Goal: Transaction & Acquisition: Purchase product/service

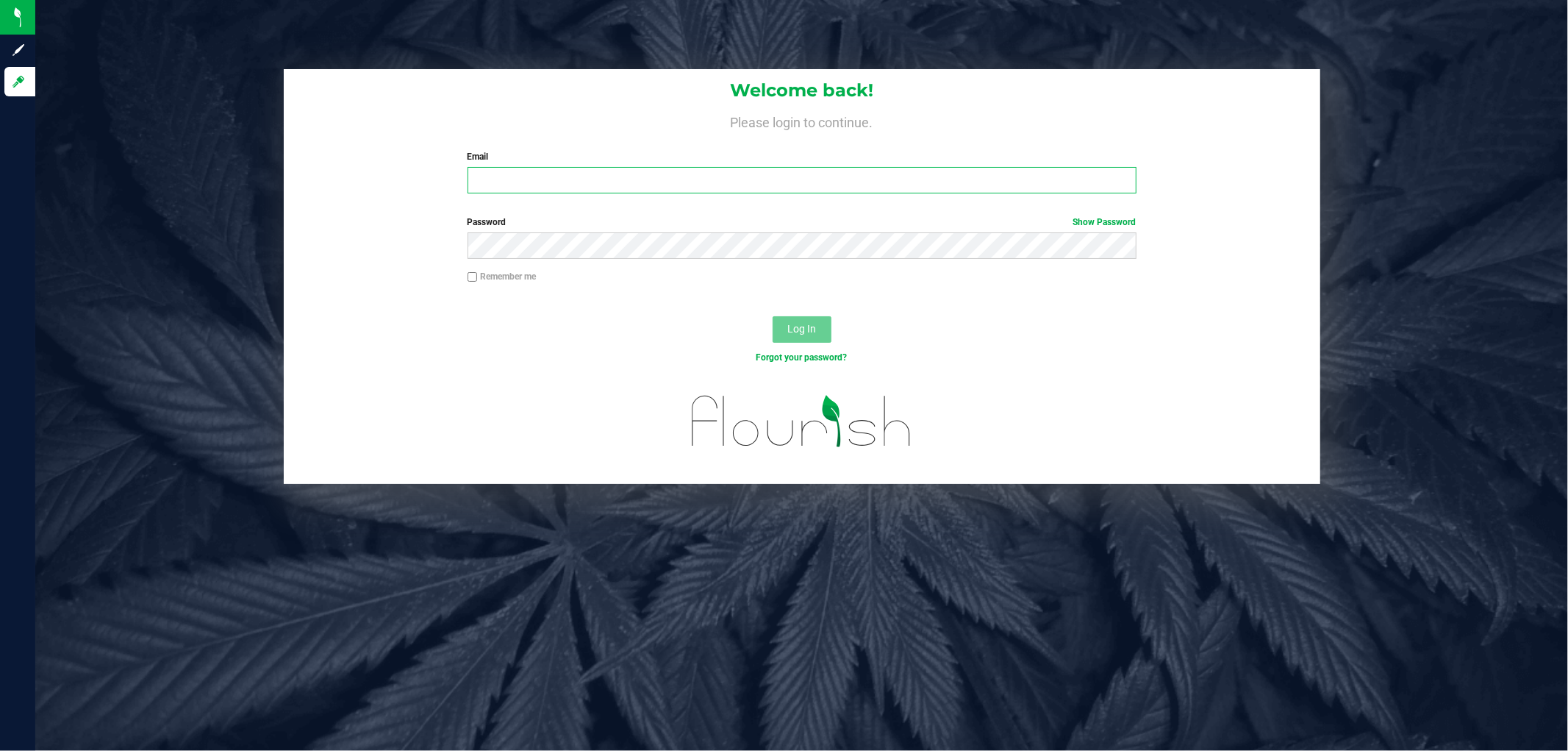
click at [703, 170] on input "Email" at bounding box center [801, 180] width 669 height 26
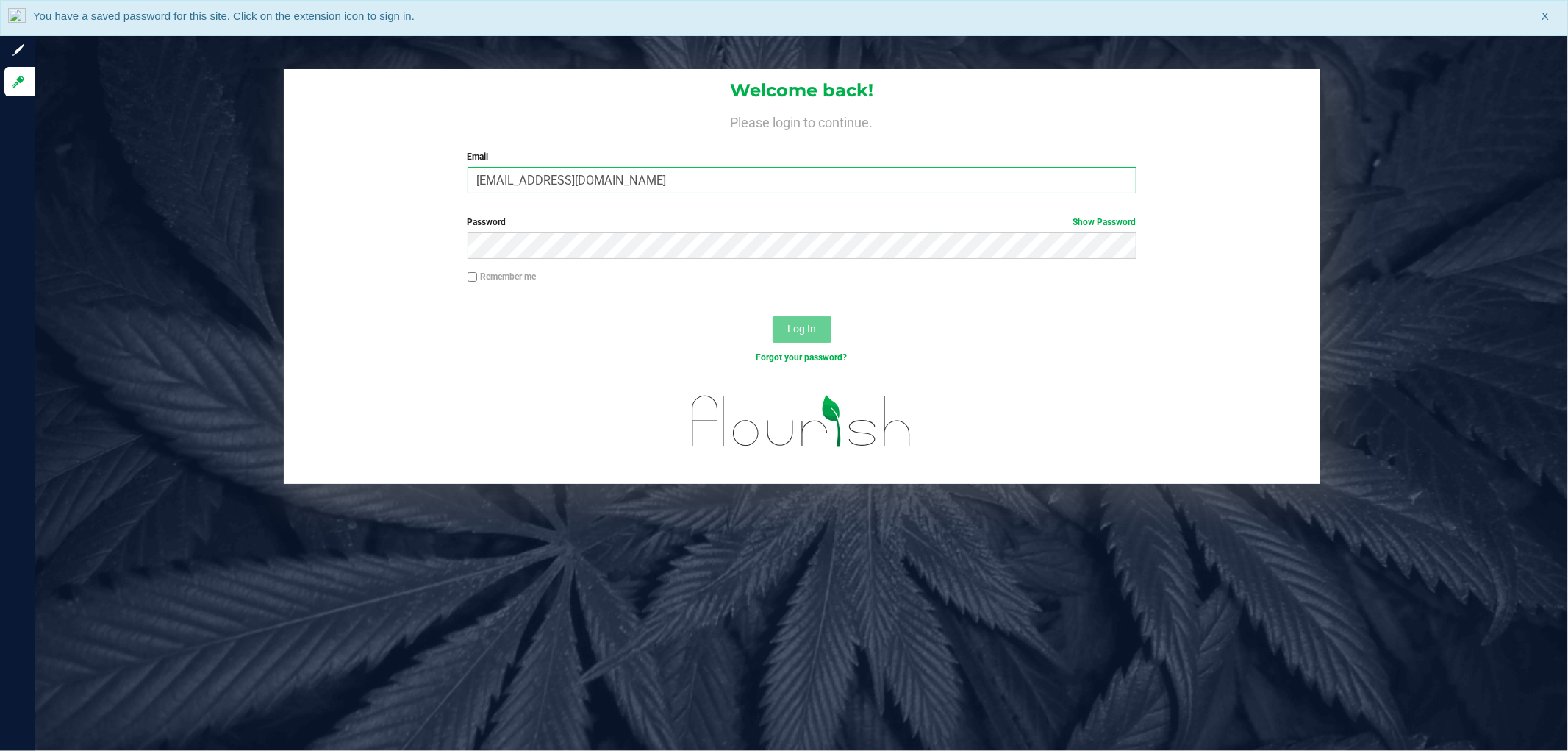
type input "asmithterry@liveparallel.com"
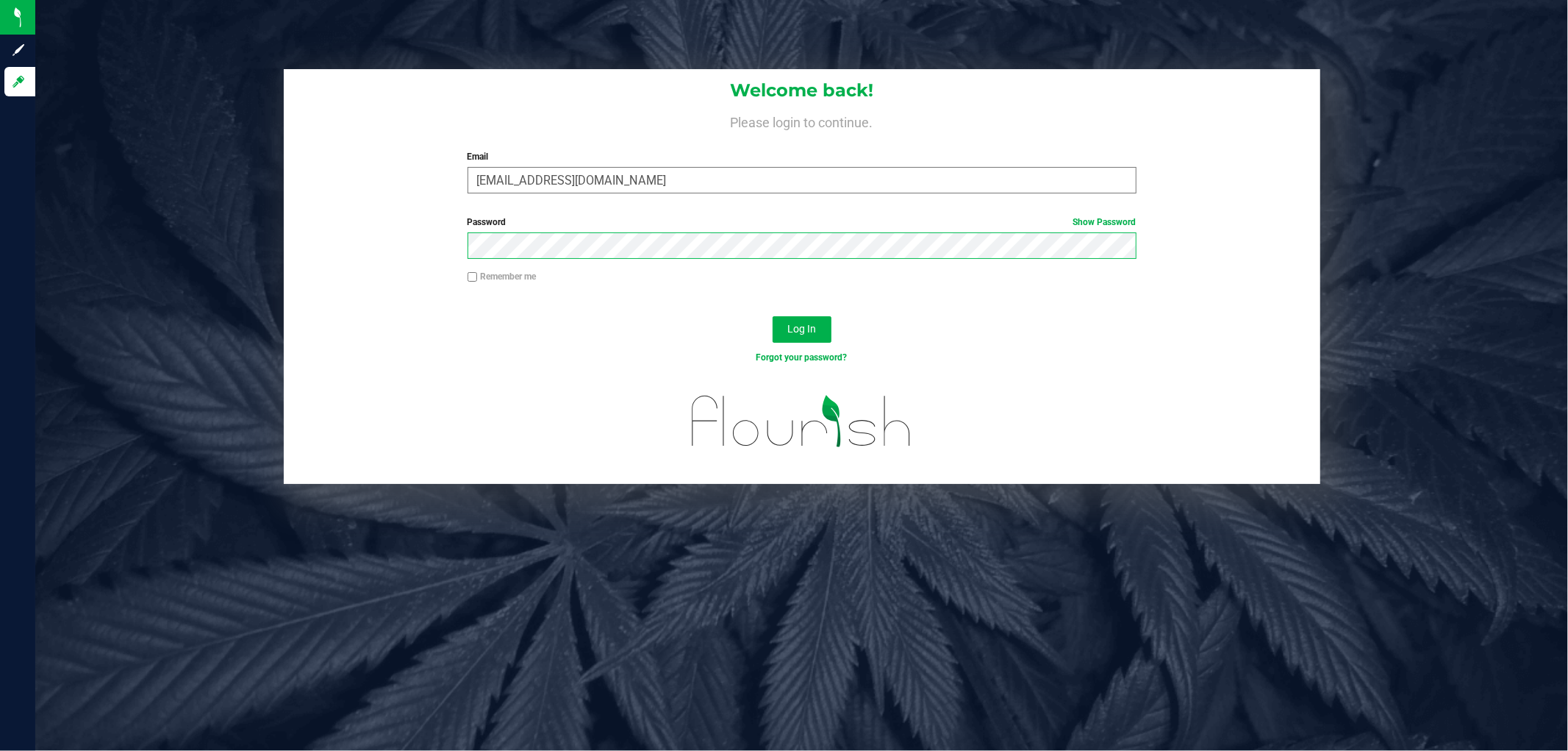
click at [772, 316] on button "Log In" at bounding box center [801, 329] width 59 height 26
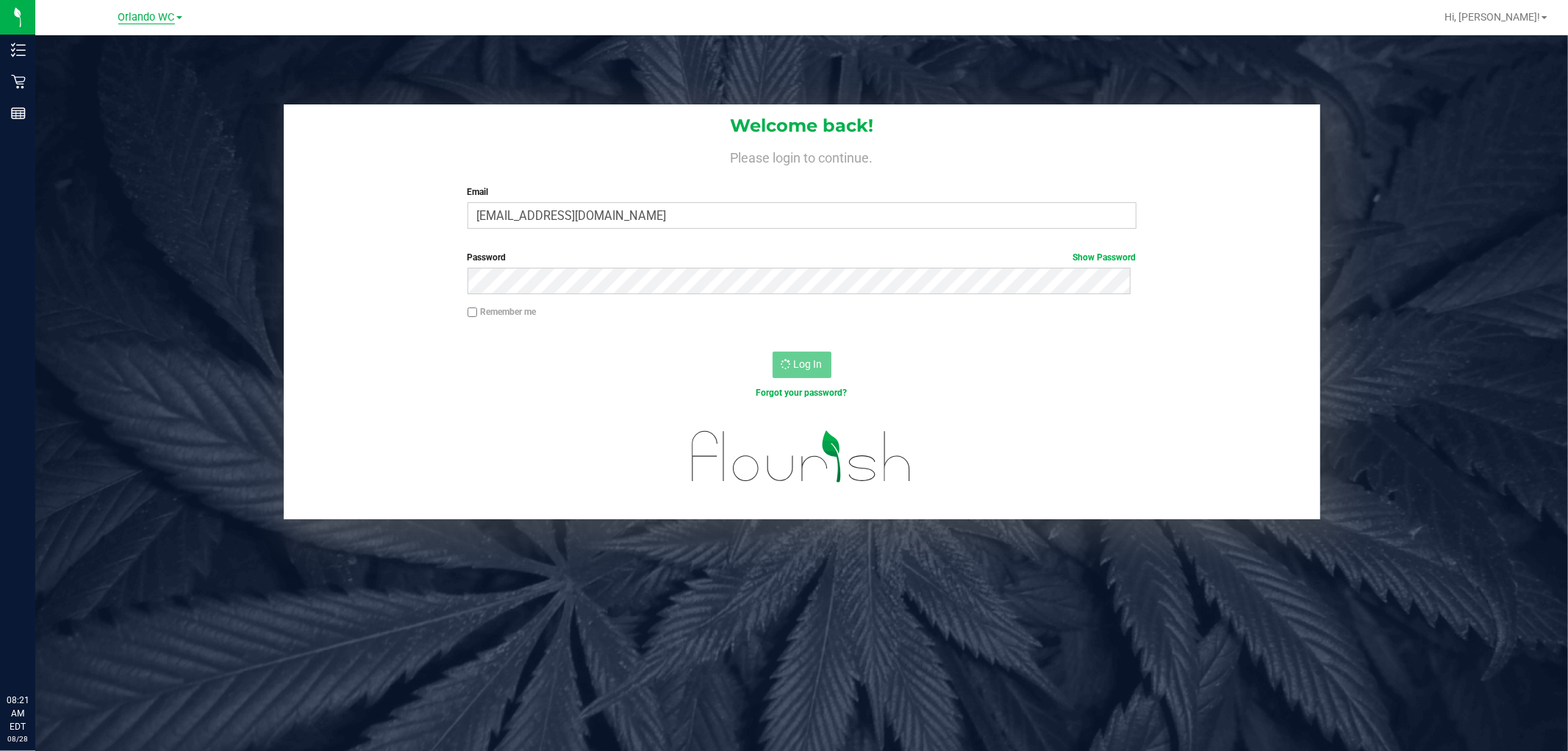
click at [161, 14] on span "Orlando WC" at bounding box center [146, 17] width 57 height 14
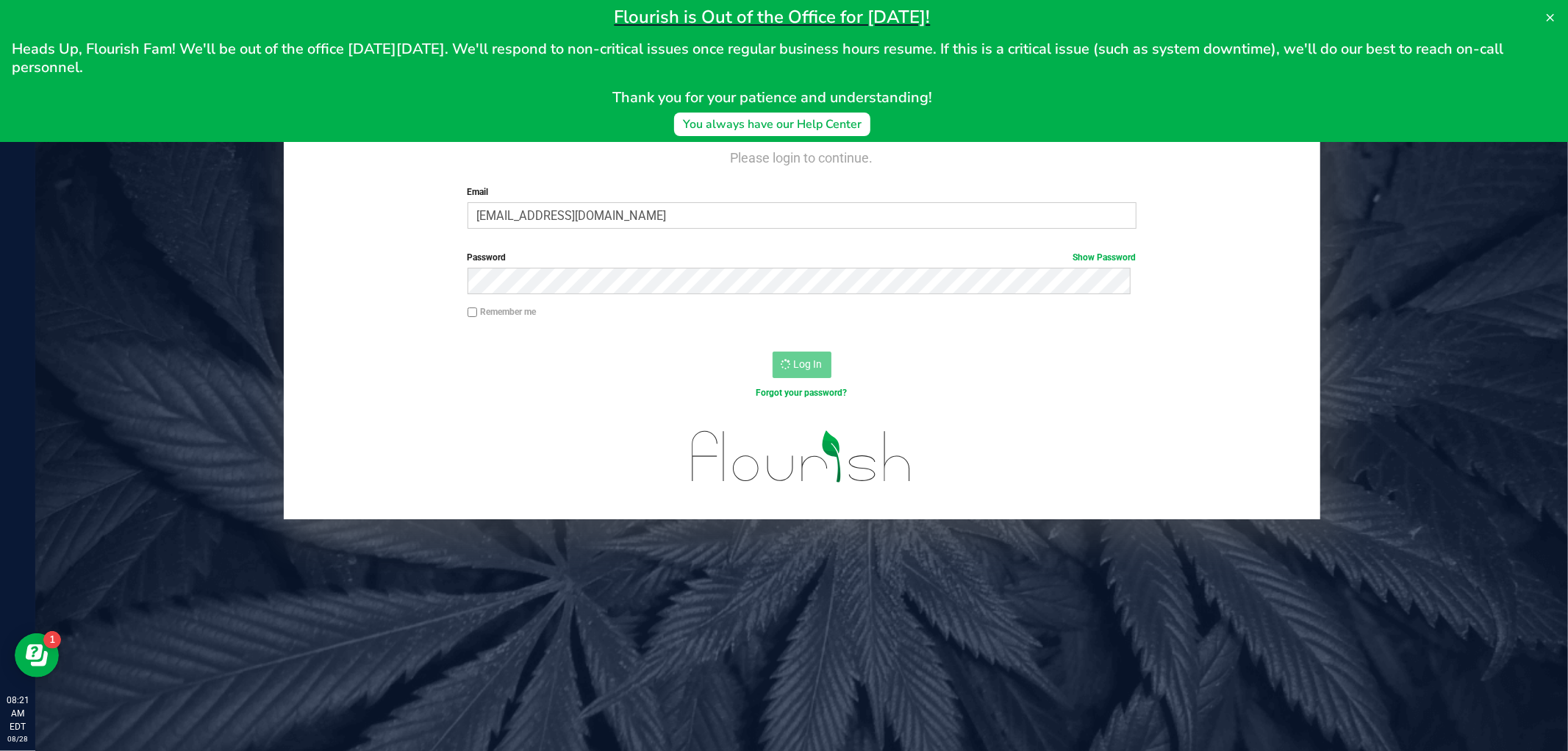
click at [106, 57] on span "Heads Up, Flourish Fam! We'll be out of the office on Monday, Sept 1st. We'll r…" at bounding box center [759, 58] width 1495 height 38
click at [1544, 15] on button at bounding box center [1550, 18] width 23 height 23
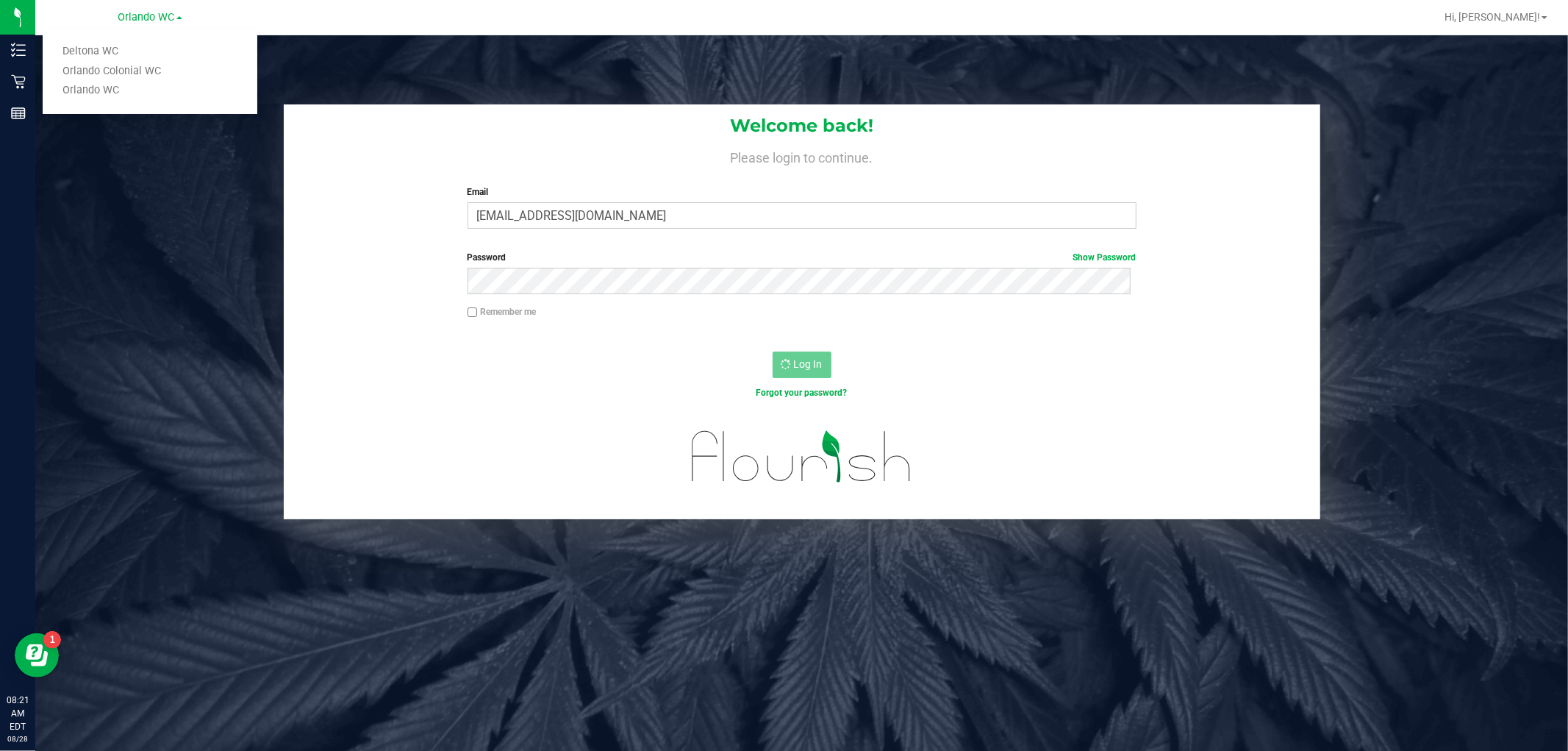
click at [119, 57] on link "Deltona WC" at bounding box center [150, 51] width 215 height 20
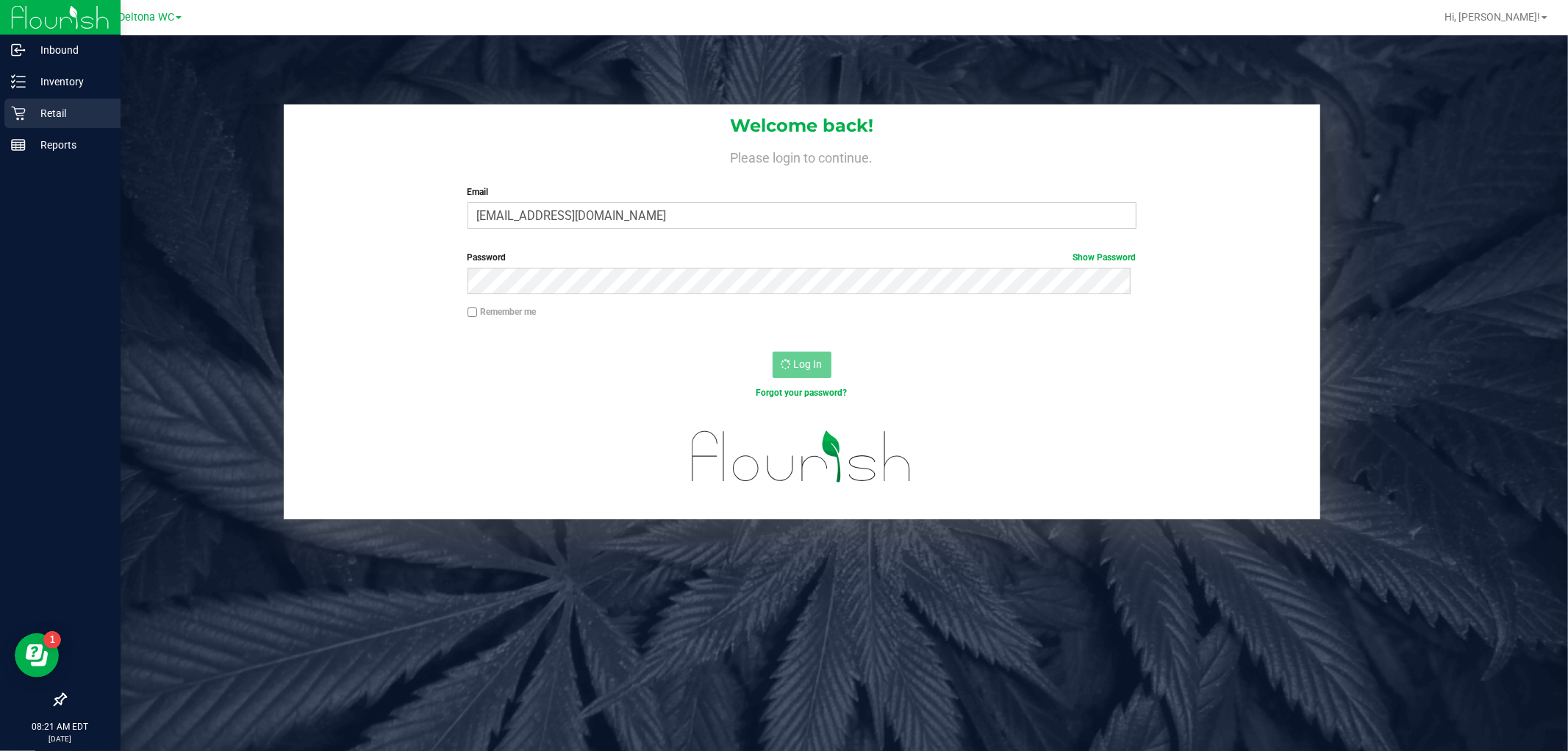
click at [16, 116] on icon at bounding box center [18, 113] width 14 height 14
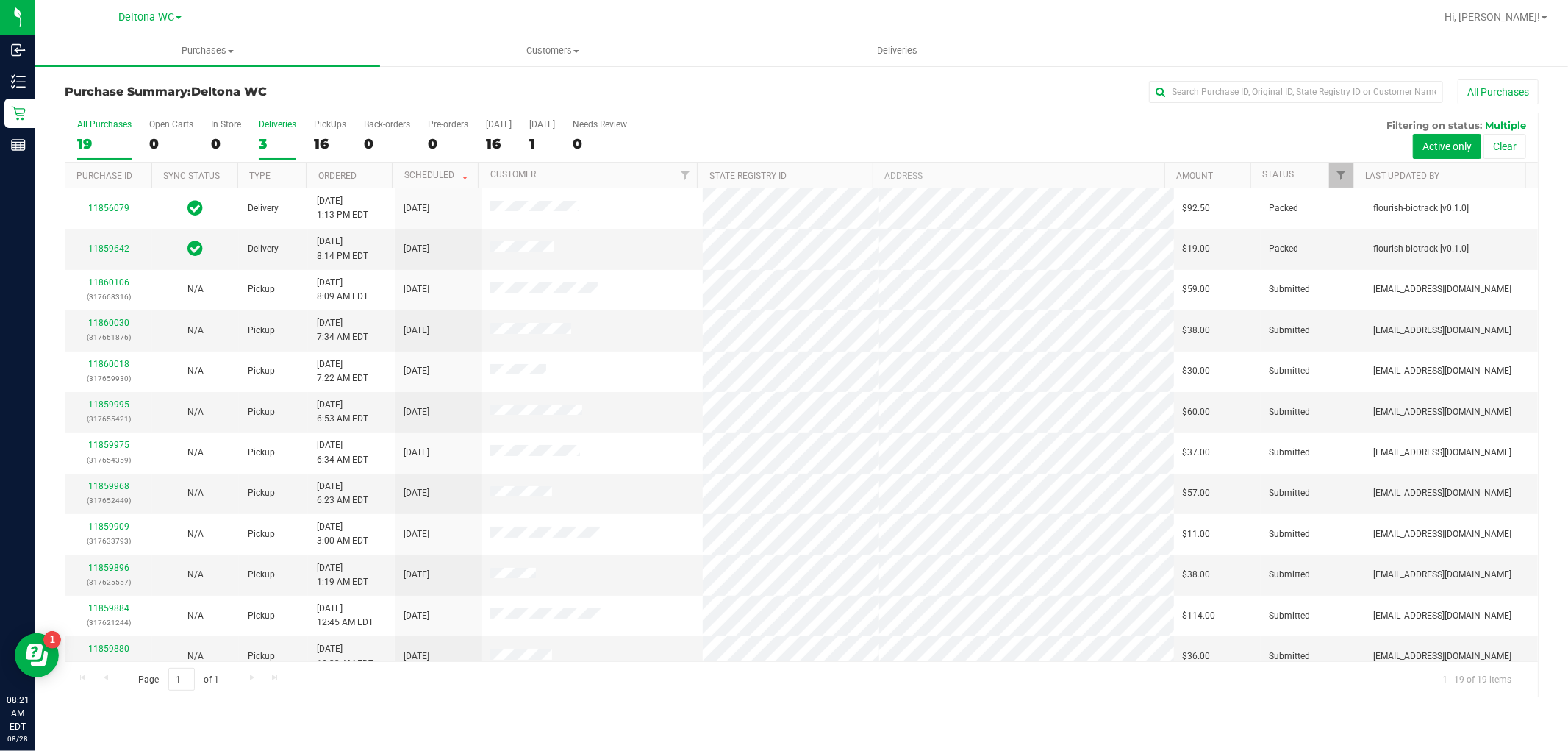
click at [259, 136] on div "3" at bounding box center [278, 144] width 38 height 17
click at [0, 0] on input "Deliveries 3" at bounding box center [0, 0] width 0 height 0
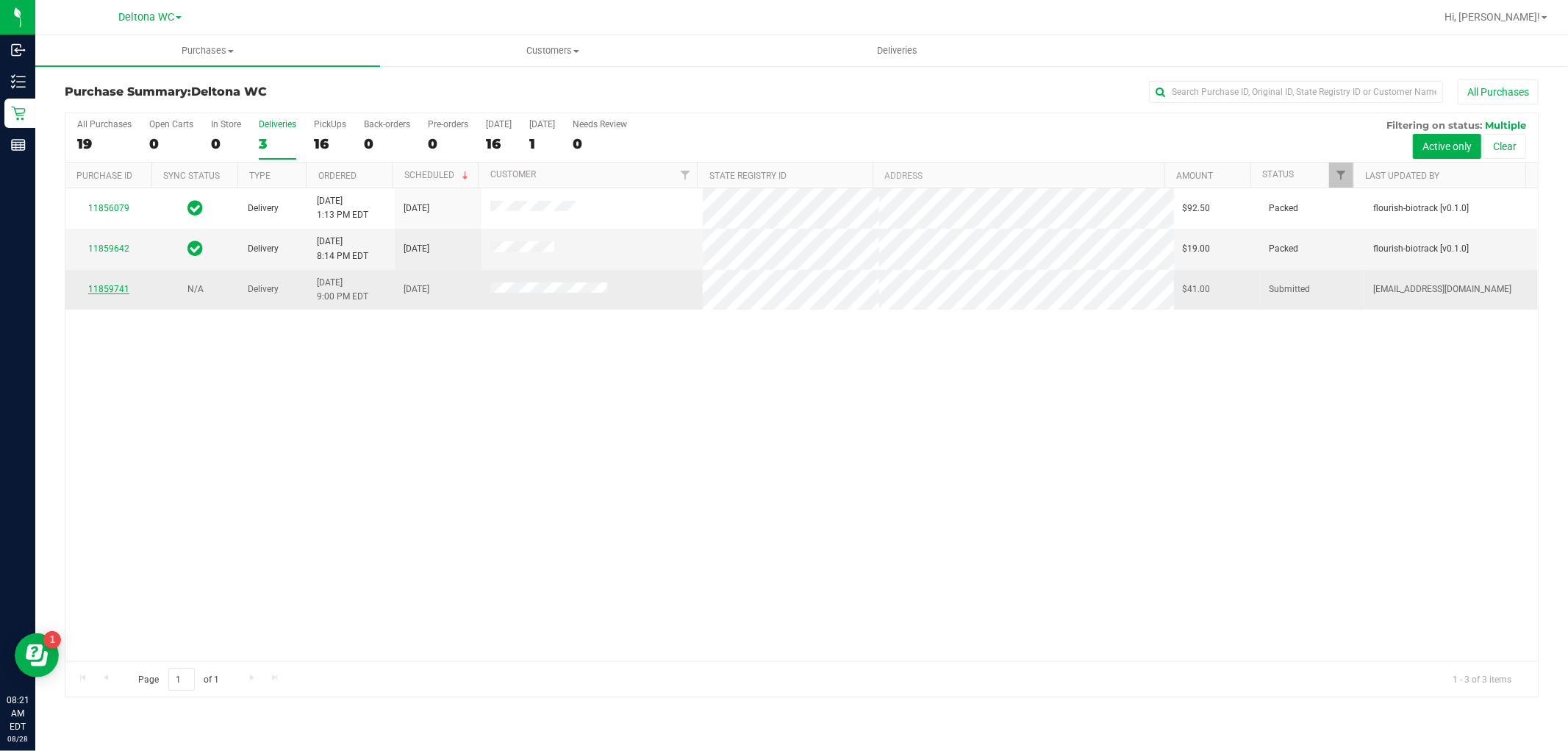
click at [103, 288] on link "11859741" at bounding box center [109, 289] width 42 height 10
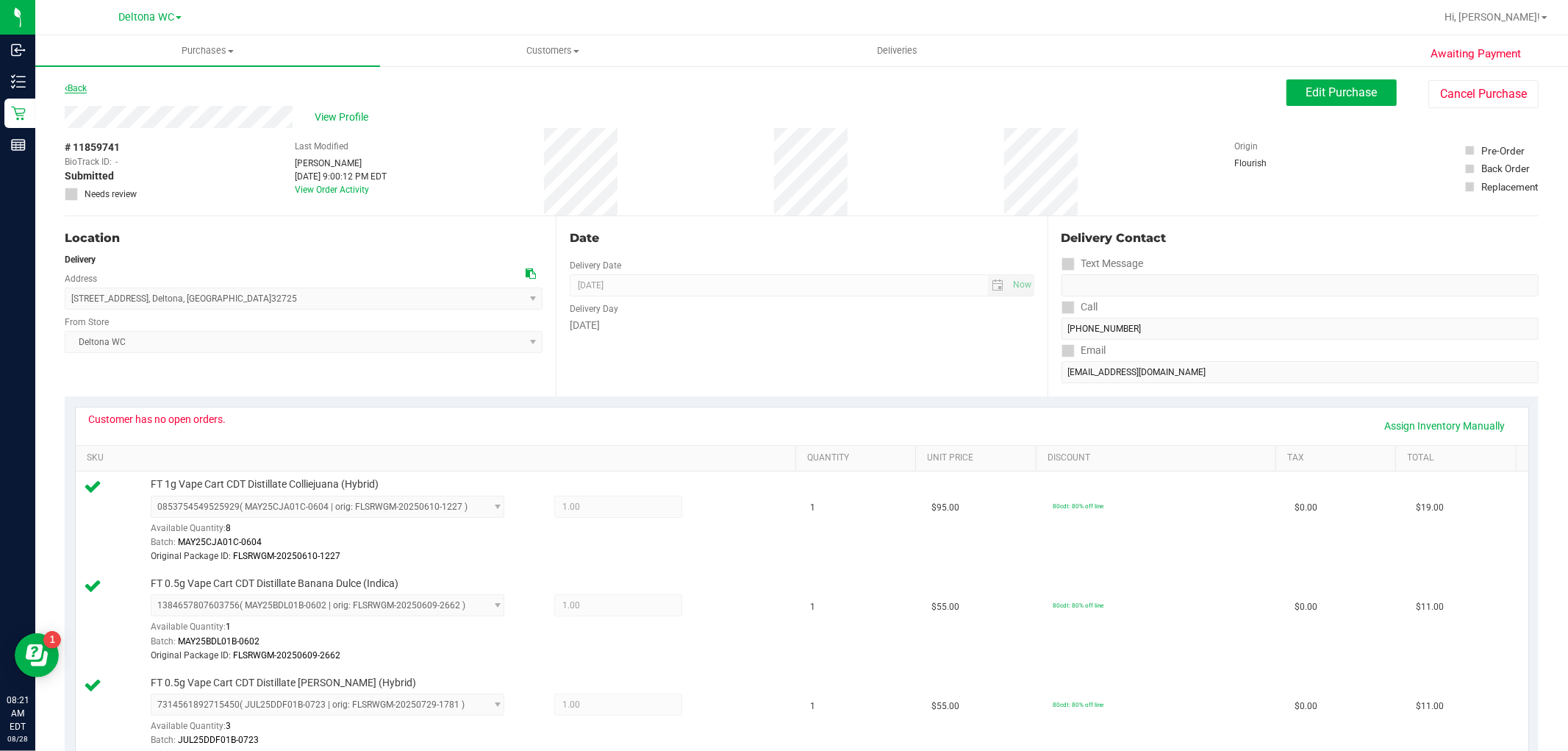
click at [73, 87] on link "Back" at bounding box center [76, 88] width 22 height 10
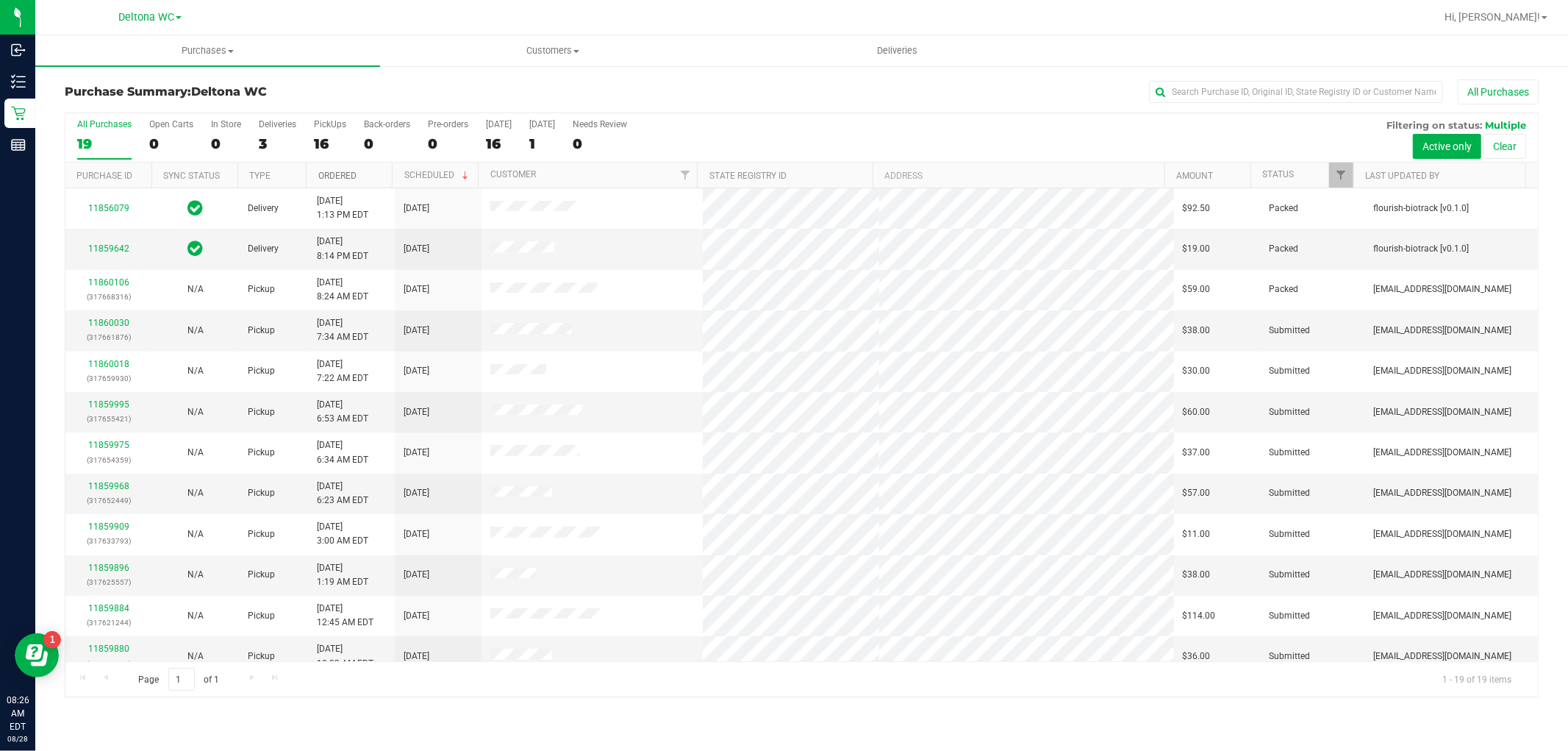
click at [355, 175] on link "Ordered" at bounding box center [337, 175] width 38 height 10
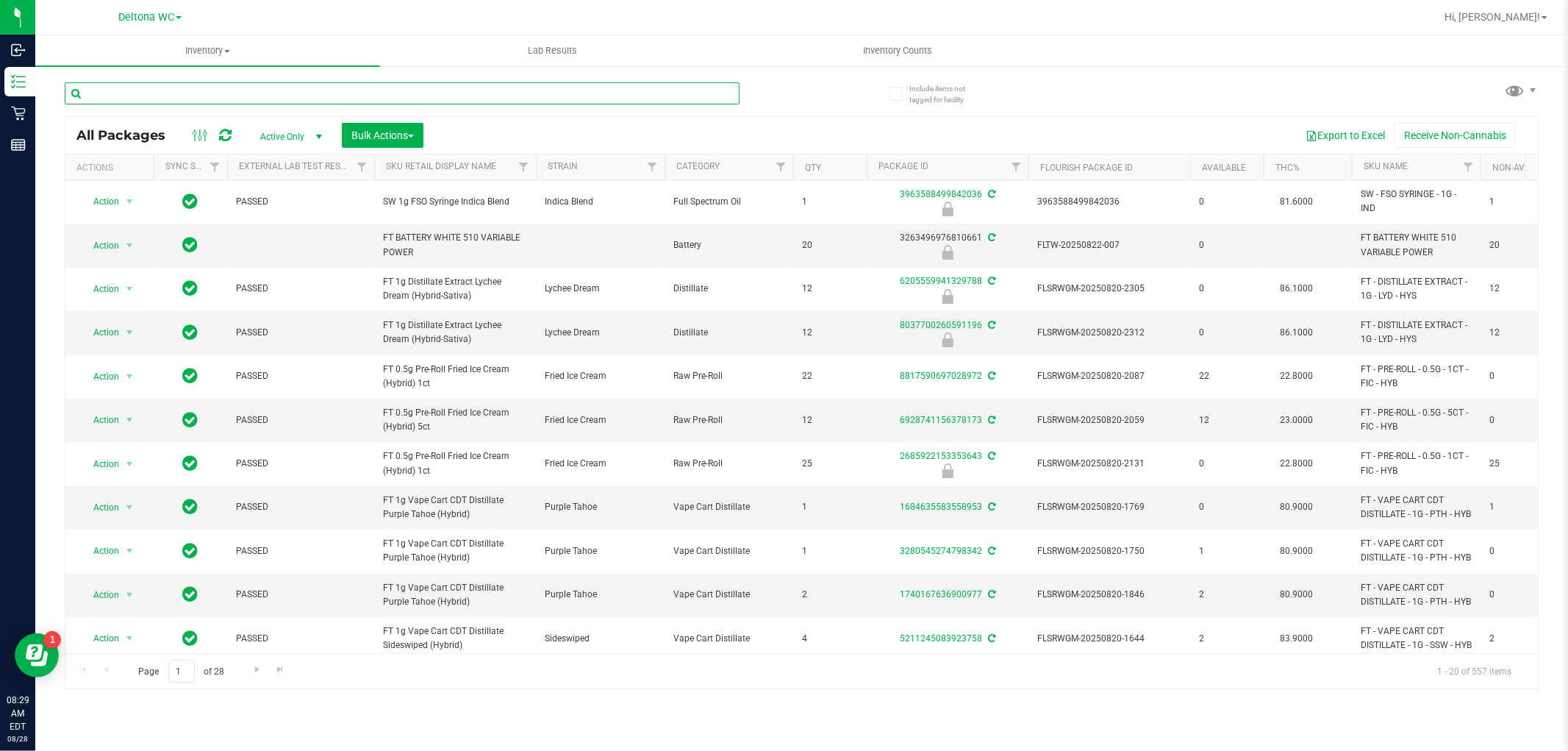
click at [364, 92] on input "text" at bounding box center [402, 93] width 675 height 22
type input "ground"
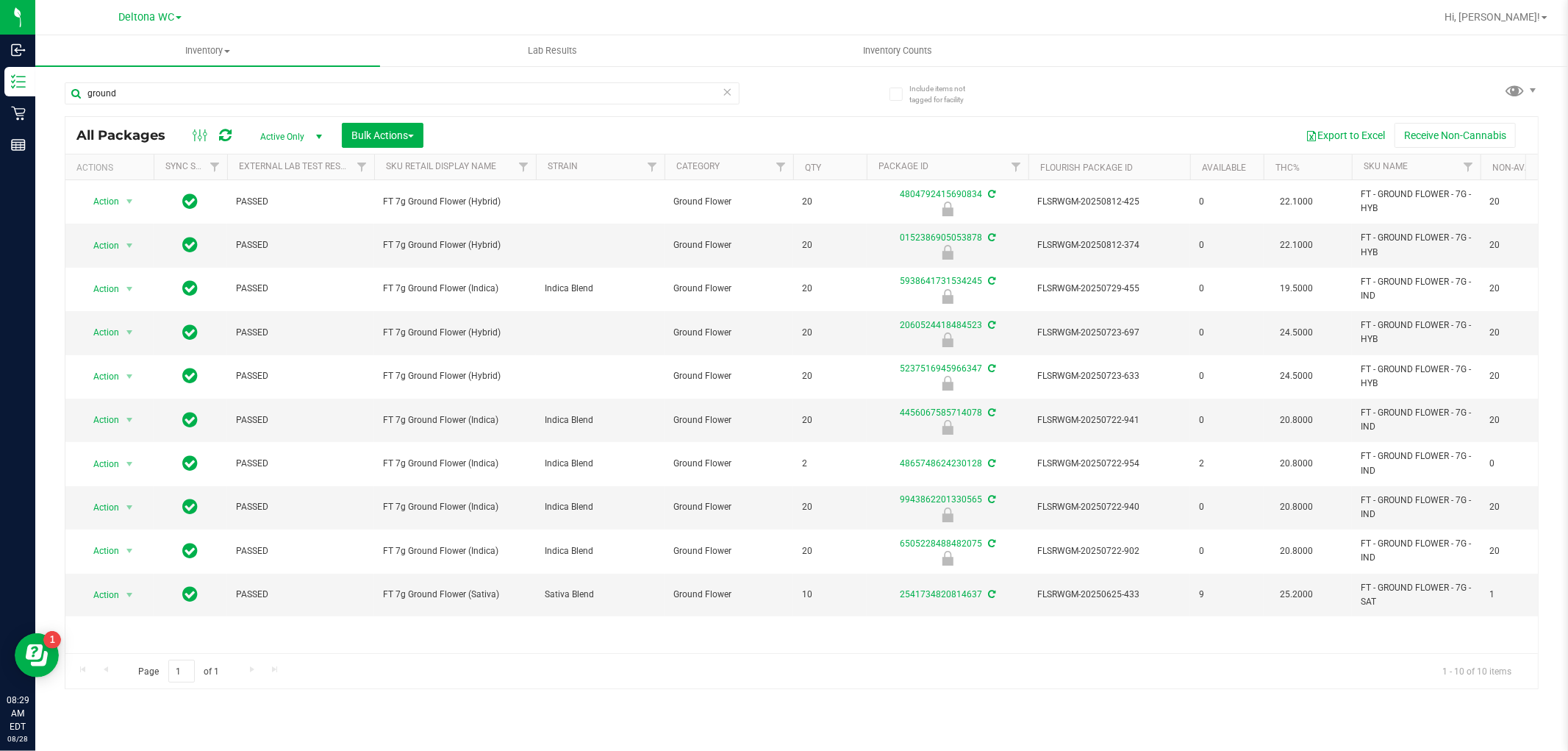
drag, startPoint x: 583, startPoint y: 654, endPoint x: 654, endPoint y: 654, distance: 71.0
click at [654, 654] on div "Page 1 of 1 1 - 10 of 10 items" at bounding box center [802, 671] width 1472 height 35
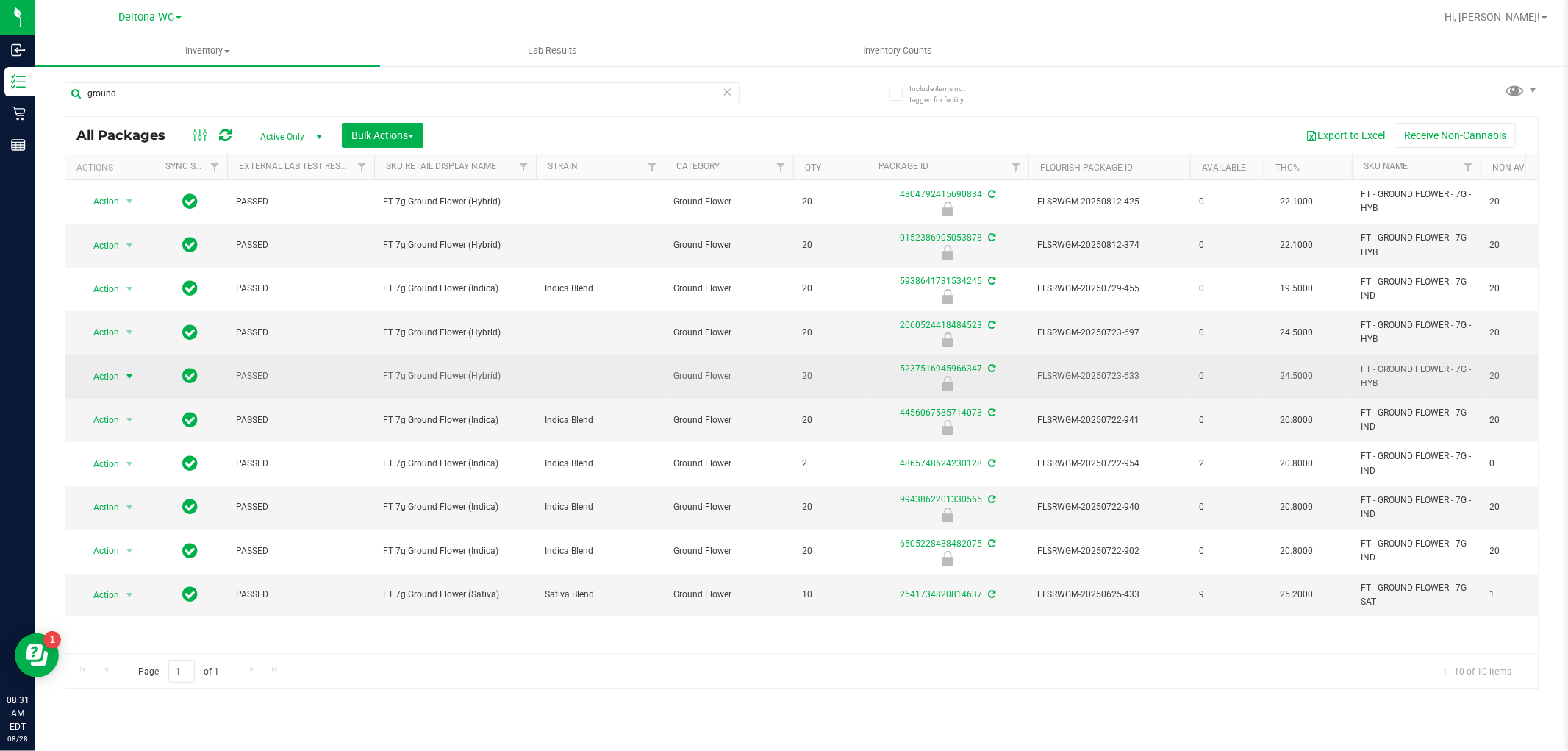
click at [129, 376] on span "select" at bounding box center [129, 376] width 12 height 12
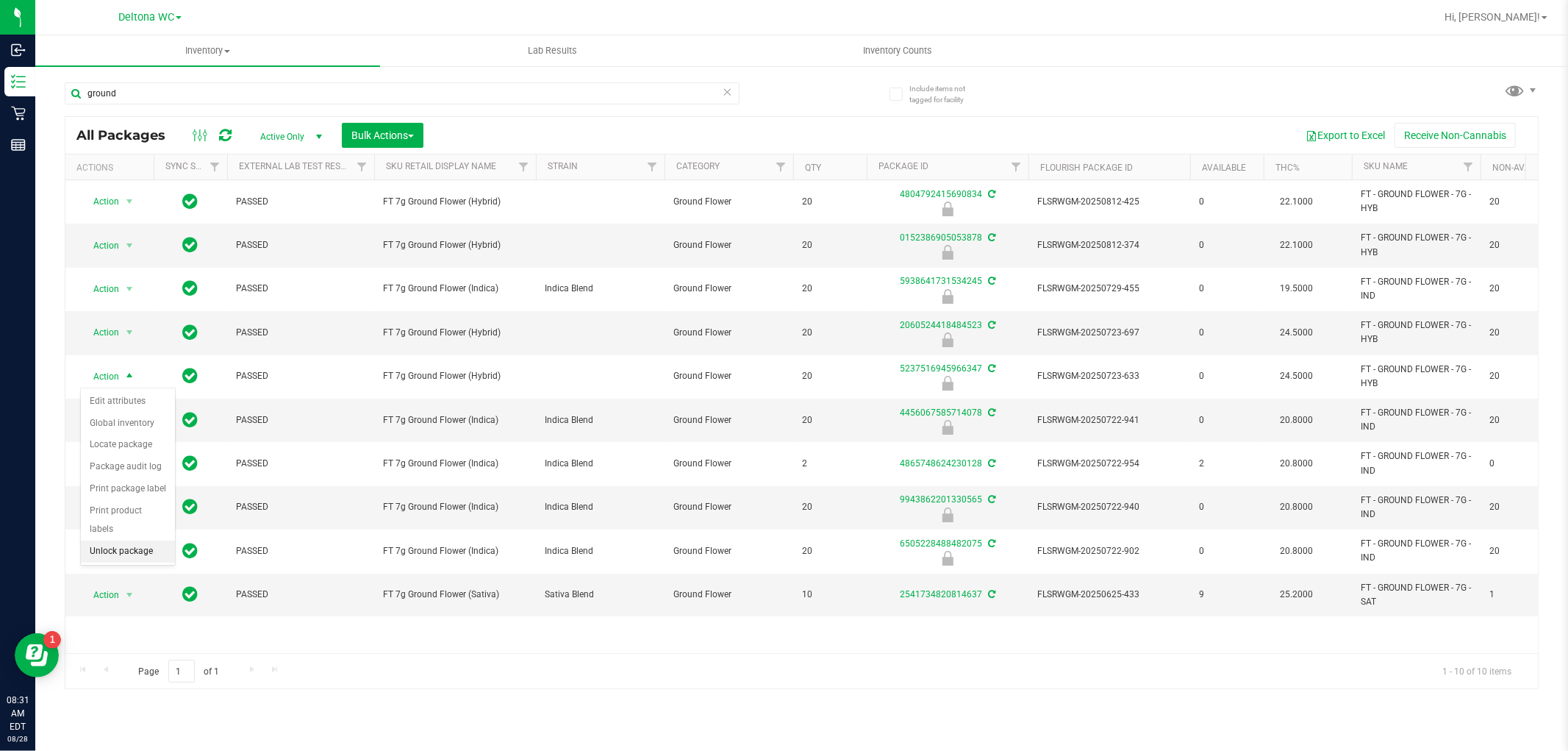
click at [135, 557] on li "Unlock package" at bounding box center [128, 552] width 94 height 22
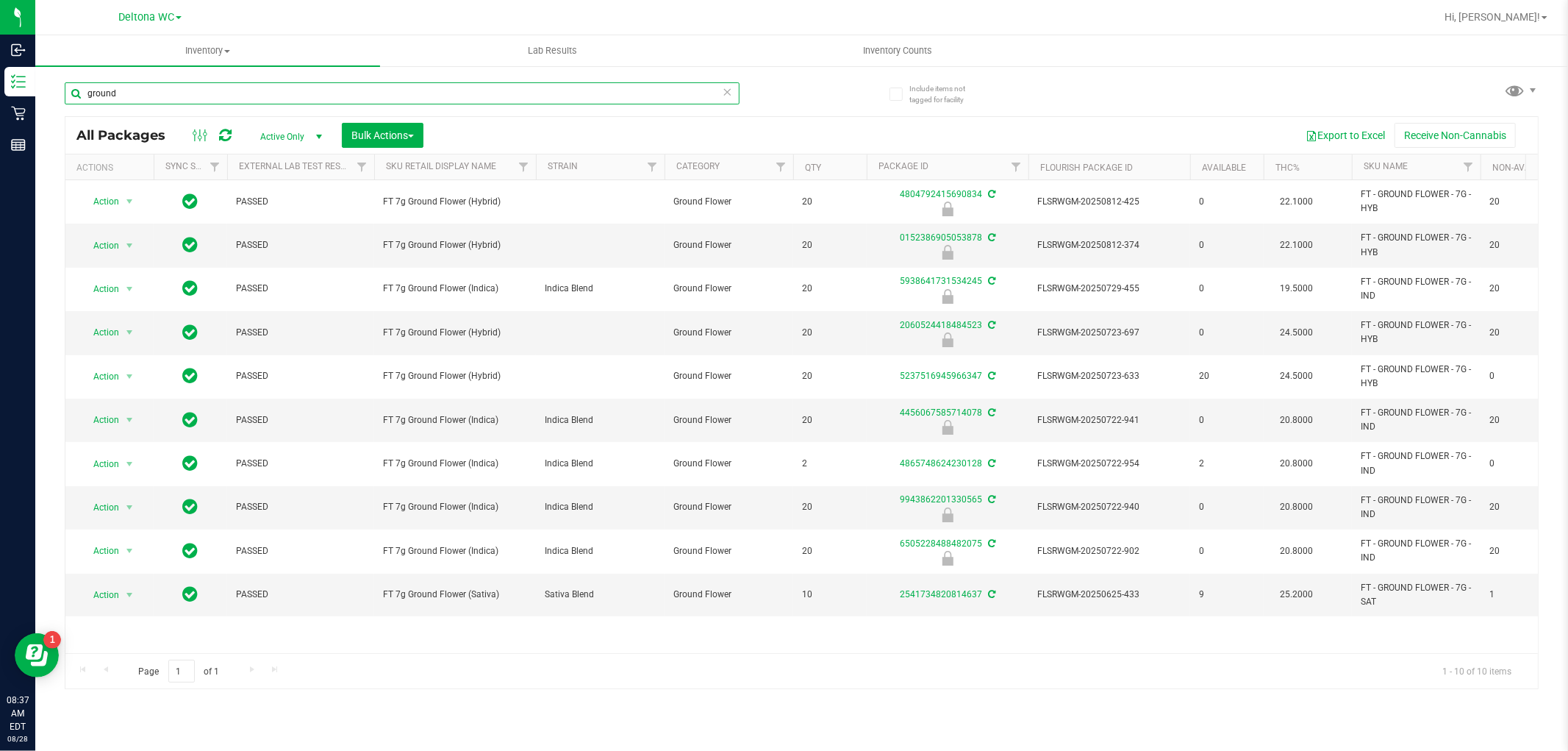
click at [466, 101] on input "ground" at bounding box center [402, 93] width 675 height 22
click at [415, 88] on input "ground" at bounding box center [402, 93] width 675 height 22
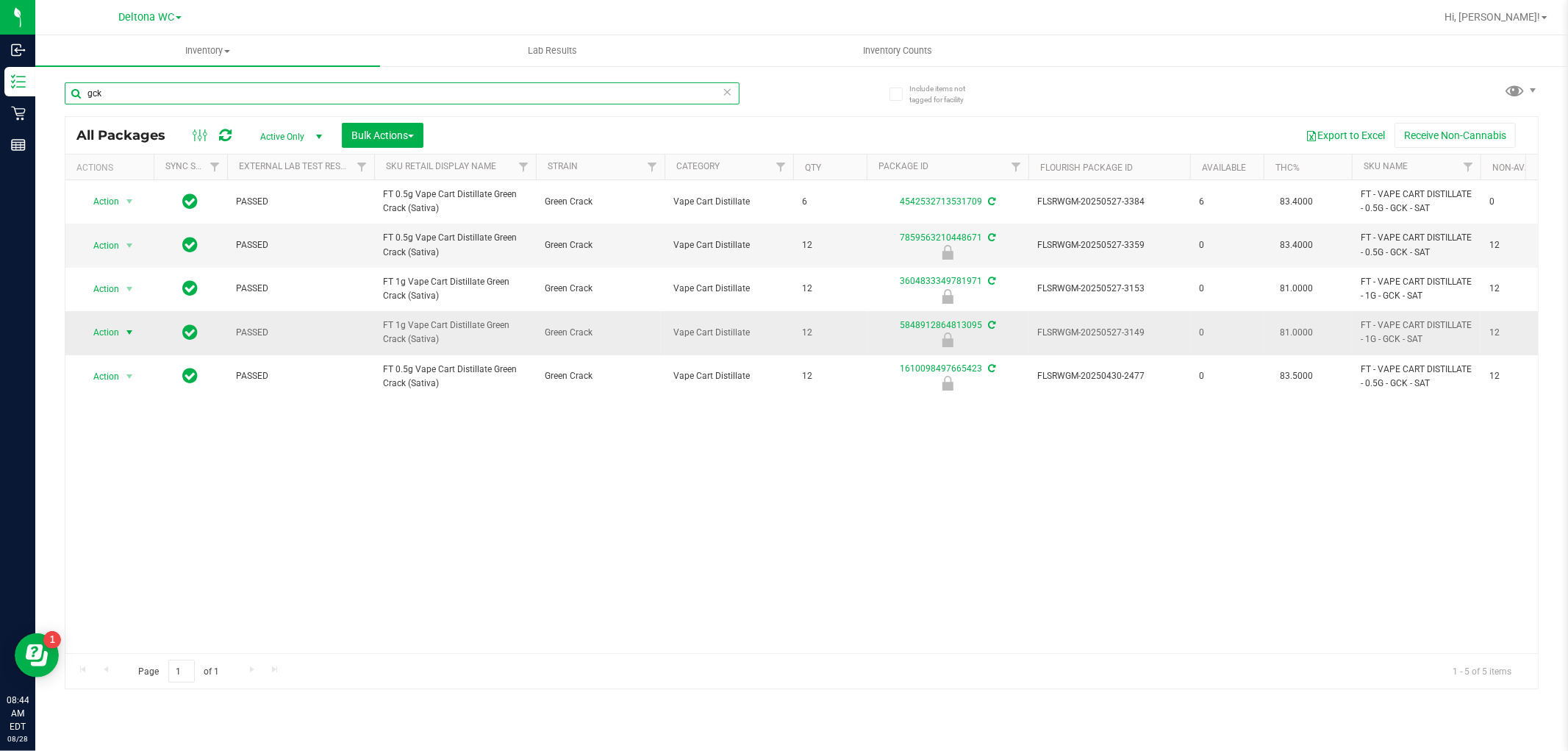
type input "gck"
click at [125, 335] on span "select" at bounding box center [129, 332] width 12 height 12
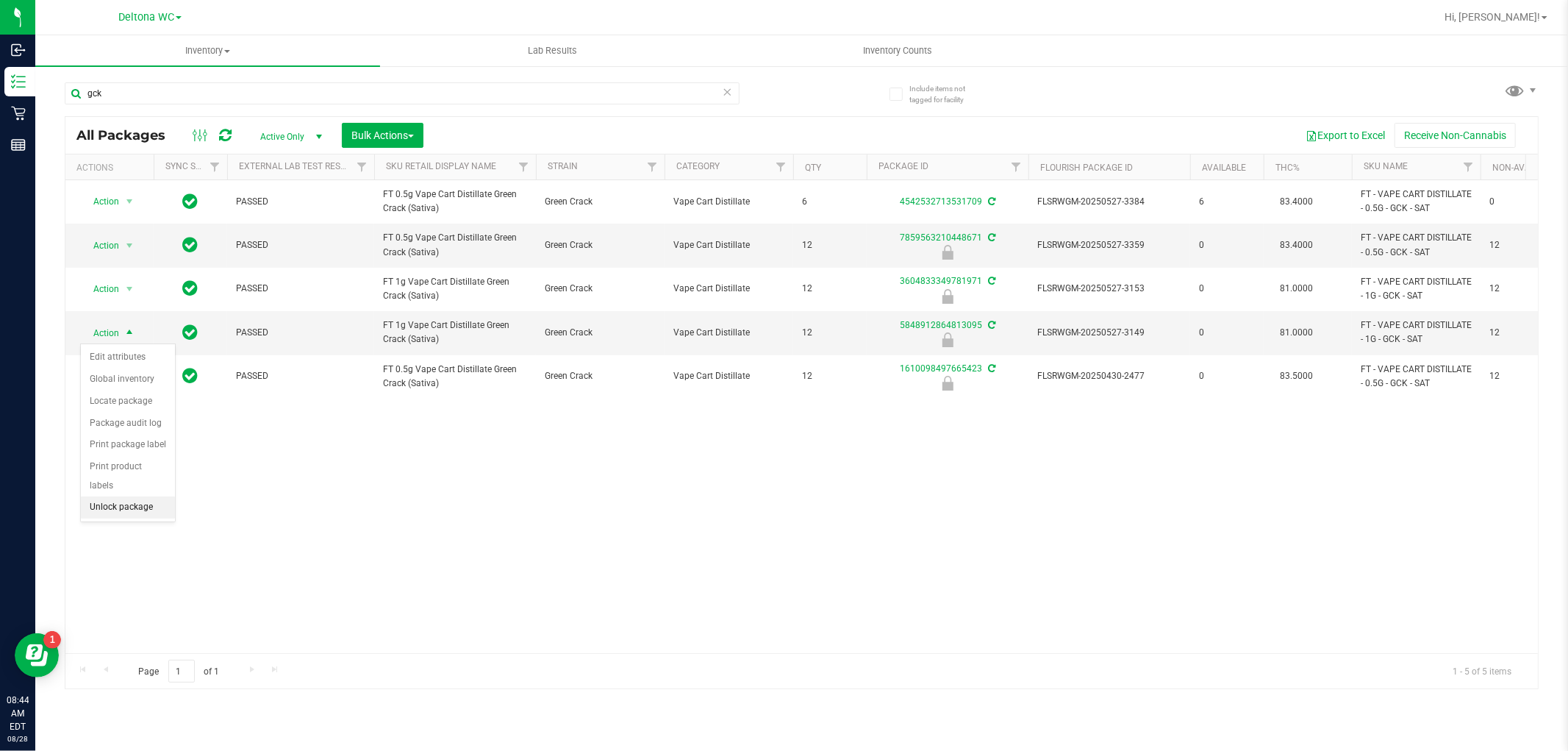
click at [140, 503] on li "Unlock package" at bounding box center [128, 507] width 94 height 22
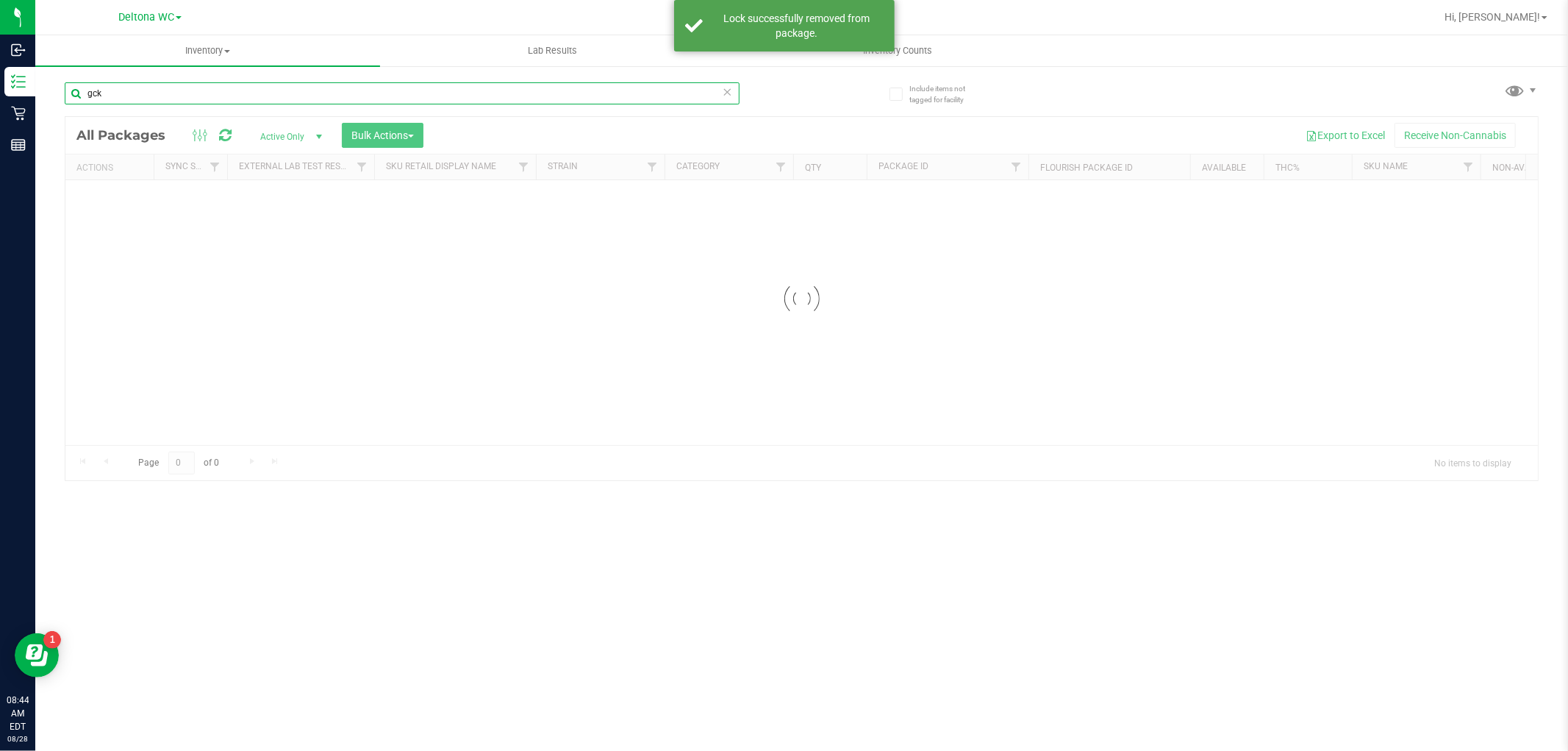
click at [177, 93] on input "gck" at bounding box center [402, 93] width 675 height 22
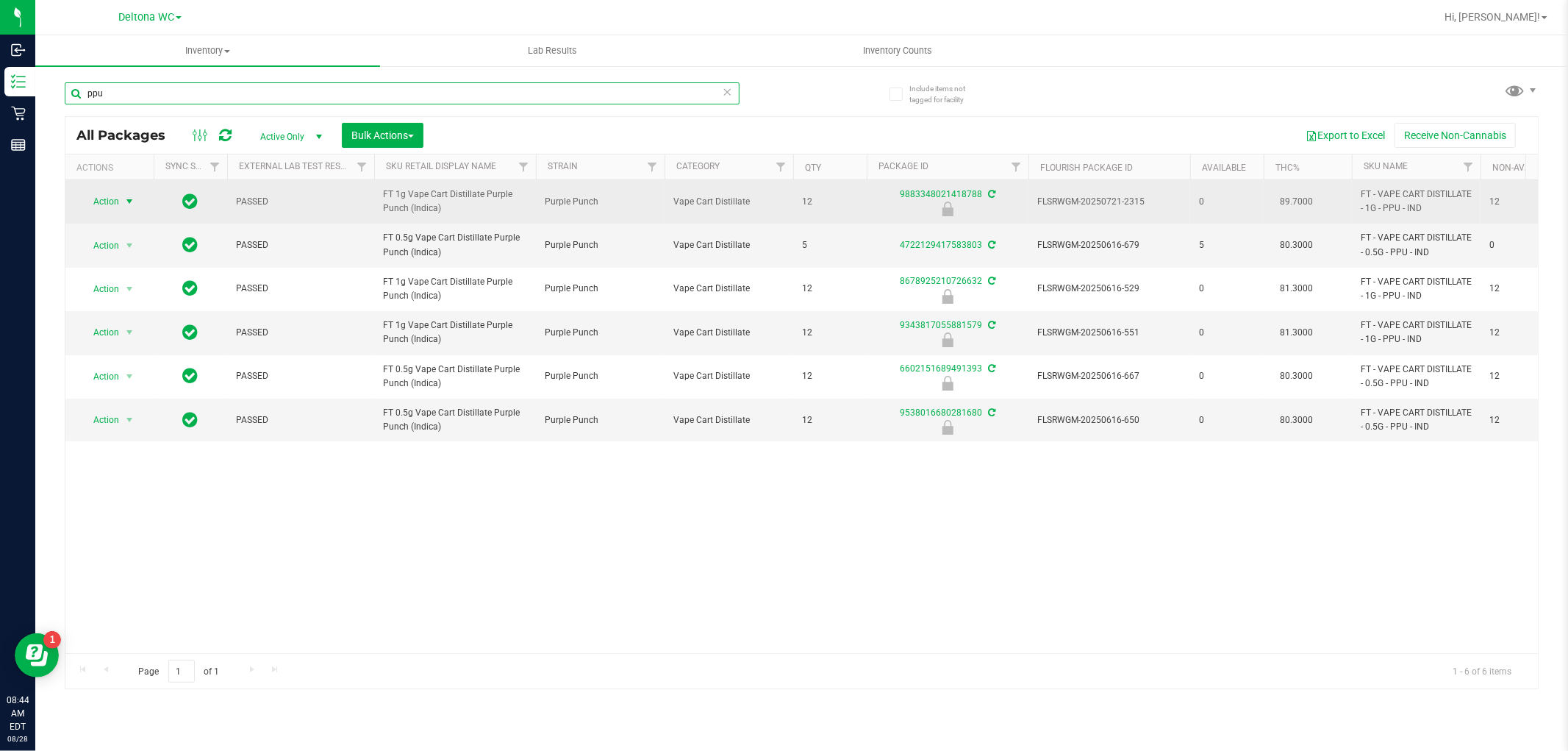
type input "ppu"
click at [107, 197] on span "Action" at bounding box center [100, 201] width 40 height 21
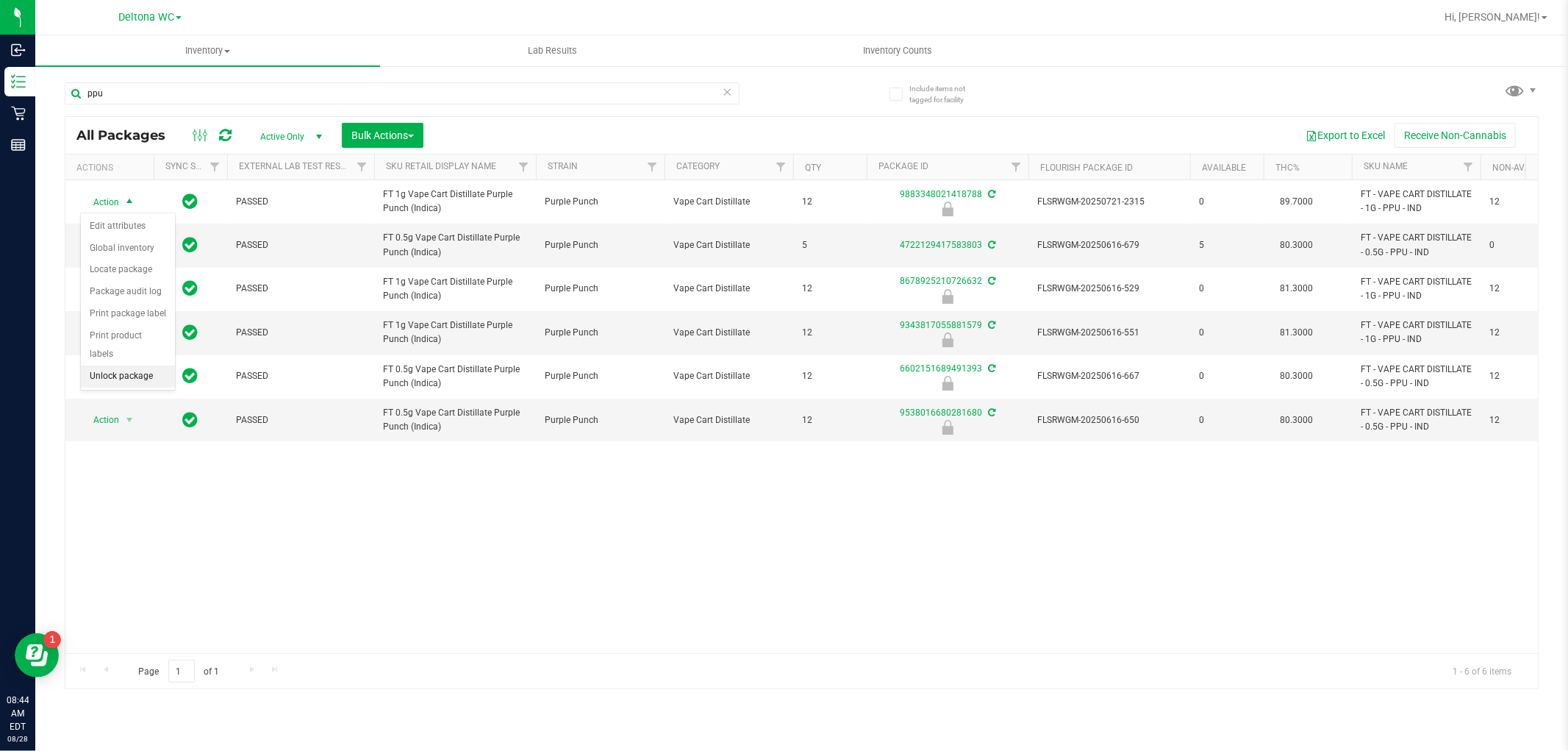
click at [117, 378] on li "Unlock package" at bounding box center [128, 376] width 94 height 22
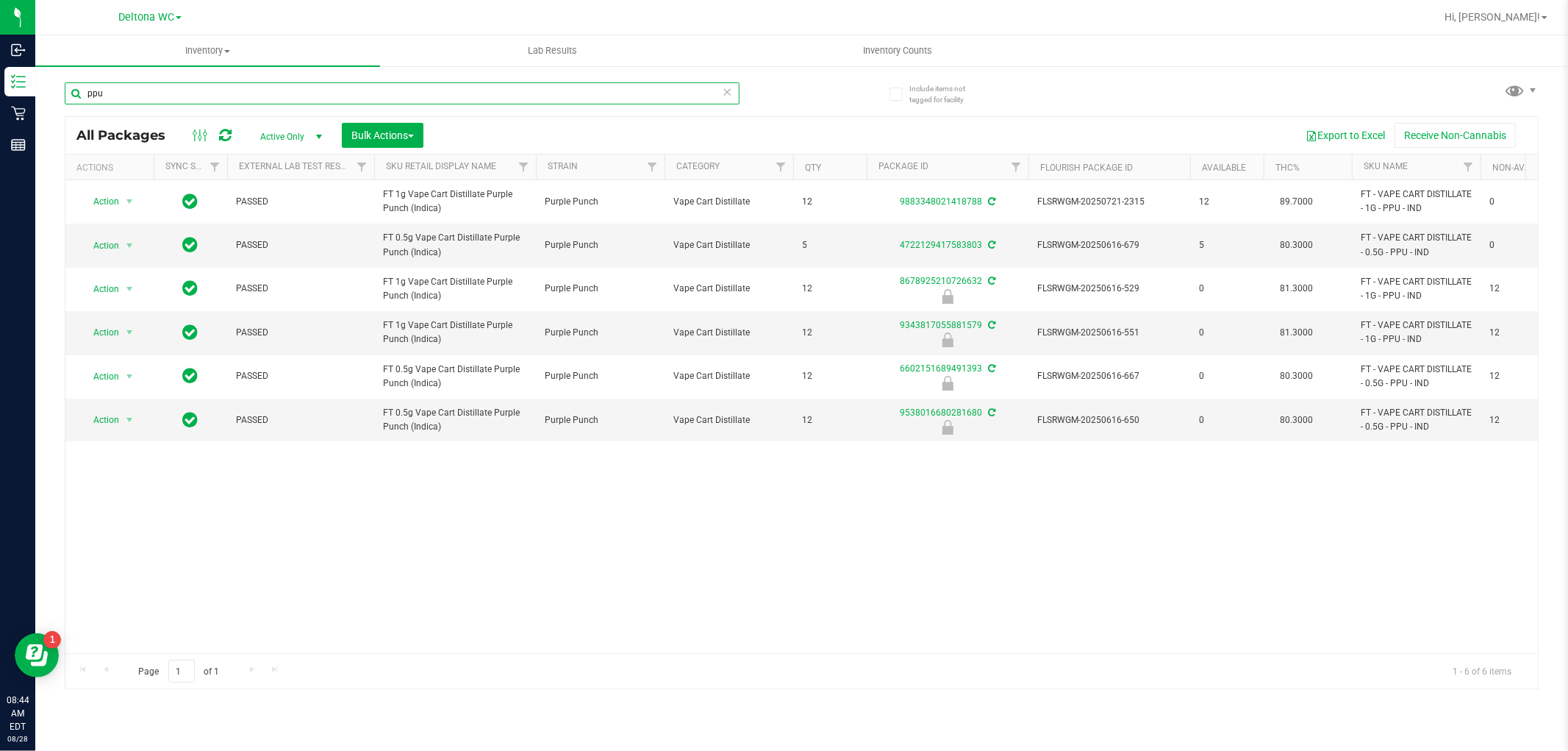
click at [443, 87] on input "ppu" at bounding box center [402, 93] width 675 height 22
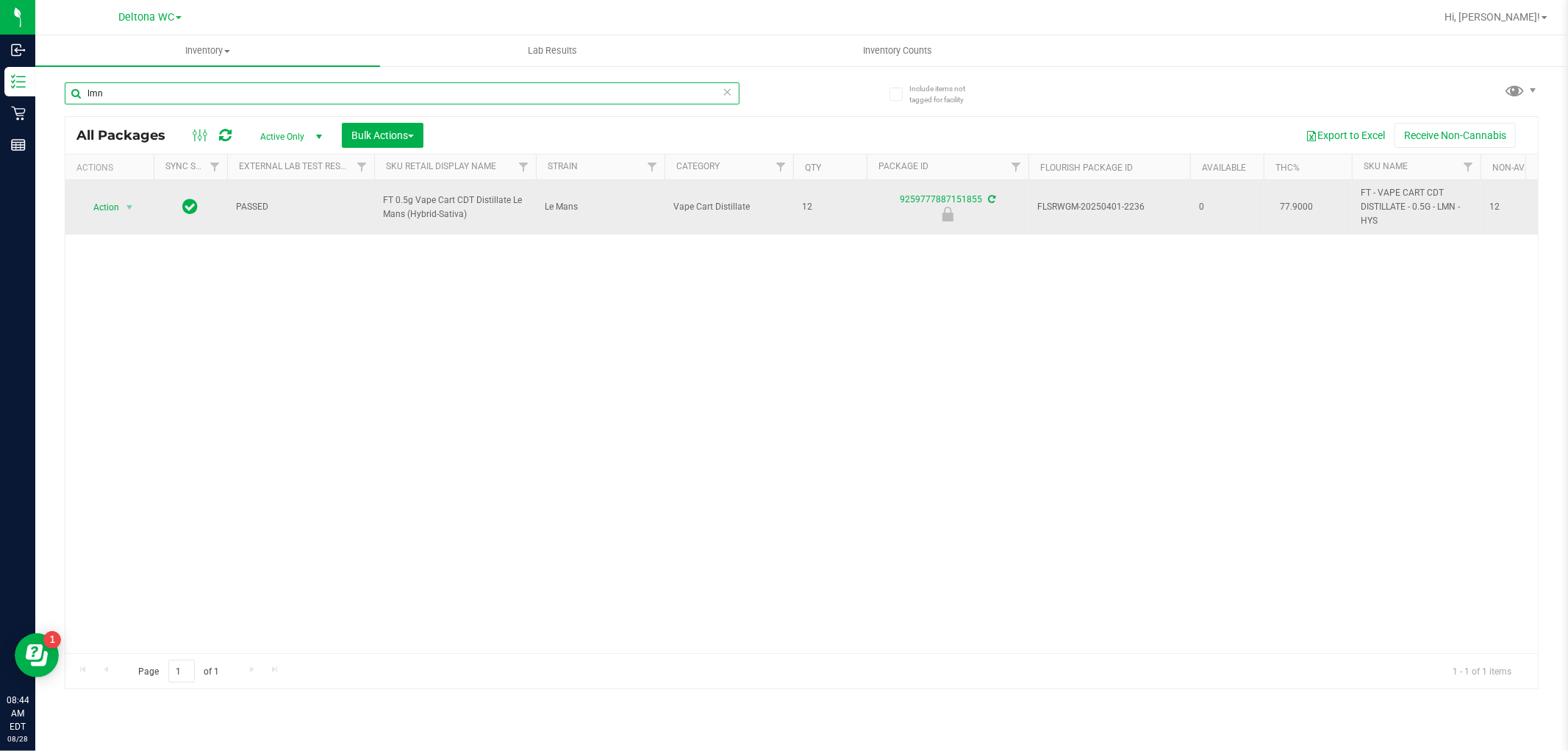
type input "lmn"
click at [110, 210] on span "Action" at bounding box center [100, 207] width 40 height 21
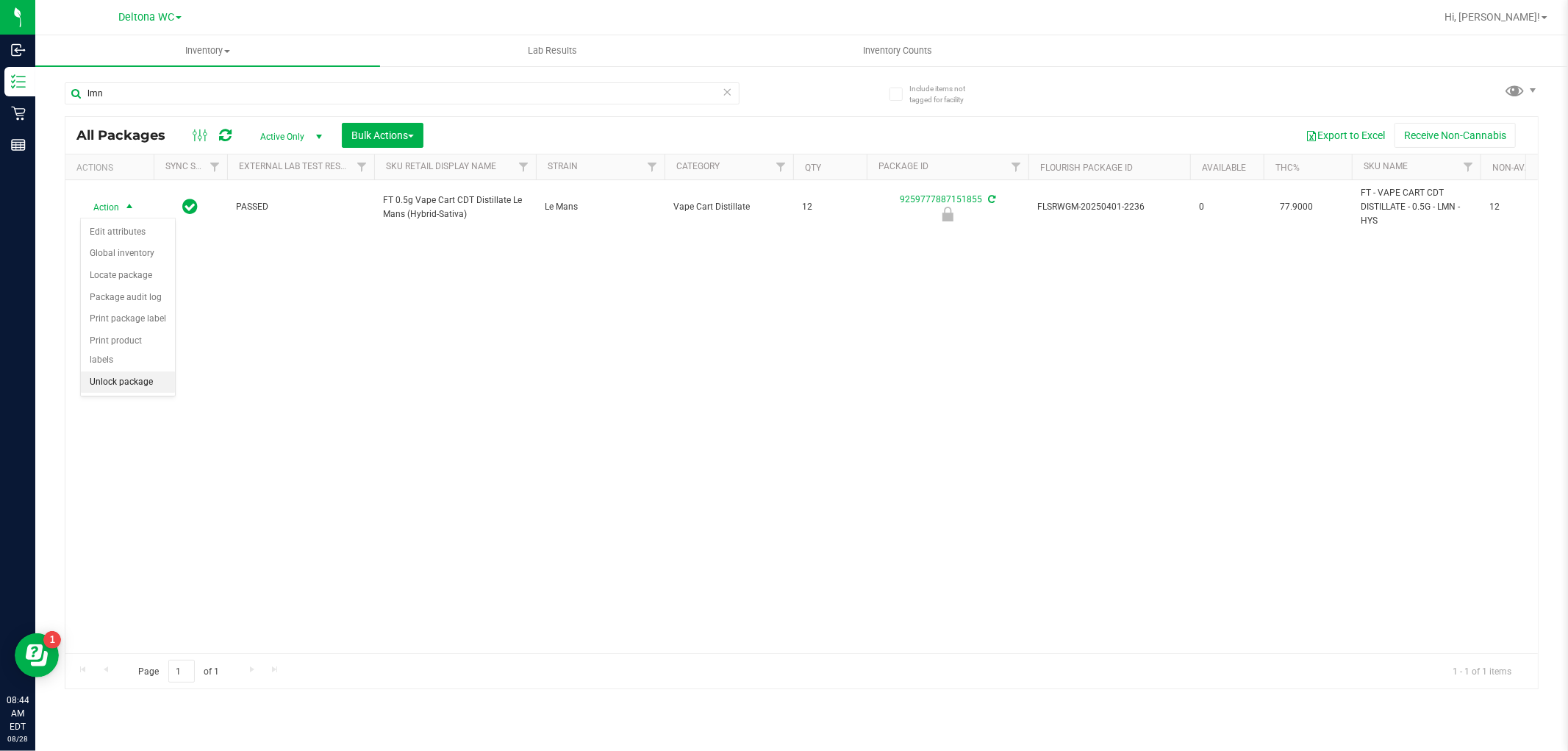
click at [100, 384] on li "Unlock package" at bounding box center [128, 382] width 94 height 22
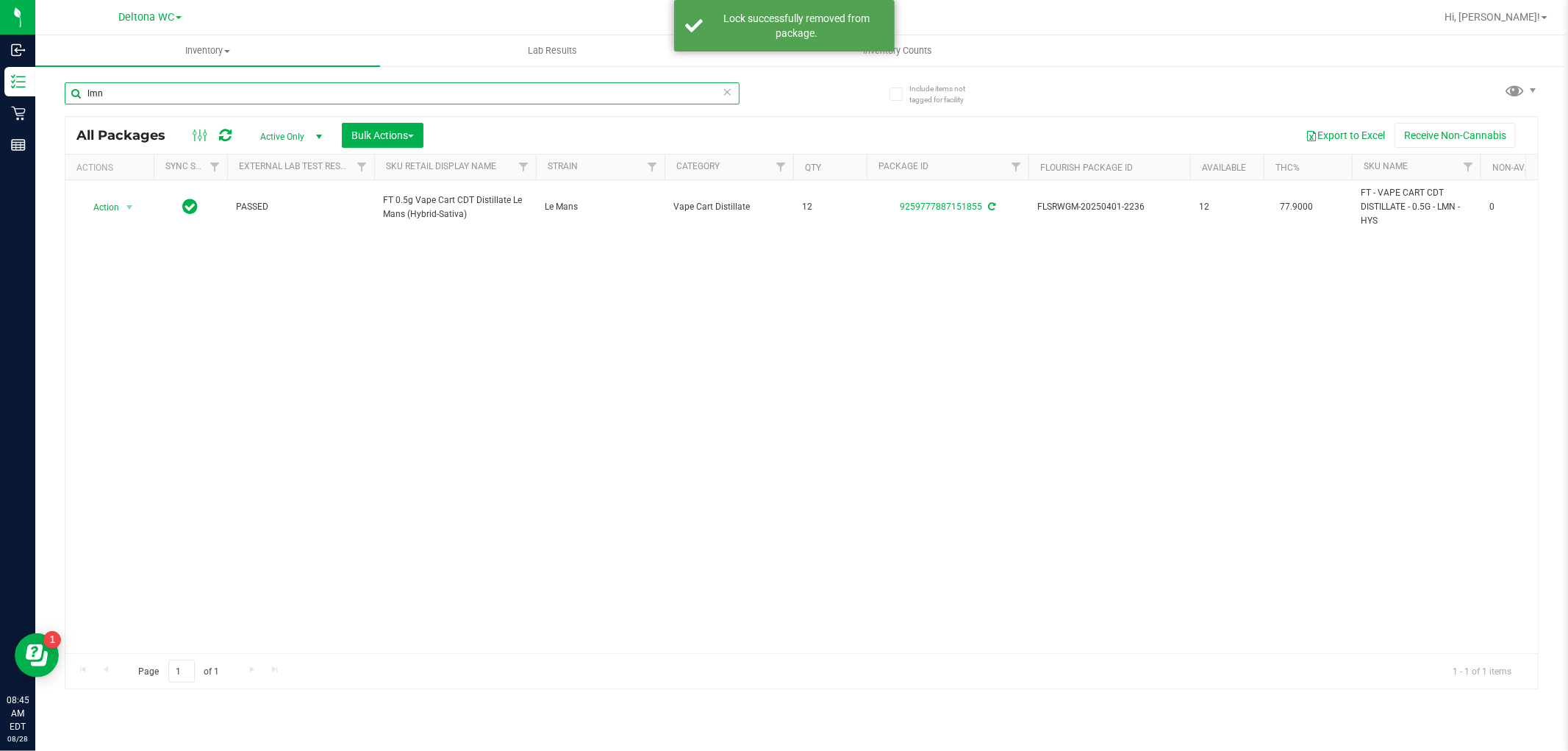
click at [208, 87] on input "lmn" at bounding box center [402, 93] width 675 height 22
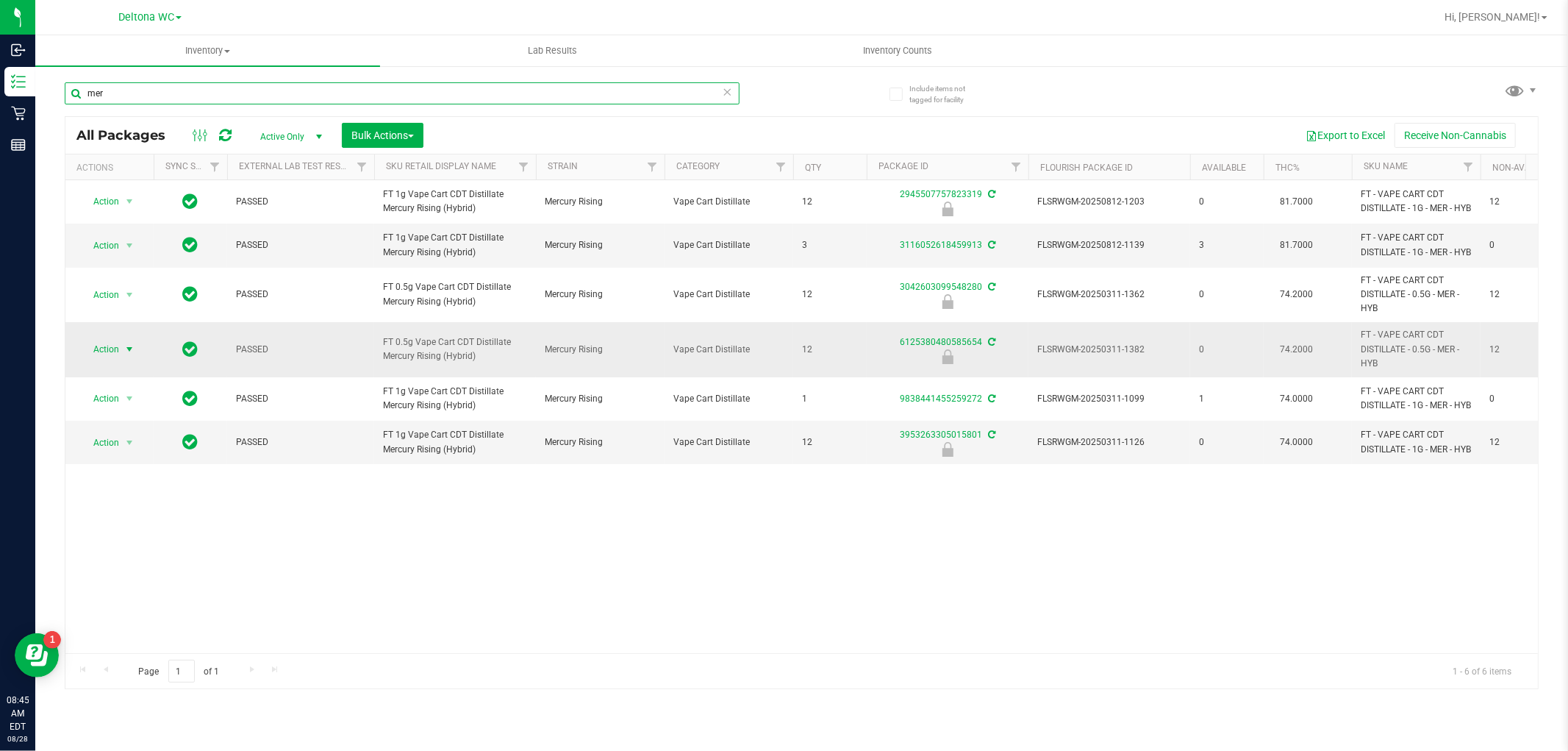
type input "mer"
drag, startPoint x: 108, startPoint y: 370, endPoint x: 112, endPoint y: 379, distance: 9.8
click at [108, 359] on span "Action" at bounding box center [100, 349] width 40 height 21
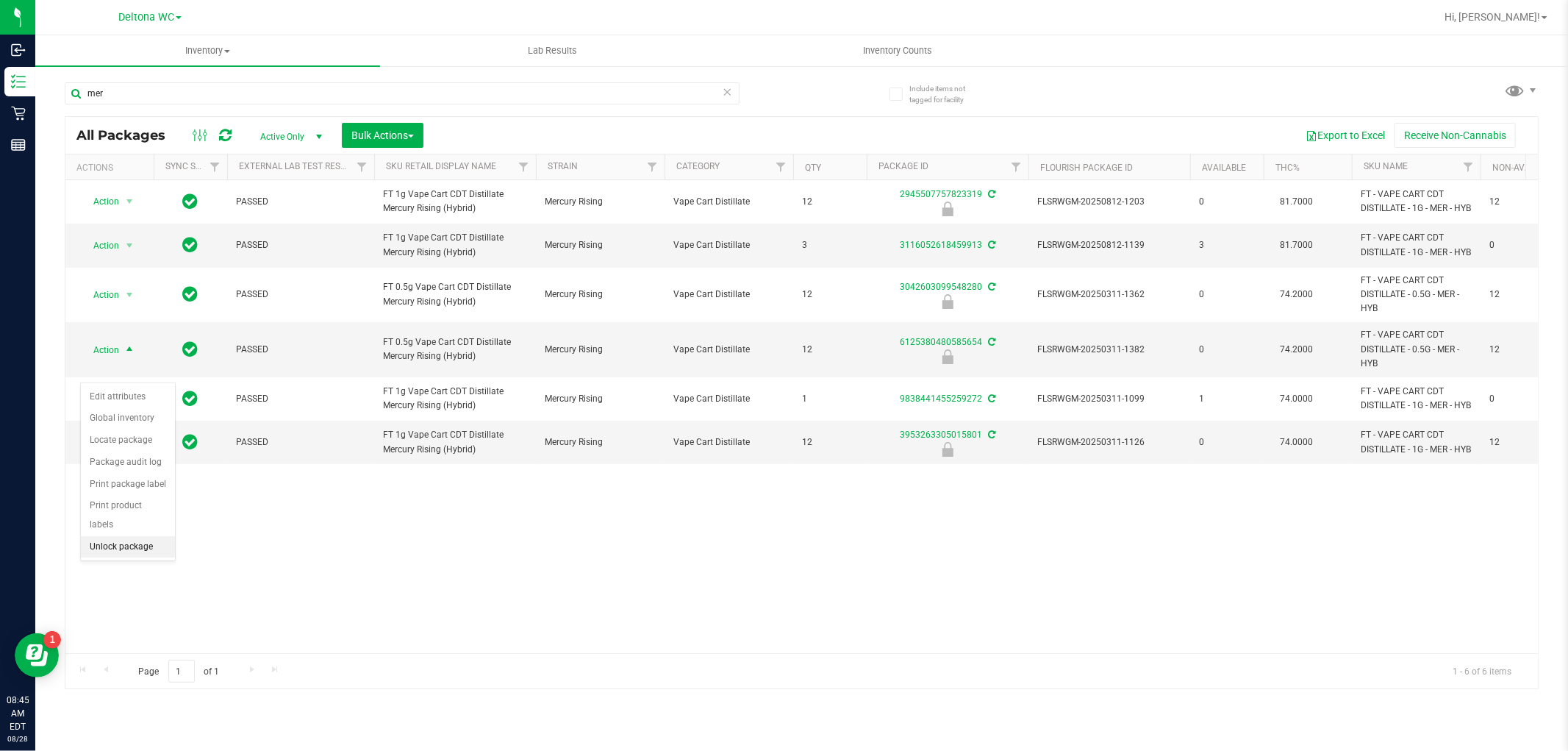
click at [131, 549] on li "Unlock package" at bounding box center [128, 547] width 94 height 22
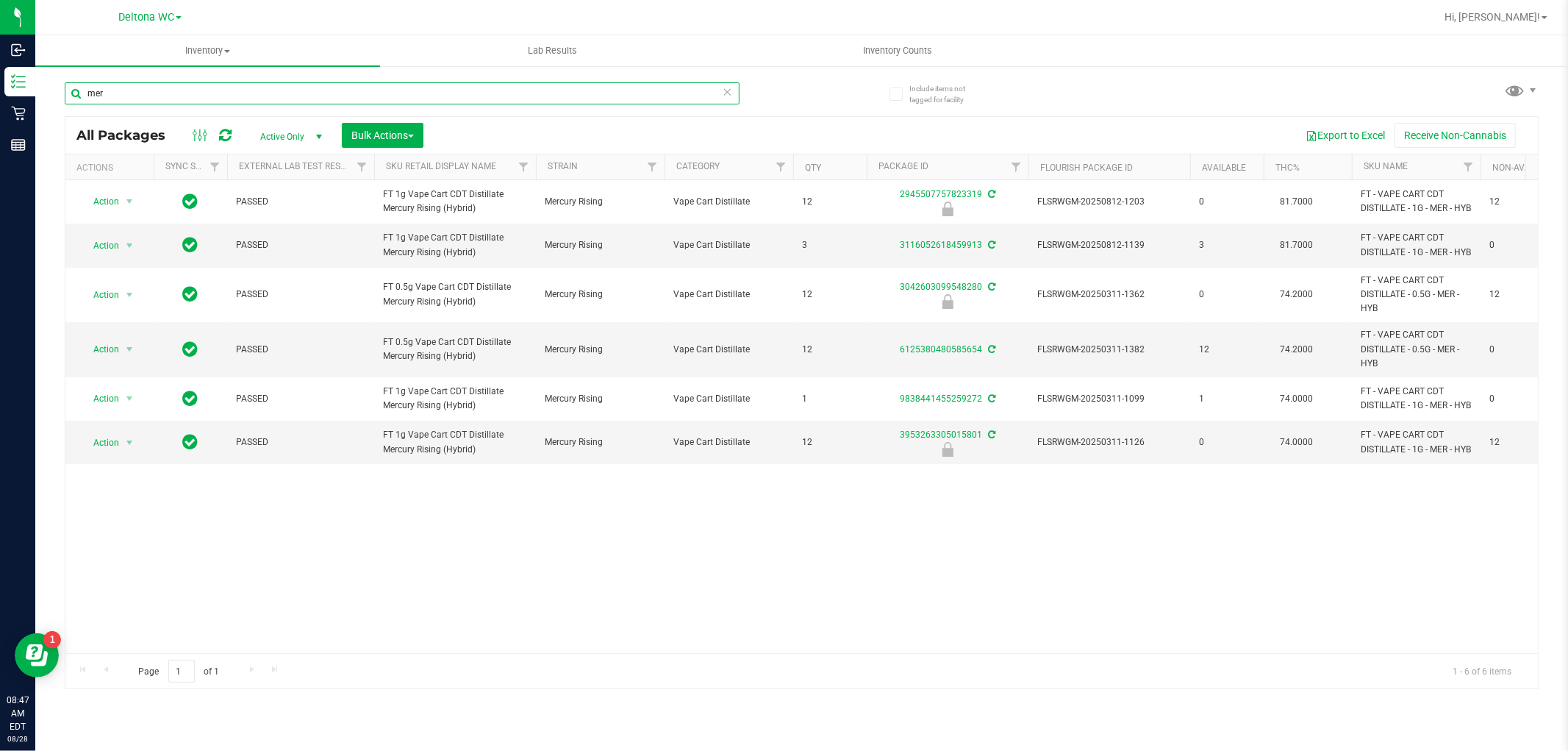
click at [188, 91] on input "mer" at bounding box center [402, 93] width 675 height 22
click at [178, 91] on input "mer" at bounding box center [402, 93] width 675 height 22
type input "m"
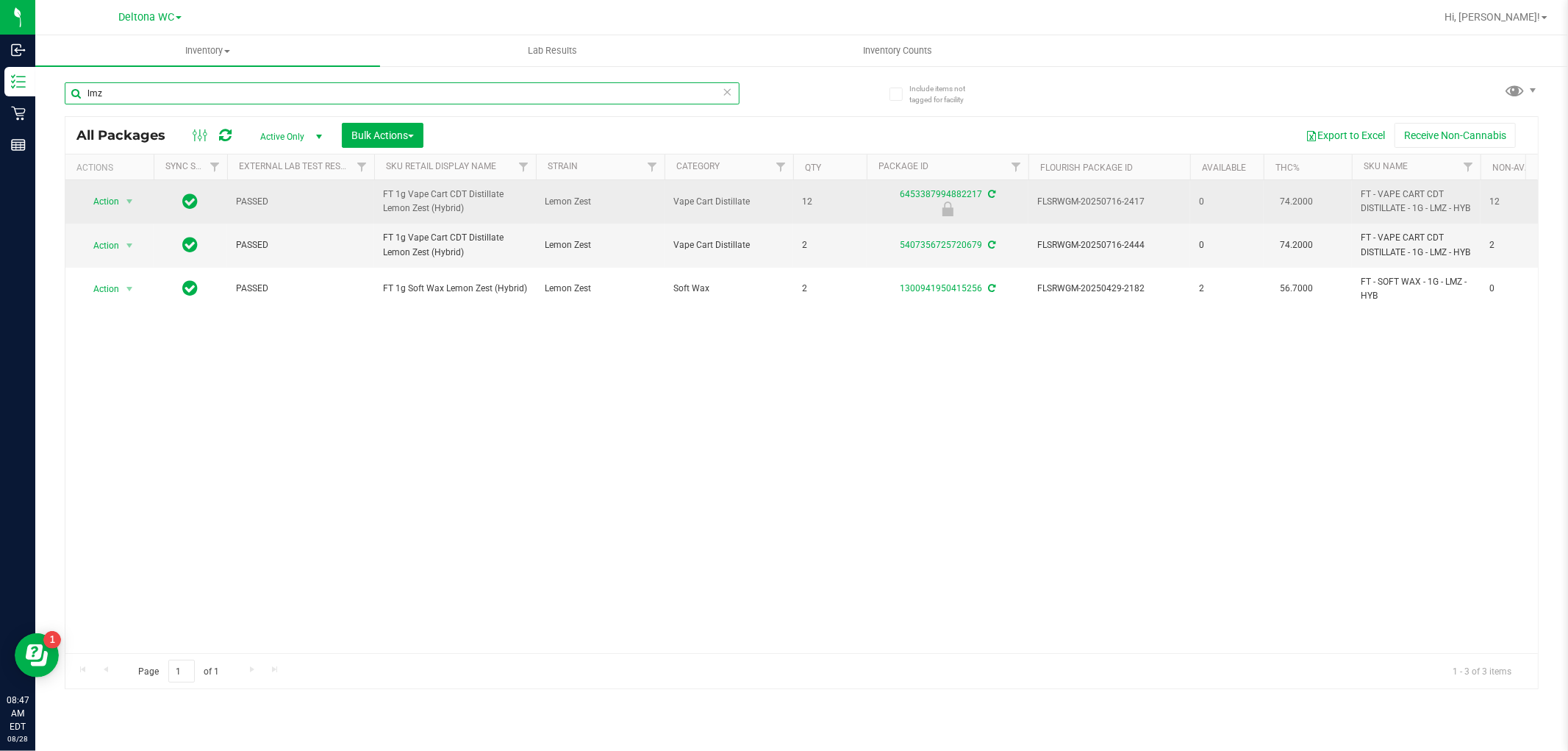
type input "lmz"
click at [107, 209] on span "Action" at bounding box center [100, 201] width 40 height 21
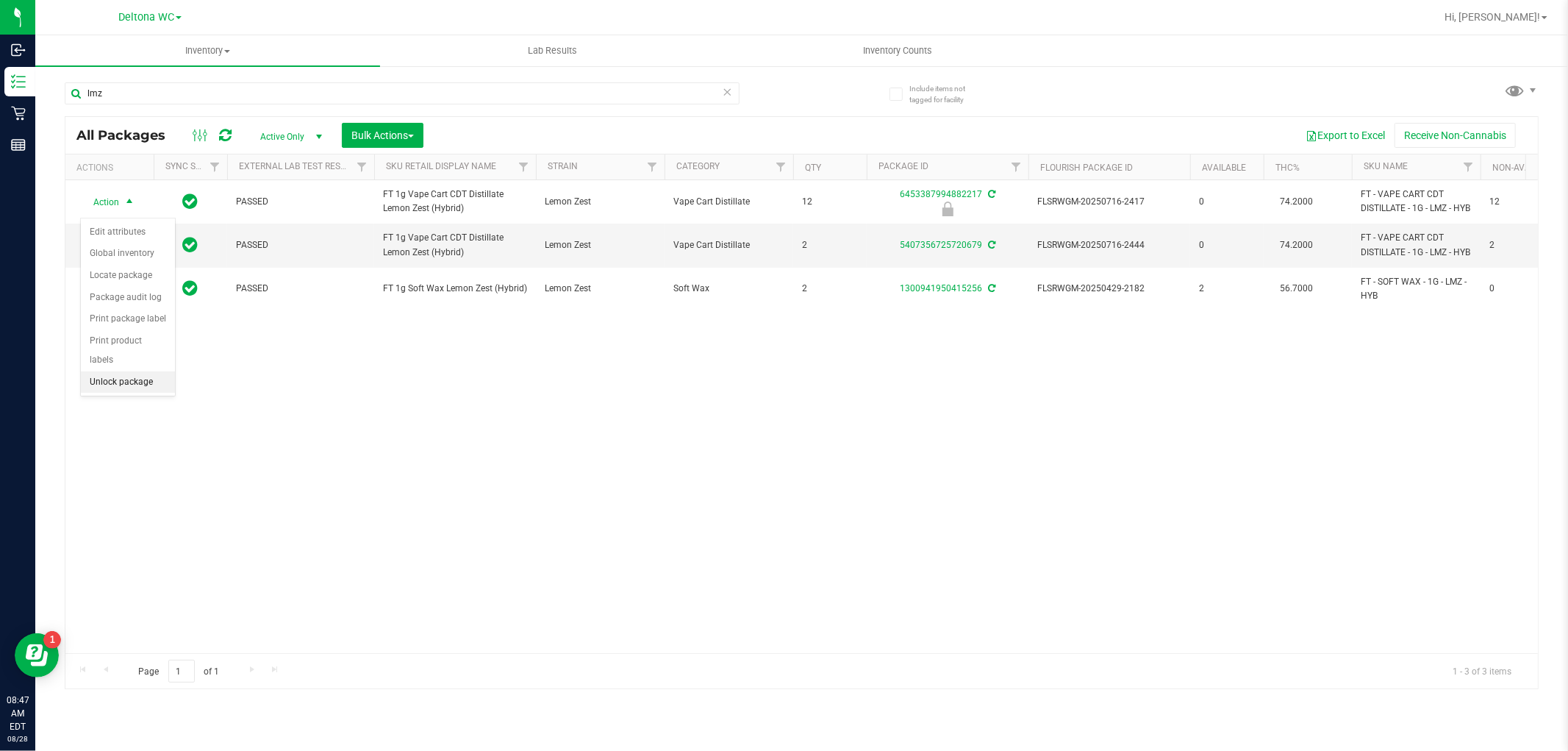
click at [130, 387] on li "Unlock package" at bounding box center [128, 382] width 94 height 22
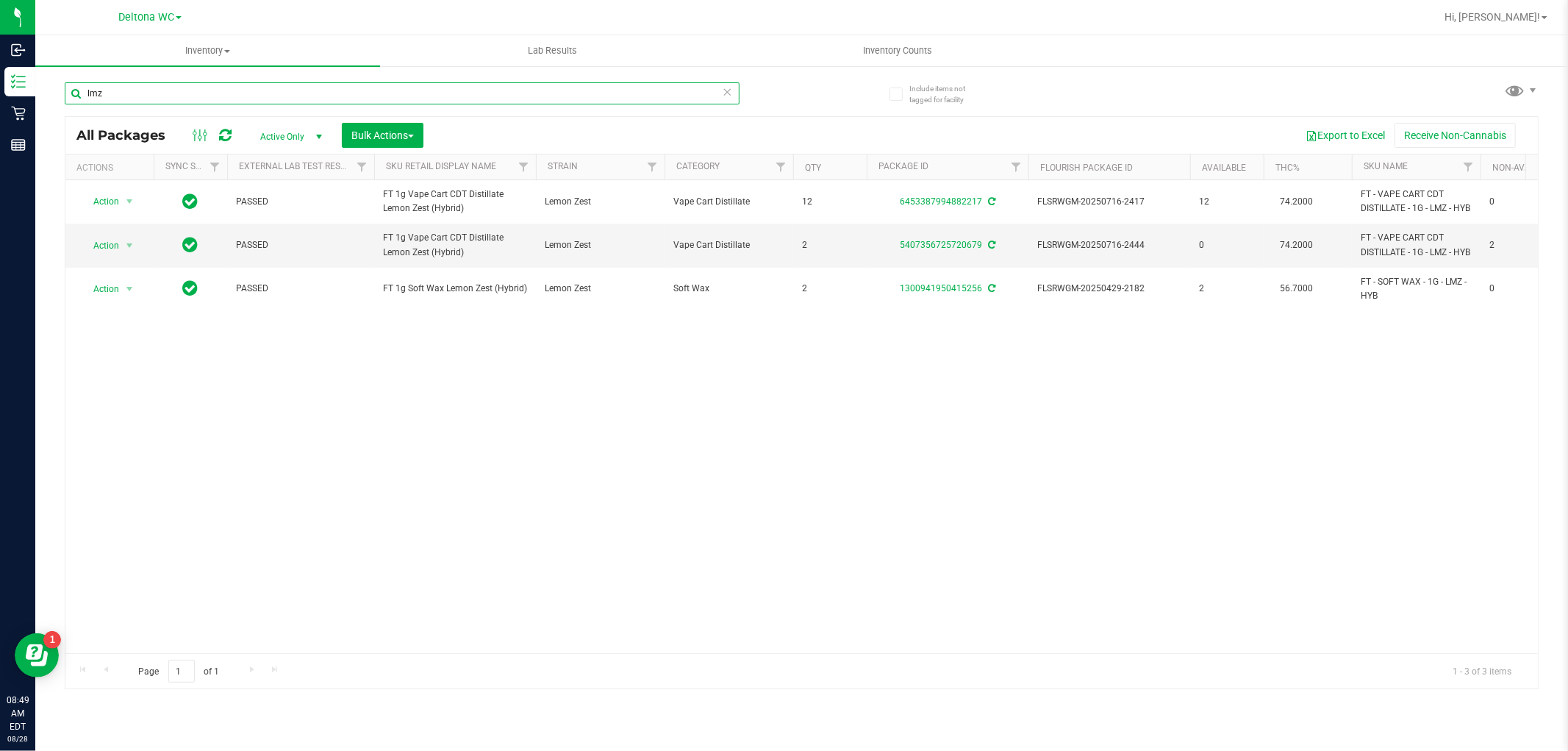
click at [211, 89] on input "lmz" at bounding box center [402, 93] width 675 height 22
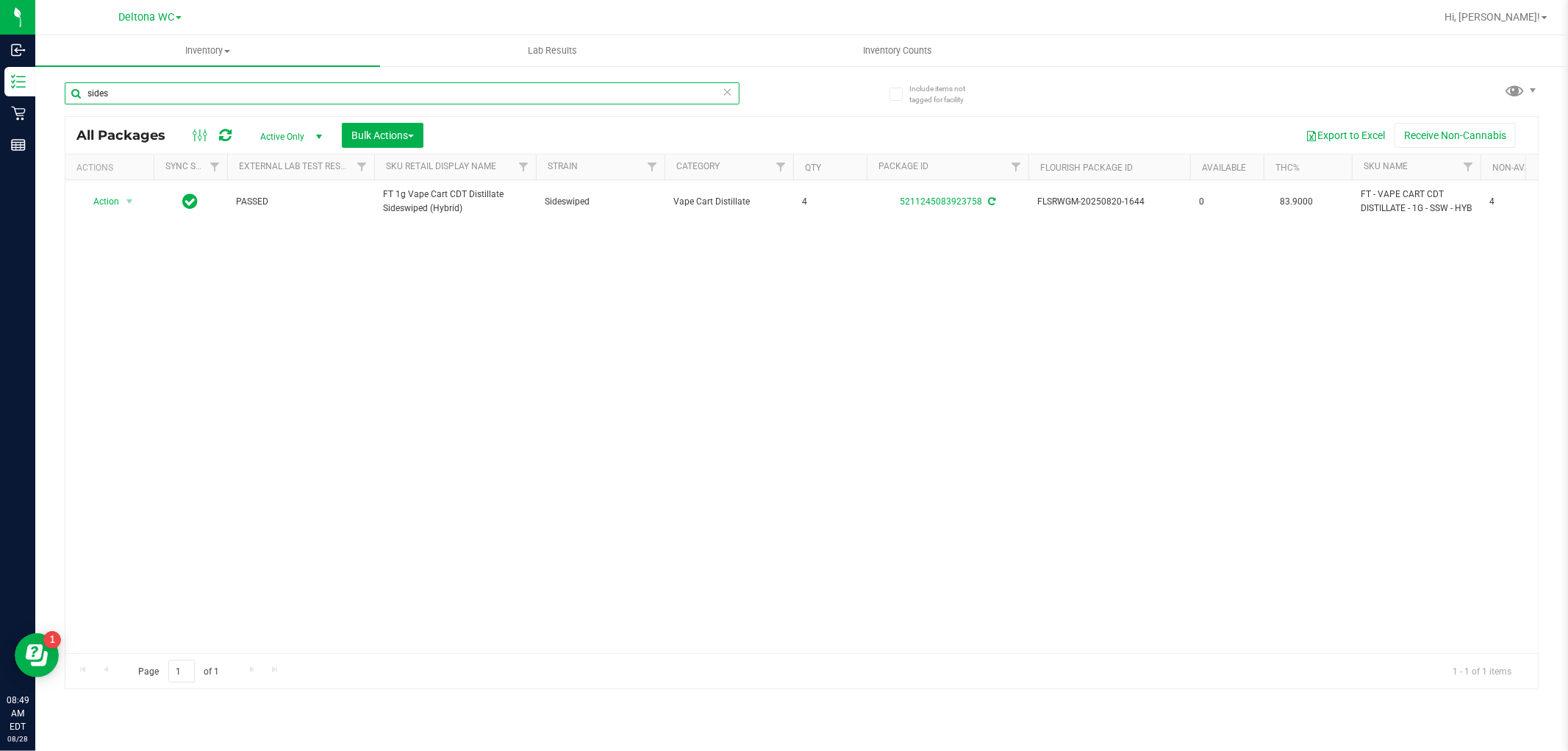
click at [478, 100] on input "sides" at bounding box center [402, 93] width 675 height 22
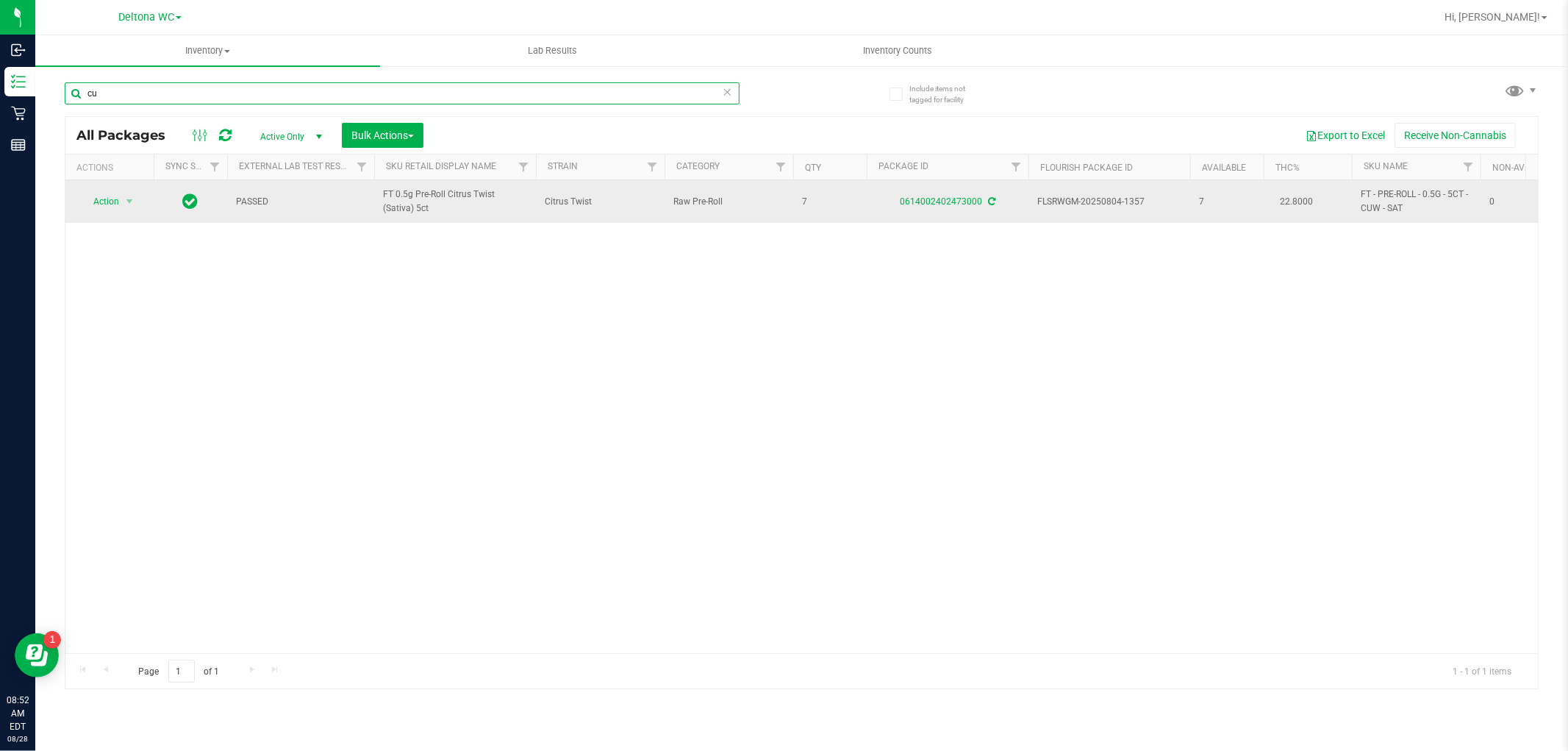
type input "c"
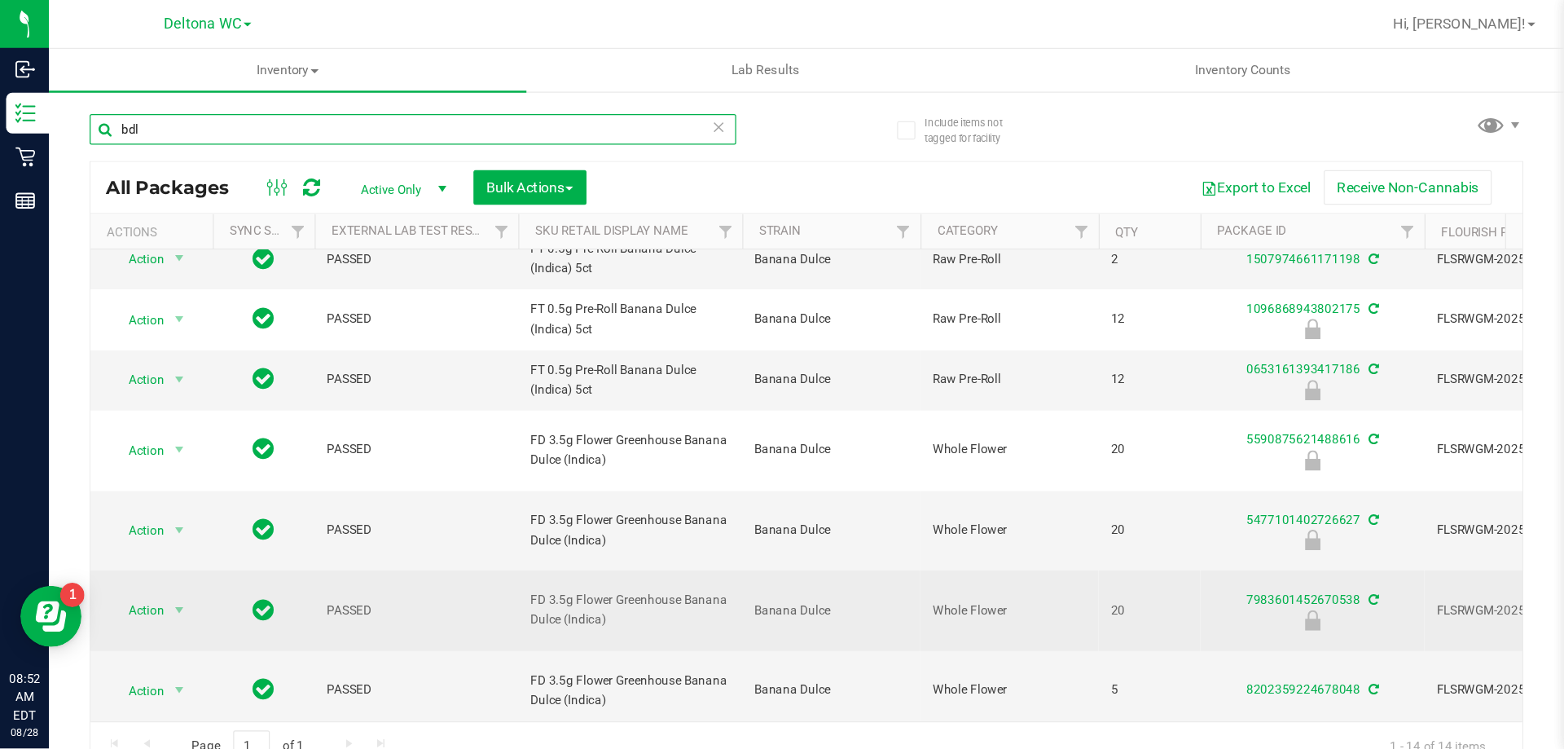
scroll to position [261, 0]
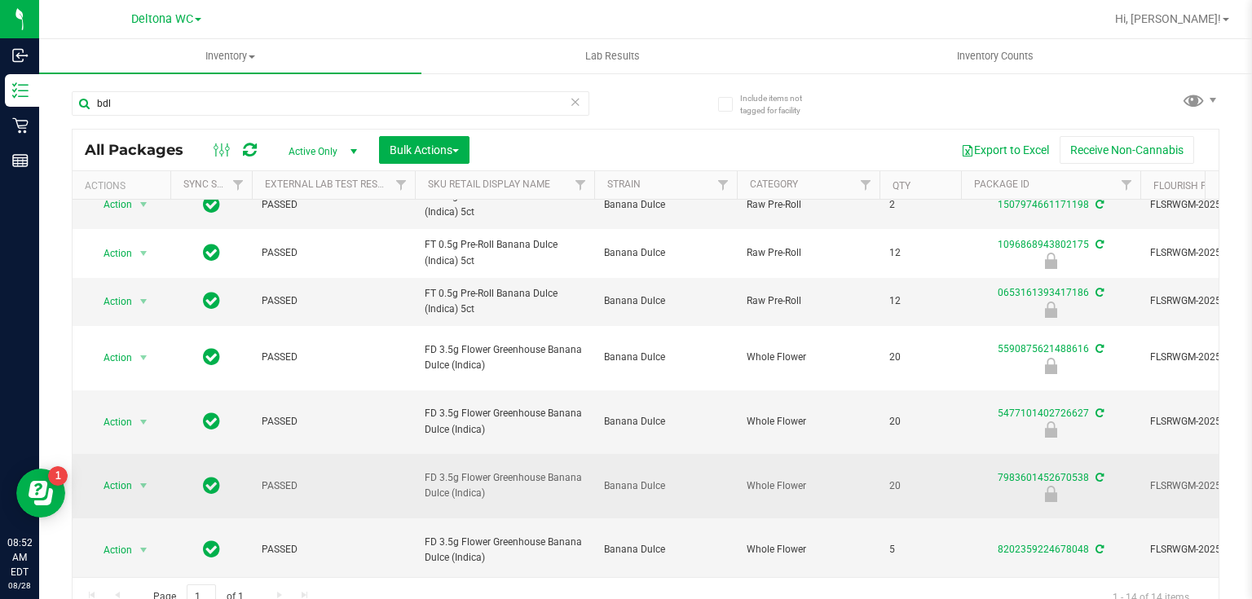
click at [500, 470] on span "FD 3.5g Flower Greenhouse Banana Dulce (Indica)" at bounding box center [505, 485] width 160 height 31
copy tr "FD 3.5g Flower Greenhouse Banana Dulce (Indica)"
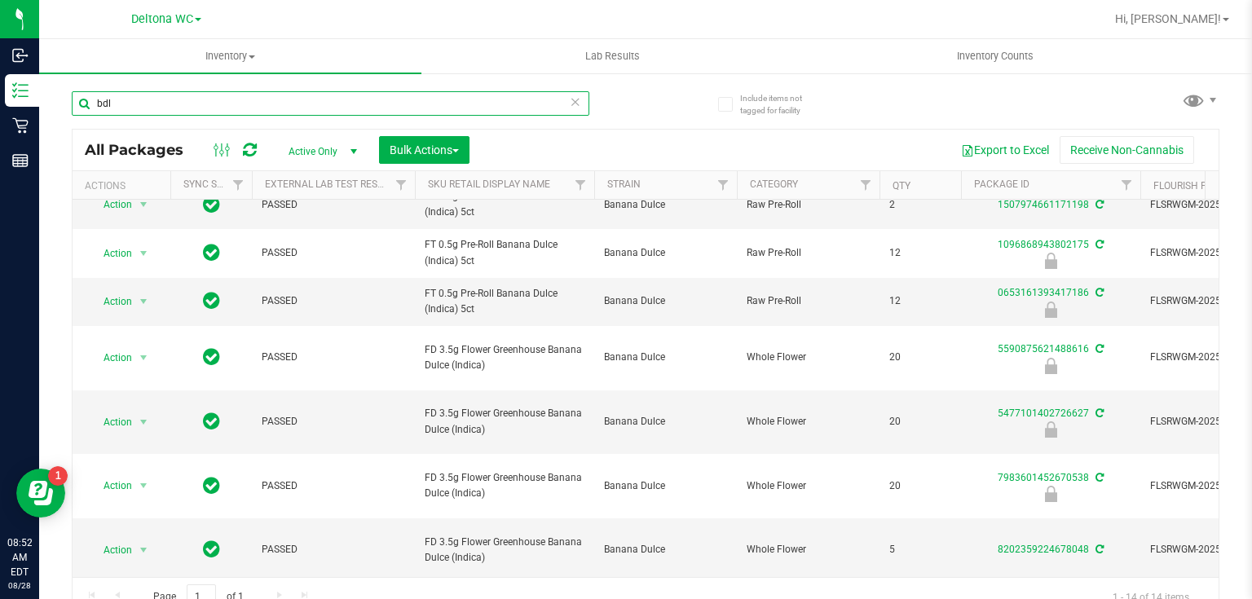
click at [274, 102] on input "bdl" at bounding box center [330, 103] width 517 height 24
paste input "FD 3.5g Flower Greenhouse Banana Dulce (Indica)"
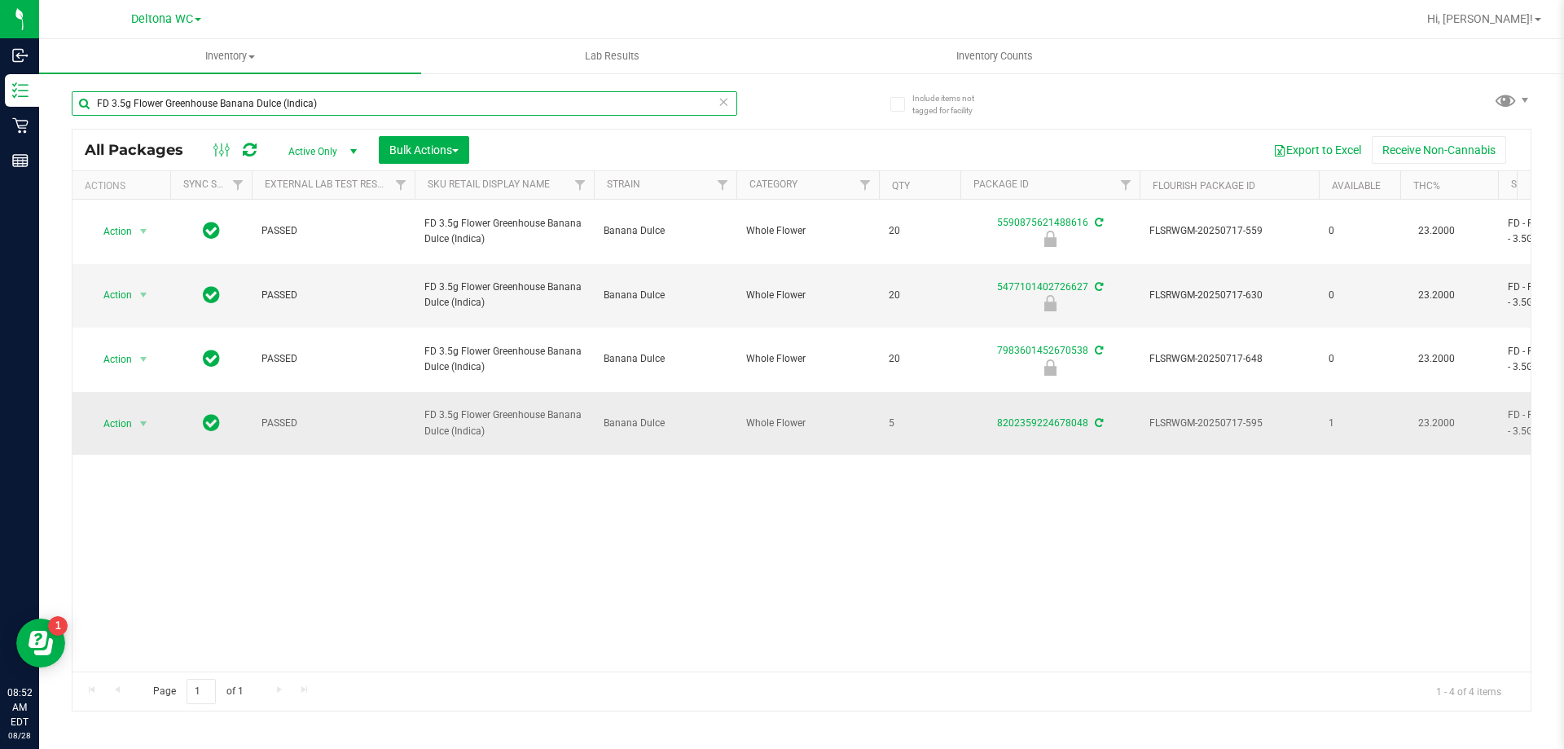
type input "FD 3.5g Flower Greenhouse Banana Dulce (Indica)"
drag, startPoint x: 1319, startPoint y: 363, endPoint x: 1356, endPoint y: 379, distance: 39.8
click at [1356, 392] on td "1" at bounding box center [1359, 424] width 81 height 64
drag, startPoint x: 1339, startPoint y: 363, endPoint x: 1320, endPoint y: 367, distance: 19.4
click at [1335, 416] on span "1" at bounding box center [1360, 423] width 62 height 15
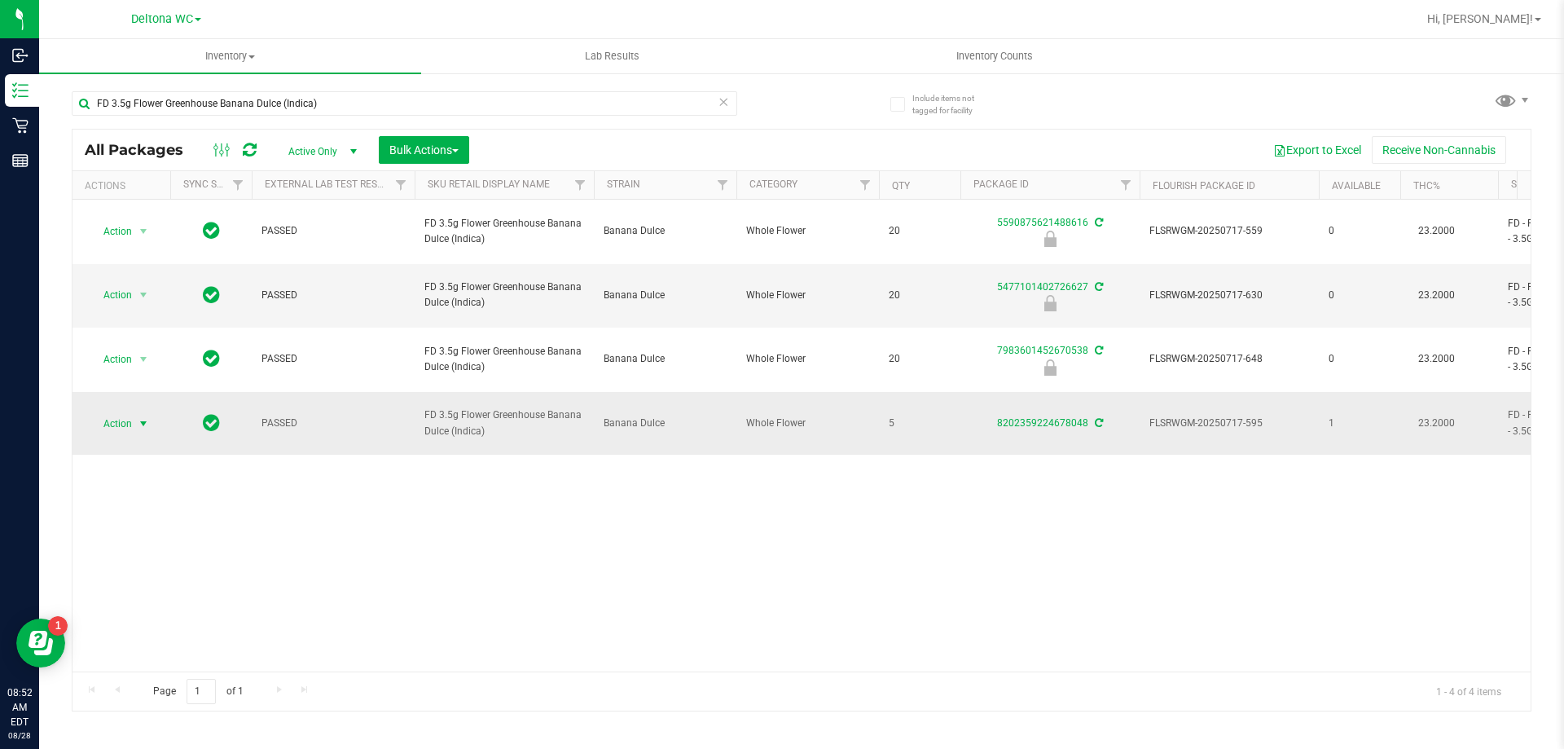
click at [139, 417] on span "select" at bounding box center [143, 423] width 13 height 13
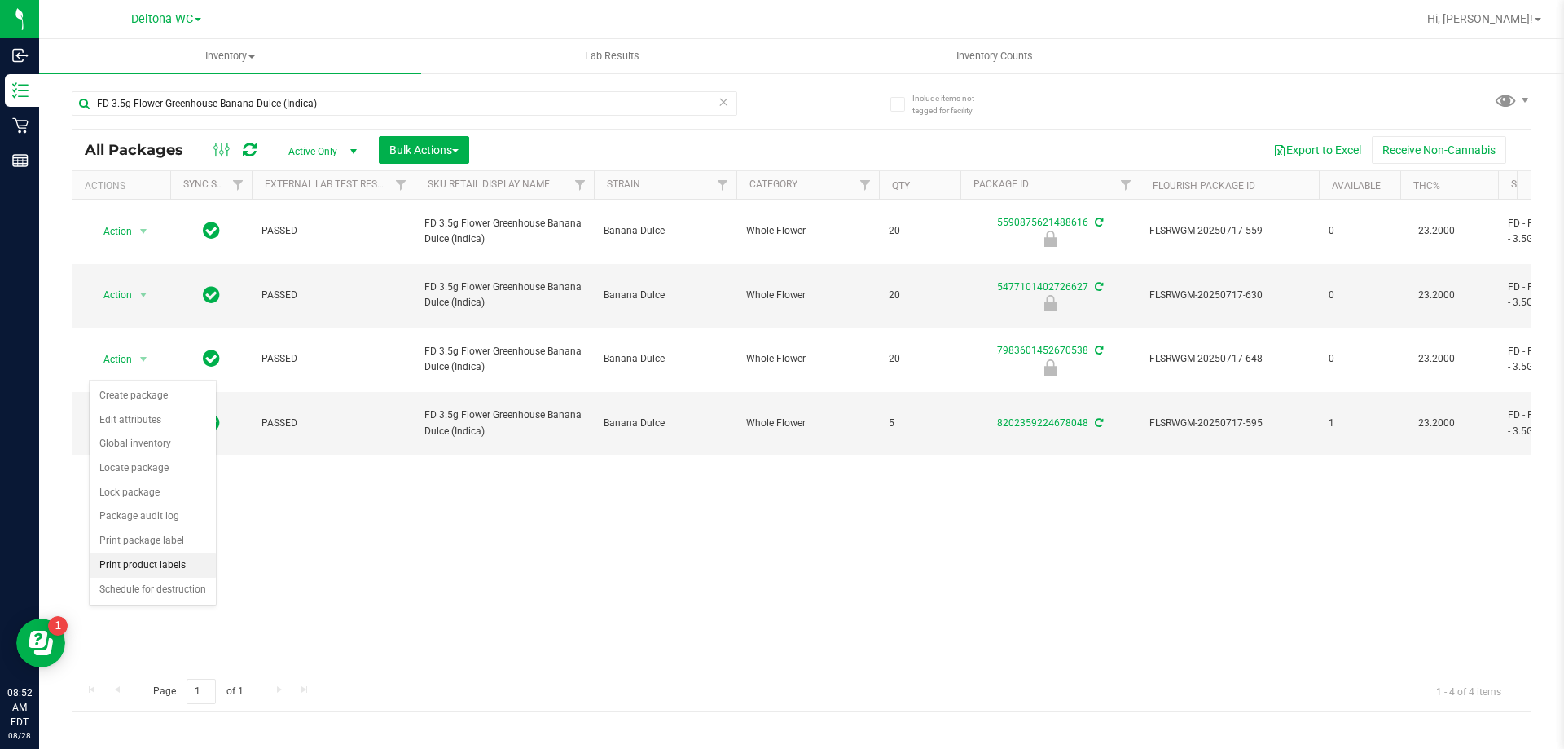
click at [183, 563] on li "Print product labels" at bounding box center [153, 565] width 126 height 24
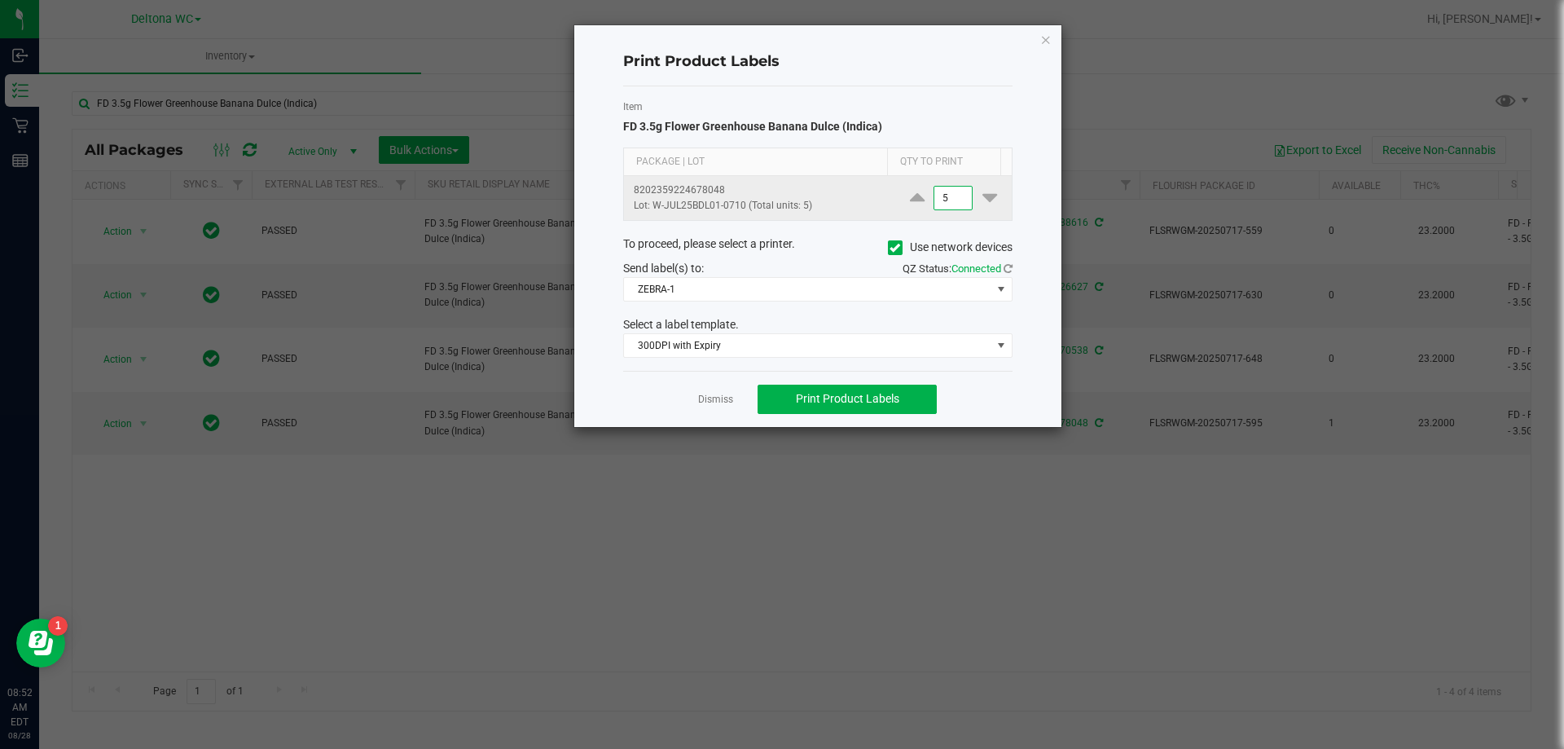
click at [947, 199] on input "5" at bounding box center [953, 198] width 37 height 23
type input "1"
click at [865, 238] on div "To proceed, please select a printer. Use network devices" at bounding box center [818, 247] width 414 height 24
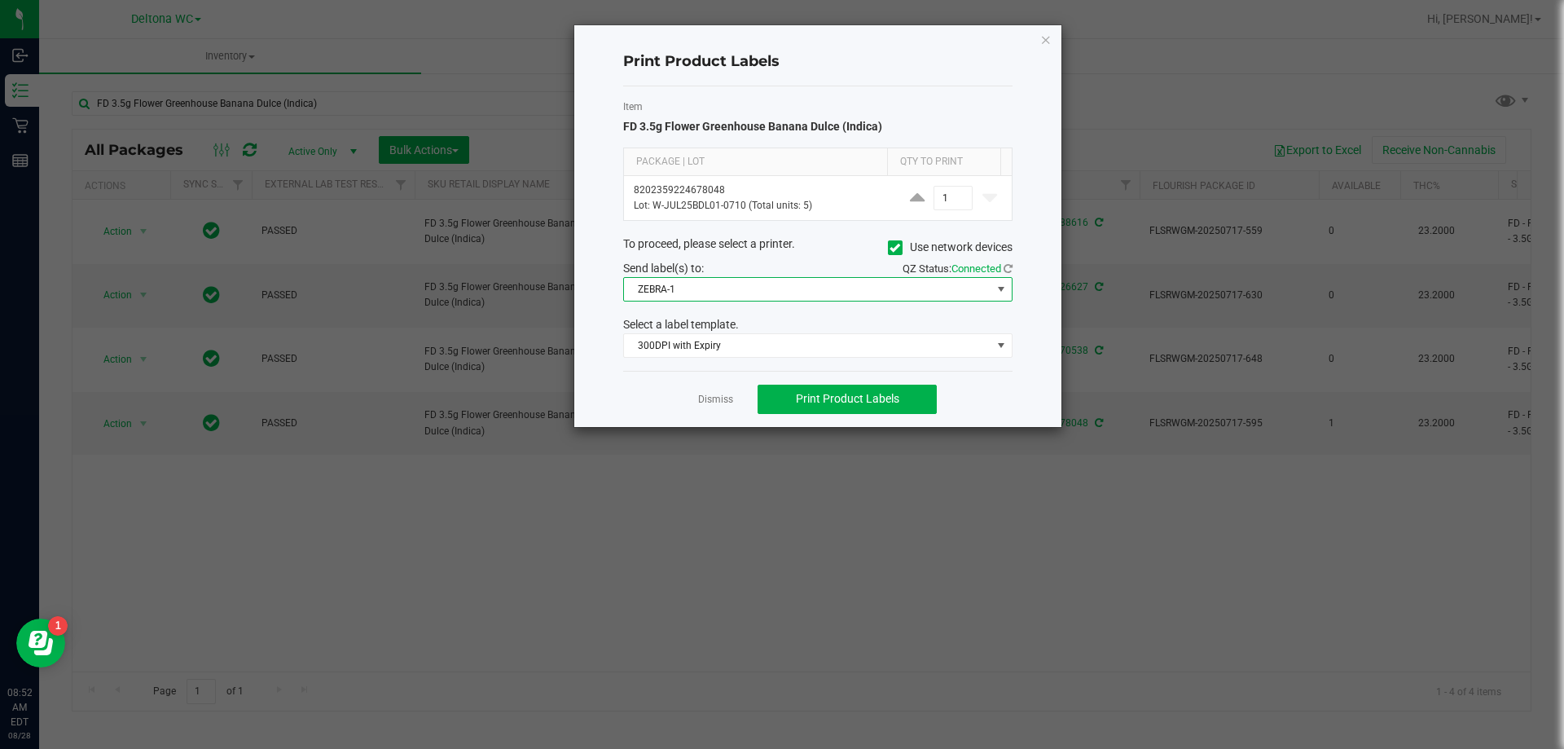
click at [701, 288] on span "ZEBRA-1" at bounding box center [807, 289] width 367 height 23
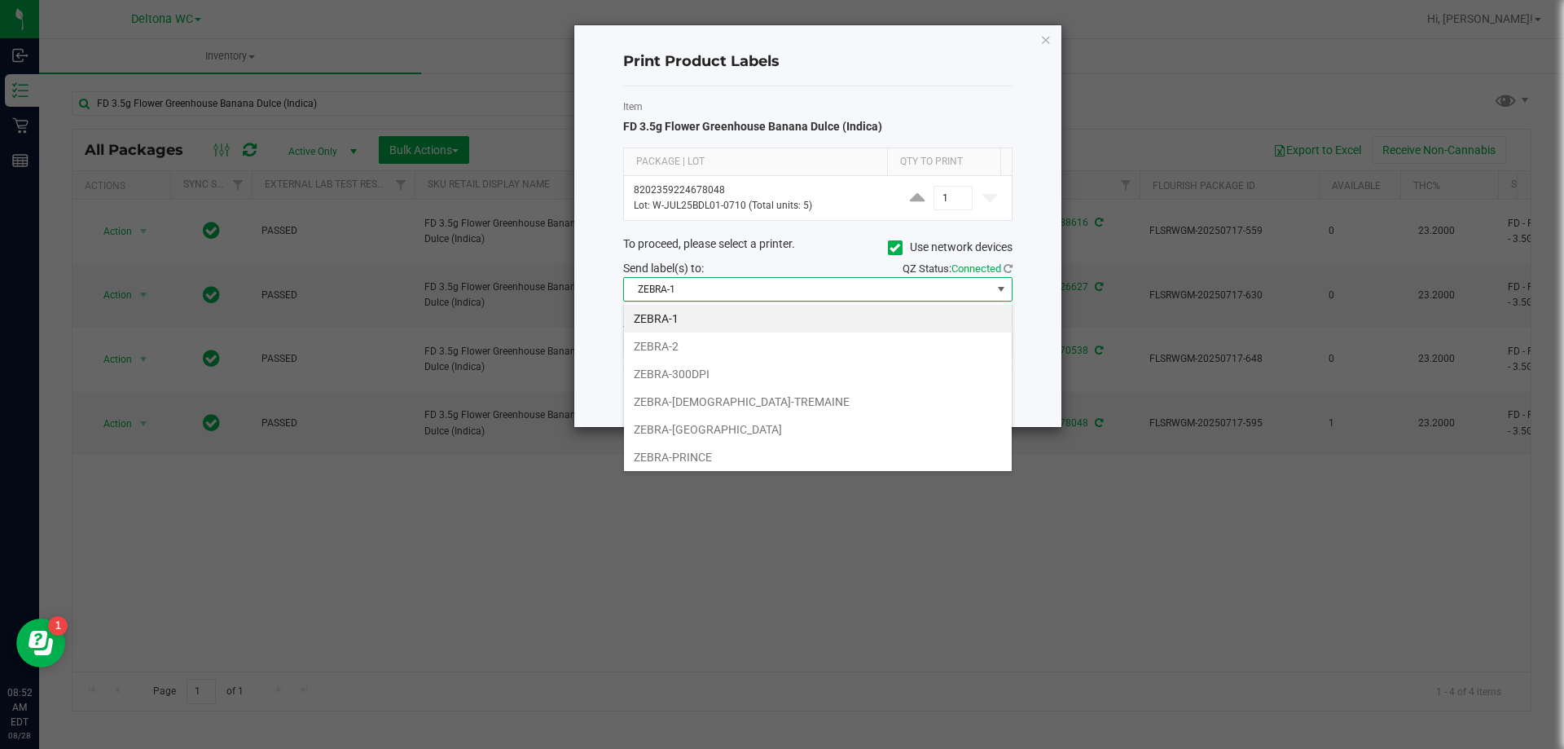
scroll to position [24, 389]
click at [724, 373] on li "ZEBRA-300DPI" at bounding box center [818, 374] width 388 height 28
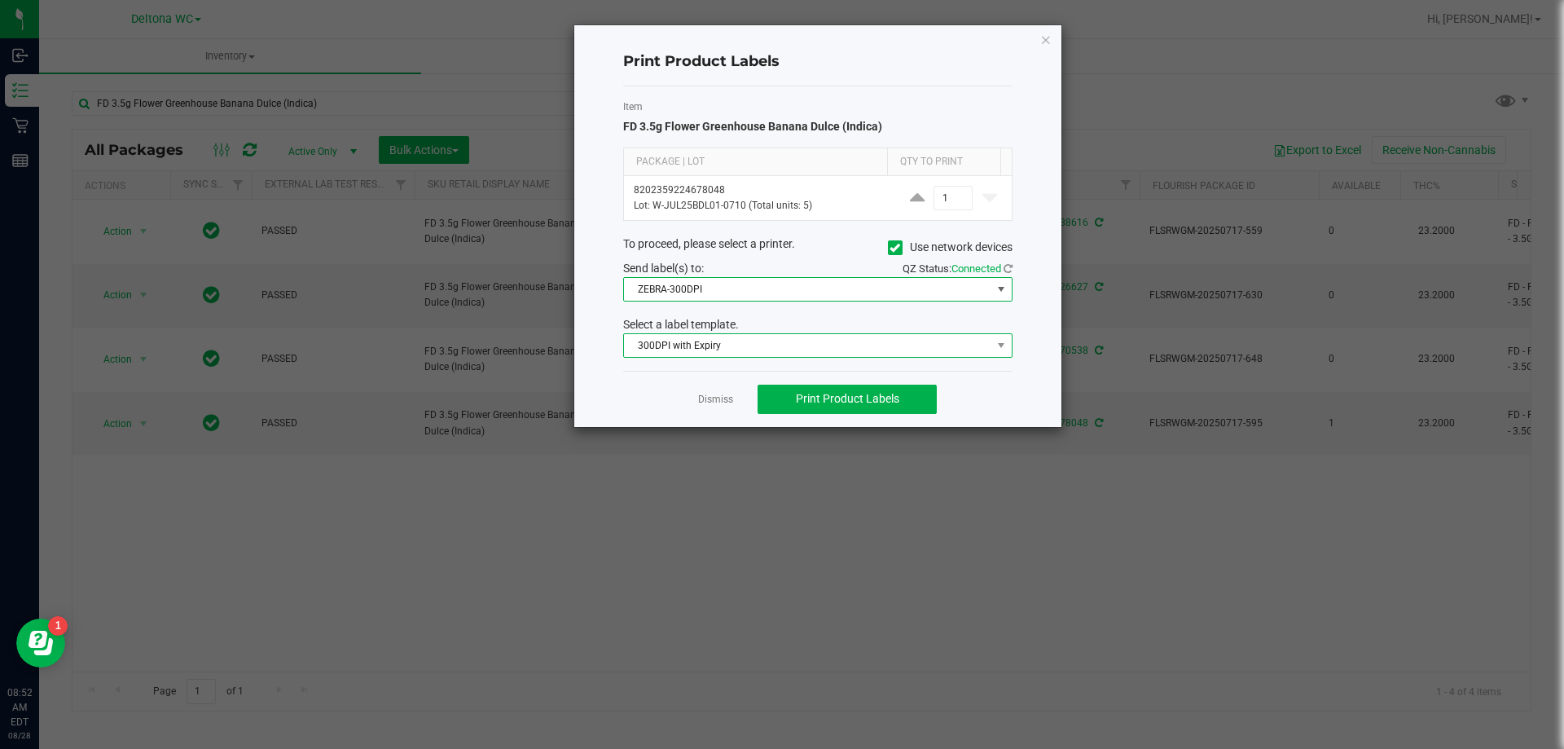
click at [731, 351] on span "300DPI with Expiry" at bounding box center [807, 345] width 367 height 23
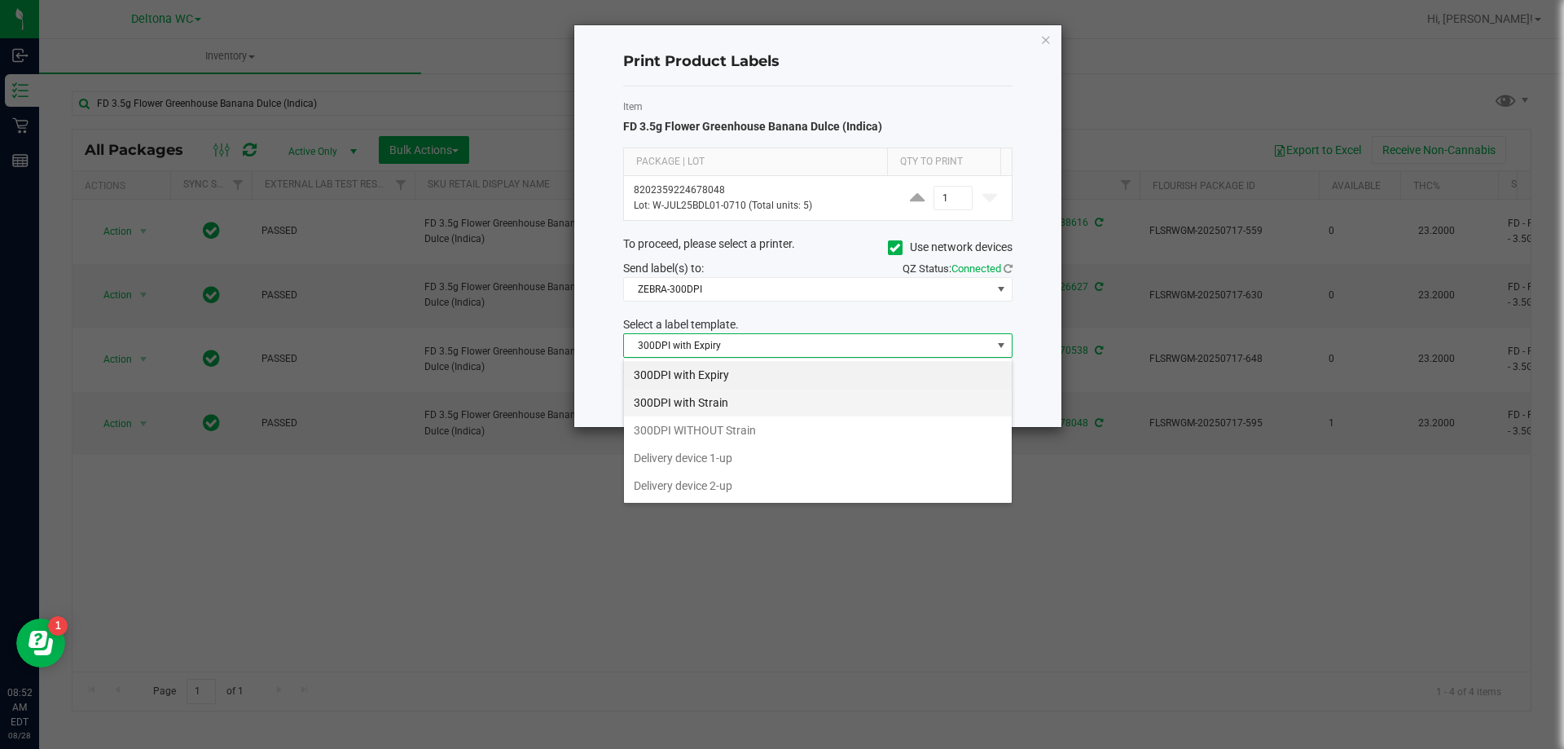
drag, startPoint x: 690, startPoint y: 398, endPoint x: 737, endPoint y: 399, distance: 47.3
click at [737, 399] on li "300DPI with Strain" at bounding box center [818, 403] width 388 height 28
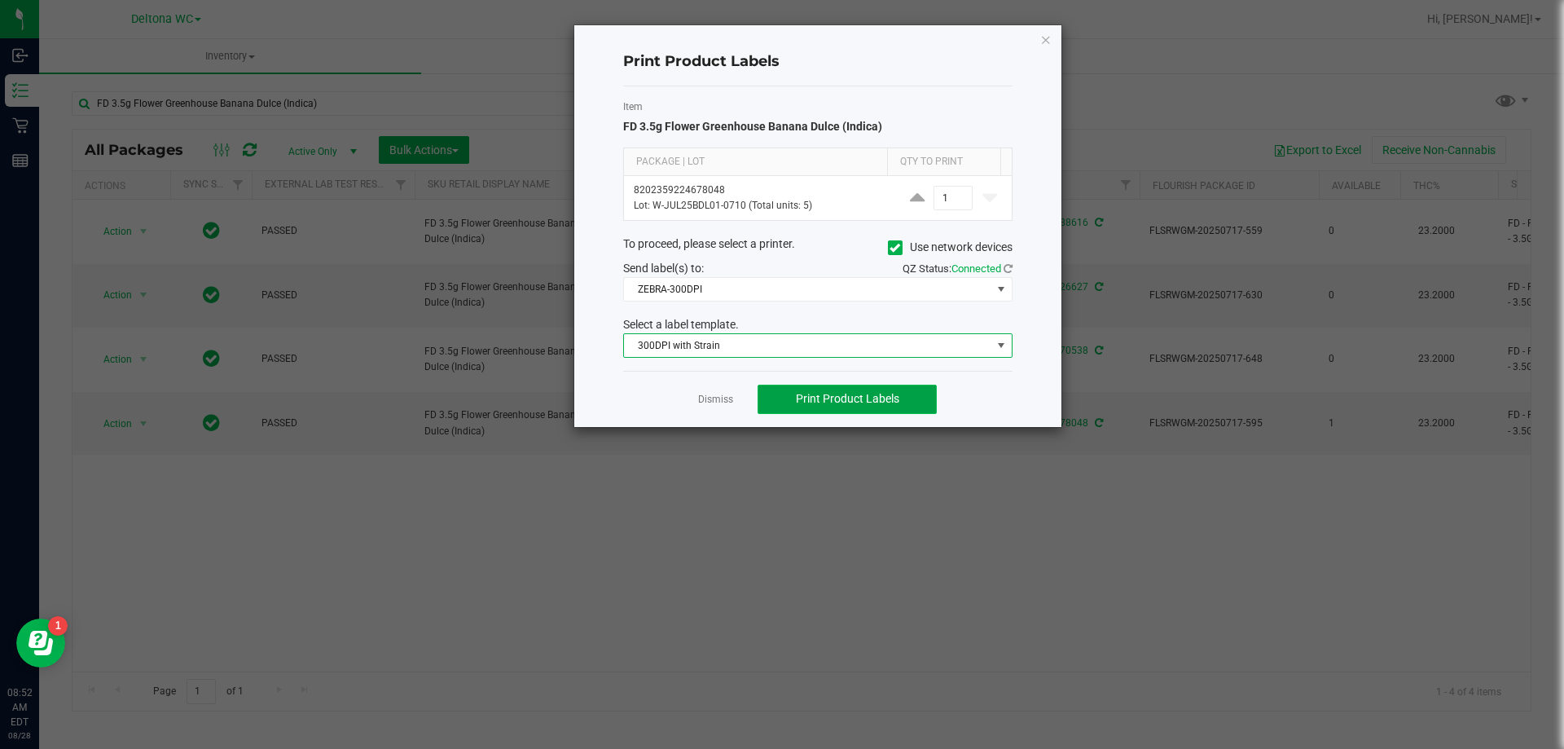
click at [794, 401] on button "Print Product Labels" at bounding box center [847, 399] width 179 height 29
click at [854, 404] on span "Print Product Labels" at bounding box center [847, 398] width 103 height 13
click at [799, 403] on span "Print Product Labels" at bounding box center [847, 398] width 103 height 13
click at [890, 396] on span "Print Product Labels" at bounding box center [847, 398] width 103 height 13
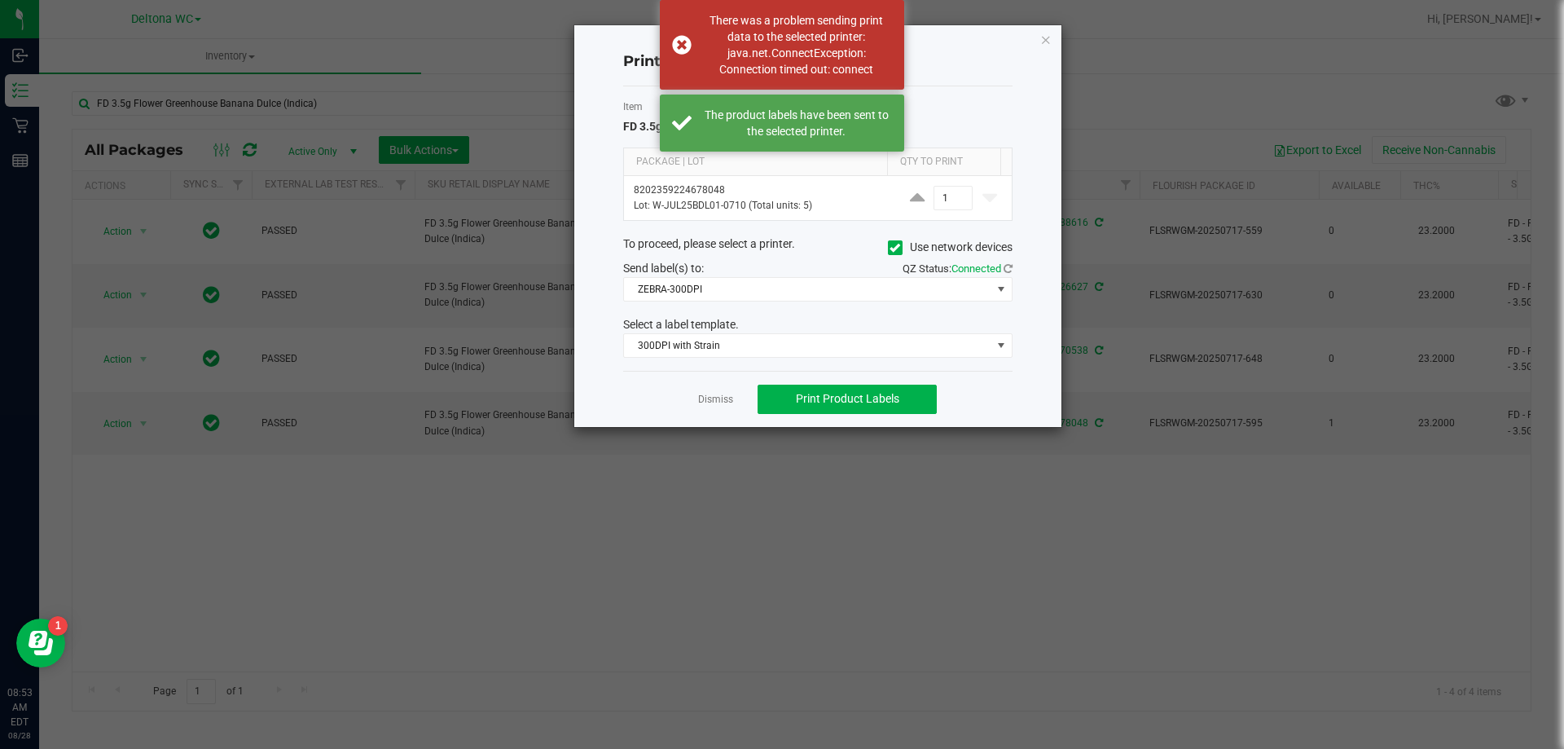
click at [715, 391] on app-cancel-button "Dismiss" at bounding box center [715, 398] width 35 height 17
click at [717, 401] on link "Dismiss" at bounding box center [715, 400] width 35 height 14
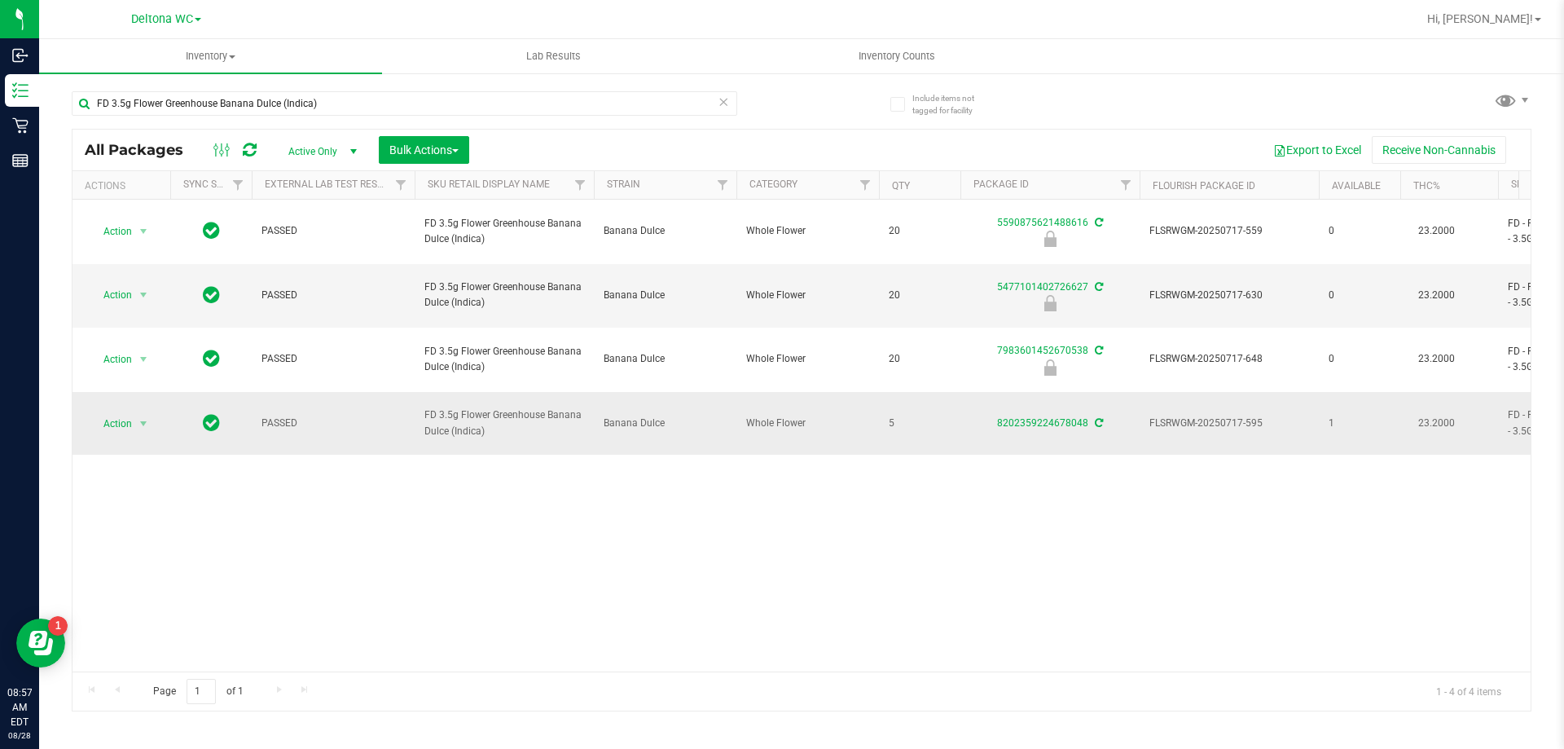
click at [123, 412] on span "Action" at bounding box center [111, 423] width 44 height 23
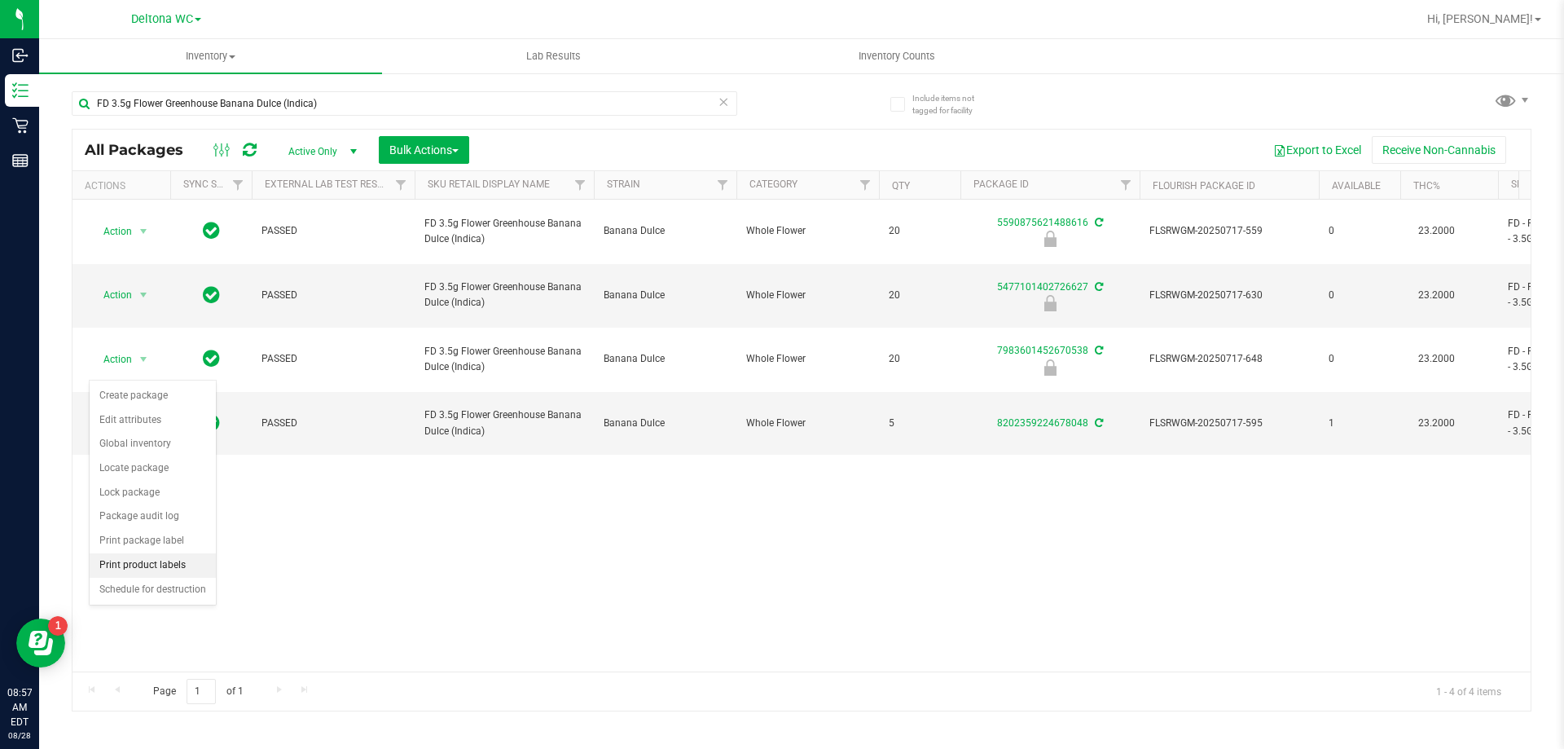
click at [169, 559] on li "Print product labels" at bounding box center [153, 565] width 126 height 24
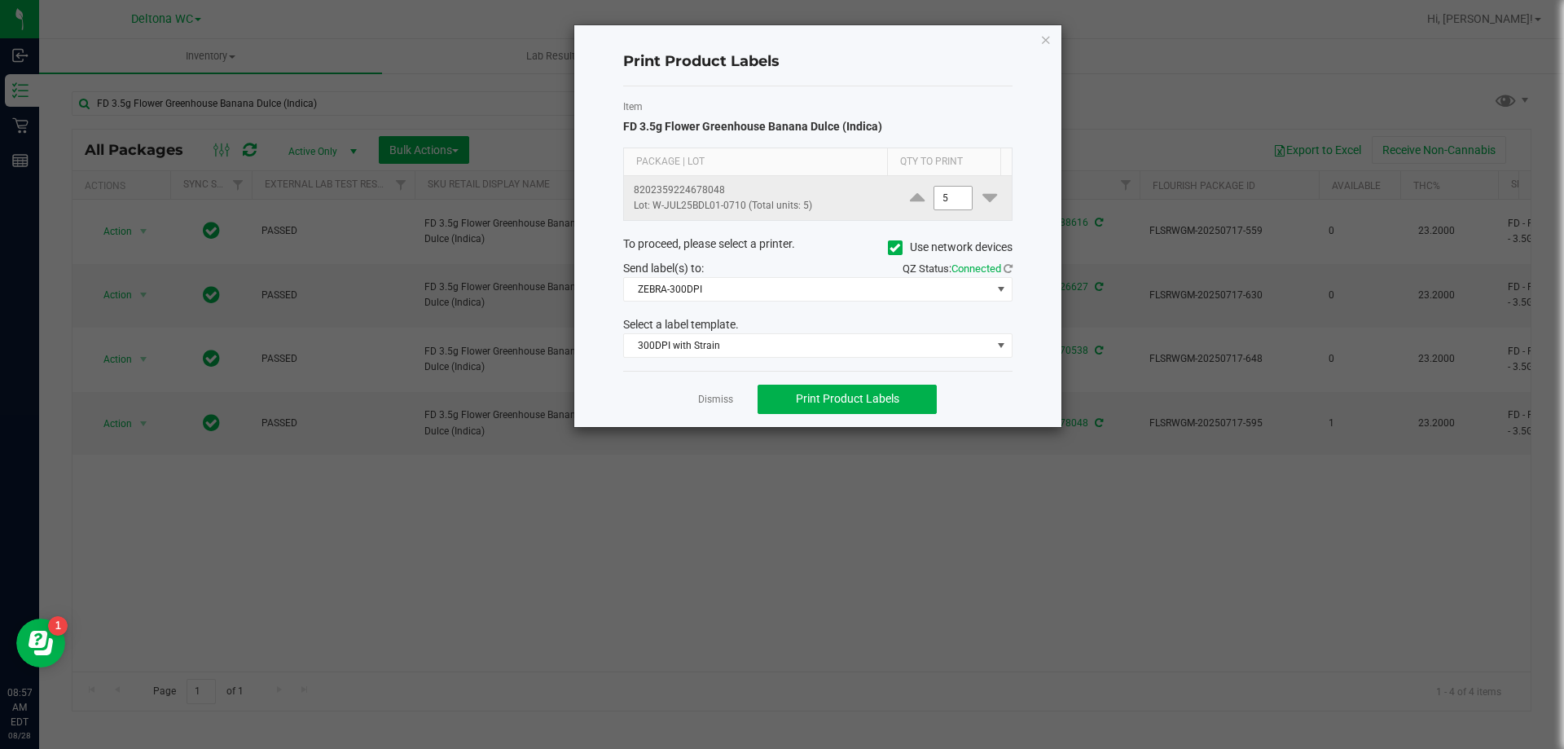
click at [941, 196] on input "5" at bounding box center [953, 198] width 37 height 23
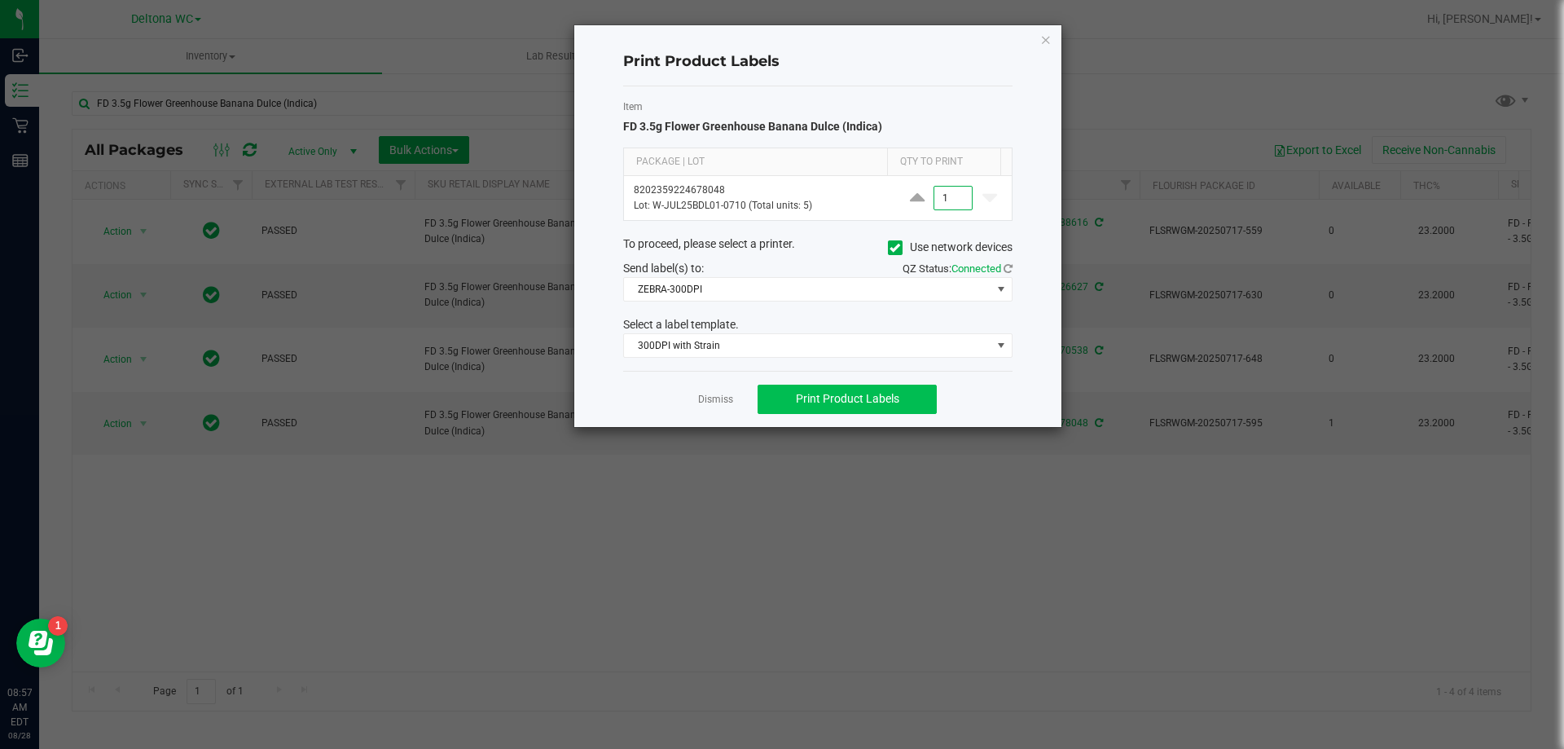
type input "1"
click at [872, 400] on span "Print Product Labels" at bounding box center [847, 398] width 103 height 13
click at [706, 399] on link "Dismiss" at bounding box center [715, 400] width 35 height 14
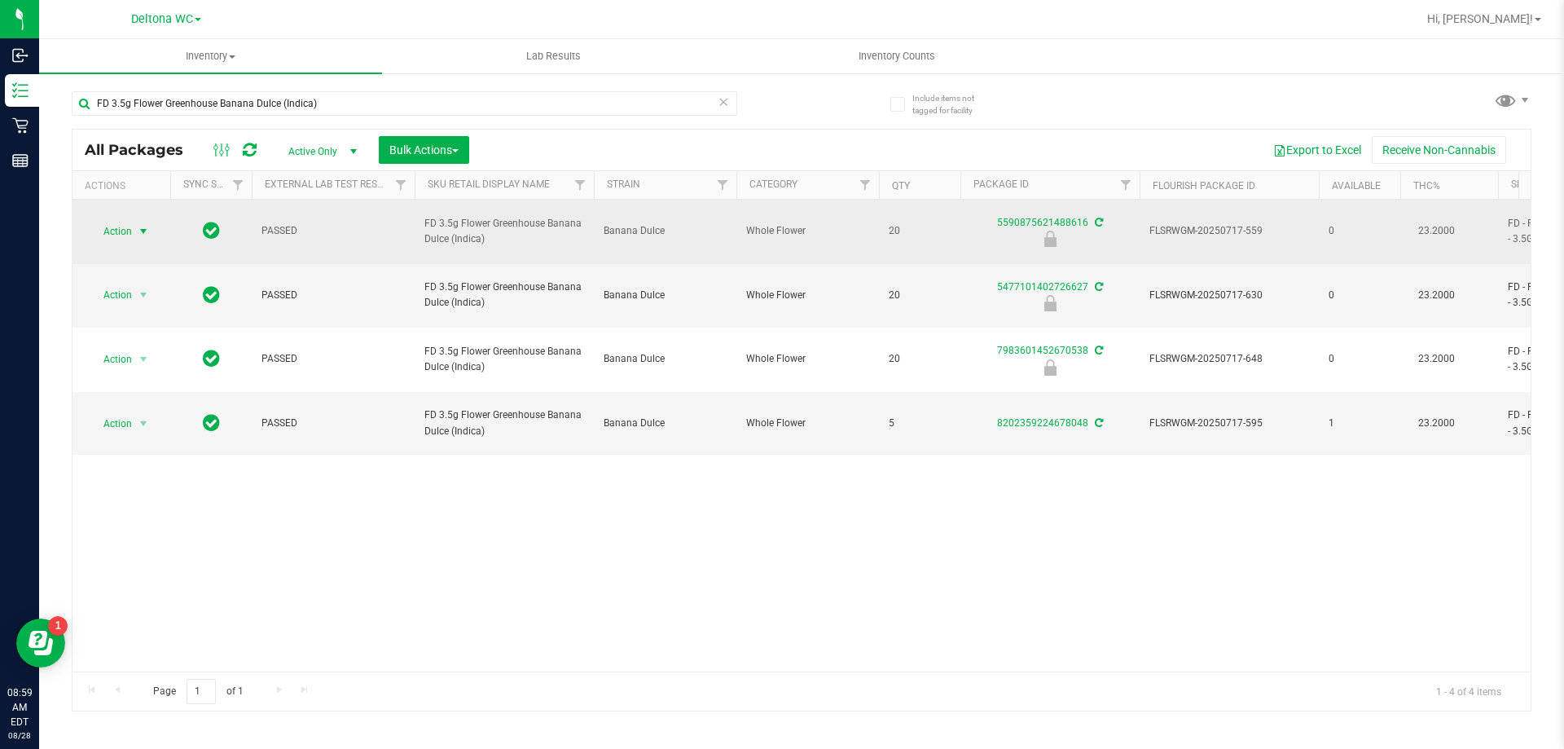
click at [100, 228] on span "Action" at bounding box center [111, 231] width 44 height 23
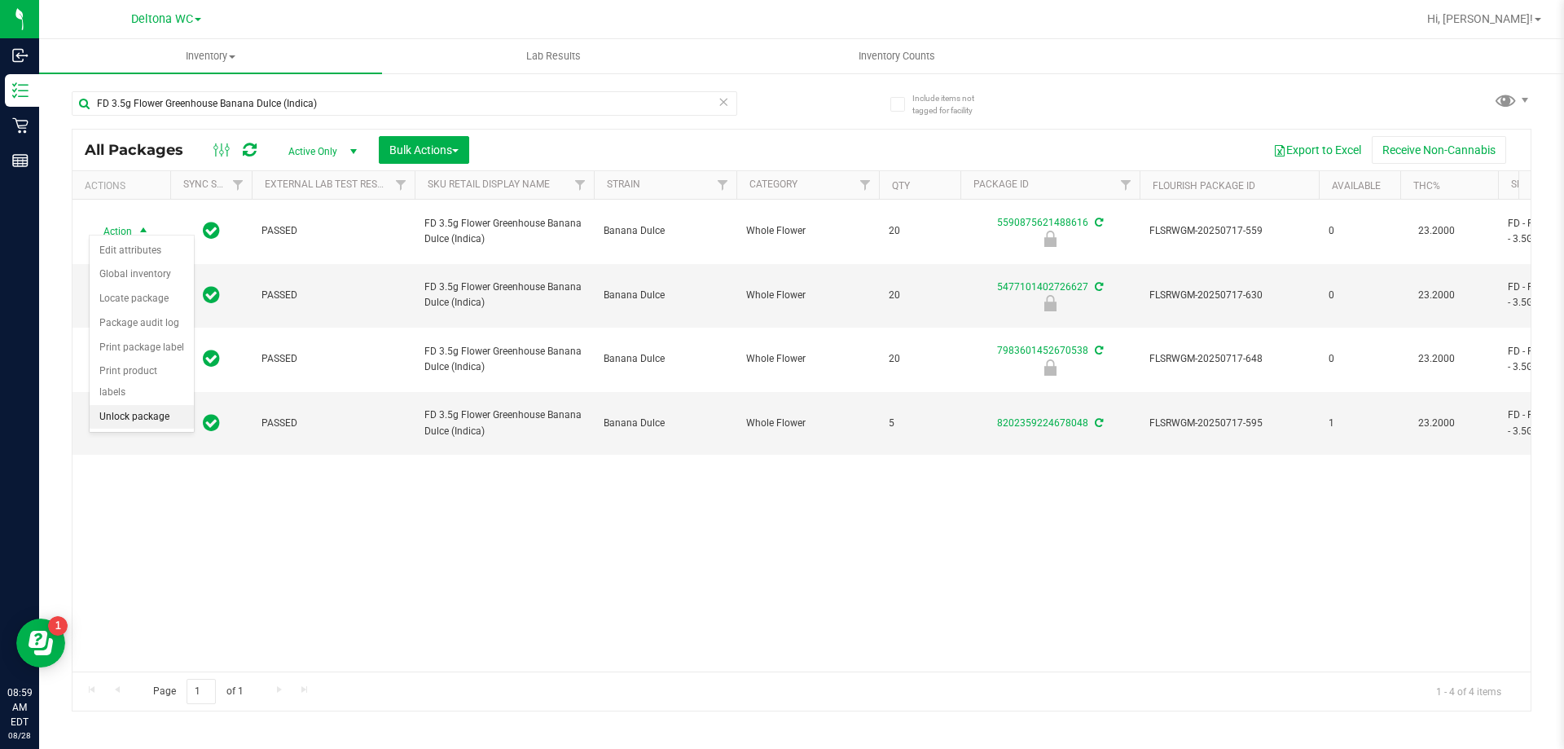
click at [161, 405] on li "Unlock package" at bounding box center [142, 417] width 104 height 24
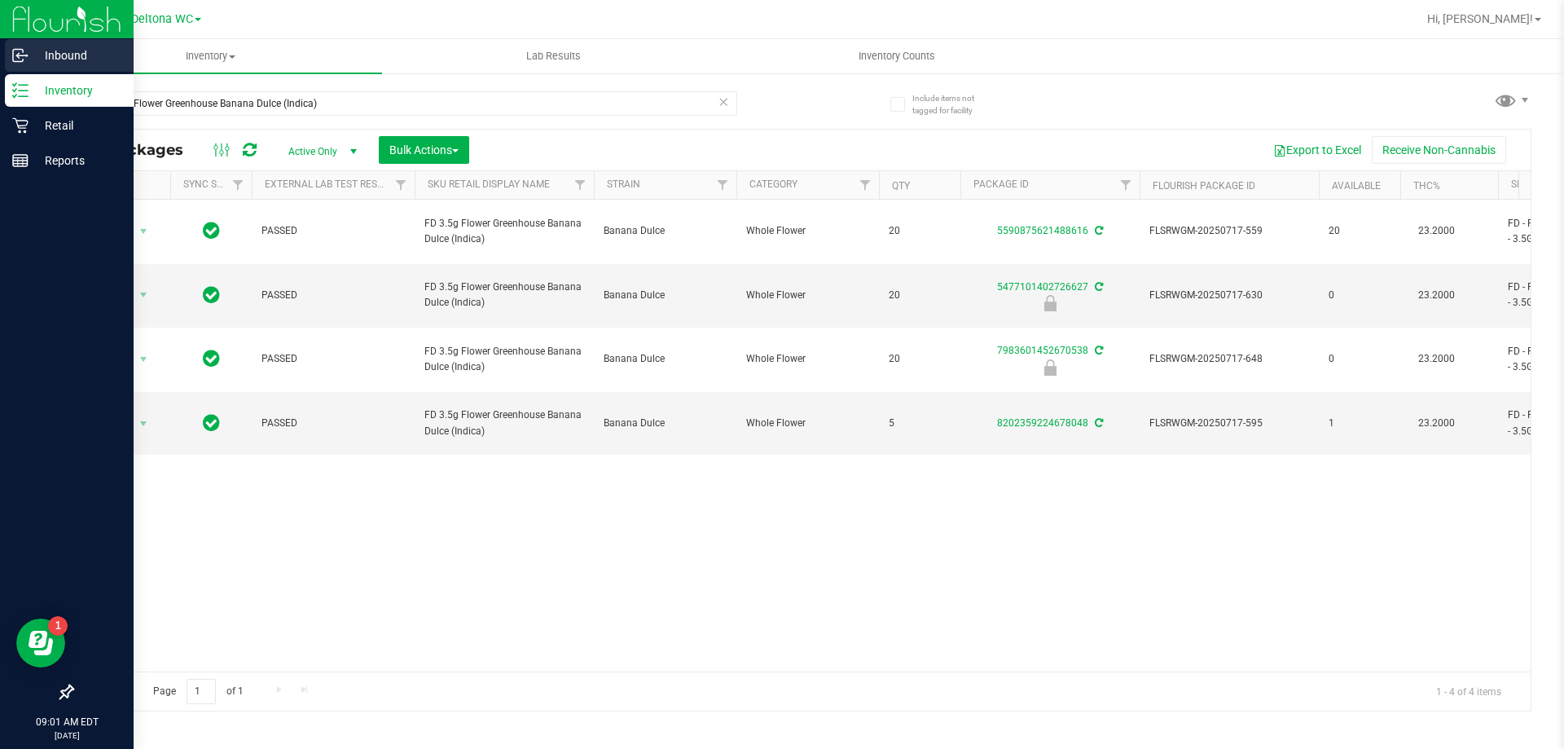
click at [16, 73] on link "Inbound" at bounding box center [67, 56] width 134 height 35
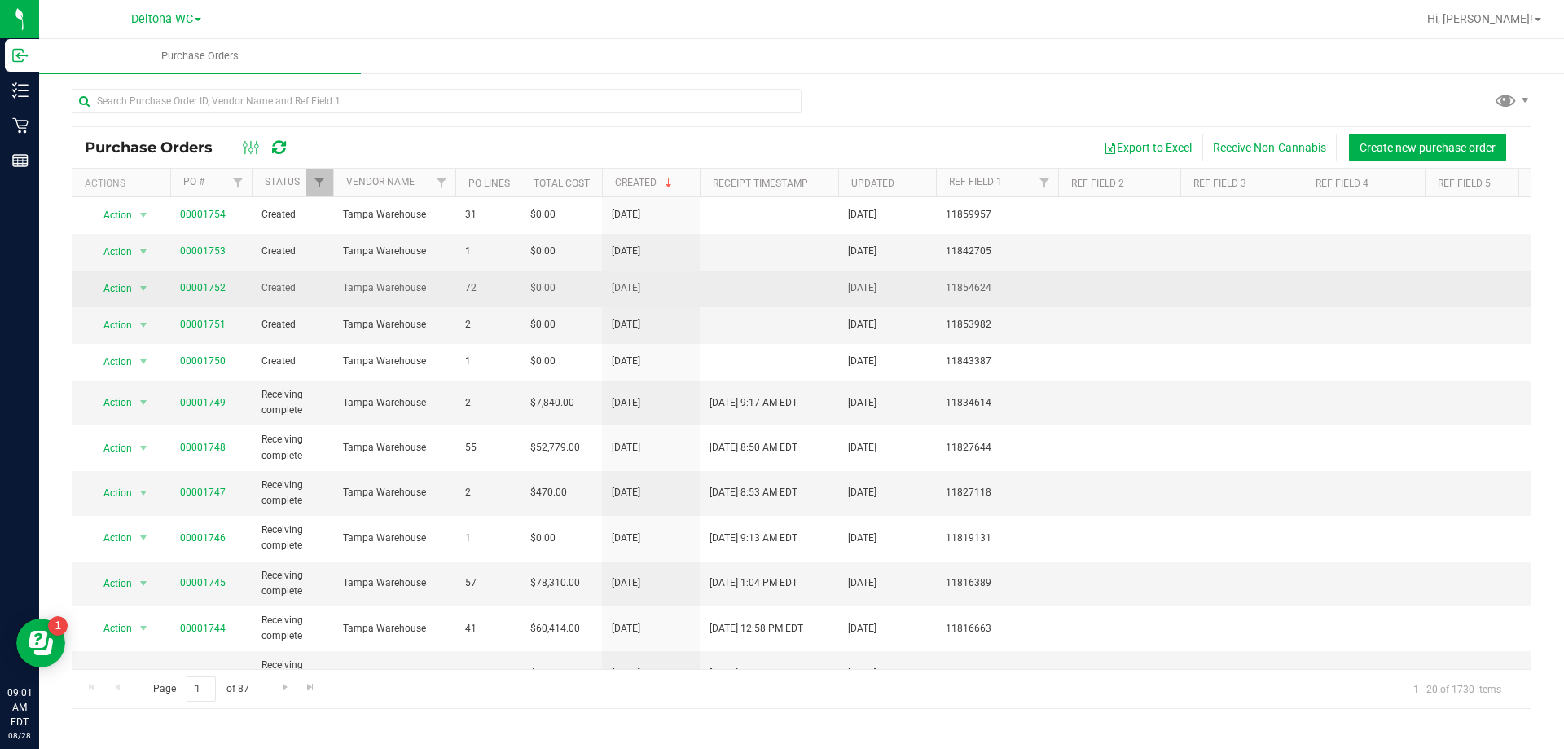
click at [211, 291] on link "00001752" at bounding box center [203, 287] width 46 height 11
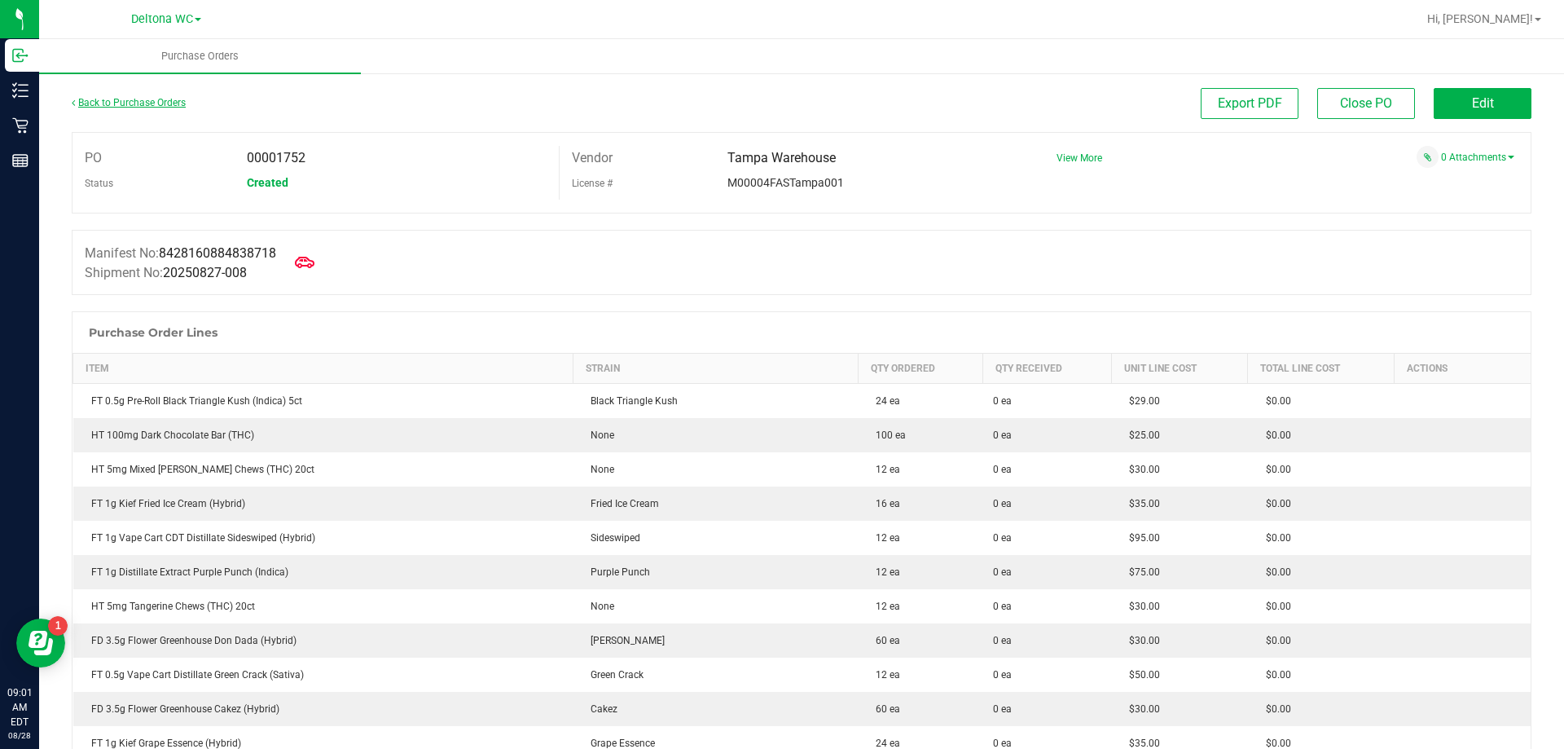
click at [169, 97] on link "Back to Purchase Orders" at bounding box center [129, 102] width 114 height 11
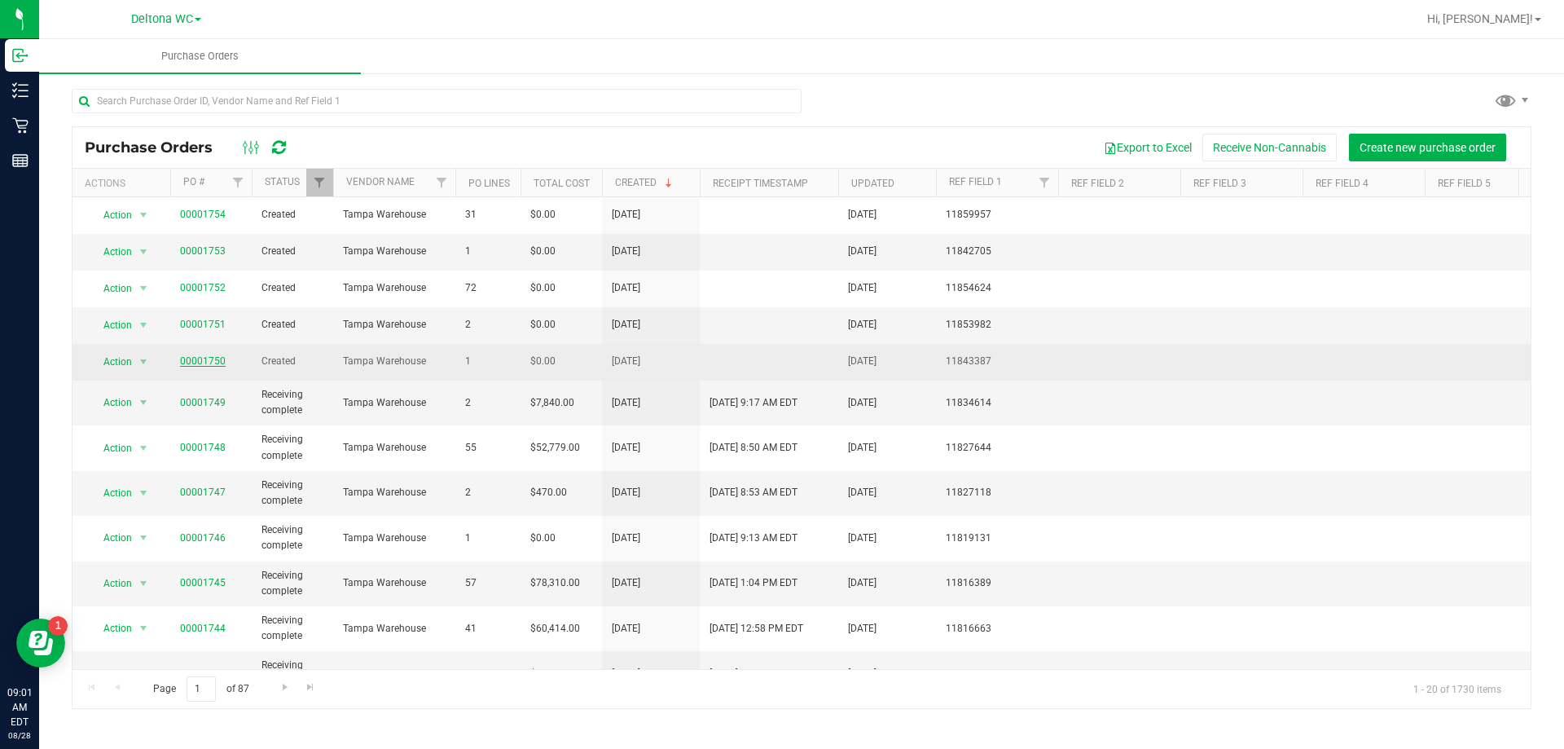
click at [213, 363] on link "00001750" at bounding box center [203, 360] width 46 height 11
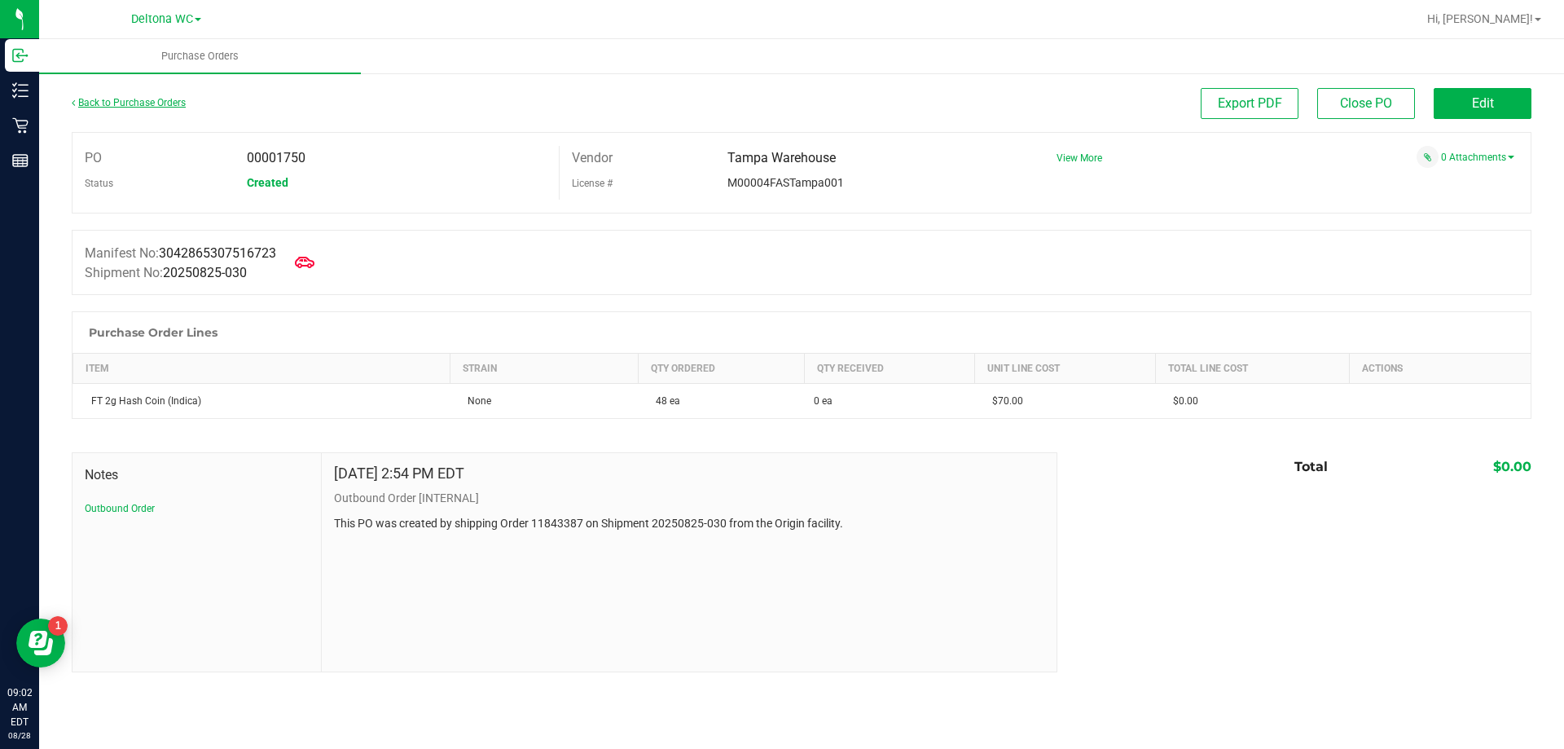
click at [156, 103] on link "Back to Purchase Orders" at bounding box center [129, 102] width 114 height 11
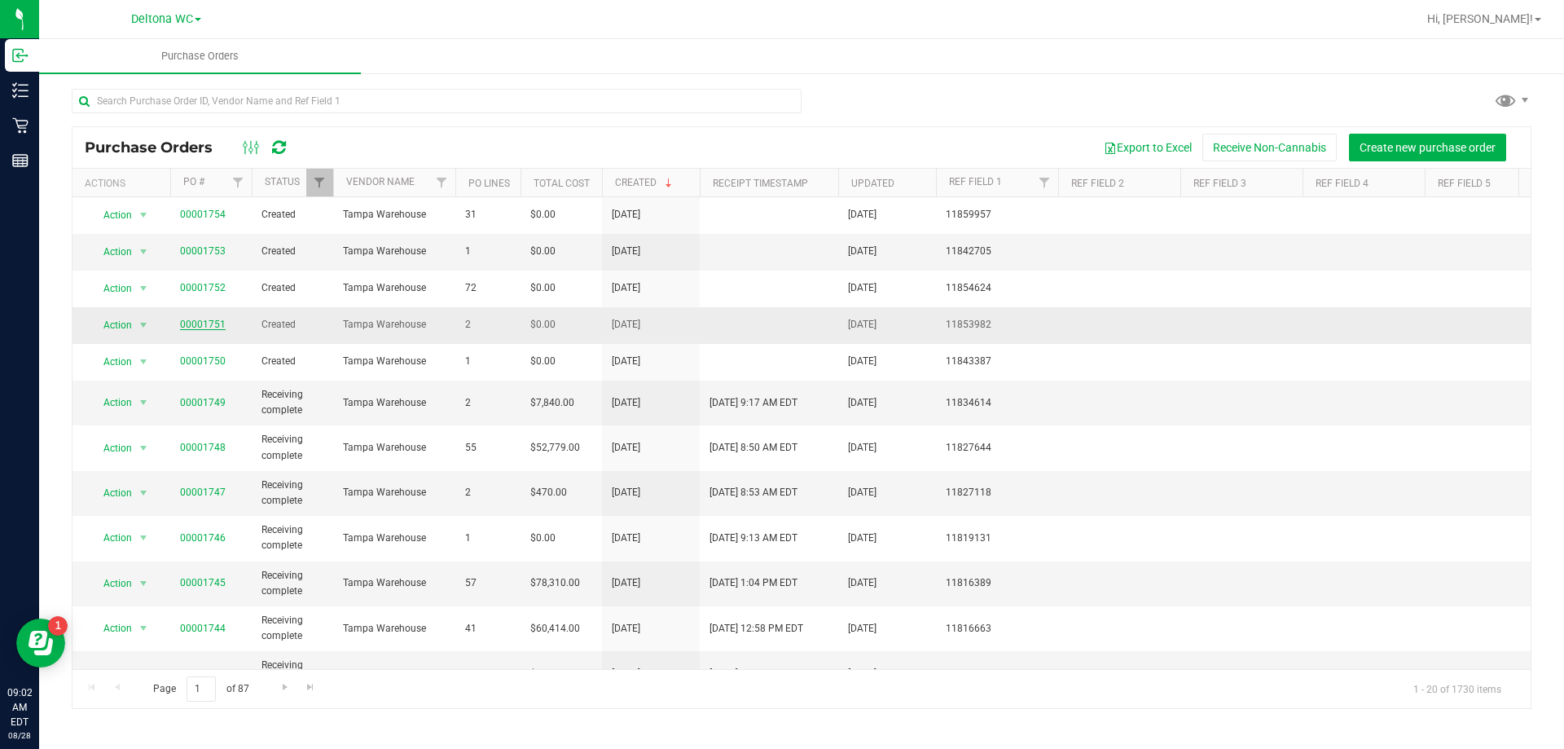
click at [215, 328] on link "00001751" at bounding box center [203, 324] width 46 height 11
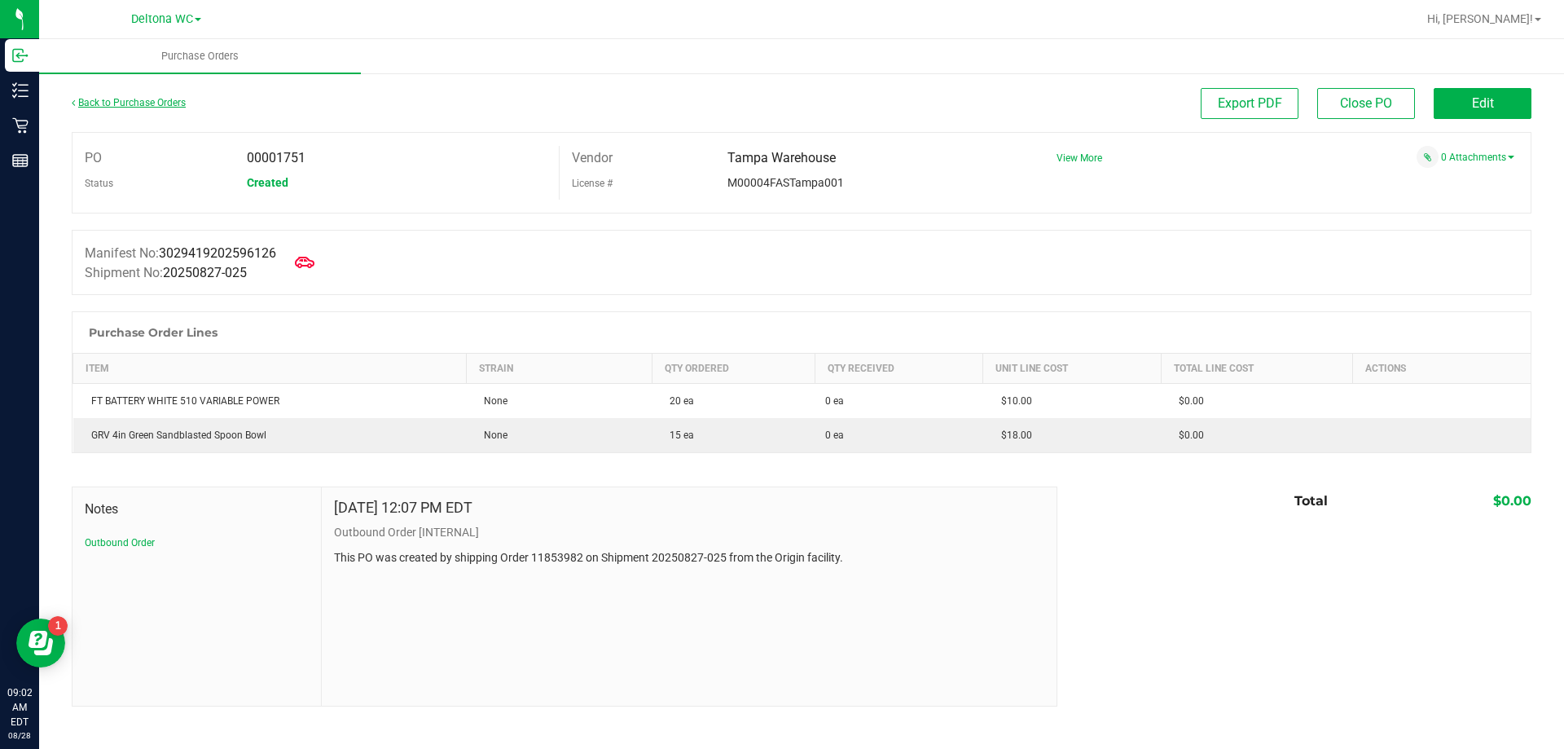
click at [163, 103] on link "Back to Purchase Orders" at bounding box center [129, 102] width 114 height 11
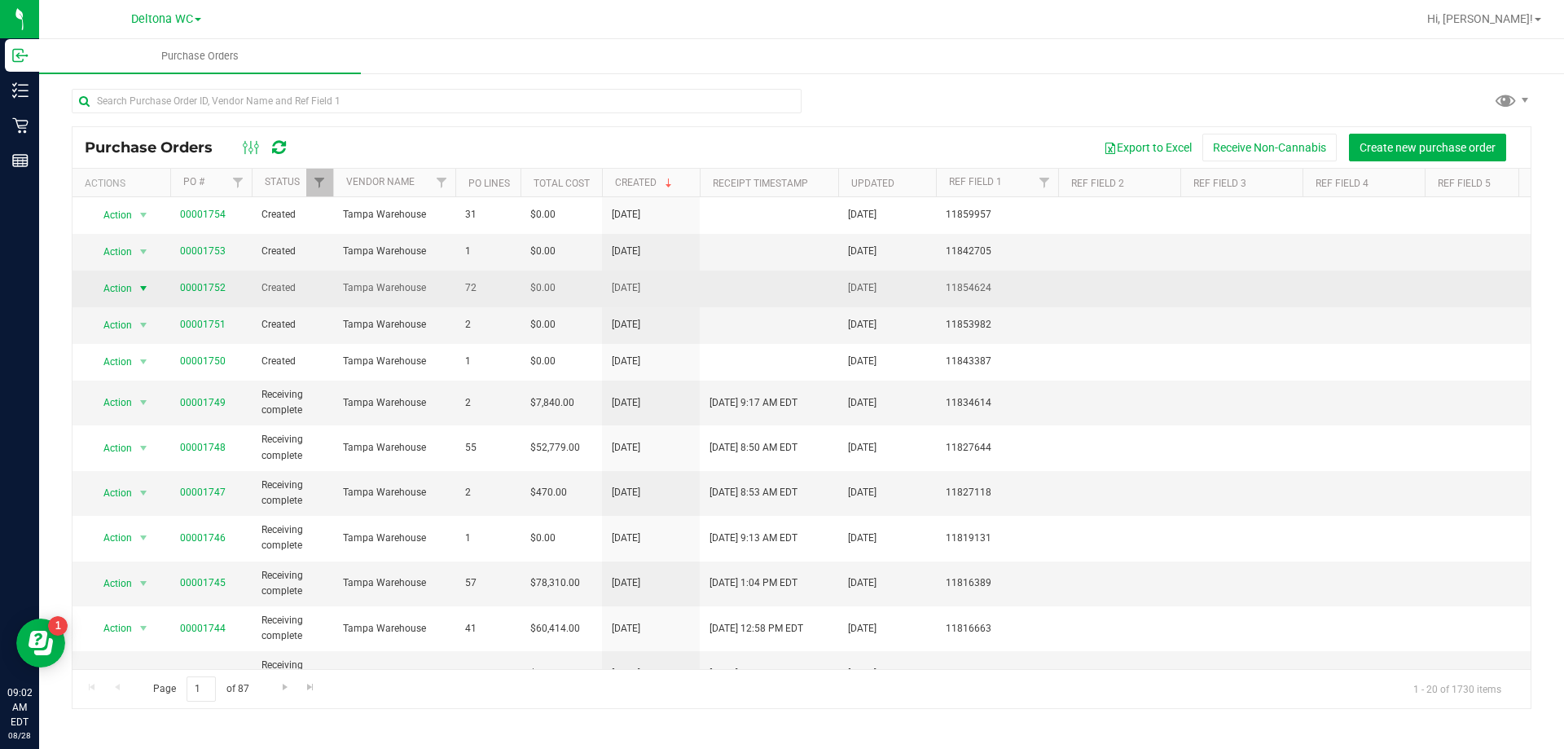
click at [139, 288] on span "select" at bounding box center [143, 288] width 13 height 13
click at [222, 287] on link "00001752" at bounding box center [203, 287] width 46 height 11
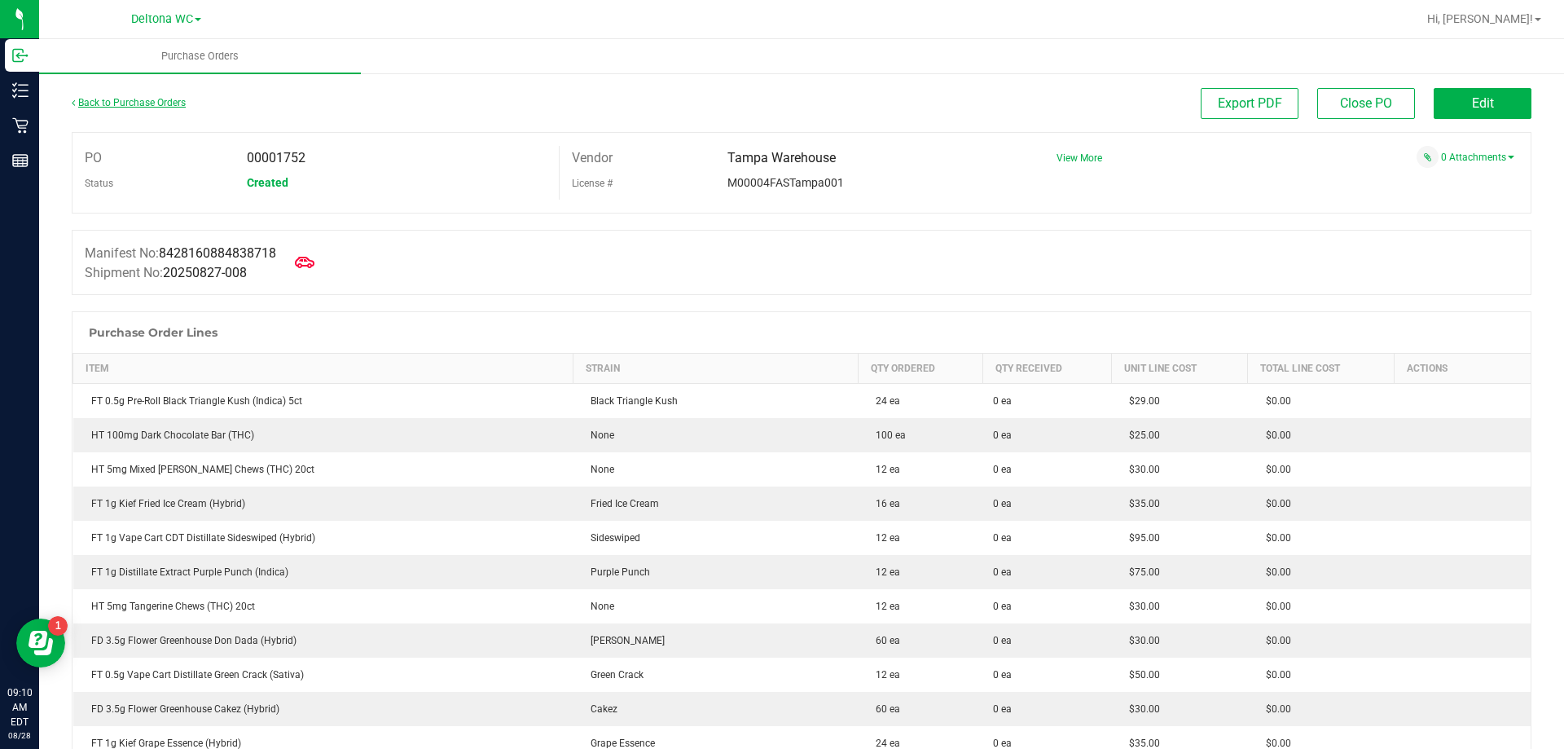
click at [97, 105] on link "Back to Purchase Orders" at bounding box center [129, 102] width 114 height 11
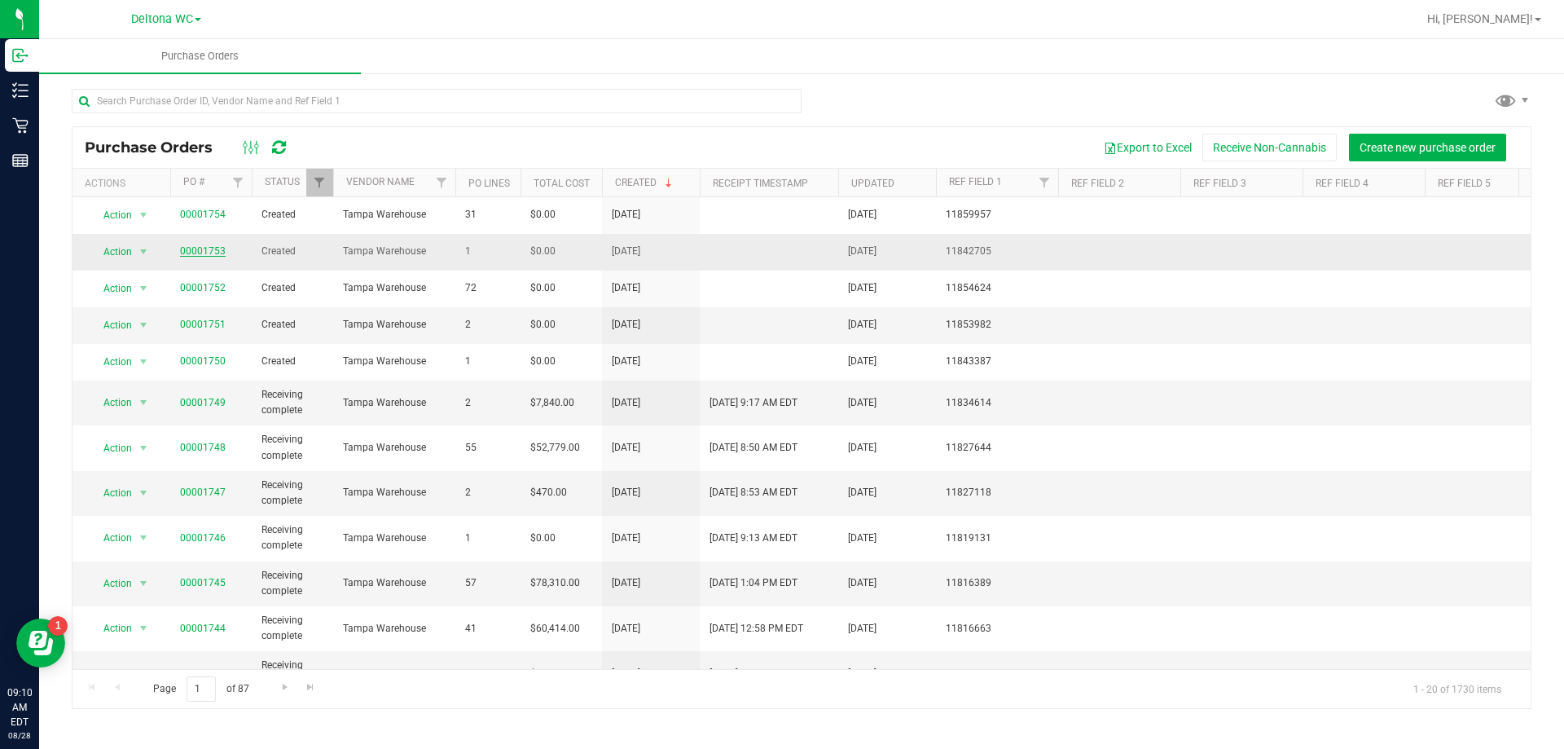
click at [213, 248] on link "00001753" at bounding box center [203, 250] width 46 height 11
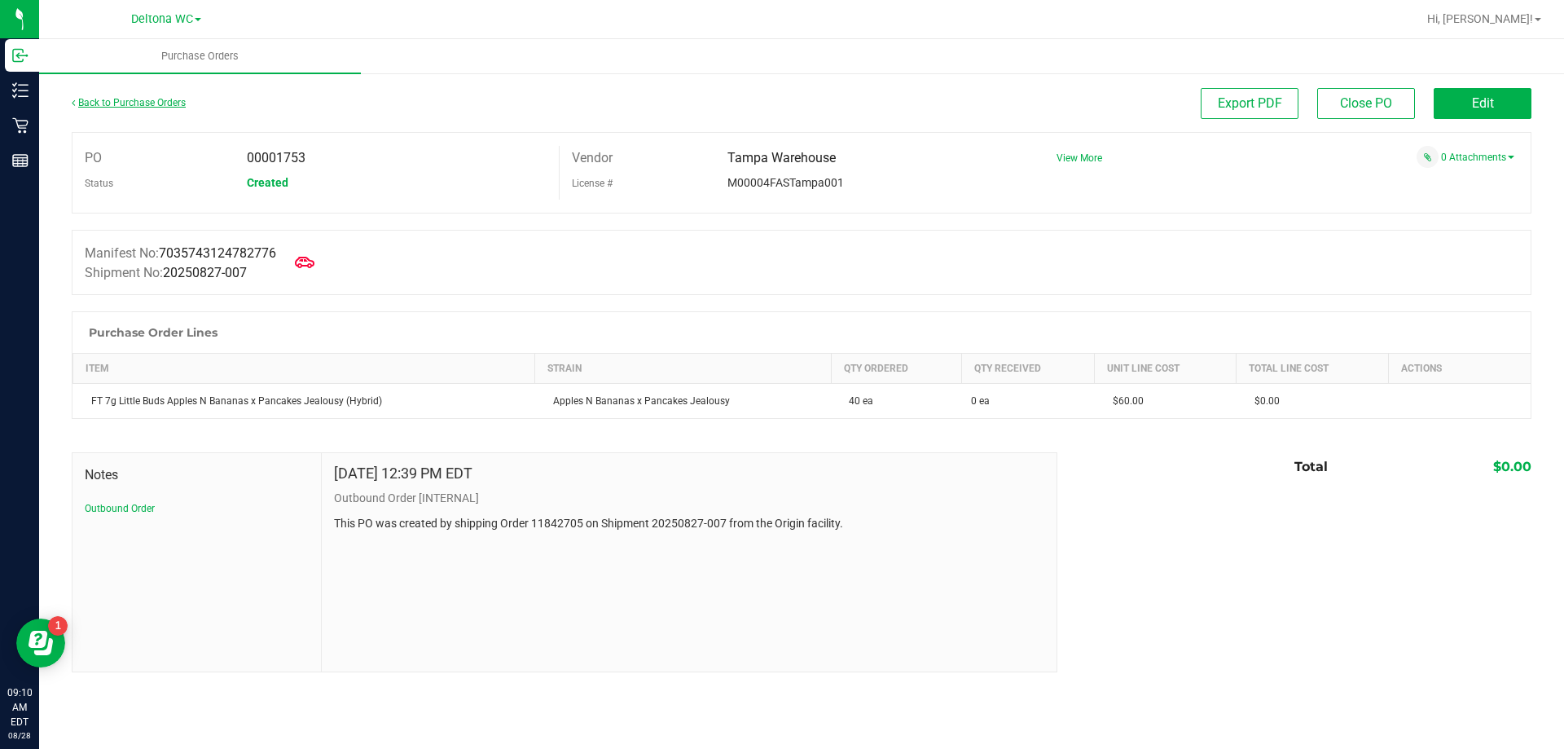
click at [142, 100] on link "Back to Purchase Orders" at bounding box center [129, 102] width 114 height 11
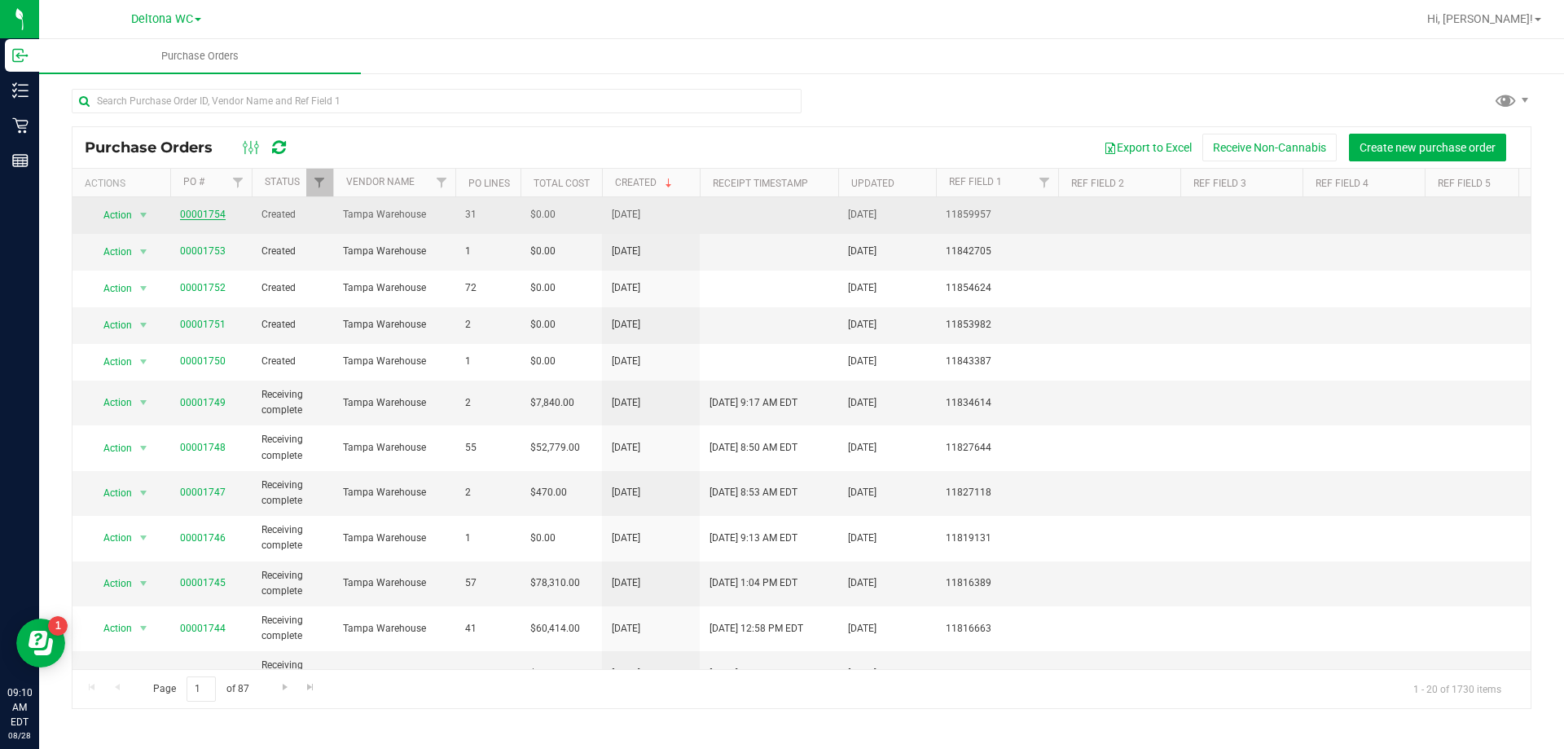
click at [220, 213] on link "00001754" at bounding box center [203, 214] width 46 height 11
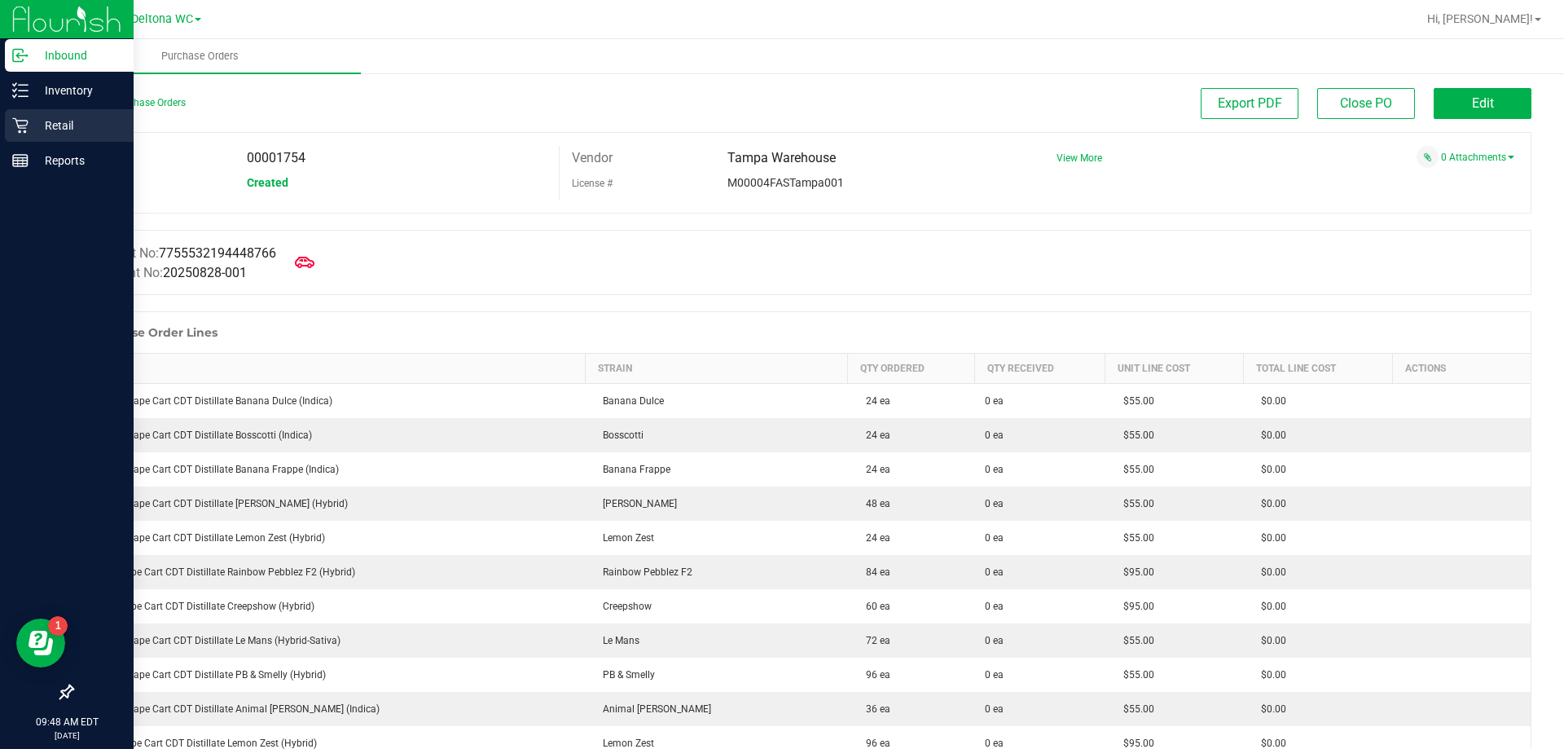
click at [20, 121] on icon at bounding box center [19, 125] width 15 height 15
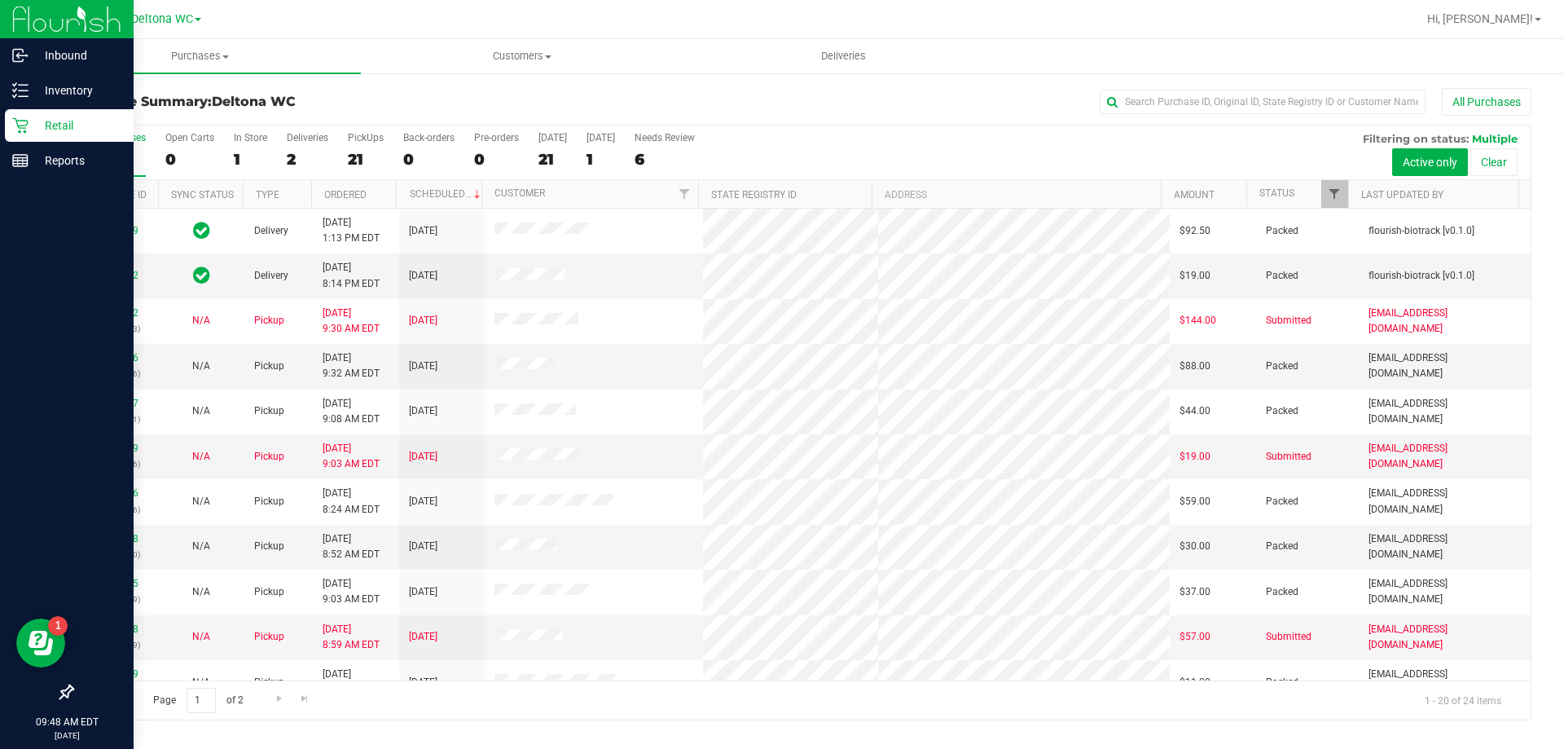
click at [1329, 197] on span "Filter" at bounding box center [1334, 193] width 13 height 13
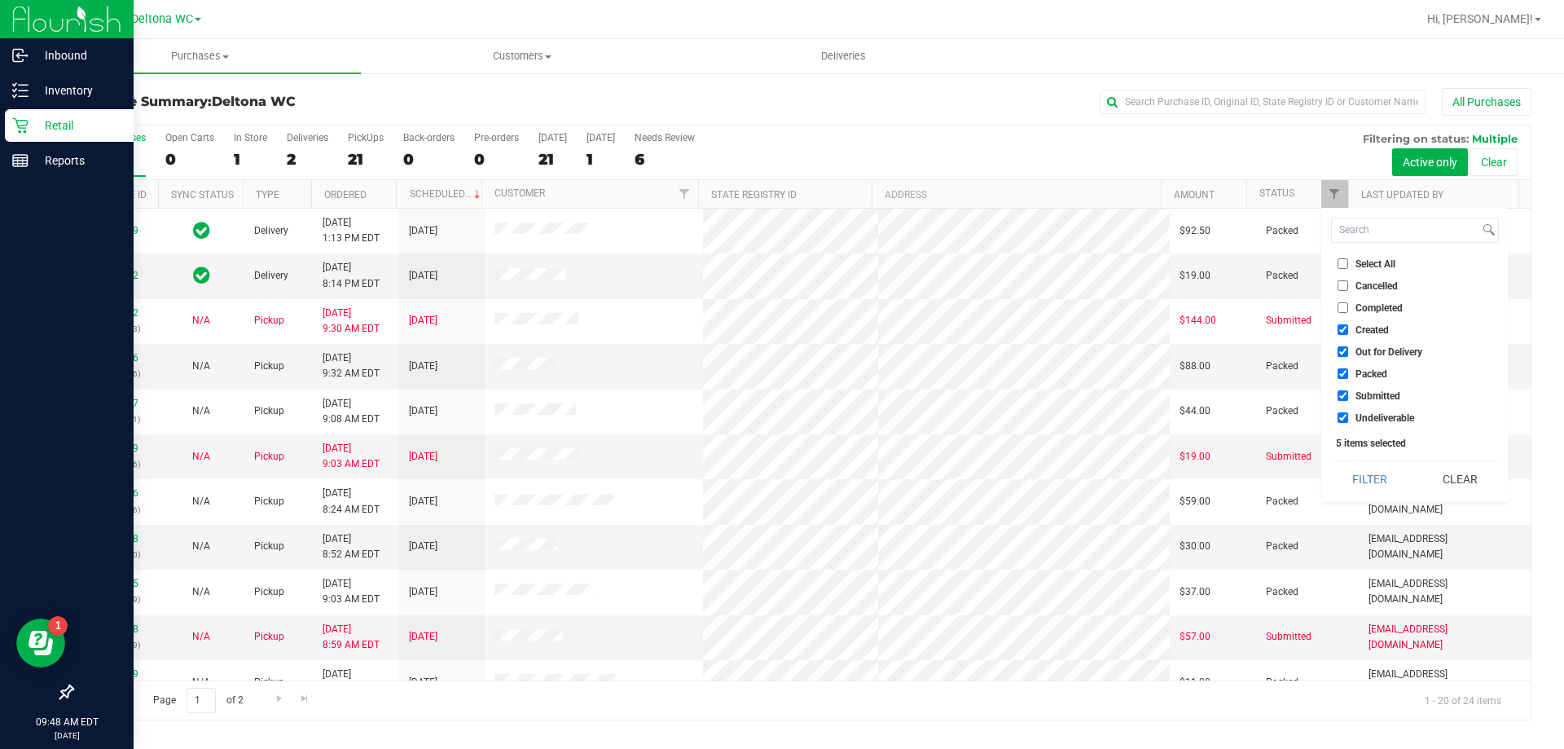
click at [1347, 329] on input "Created" at bounding box center [1343, 329] width 11 height 11
checkbox input "false"
click at [1370, 348] on span "Out for Delivery" at bounding box center [1389, 352] width 67 height 10
click at [1349, 348] on input "Out for Delivery" at bounding box center [1343, 351] width 11 height 11
checkbox input "false"
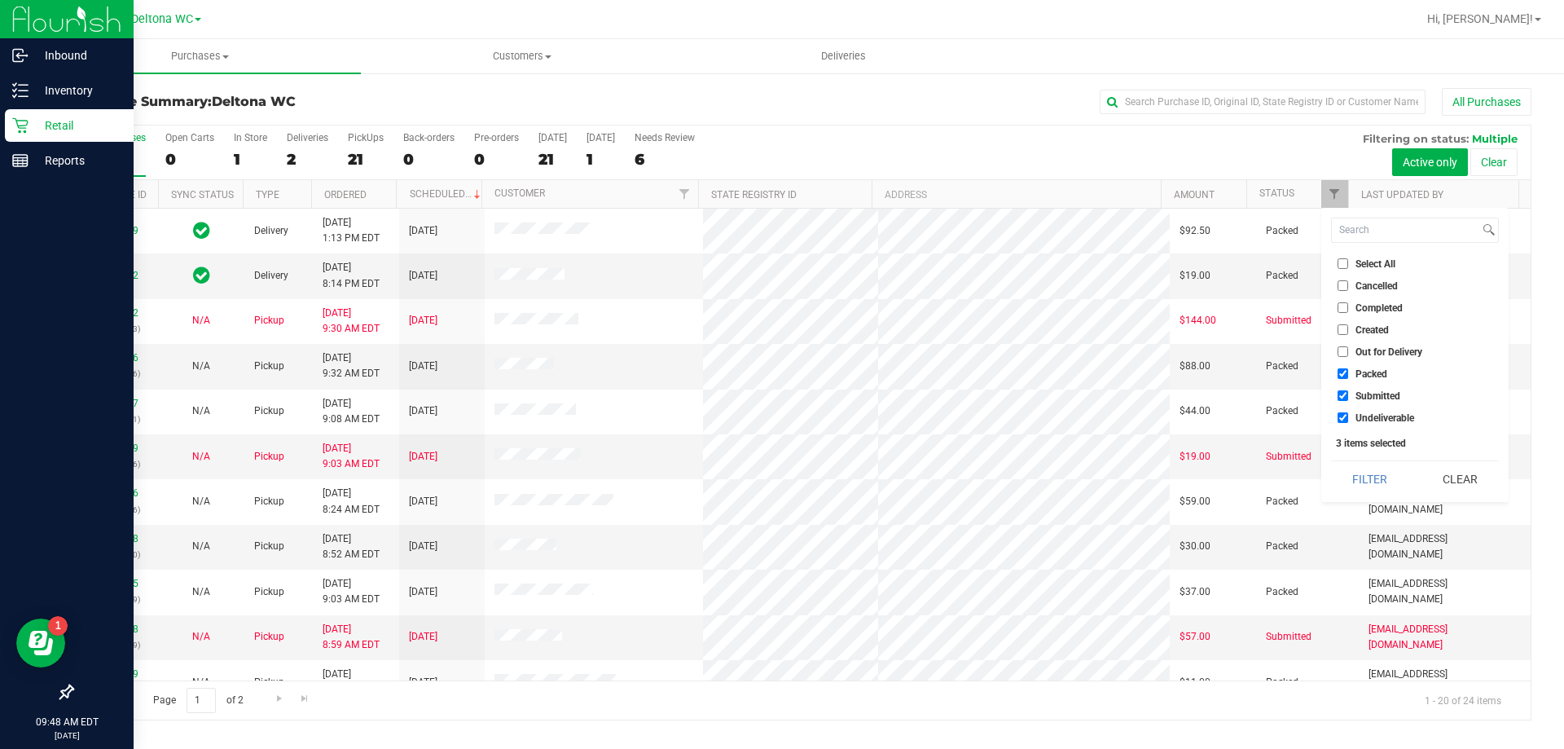
click at [1379, 369] on span "Packed" at bounding box center [1372, 374] width 32 height 10
click at [1349, 368] on input "Packed" at bounding box center [1343, 373] width 11 height 11
checkbox input "false"
click at [1375, 418] on span "Undeliverable" at bounding box center [1385, 418] width 59 height 10
click at [1349, 418] on input "Undeliverable" at bounding box center [1343, 417] width 11 height 11
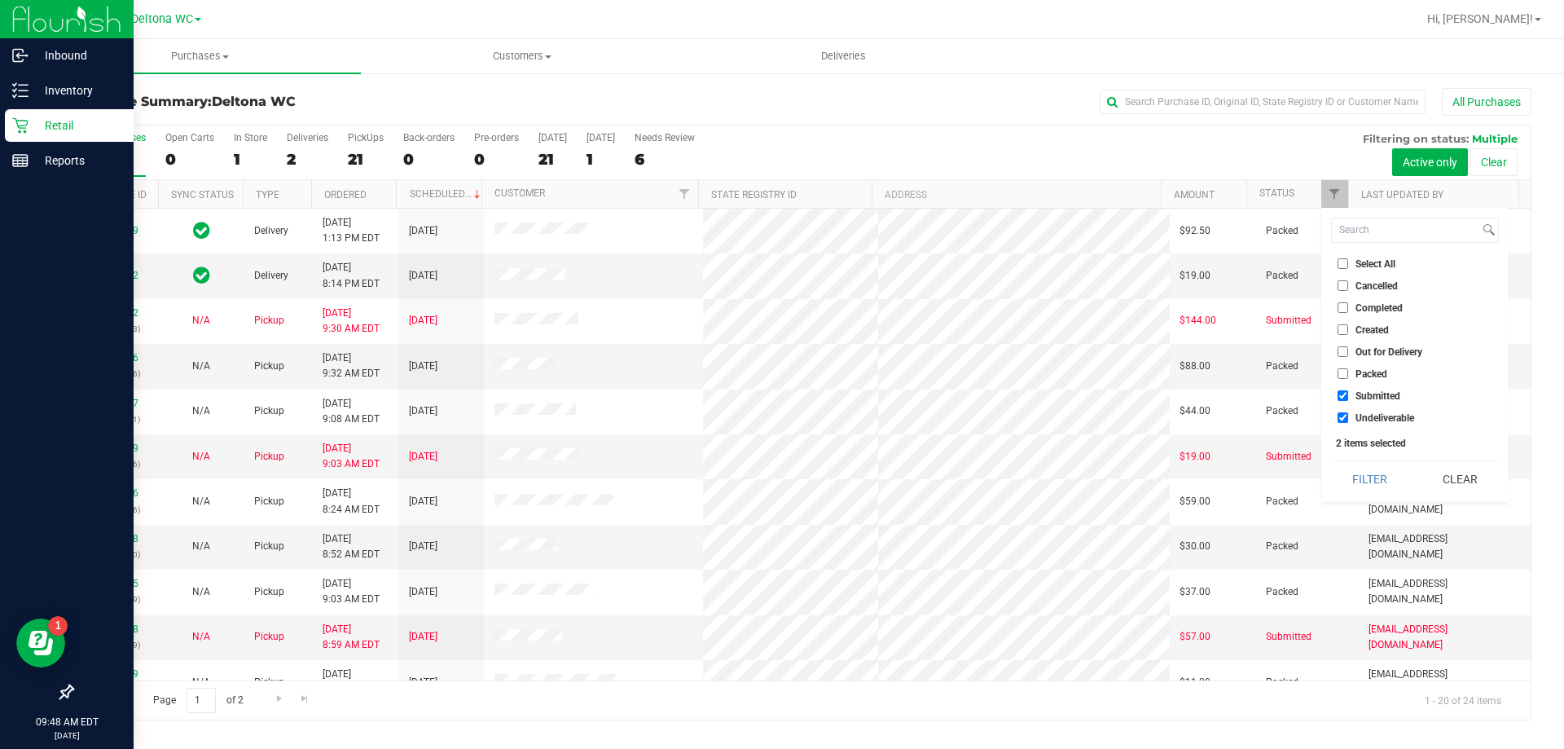
checkbox input "false"
click at [1373, 466] on button "Filter" at bounding box center [1370, 479] width 78 height 36
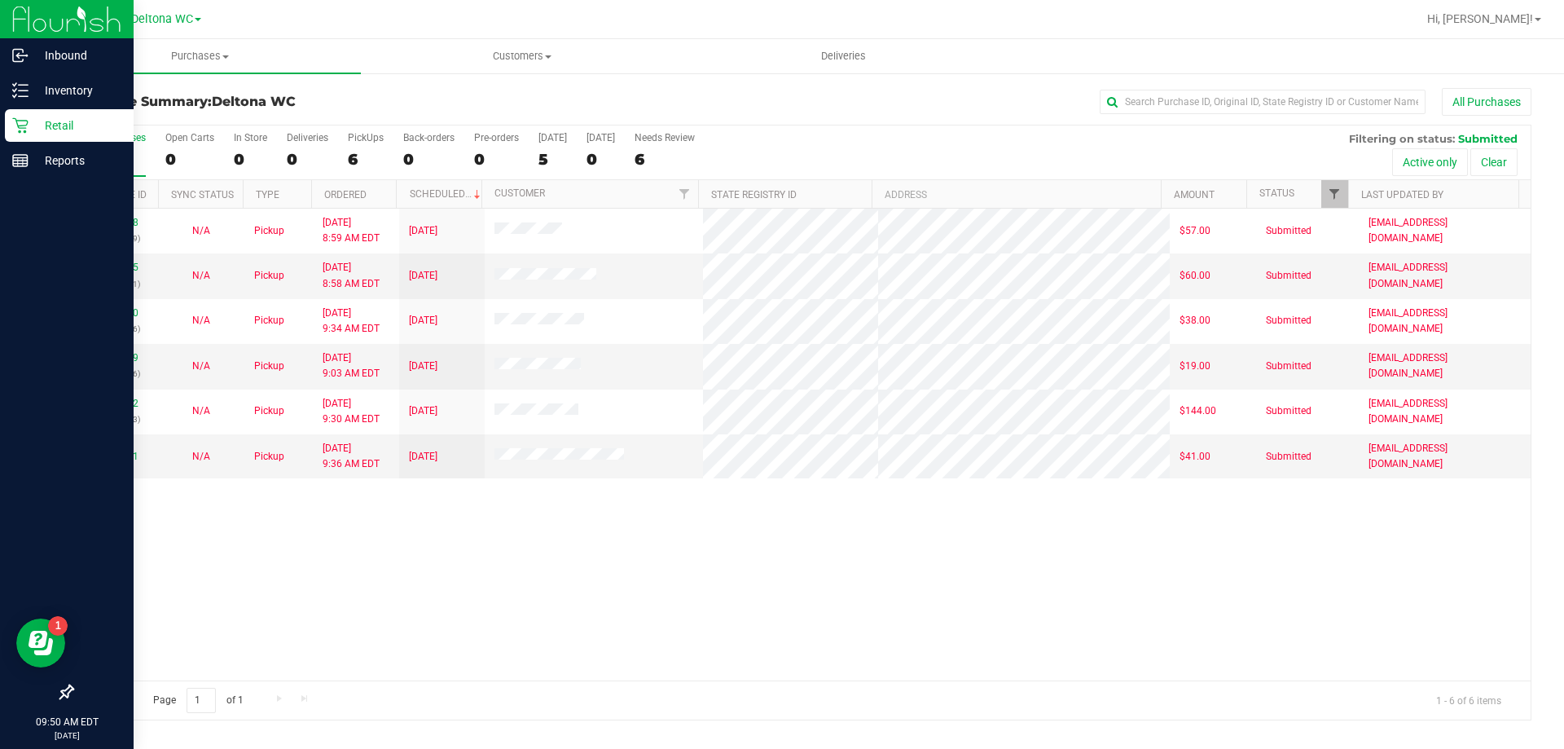
click at [1337, 194] on span "Filter" at bounding box center [1334, 193] width 13 height 13
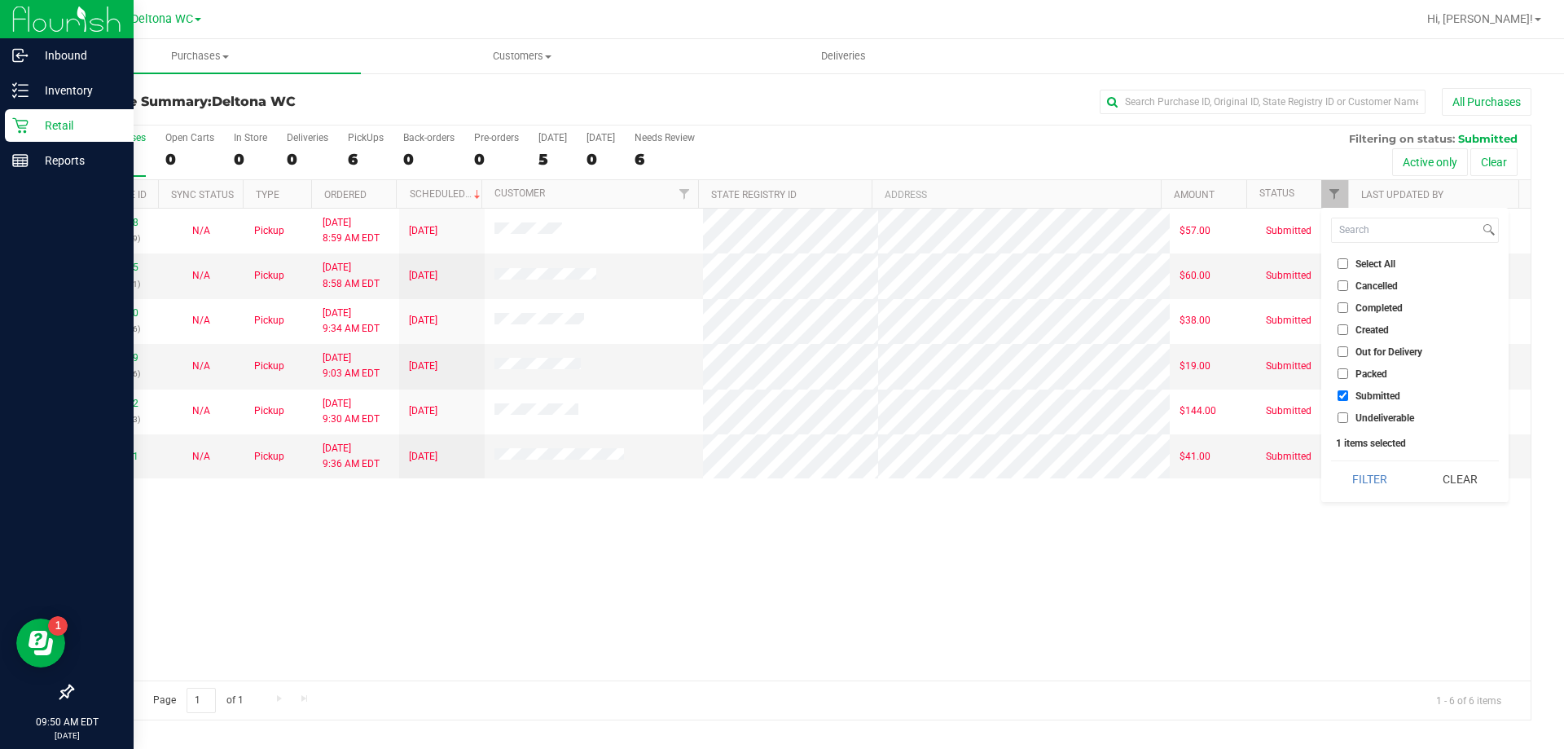
click at [1372, 378] on span "Packed" at bounding box center [1372, 374] width 32 height 10
click at [1349, 378] on input "Packed" at bounding box center [1343, 373] width 11 height 11
checkbox input "true"
click at [1371, 482] on button "Filter" at bounding box center [1370, 479] width 78 height 36
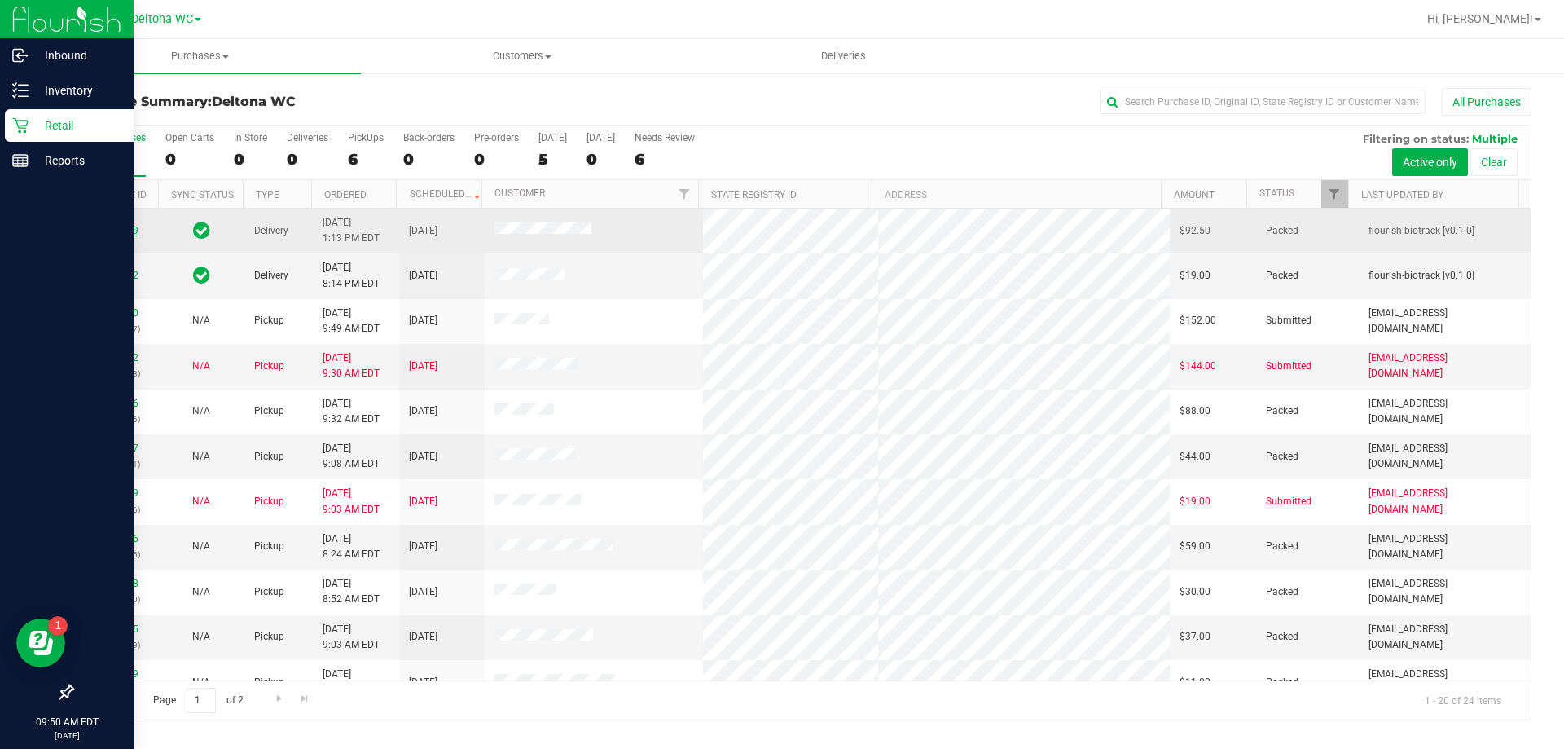
click at [124, 233] on link "11856079" at bounding box center [116, 230] width 46 height 11
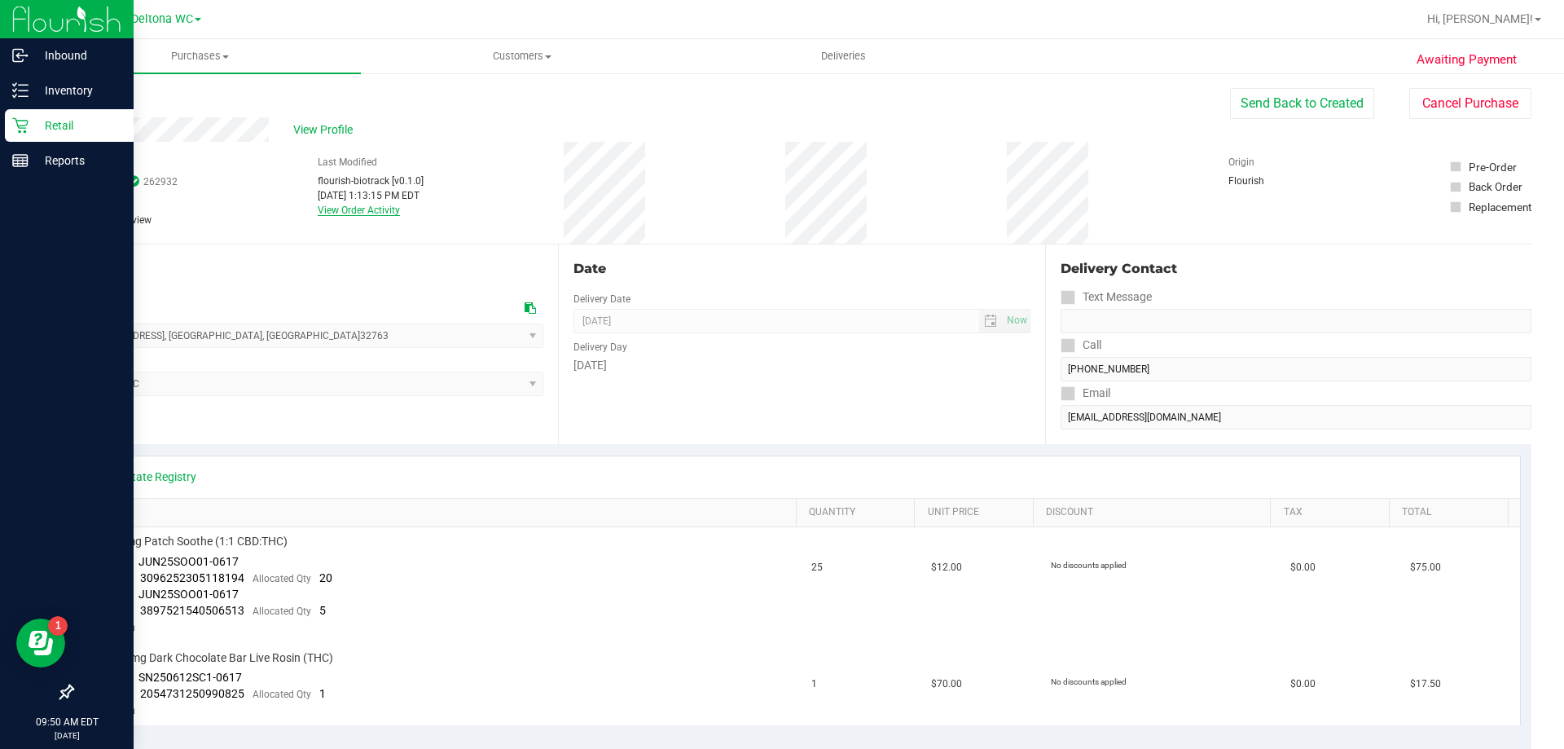
click at [363, 211] on link "View Order Activity" at bounding box center [359, 210] width 82 height 11
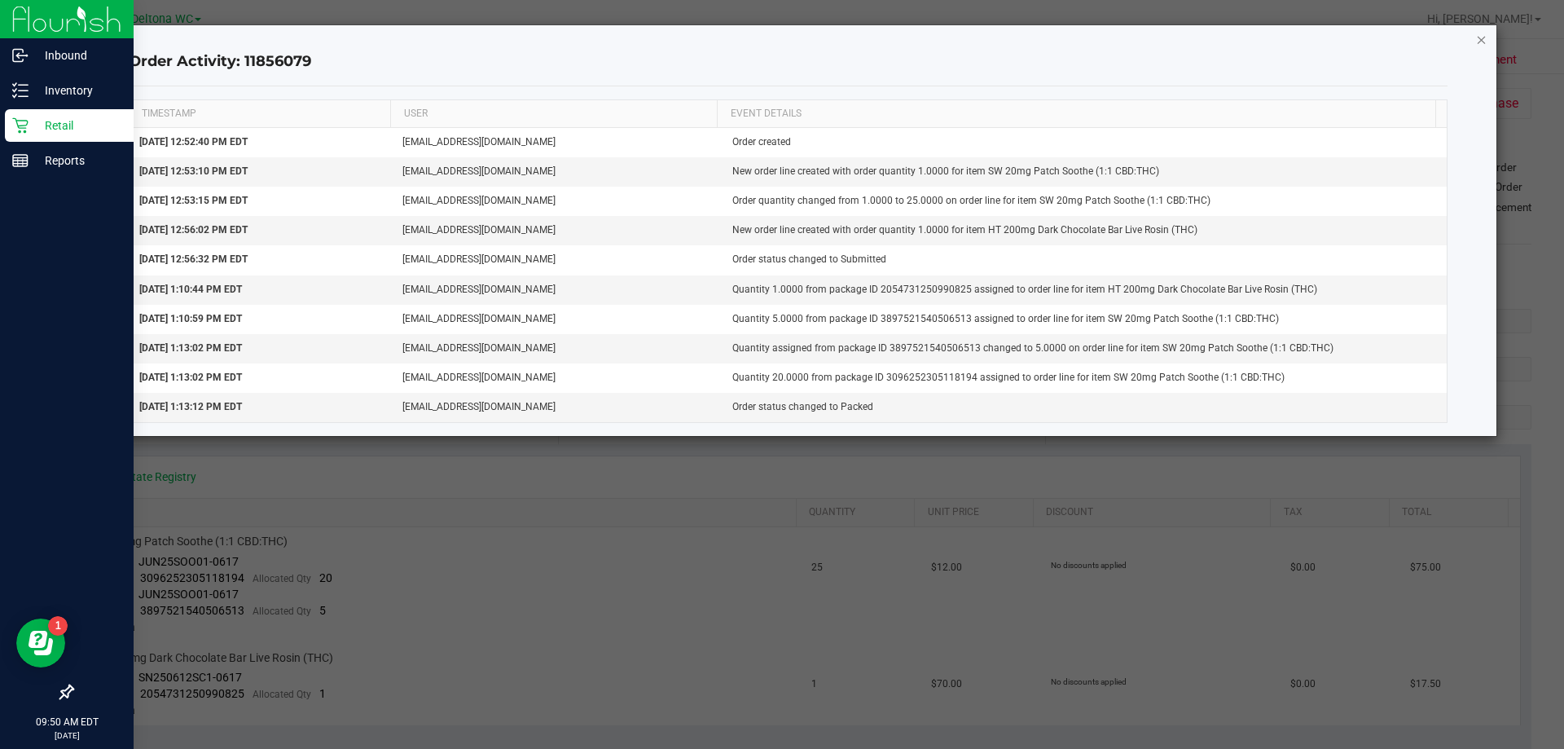
click at [1482, 39] on icon "button" at bounding box center [1481, 39] width 11 height 20
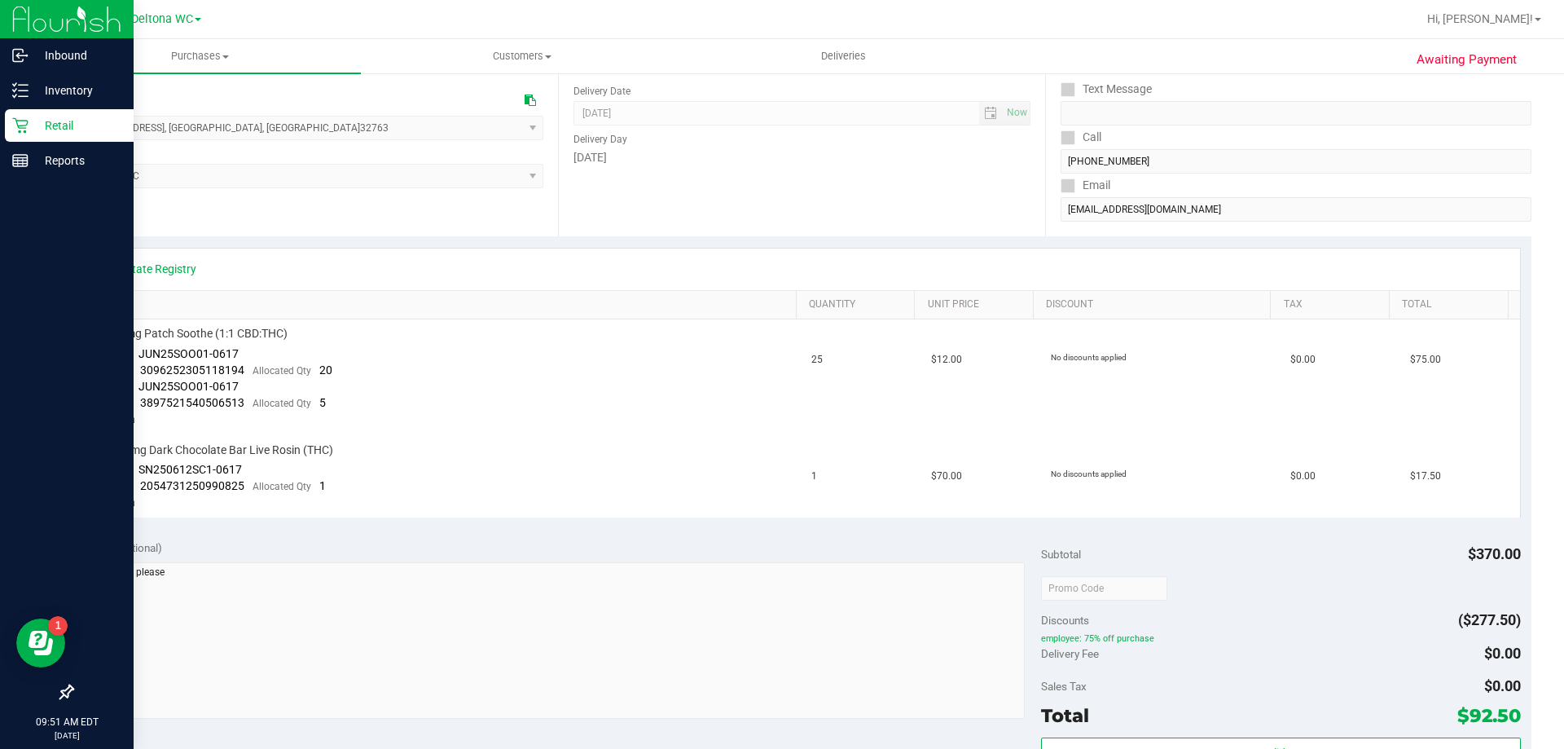
scroll to position [202, 0]
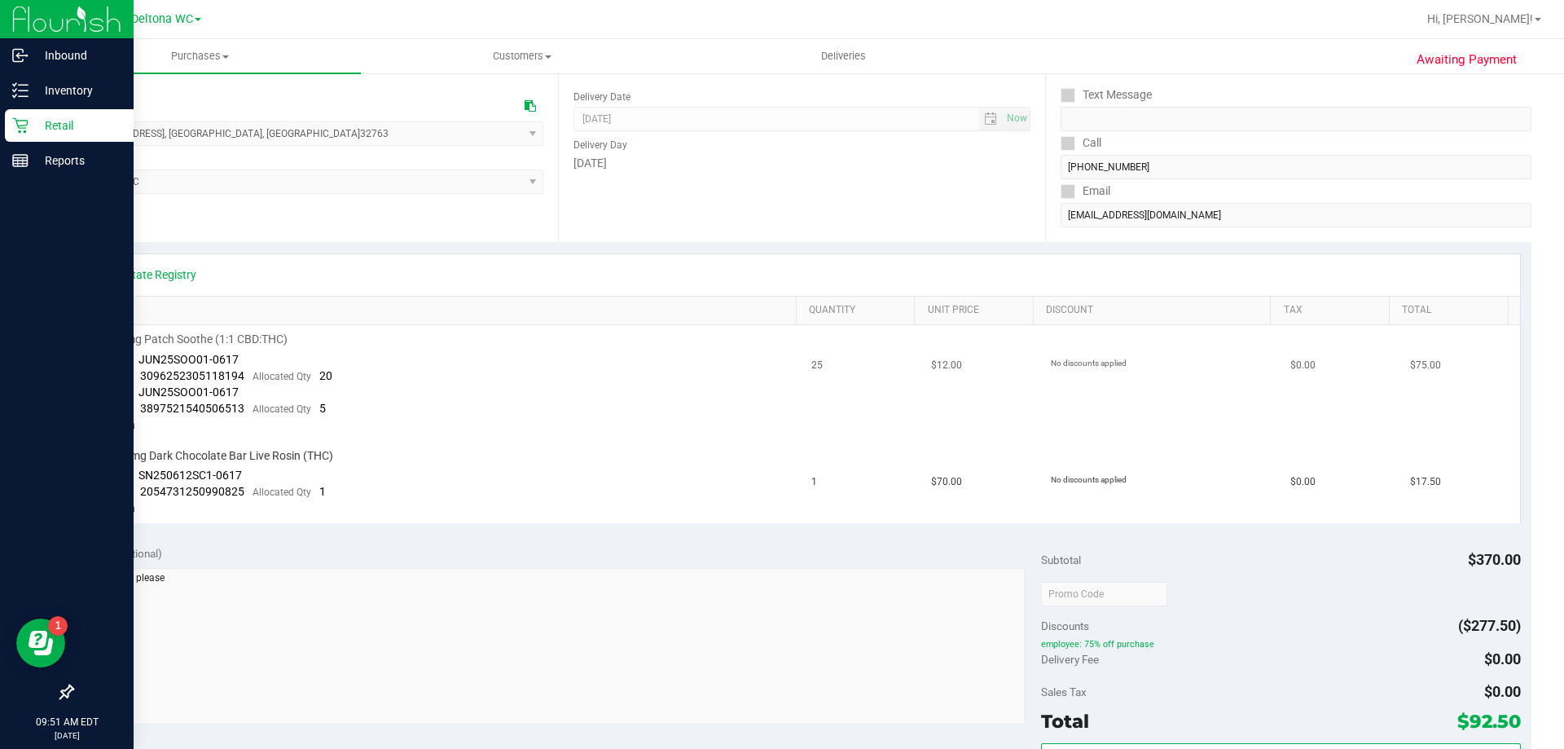
click at [186, 381] on span "3096252305118194" at bounding box center [192, 375] width 104 height 13
click at [261, 383] on div "Package 3096252305118194 Allocated Qty 20" at bounding box center [213, 376] width 239 height 16
drag, startPoint x: 240, startPoint y: 376, endPoint x: 136, endPoint y: 376, distance: 104.3
click at [136, 376] on div "Package 3096252305118194 Allocated Qty 20" at bounding box center [213, 376] width 239 height 16
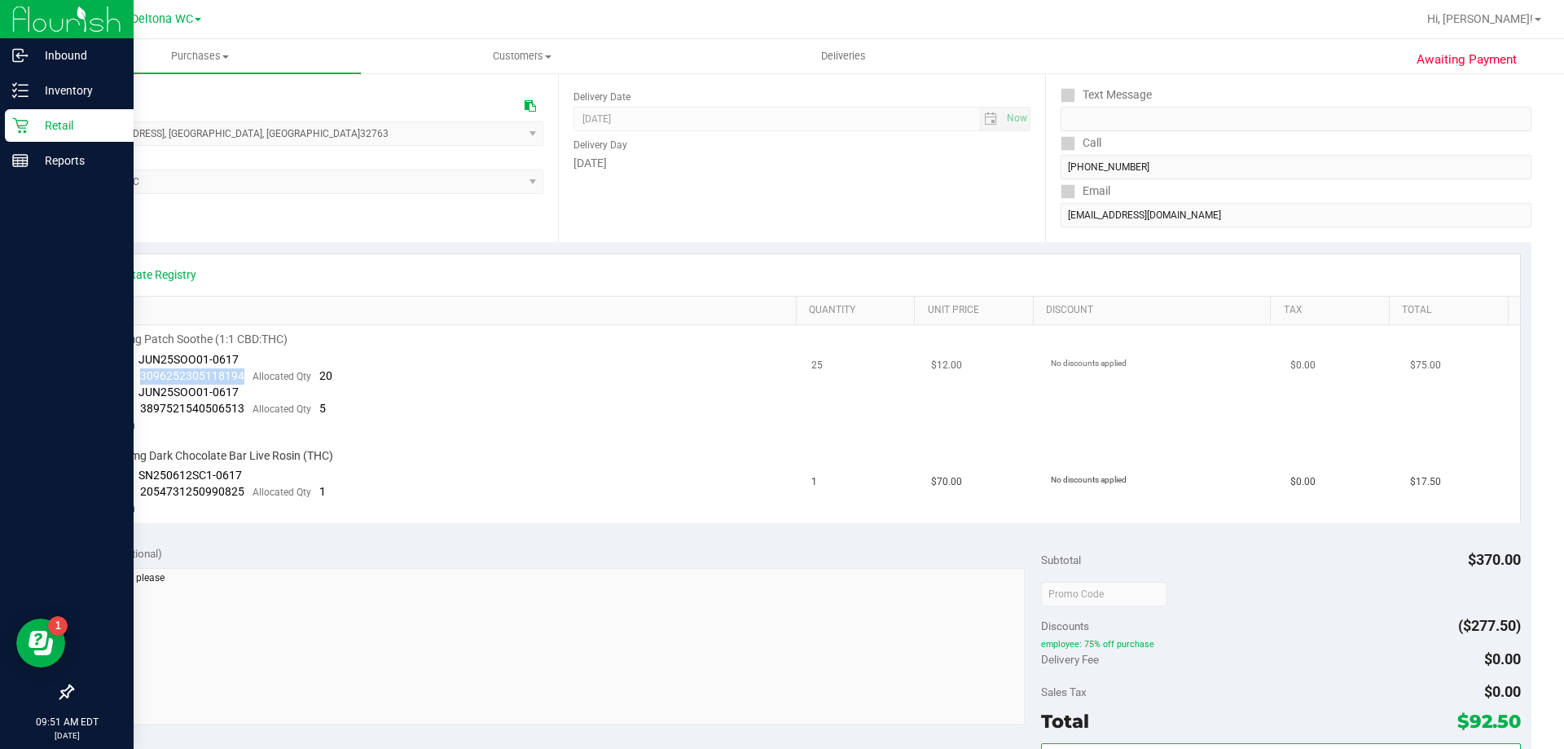
copy span "3096252305118194"
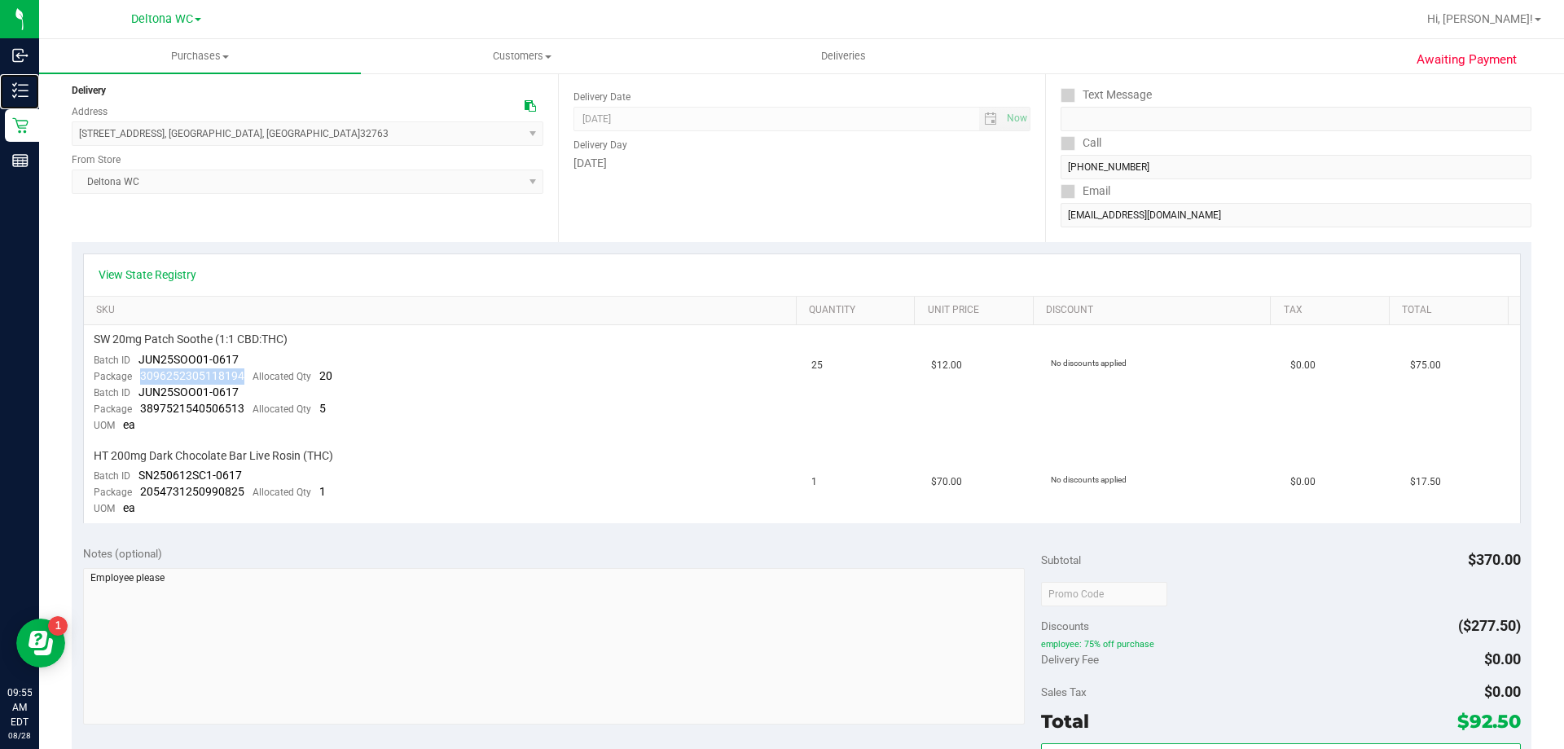
scroll to position [0, 0]
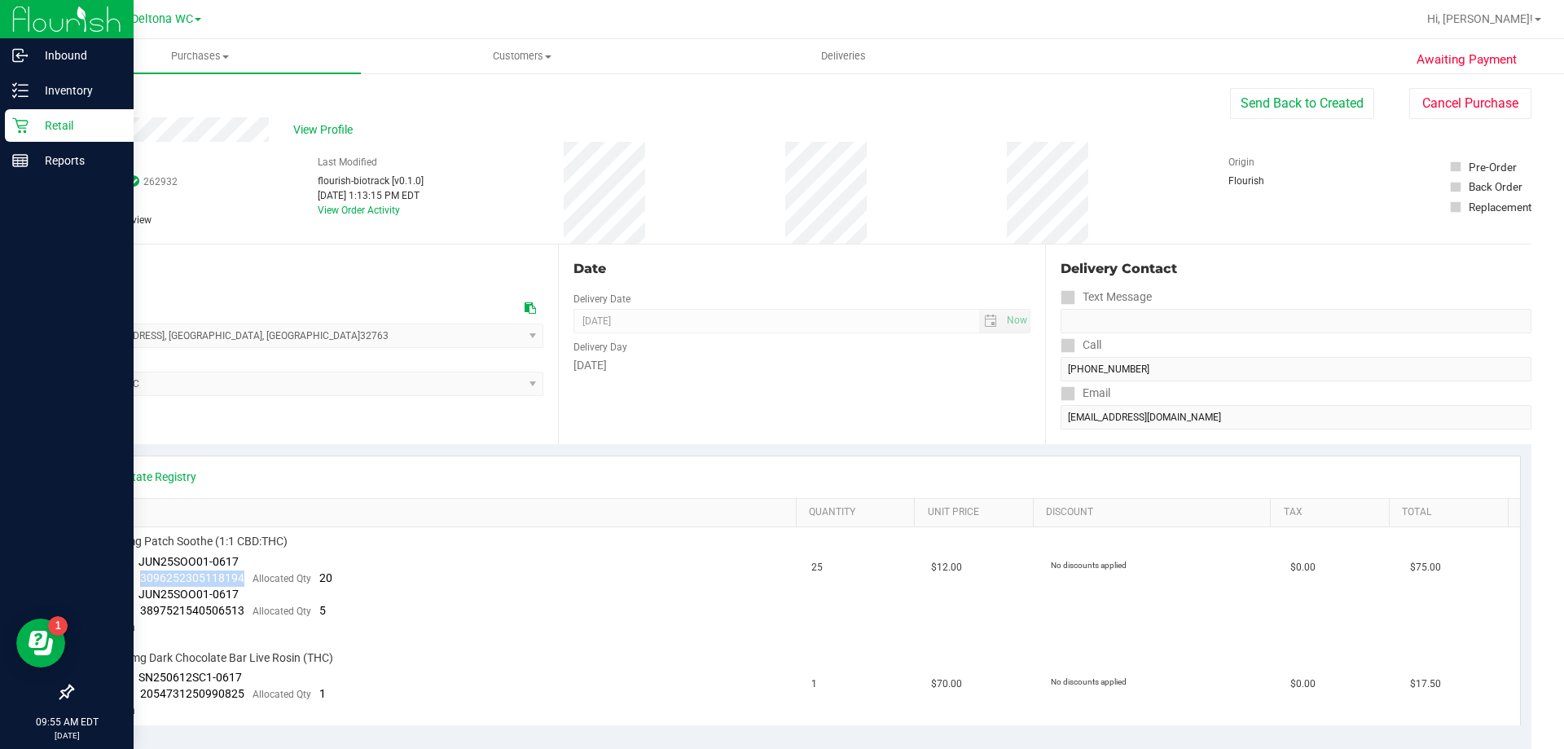
click at [29, 127] on p "Retail" at bounding box center [78, 126] width 98 height 20
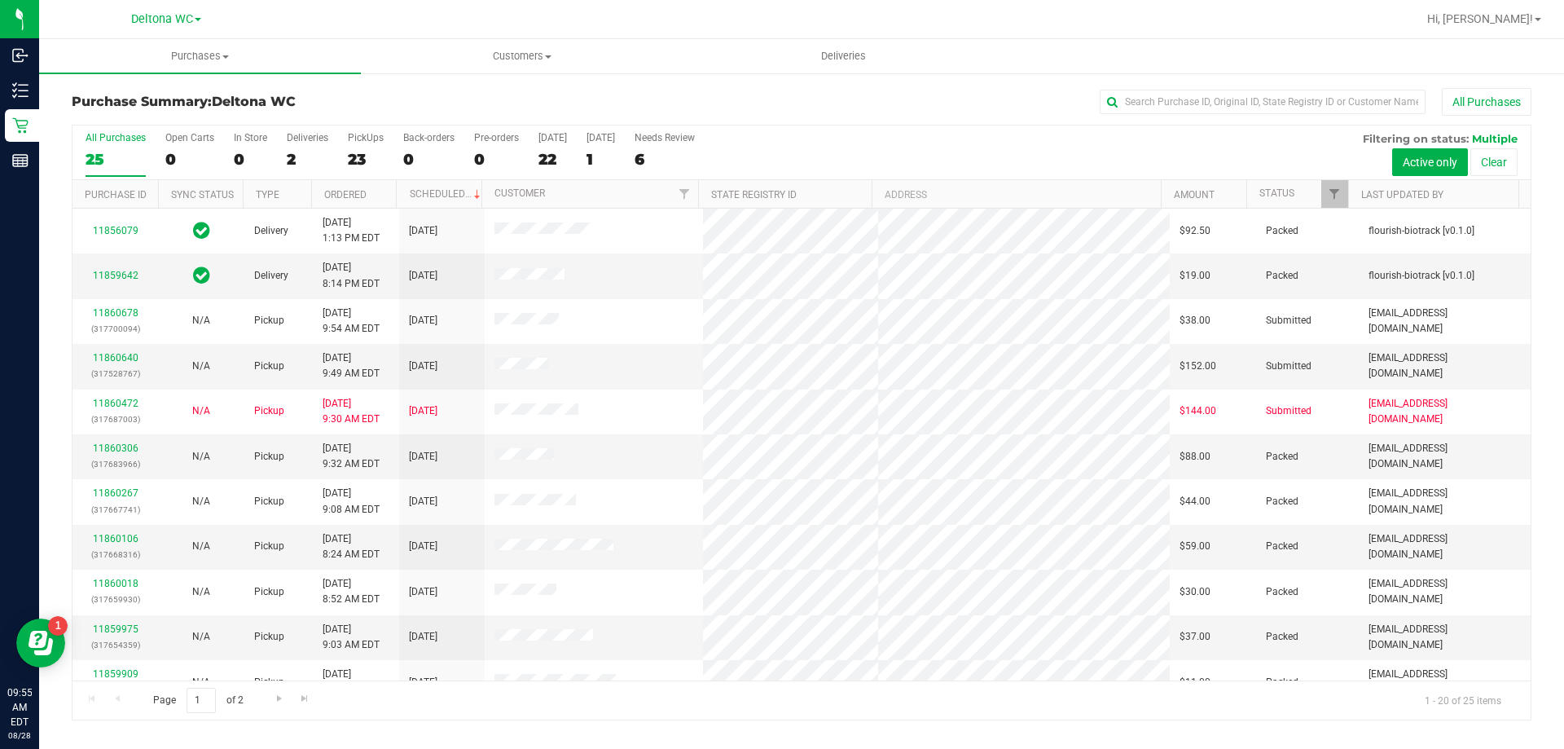
click at [1304, 188] on th "Status" at bounding box center [1298, 194] width 102 height 29
click at [1301, 192] on span at bounding box center [1306, 193] width 13 height 13
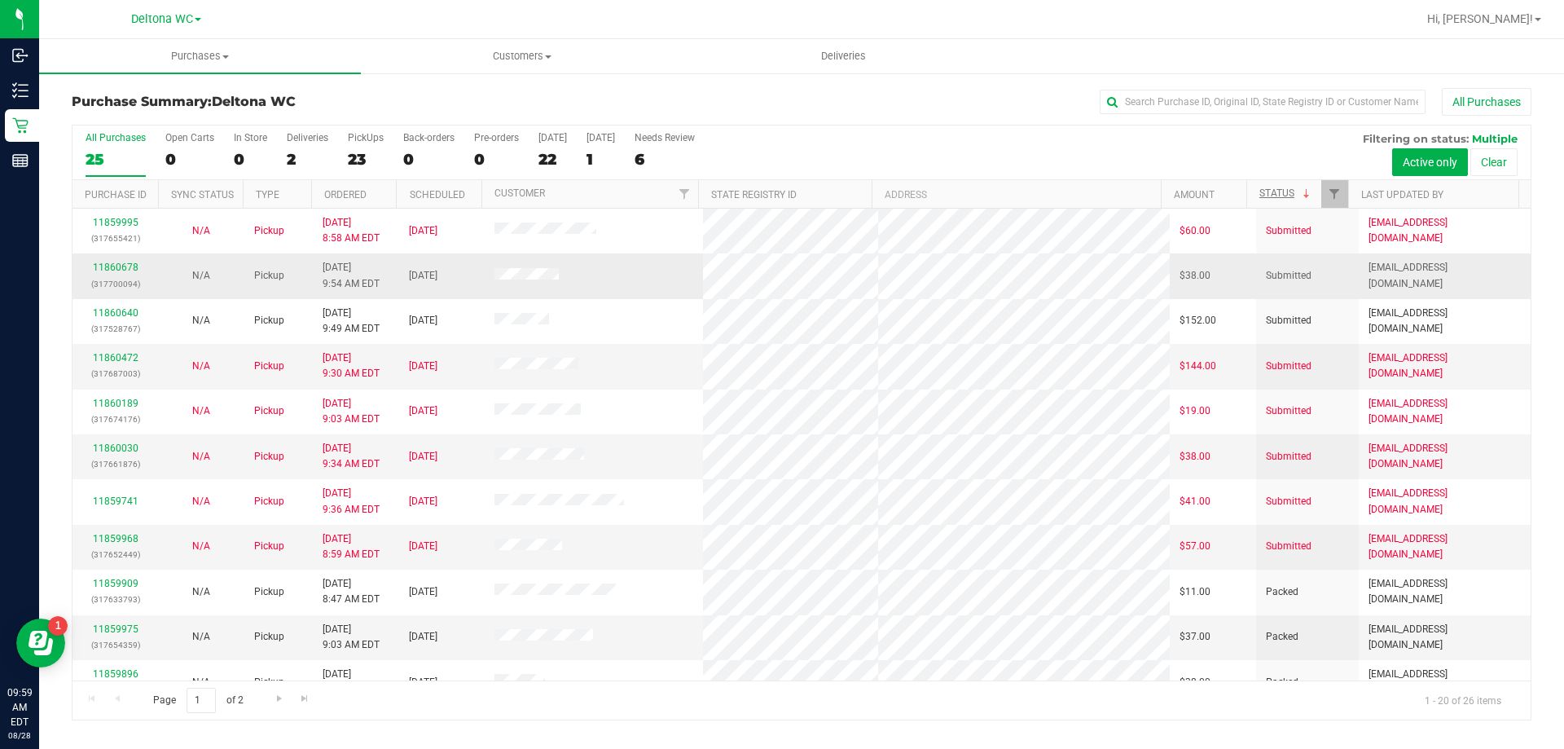
click at [284, 279] on td "Pickup" at bounding box center [278, 275] width 68 height 45
click at [460, 99] on h3 "Purchase Summary: Deltona WC" at bounding box center [315, 102] width 486 height 15
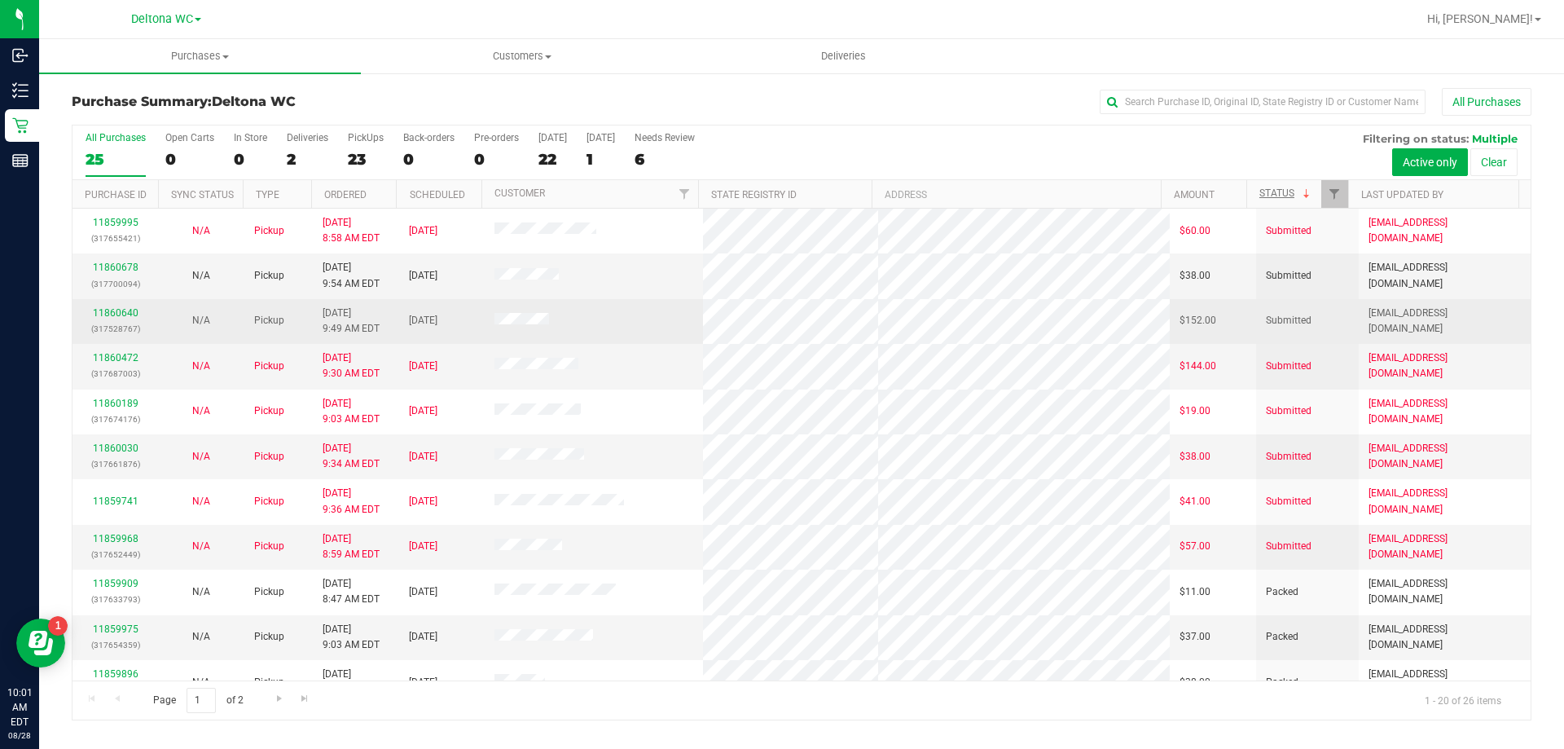
click at [114, 306] on div "11860640 (317528767)" at bounding box center [115, 321] width 66 height 31
click at [122, 314] on link "11860640" at bounding box center [116, 312] width 46 height 11
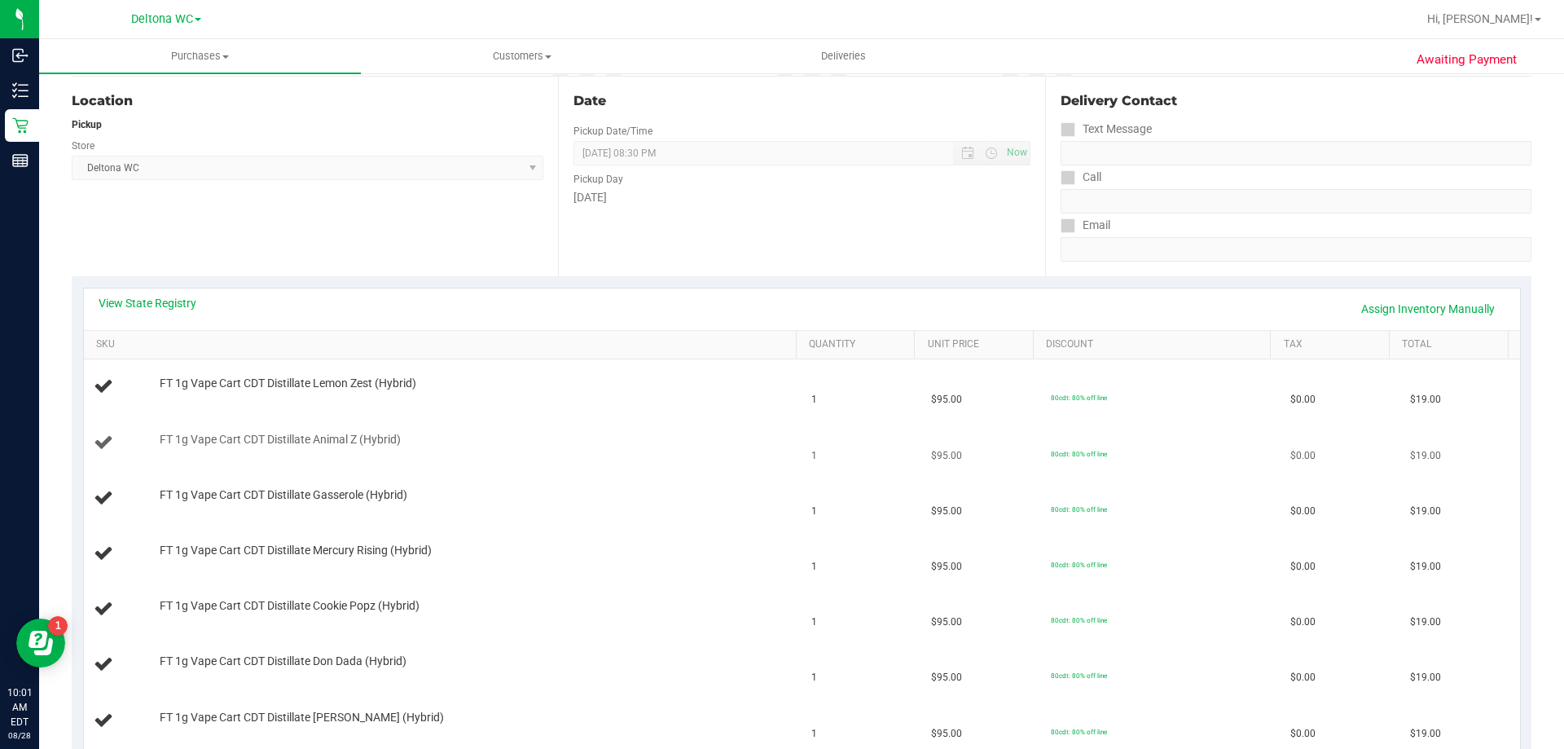
scroll to position [244, 0]
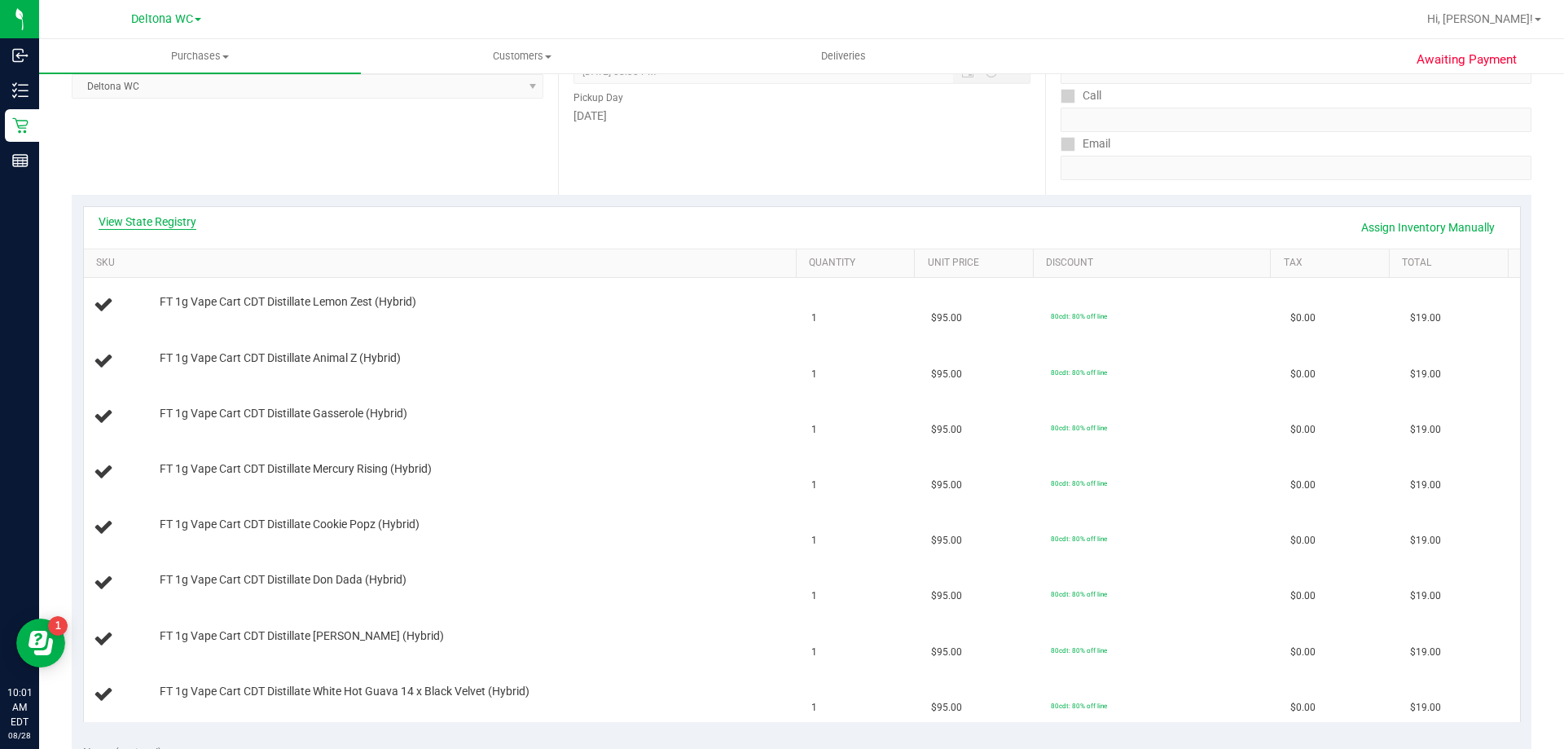
click at [191, 226] on link "View State Registry" at bounding box center [148, 221] width 98 height 16
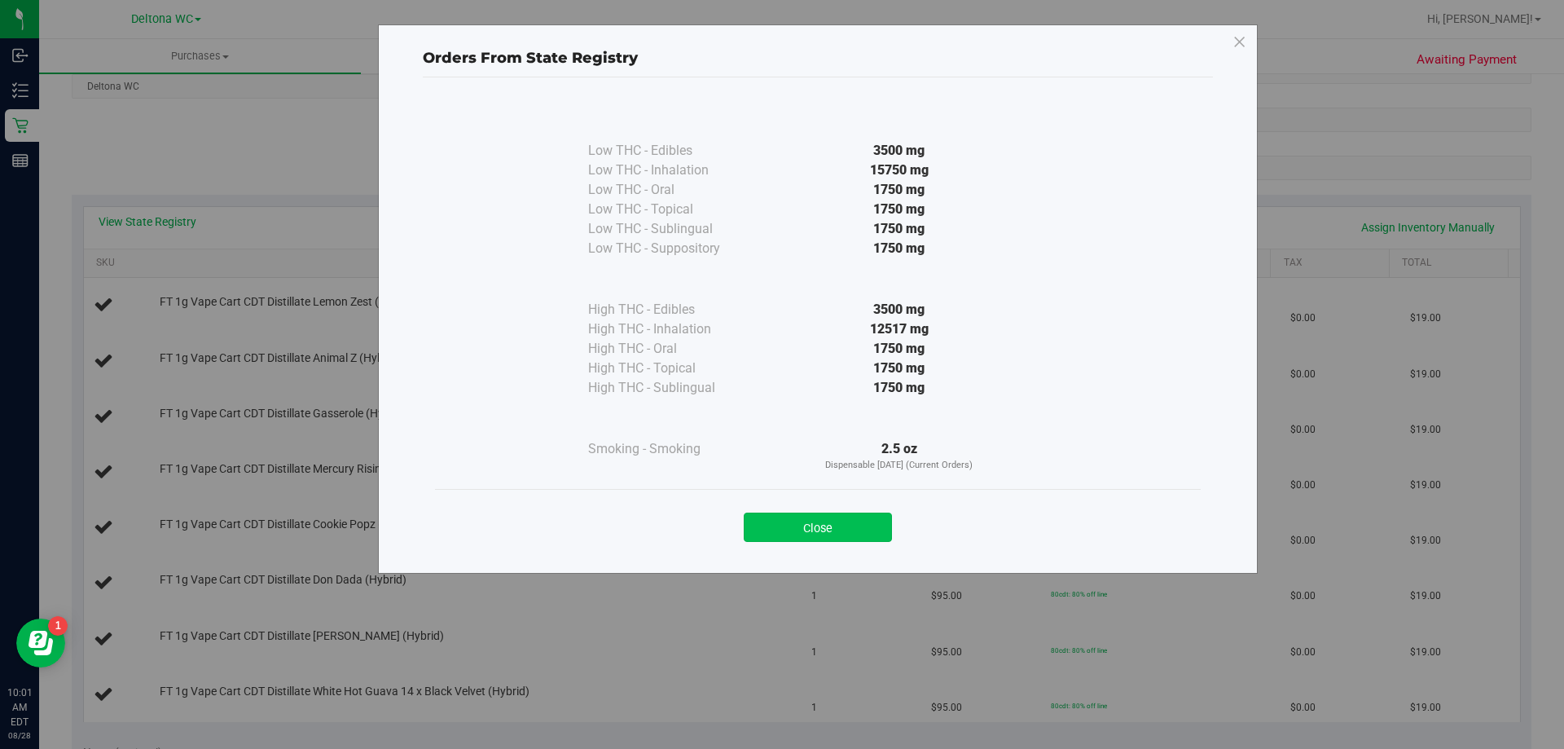
click at [835, 529] on button "Close" at bounding box center [818, 527] width 148 height 29
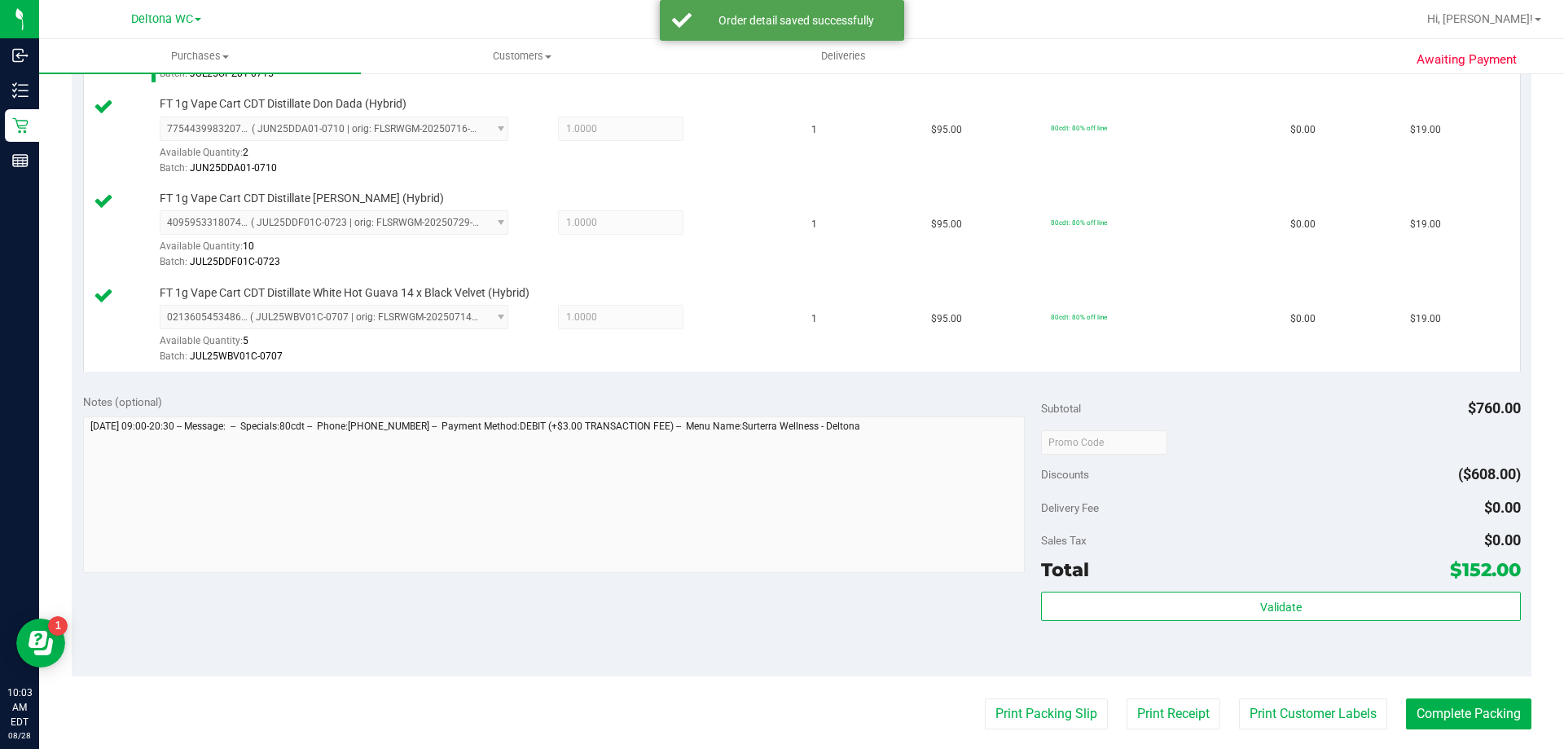
scroll to position [920, 0]
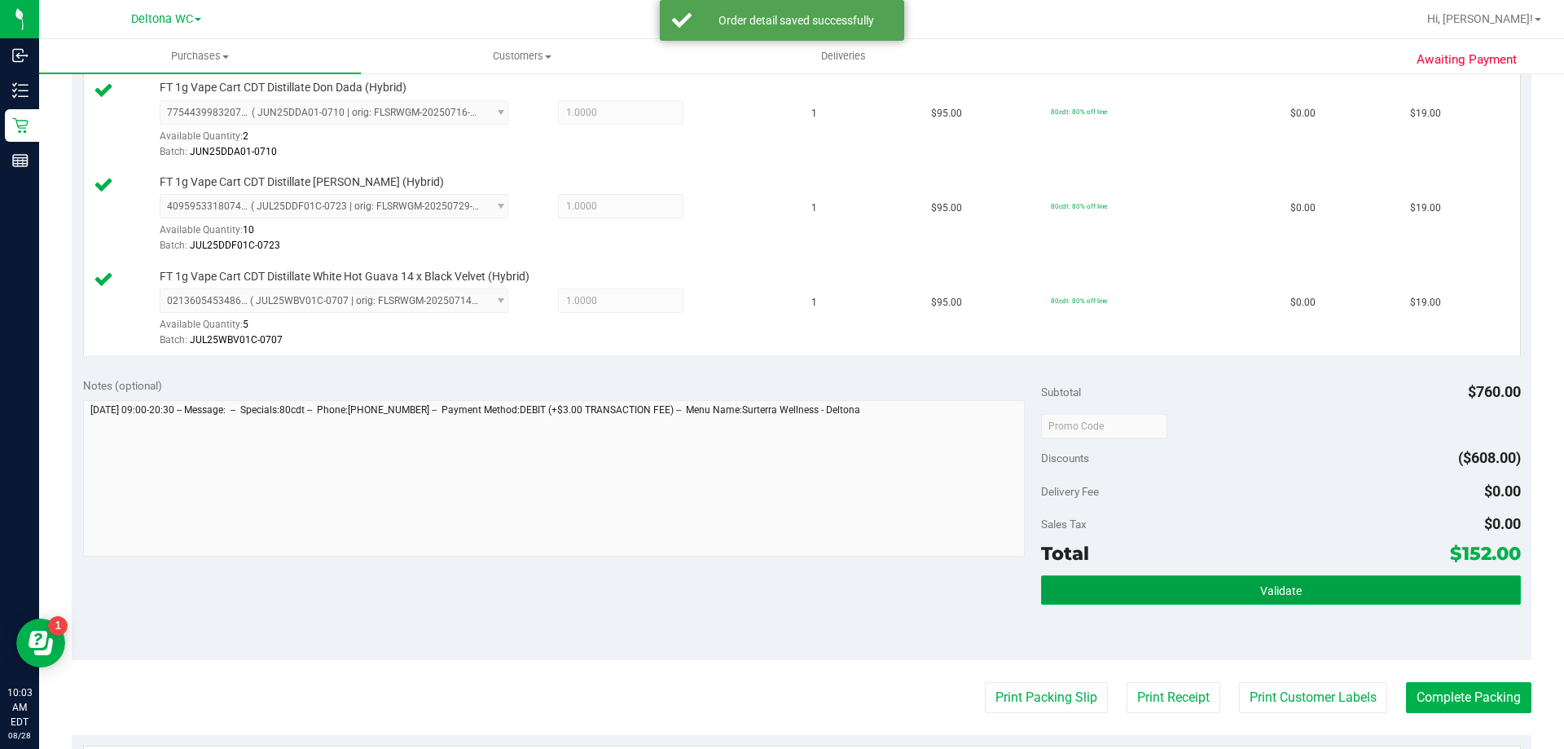
click at [1221, 605] on button "Validate" at bounding box center [1280, 589] width 479 height 29
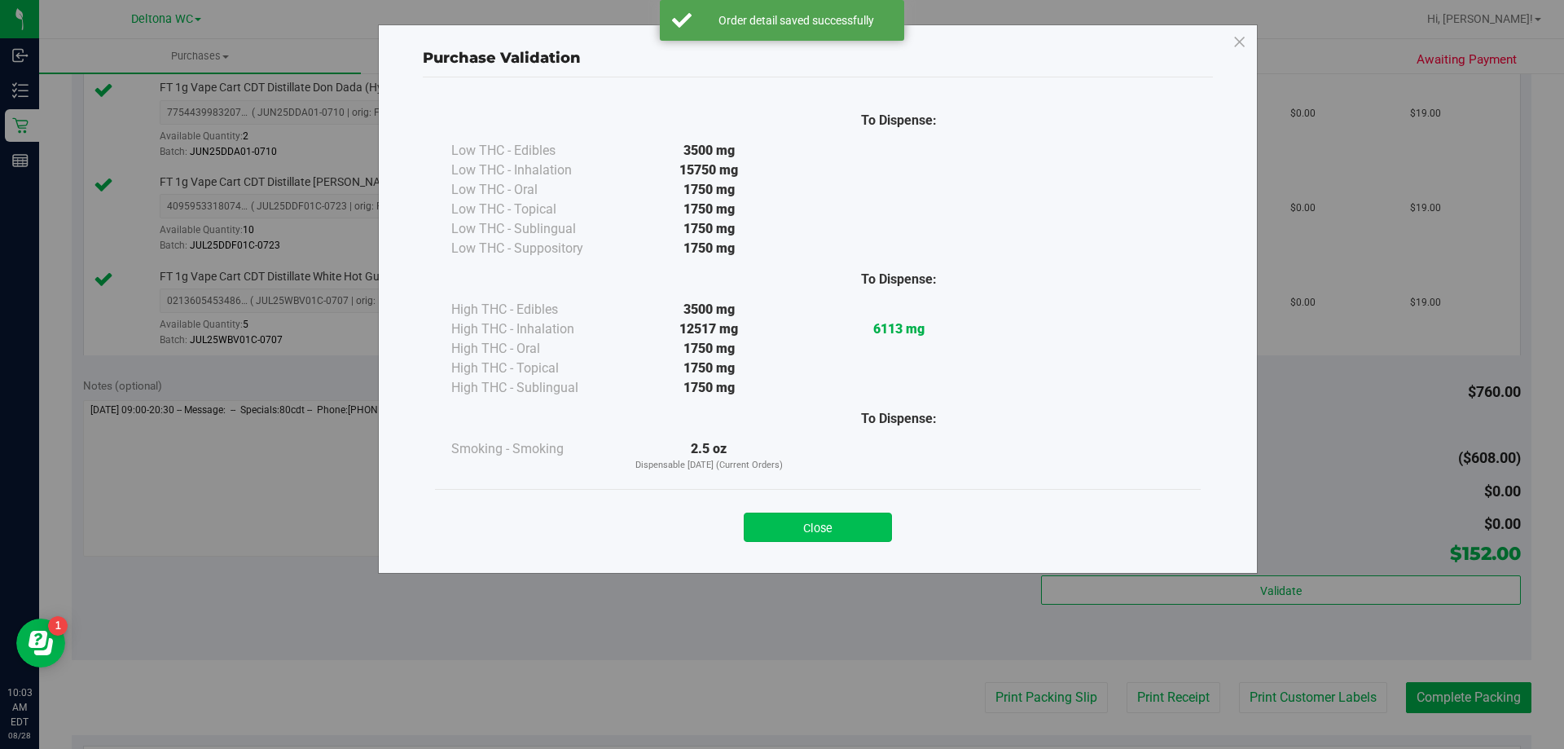
click at [870, 529] on button "Close" at bounding box center [818, 527] width 148 height 29
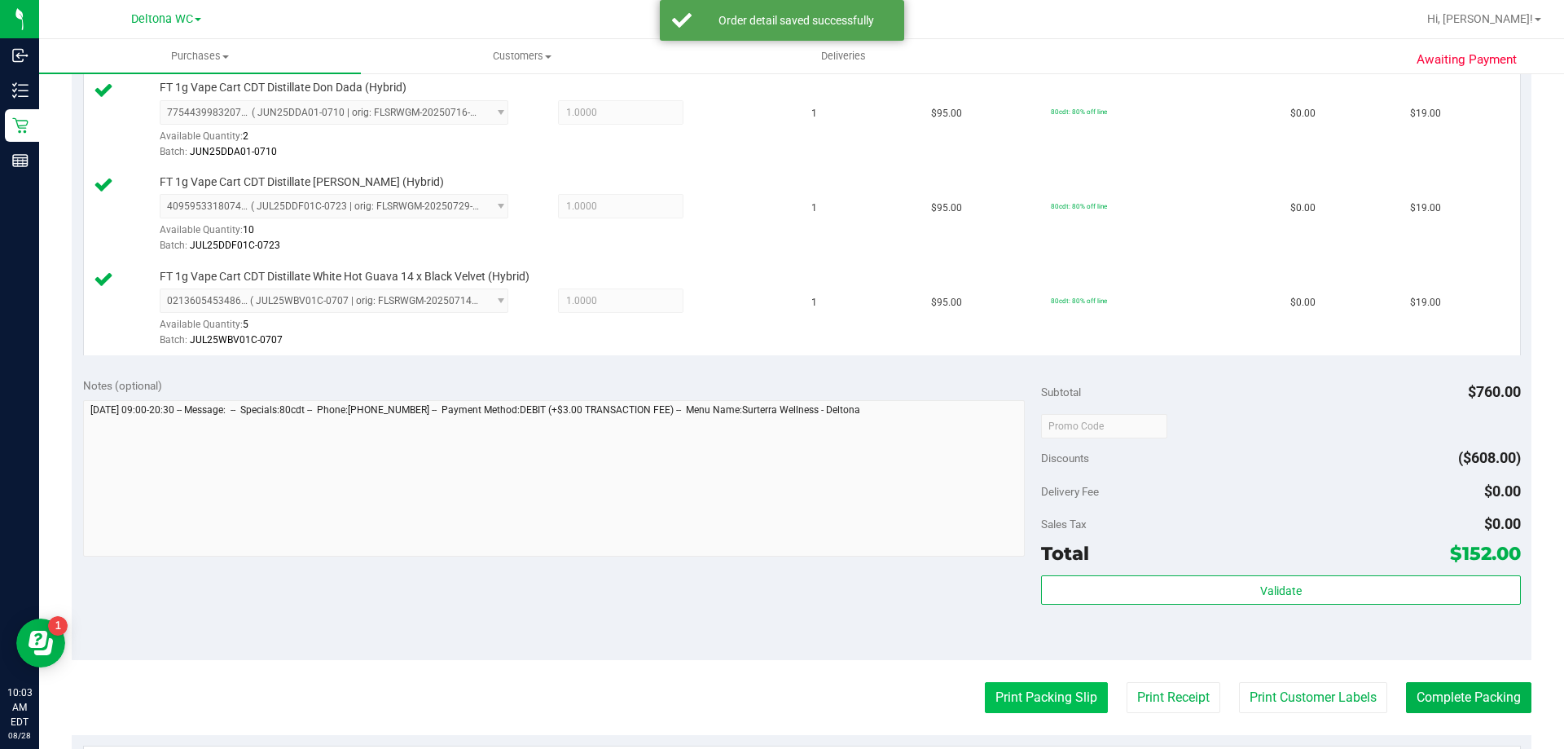
click at [1045, 706] on button "Print Packing Slip" at bounding box center [1046, 697] width 123 height 31
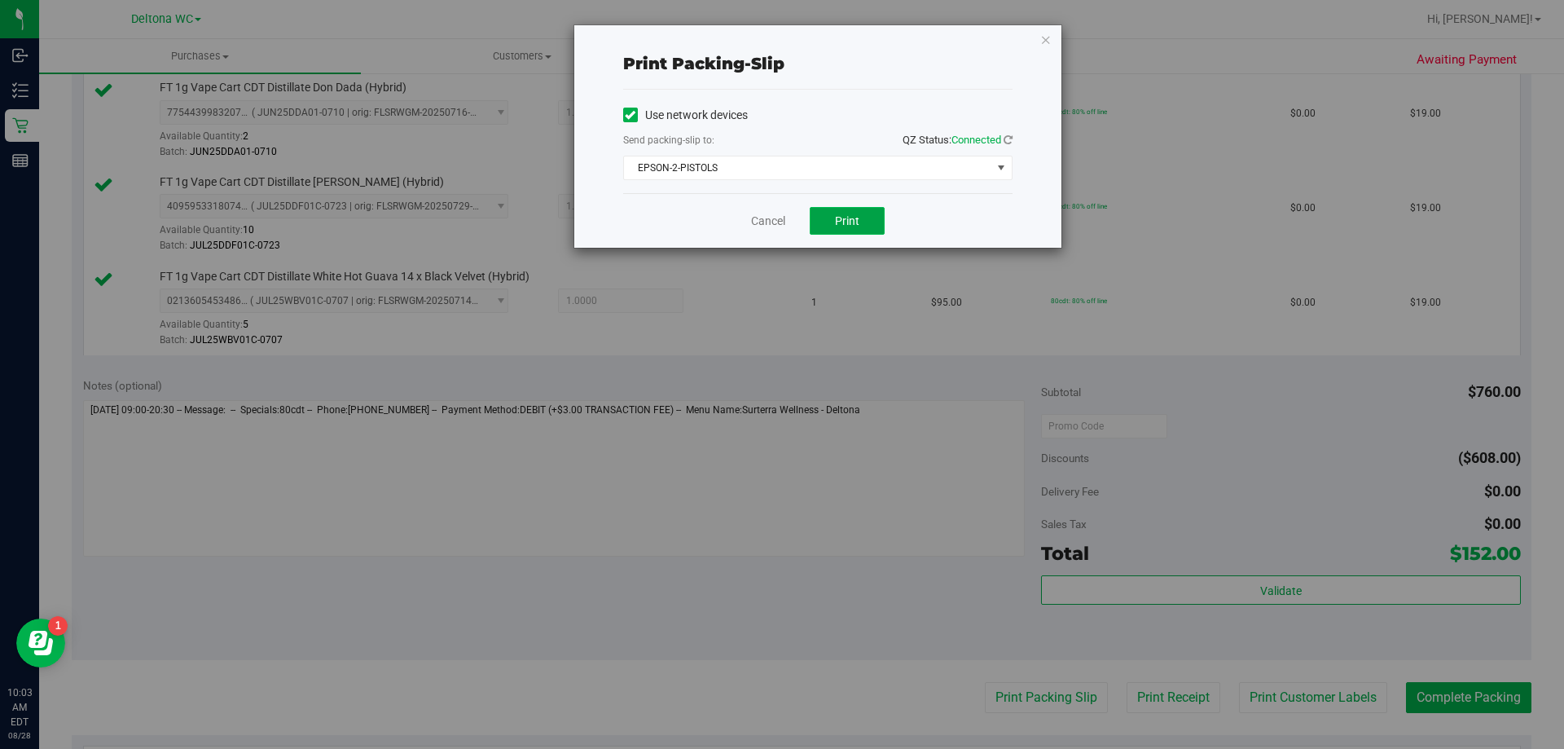
click at [851, 221] on span "Print" at bounding box center [847, 220] width 24 height 13
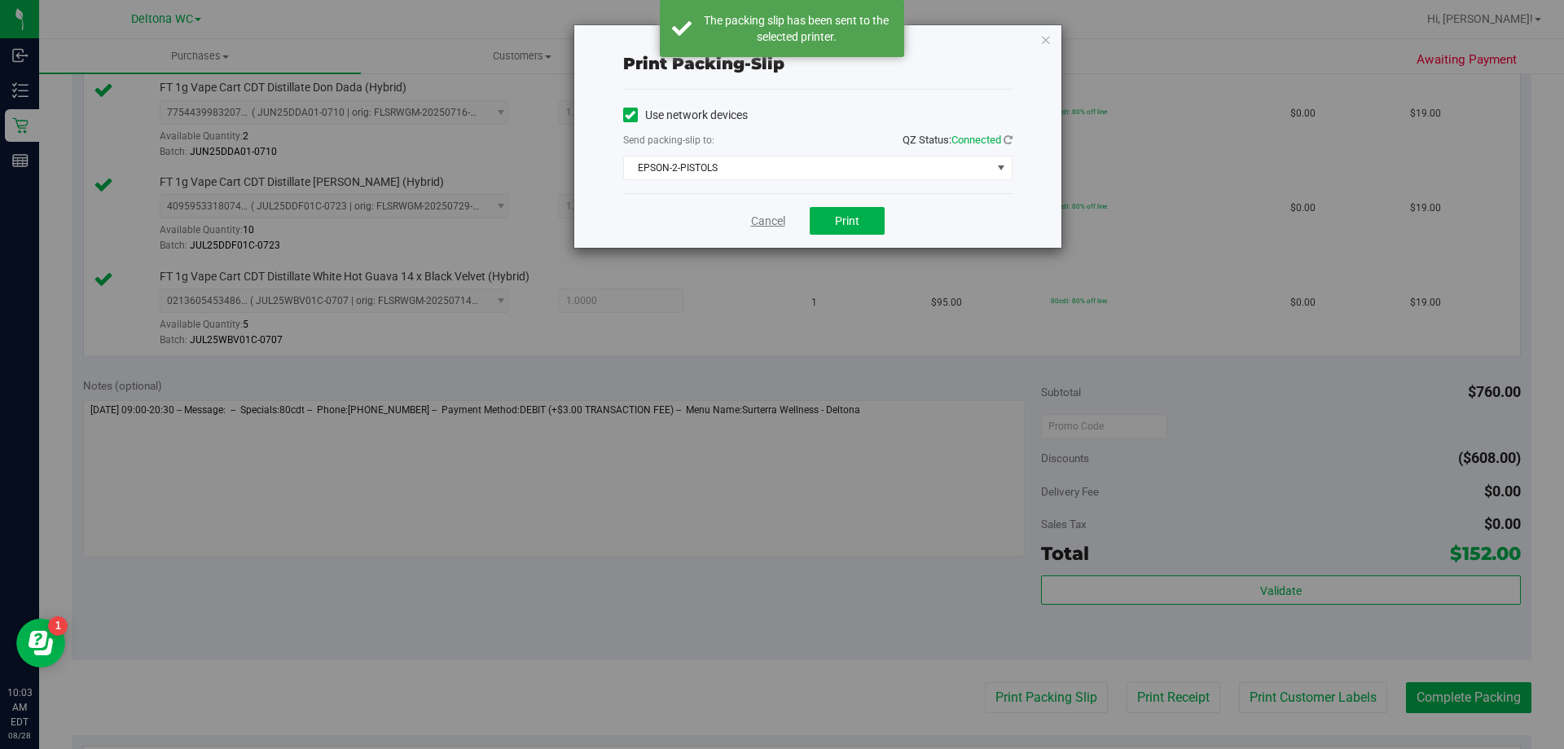
click at [775, 217] on link "Cancel" at bounding box center [768, 221] width 34 height 17
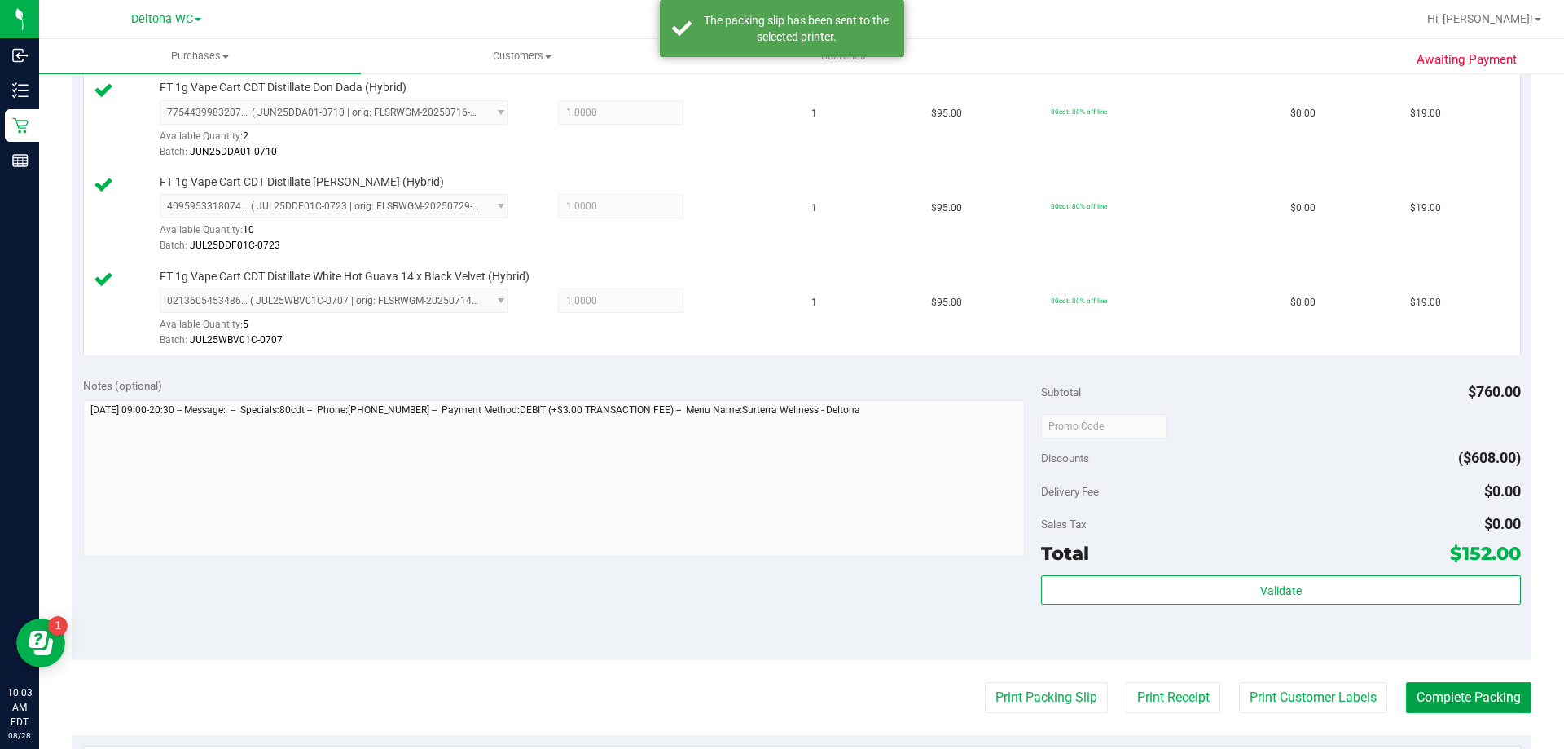
click at [1446, 697] on button "Complete Packing" at bounding box center [1468, 697] width 125 height 31
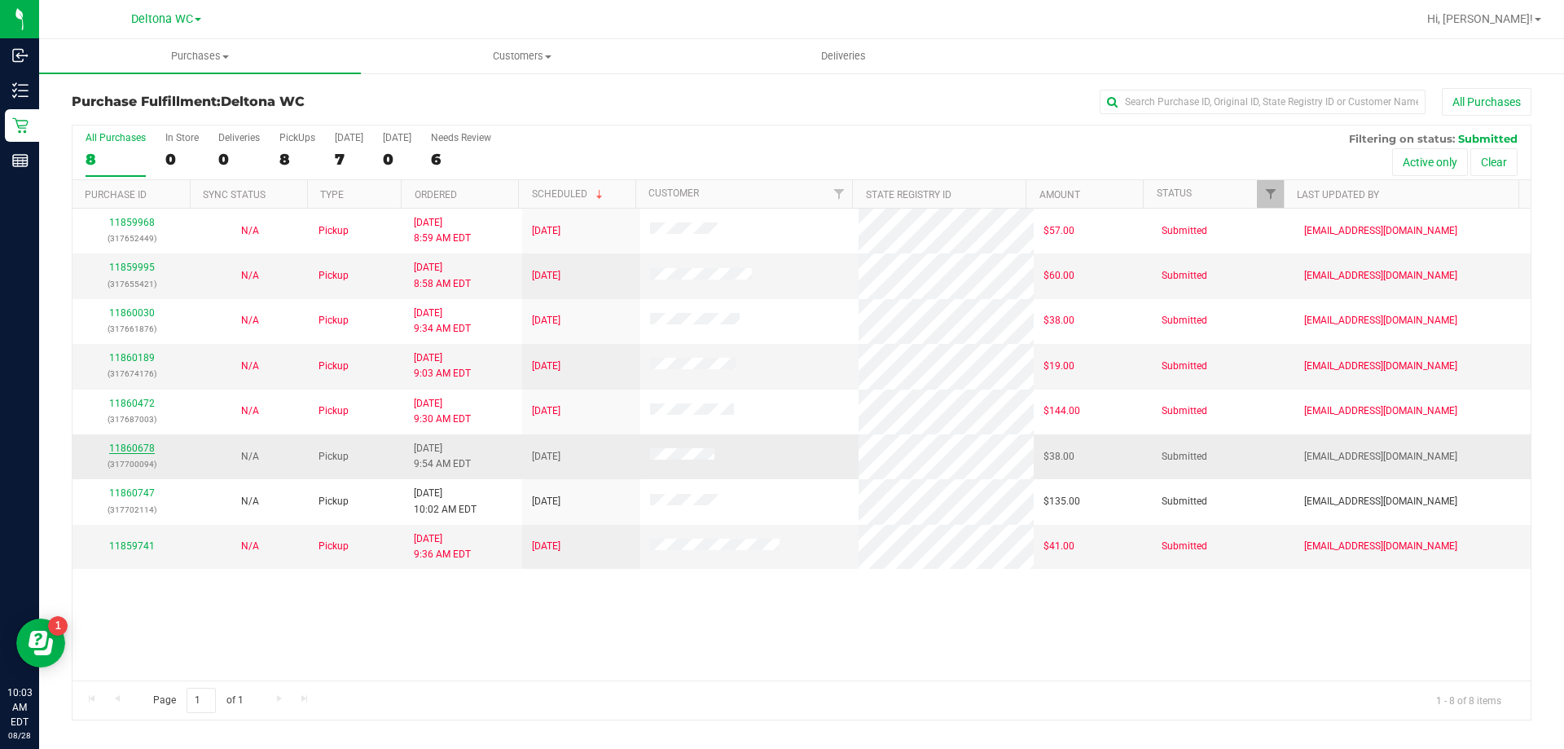
click at [127, 449] on link "11860678" at bounding box center [132, 447] width 46 height 11
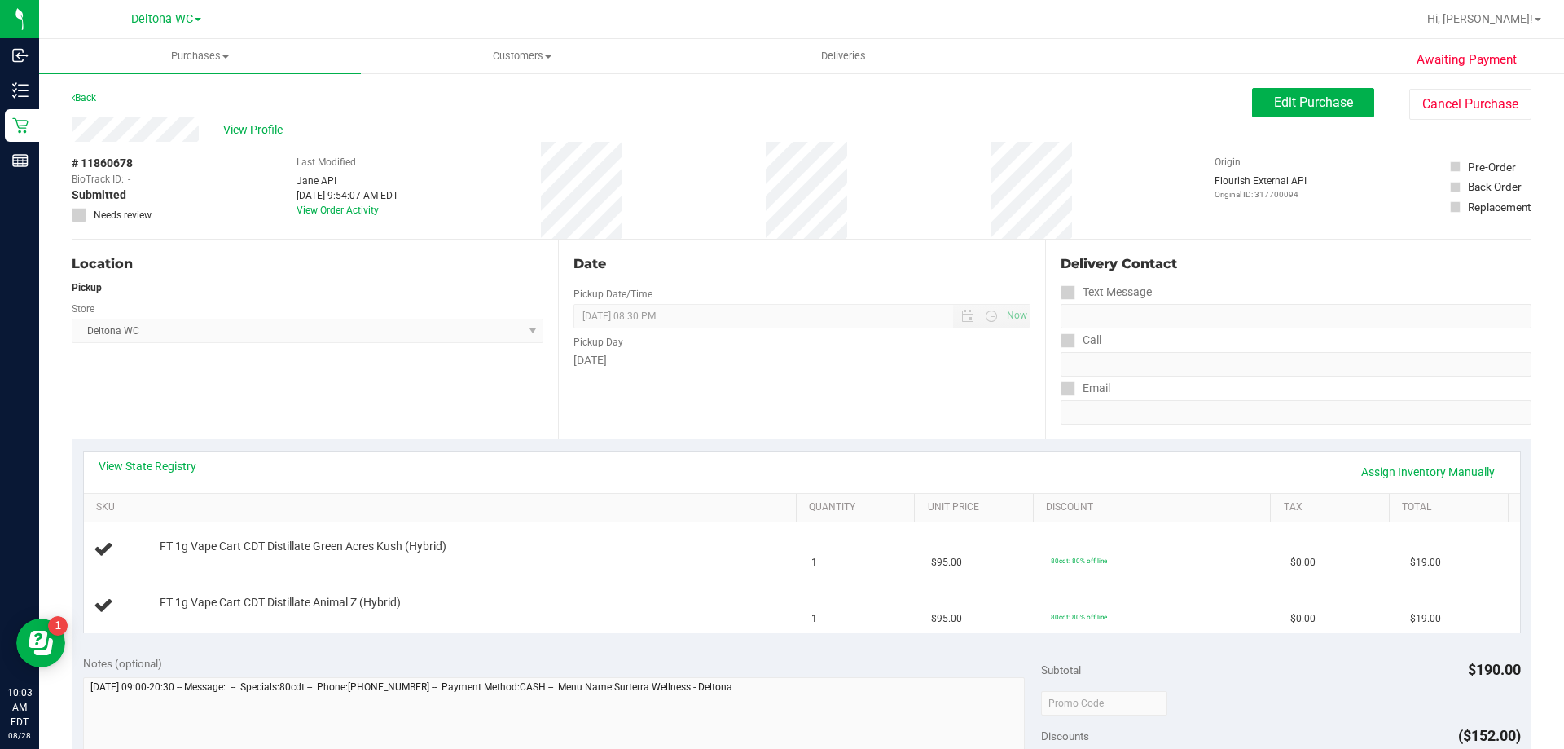
click at [183, 471] on link "View State Registry" at bounding box center [148, 466] width 98 height 16
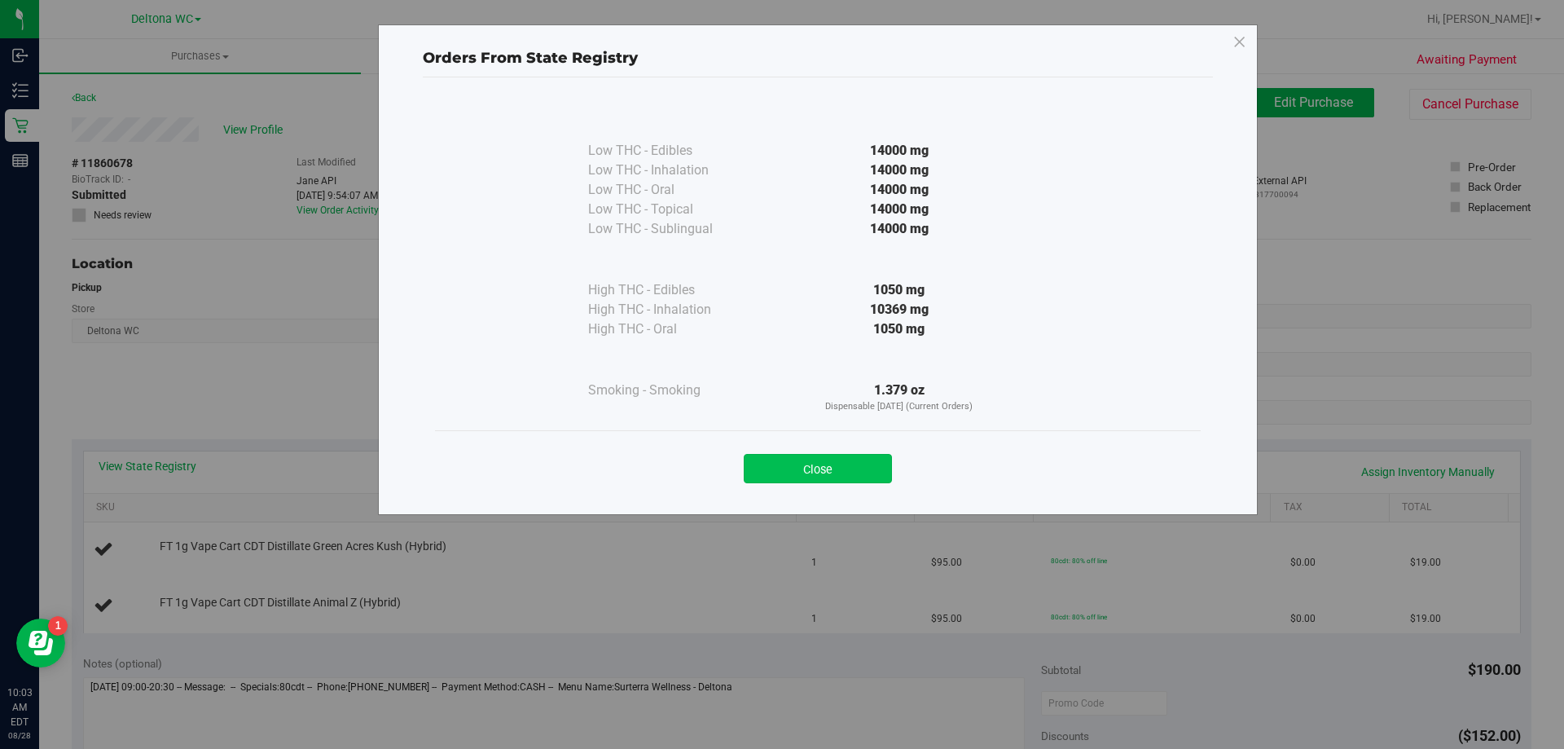
click at [834, 472] on button "Close" at bounding box center [818, 468] width 148 height 29
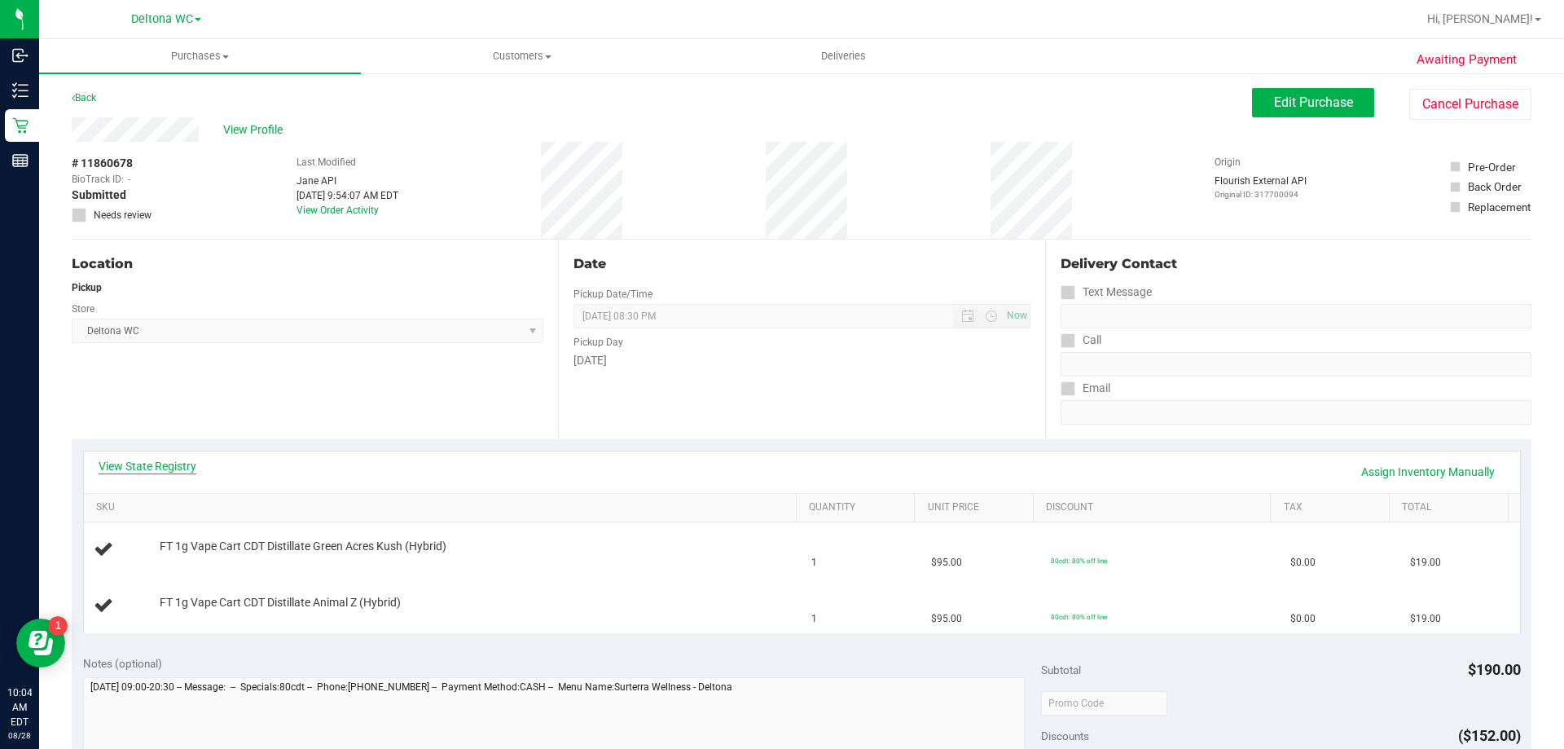
click at [157, 460] on link "View State Registry" at bounding box center [148, 466] width 98 height 16
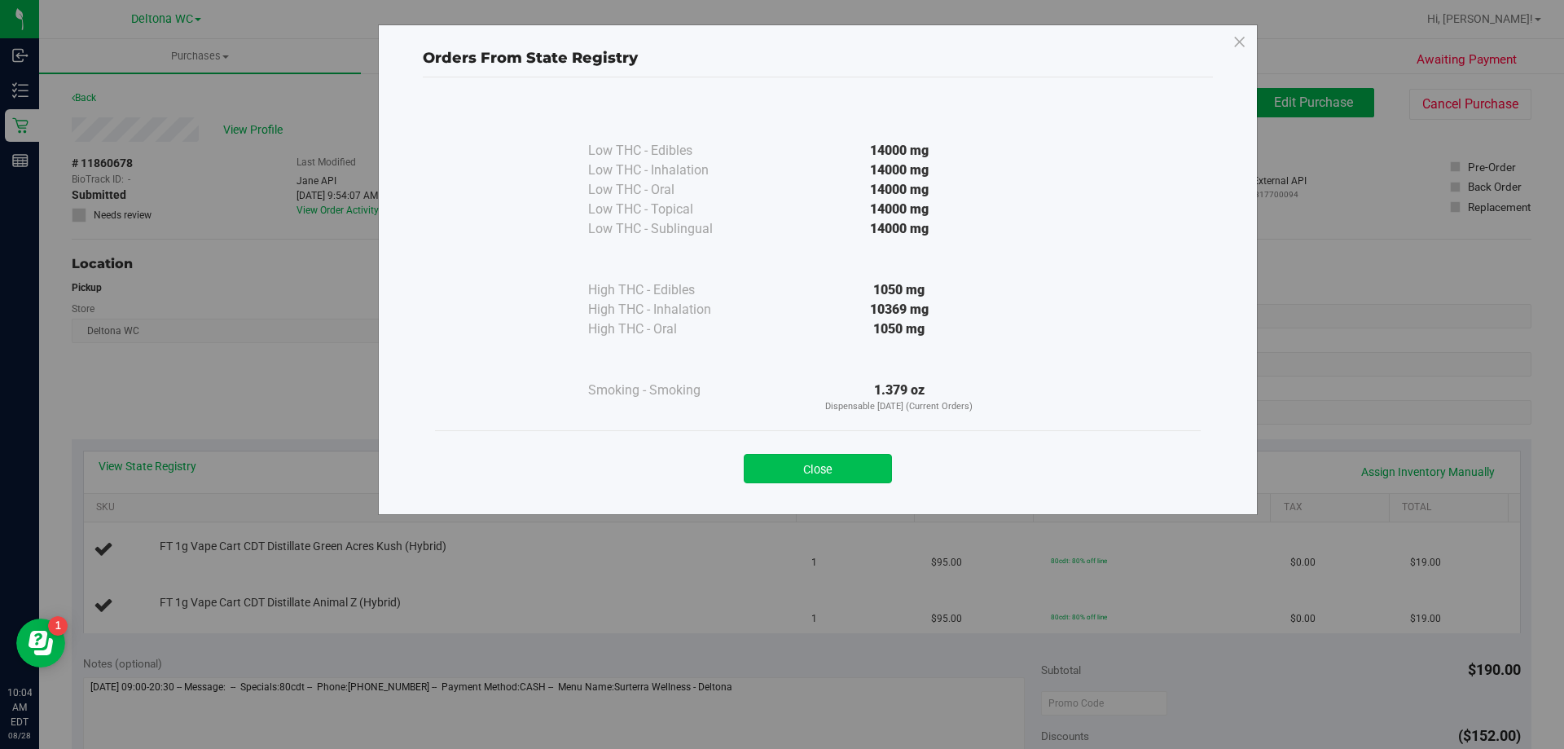
click at [820, 470] on button "Close" at bounding box center [818, 468] width 148 height 29
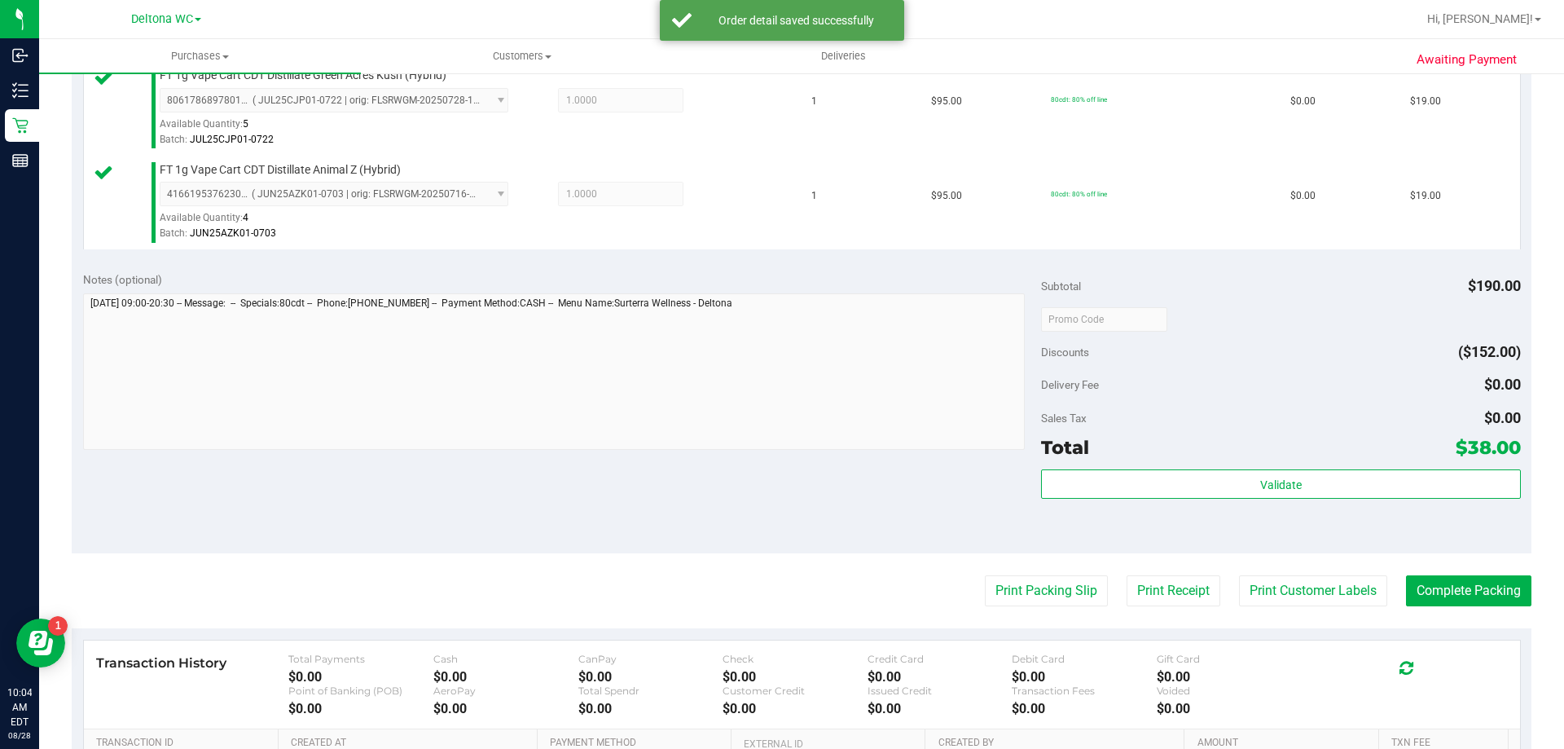
scroll to position [460, 0]
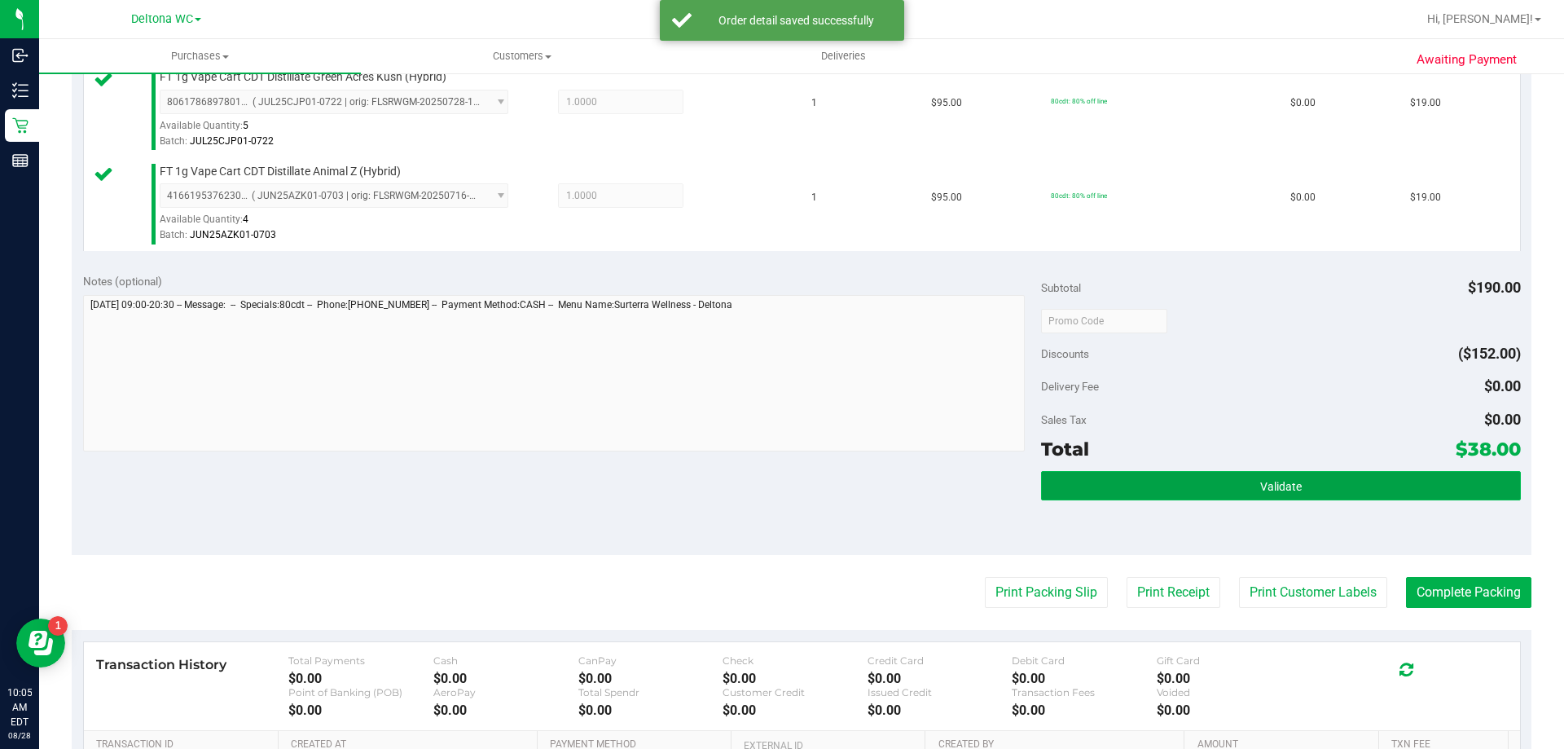
click at [1166, 473] on button "Validate" at bounding box center [1280, 485] width 479 height 29
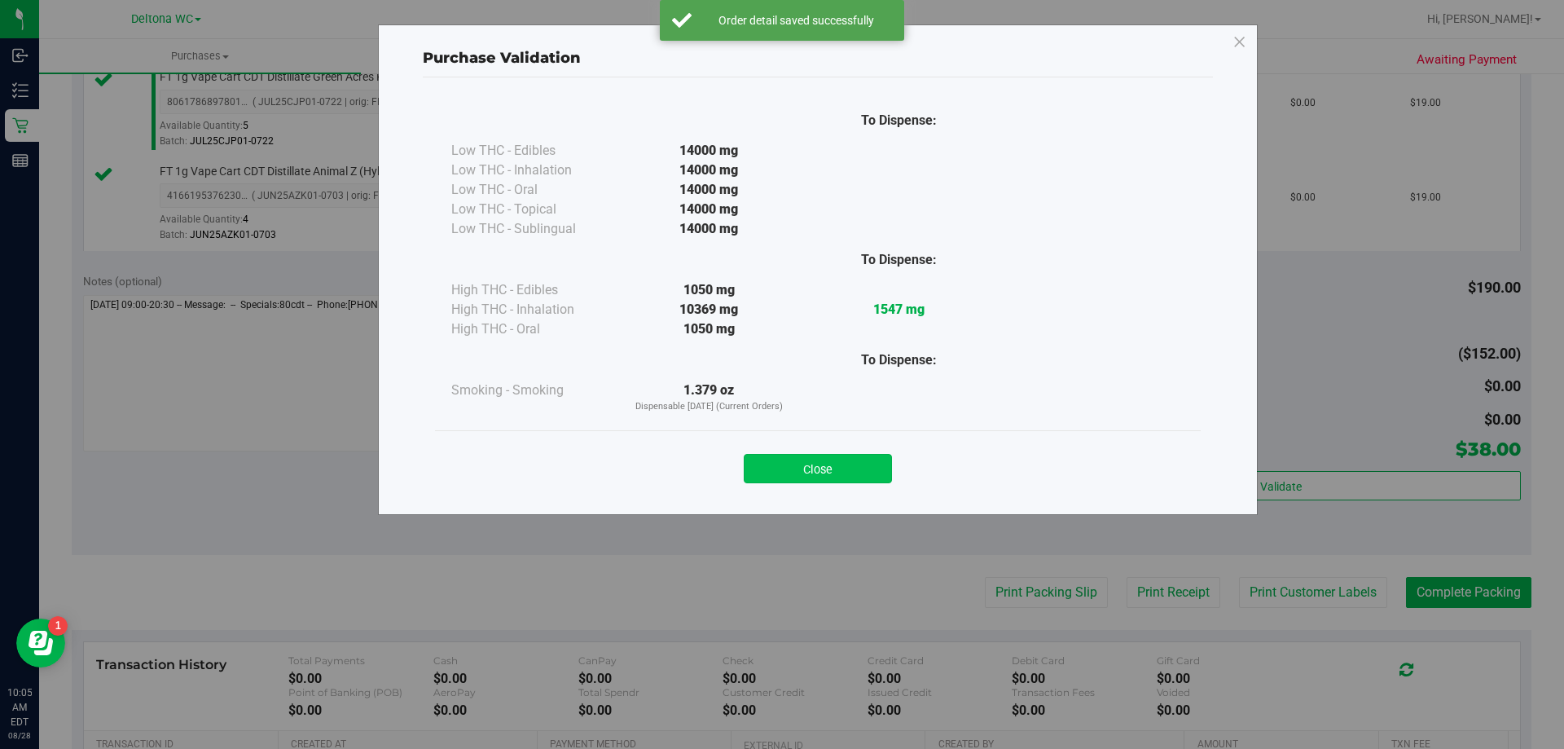
click at [862, 478] on button "Close" at bounding box center [818, 468] width 148 height 29
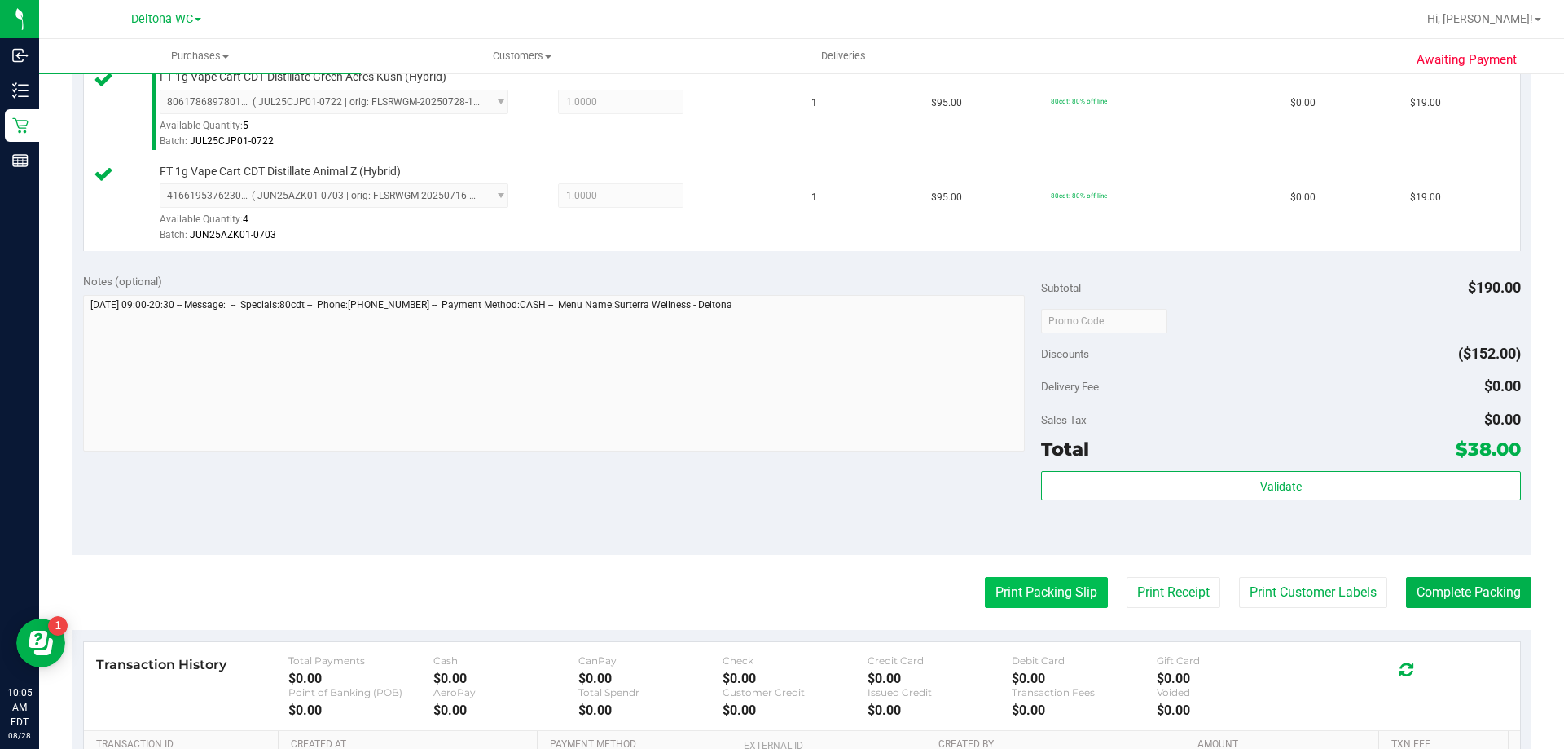
click at [1050, 588] on button "Print Packing Slip" at bounding box center [1046, 592] width 123 height 31
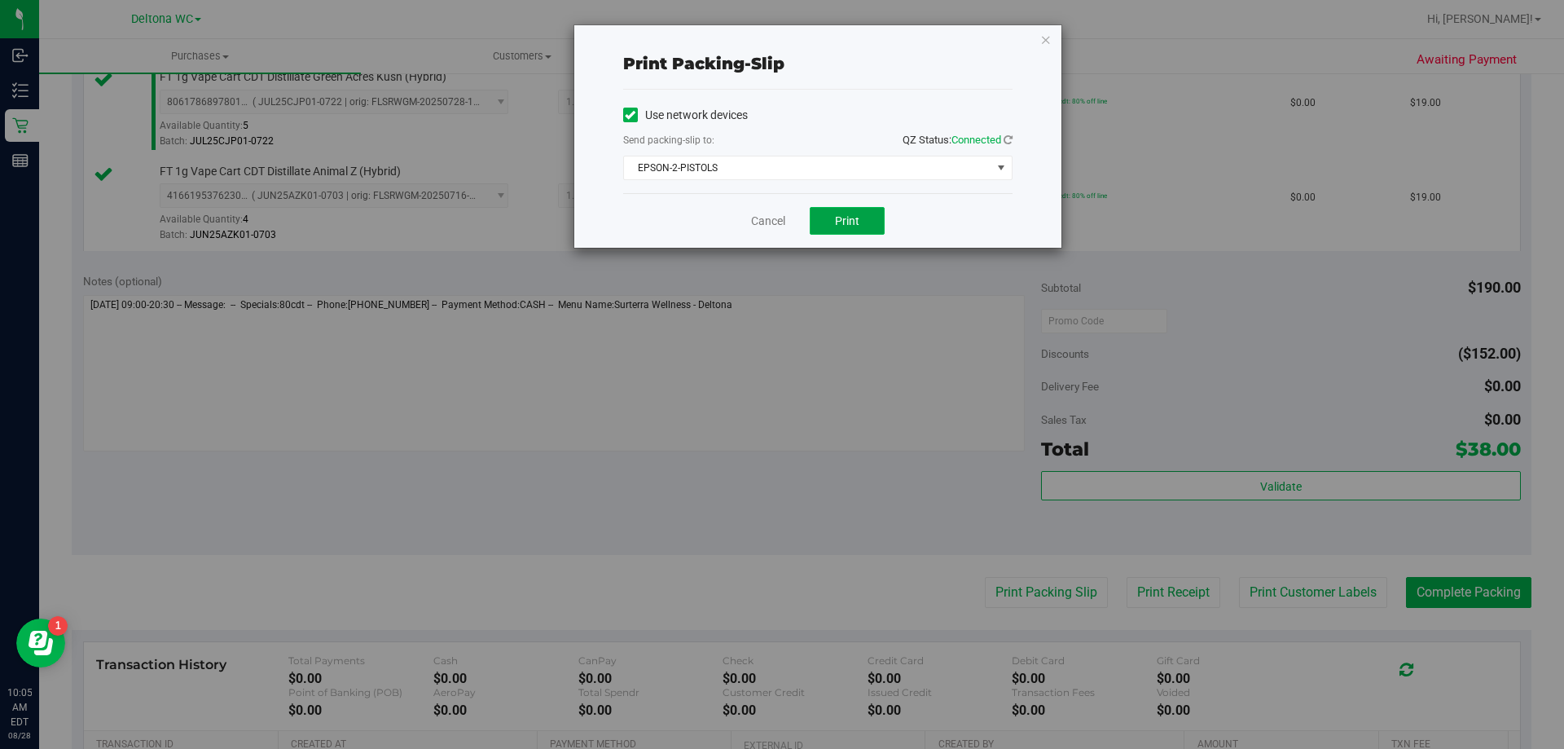
click at [846, 231] on button "Print" at bounding box center [847, 221] width 75 height 28
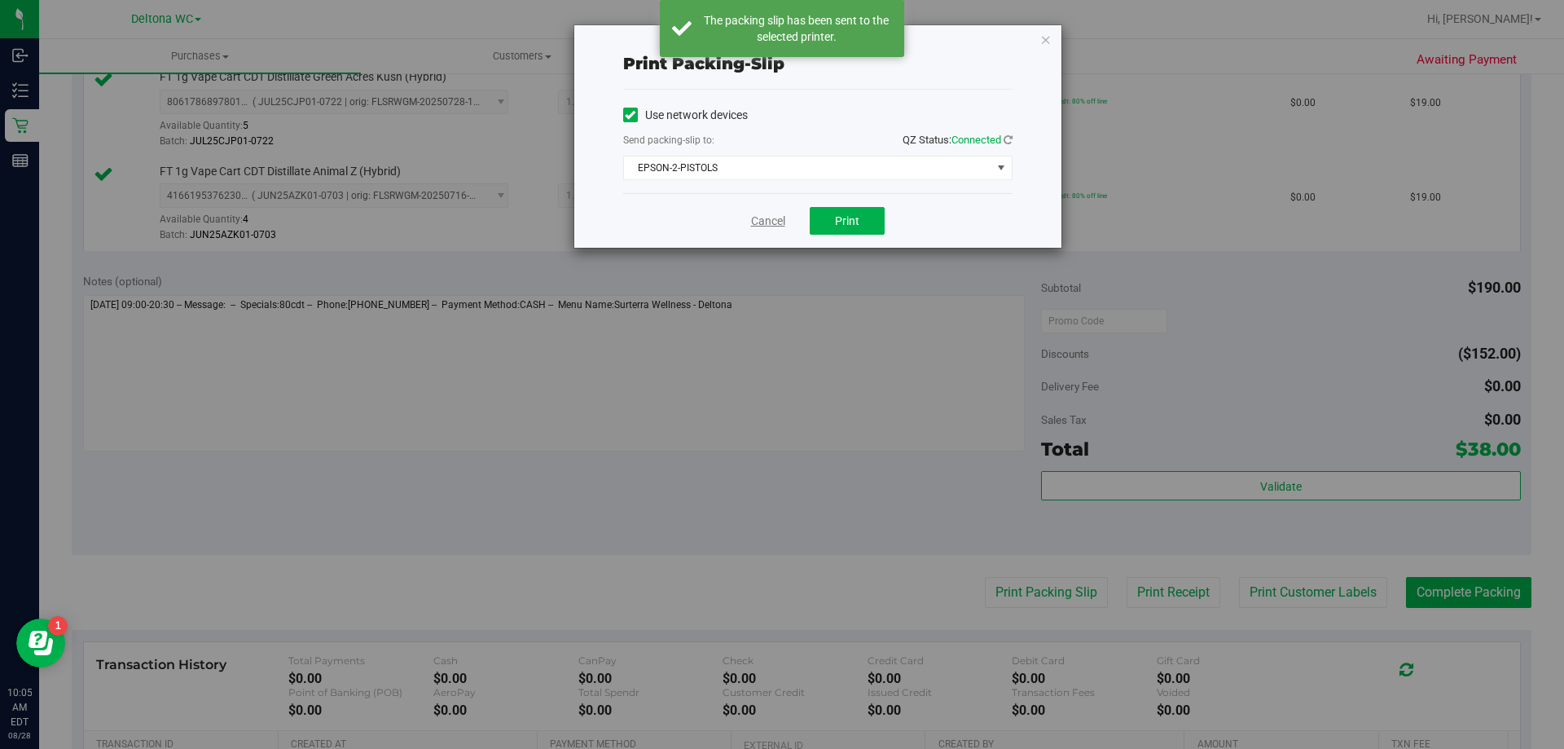
click at [752, 219] on link "Cancel" at bounding box center [768, 221] width 34 height 17
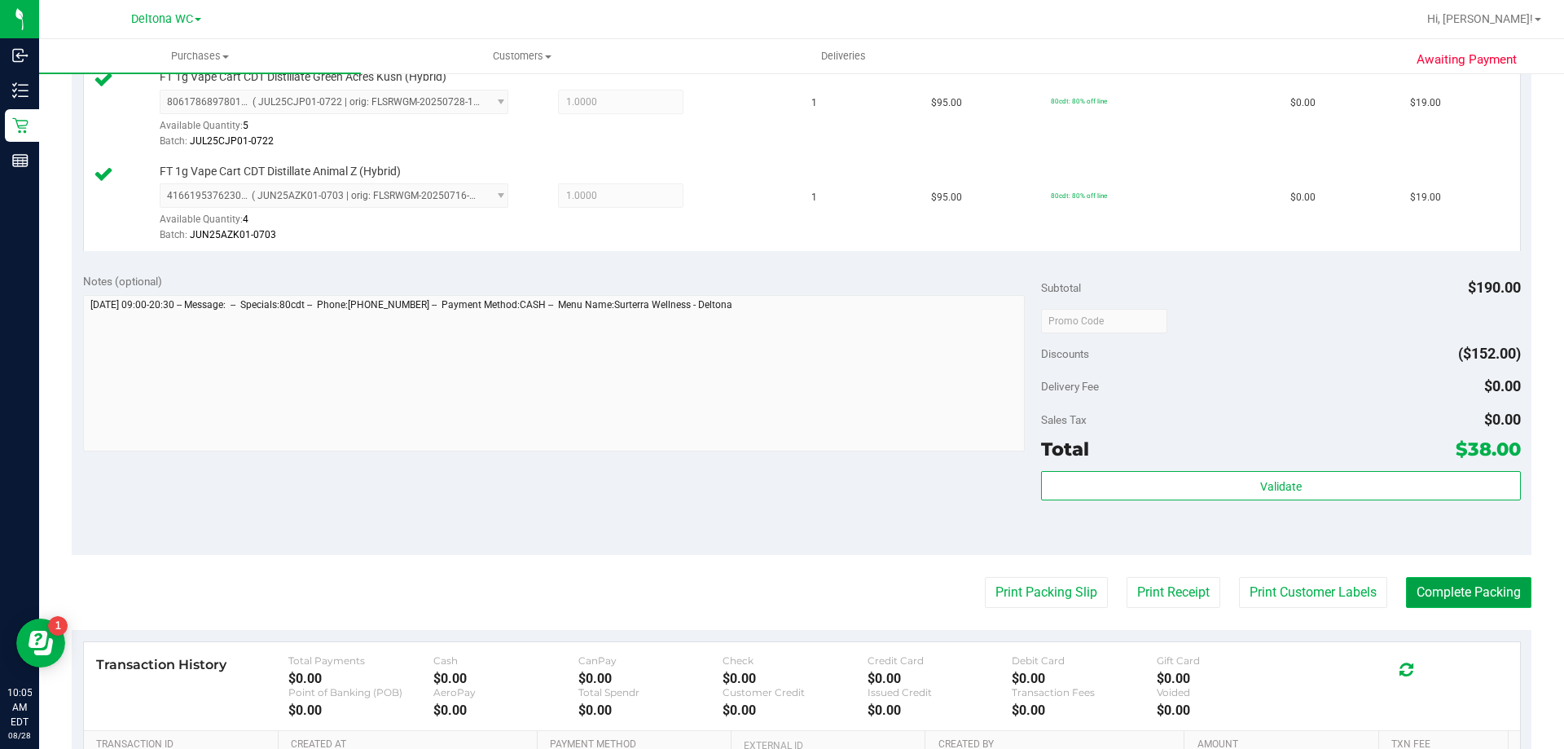
click at [1478, 603] on button "Complete Packing" at bounding box center [1468, 592] width 125 height 31
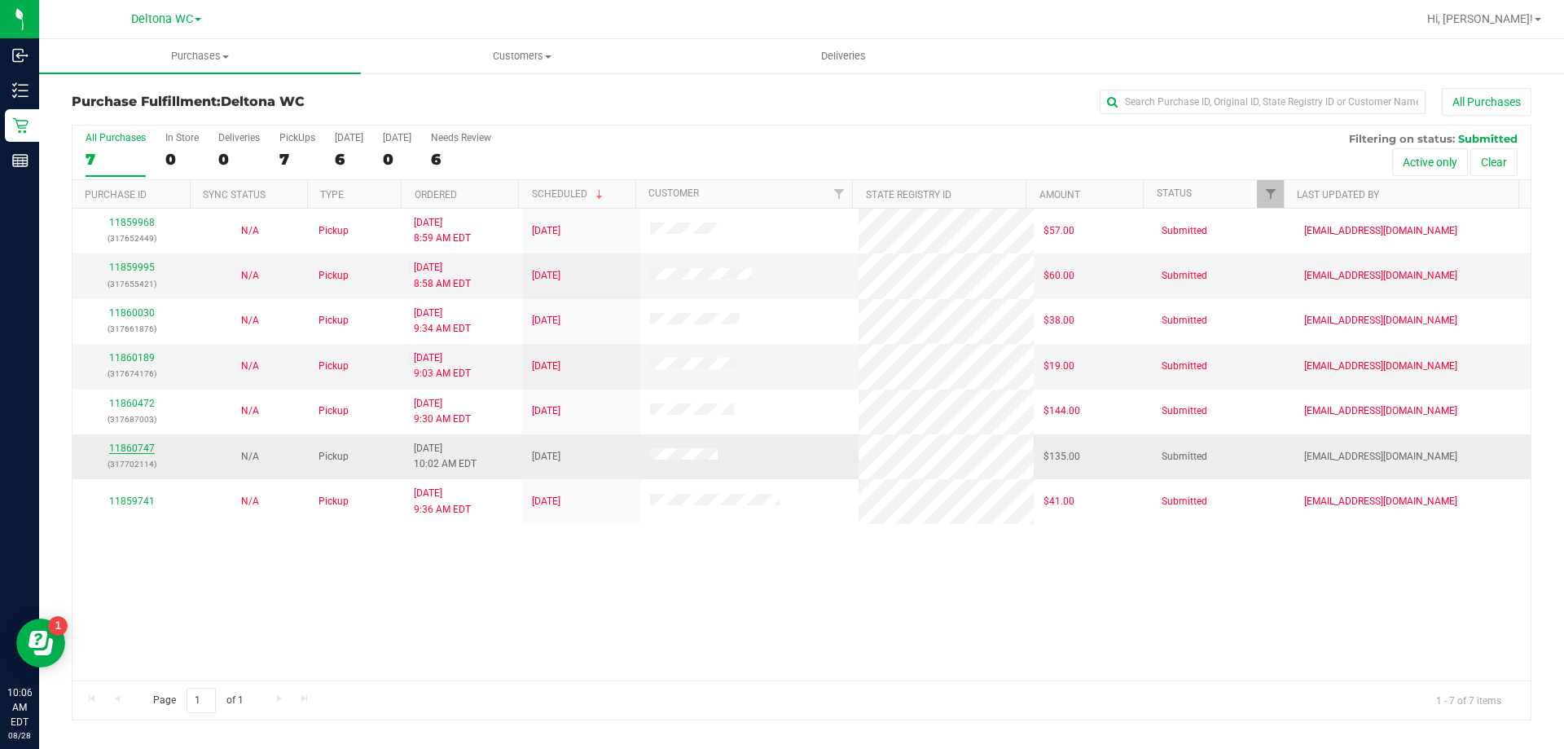
click at [136, 451] on link "11860747" at bounding box center [132, 447] width 46 height 11
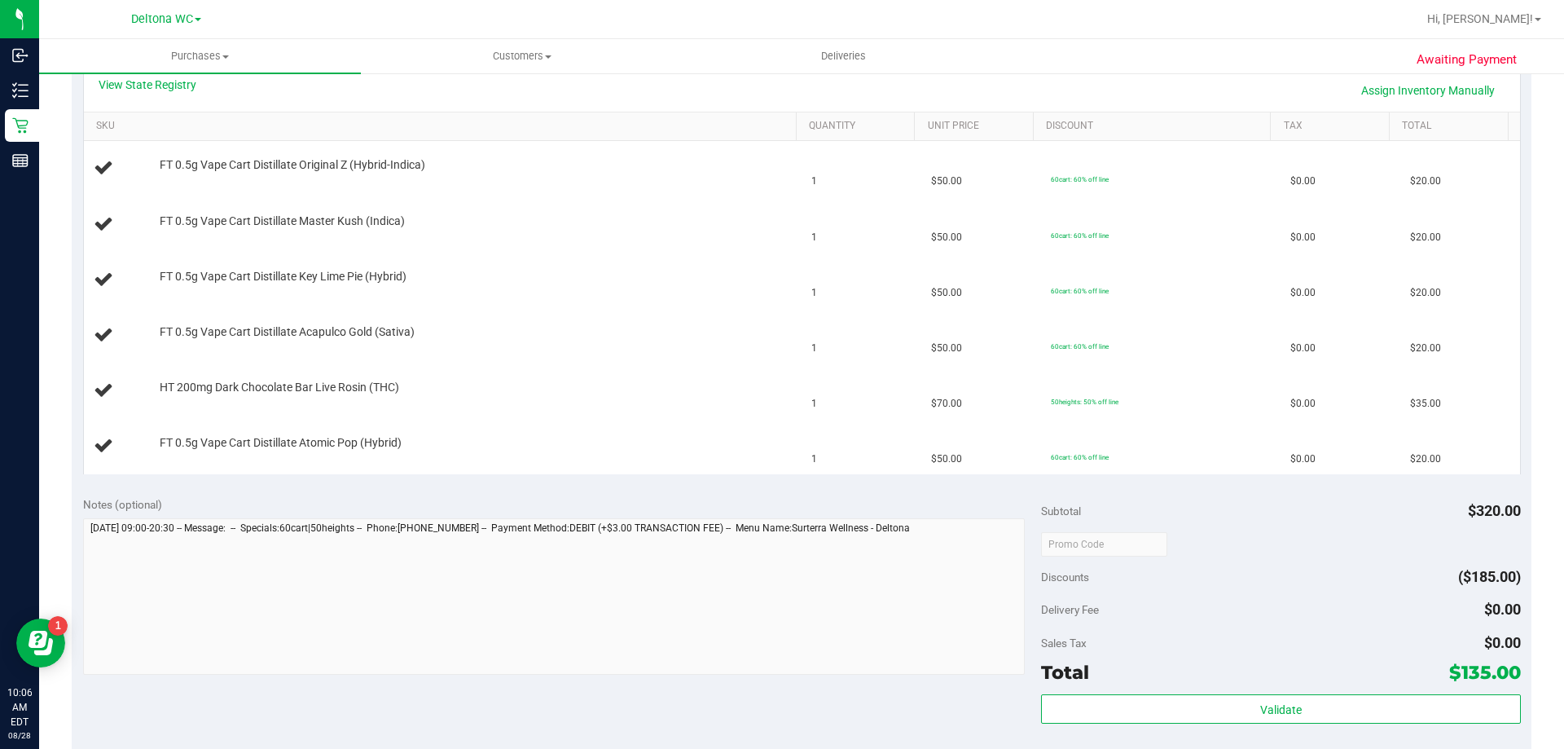
scroll to position [383, 0]
click at [165, 112] on th "SKU" at bounding box center [440, 125] width 712 height 29
click at [172, 89] on link "View State Registry" at bounding box center [148, 83] width 98 height 16
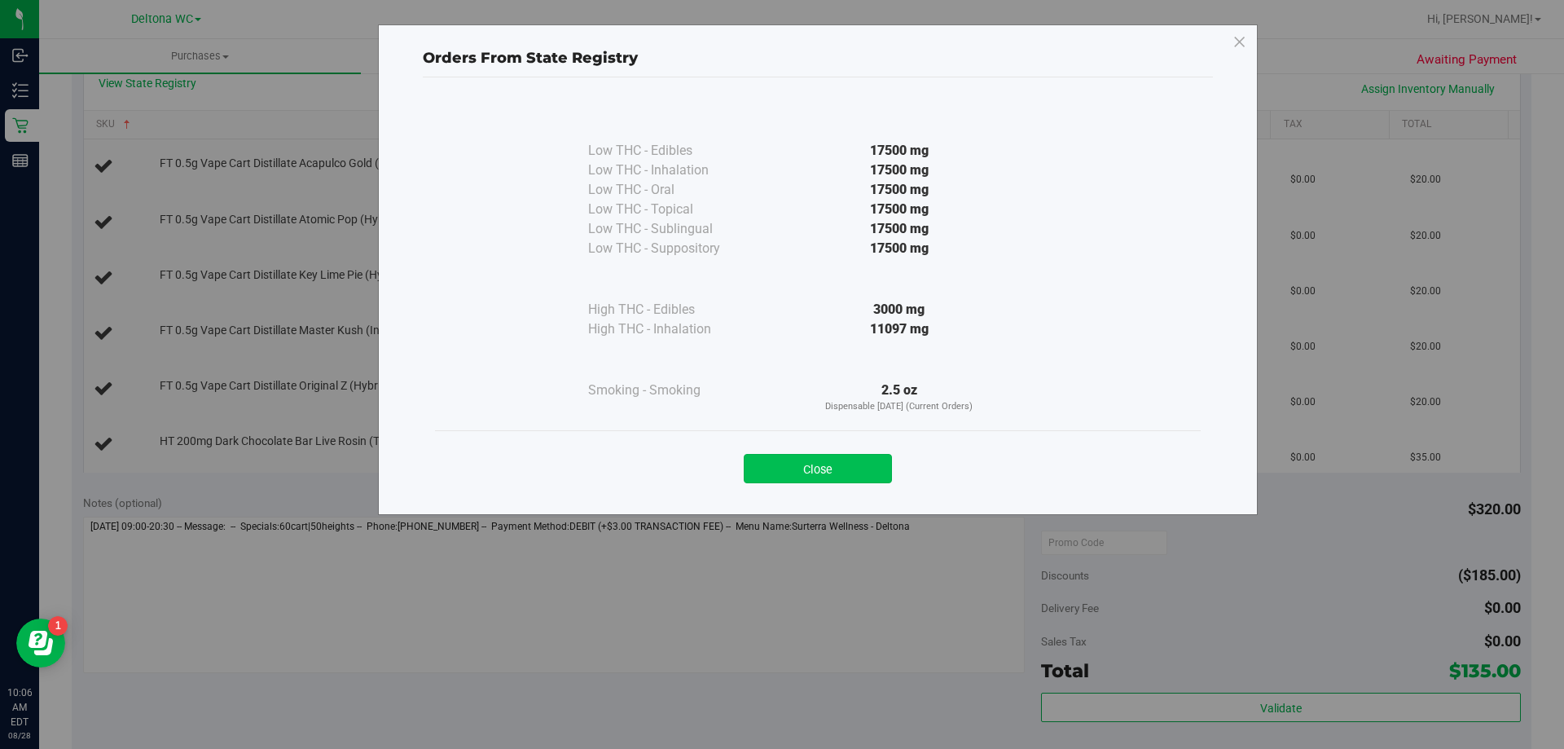
click at [820, 476] on button "Close" at bounding box center [818, 468] width 148 height 29
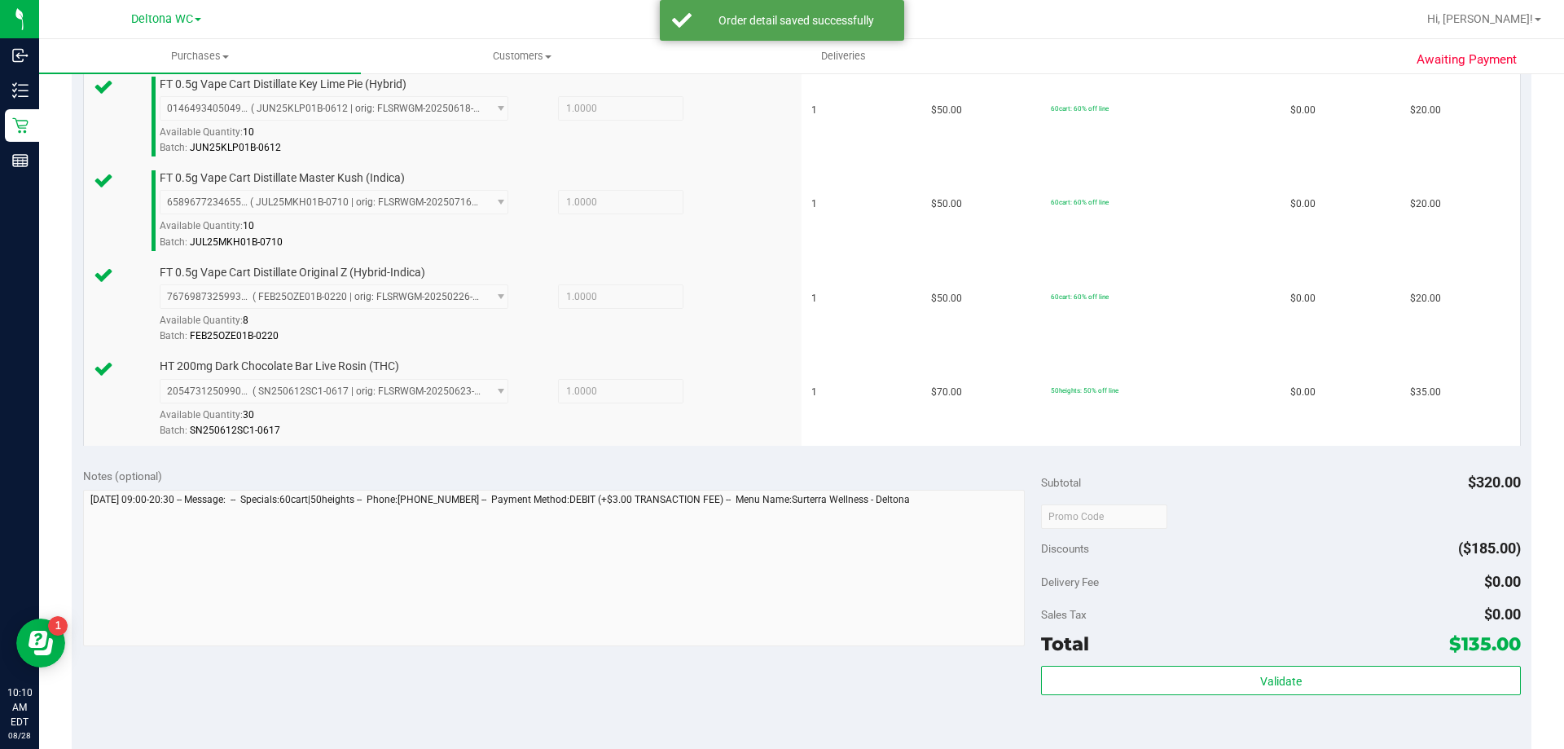
scroll to position [764, 0]
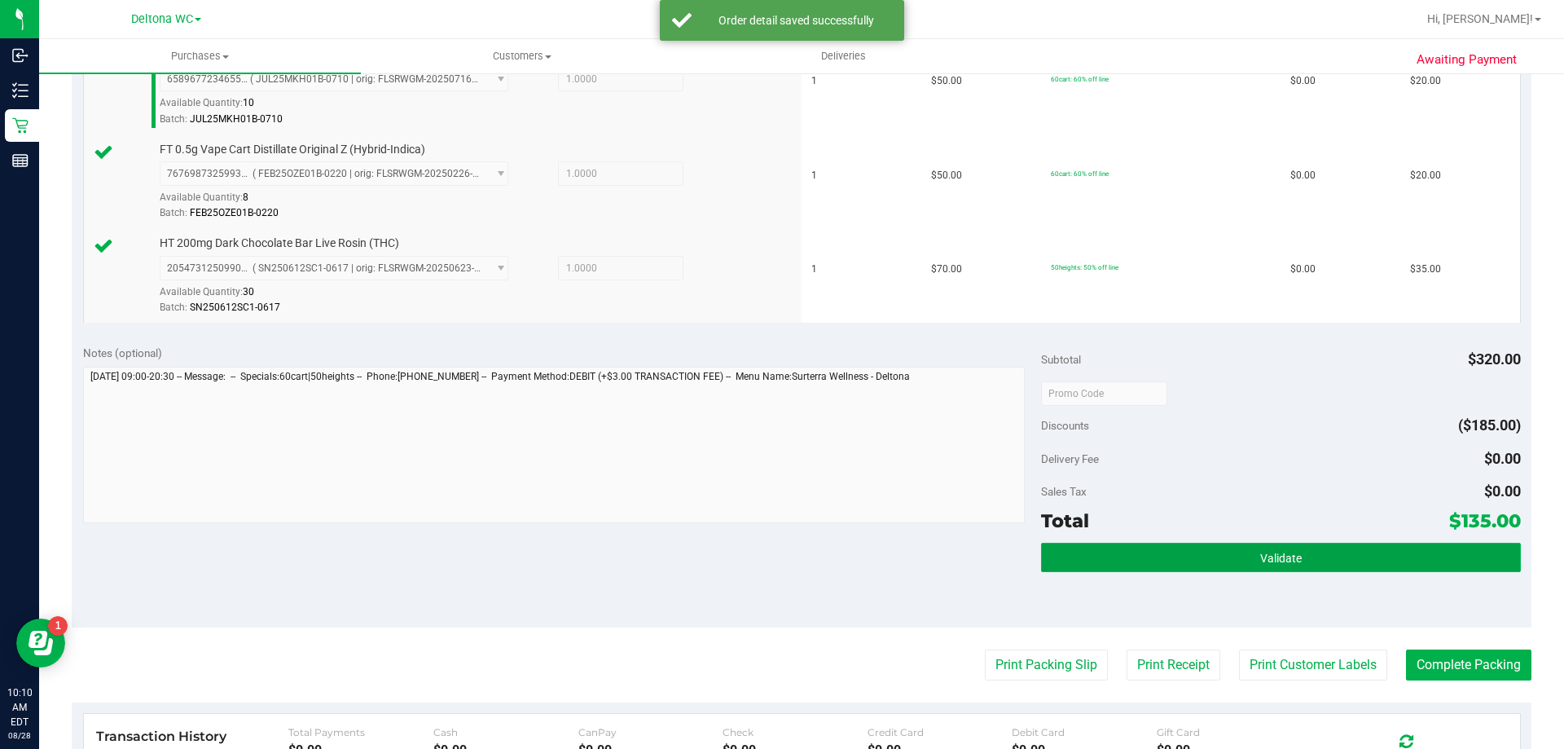
click at [1253, 548] on button "Validate" at bounding box center [1280, 557] width 479 height 29
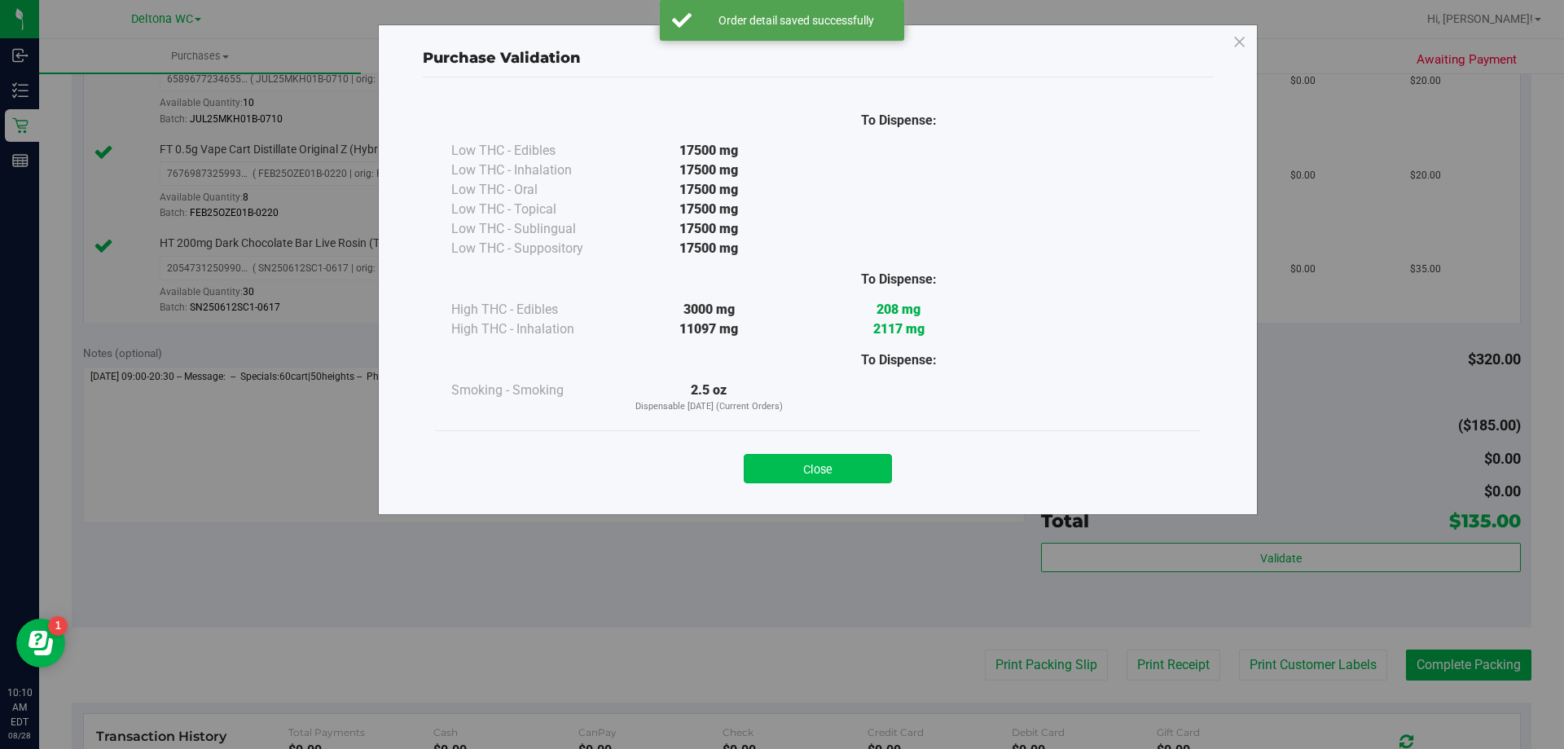
click at [853, 464] on button "Close" at bounding box center [818, 468] width 148 height 29
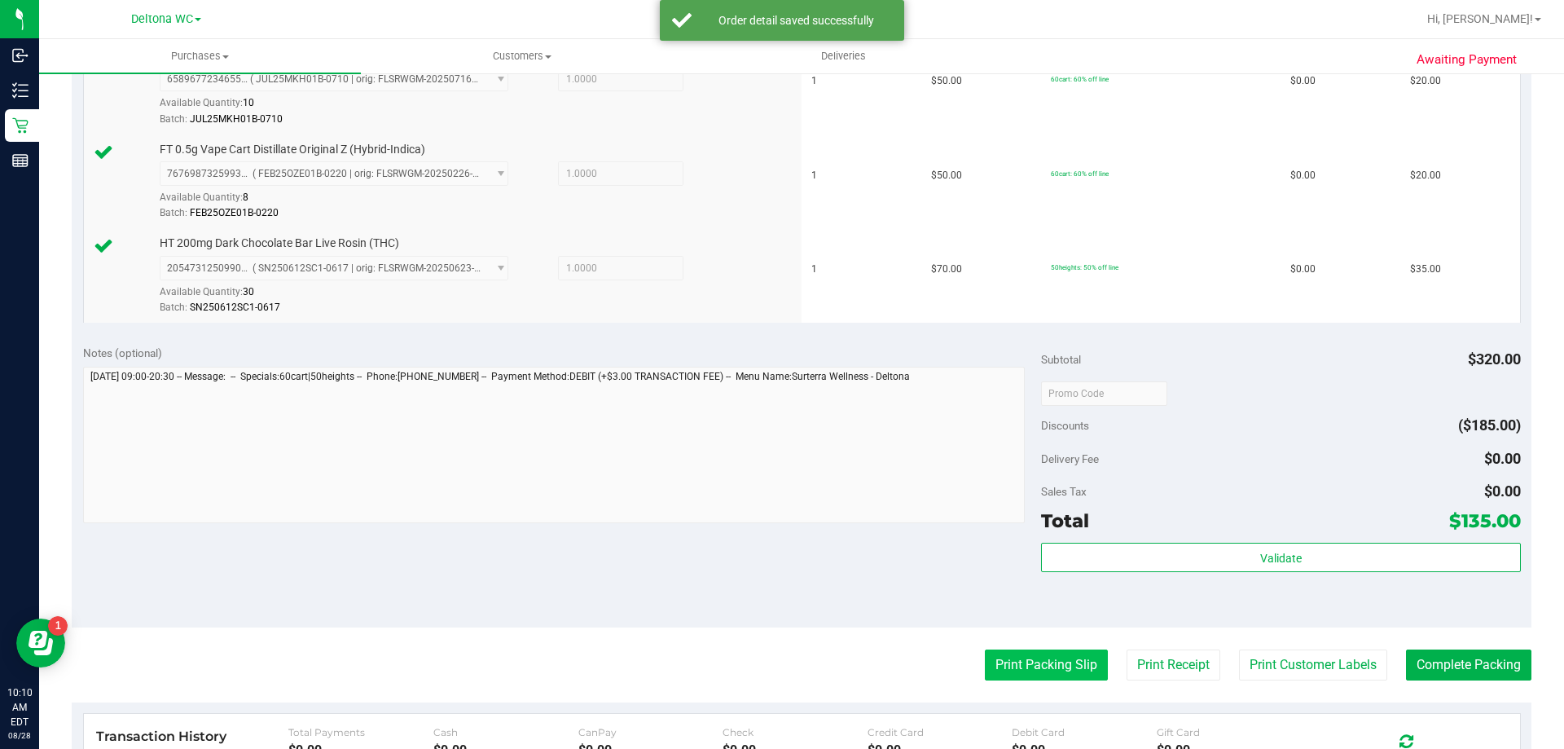
click at [1043, 662] on button "Print Packing Slip" at bounding box center [1046, 664] width 123 height 31
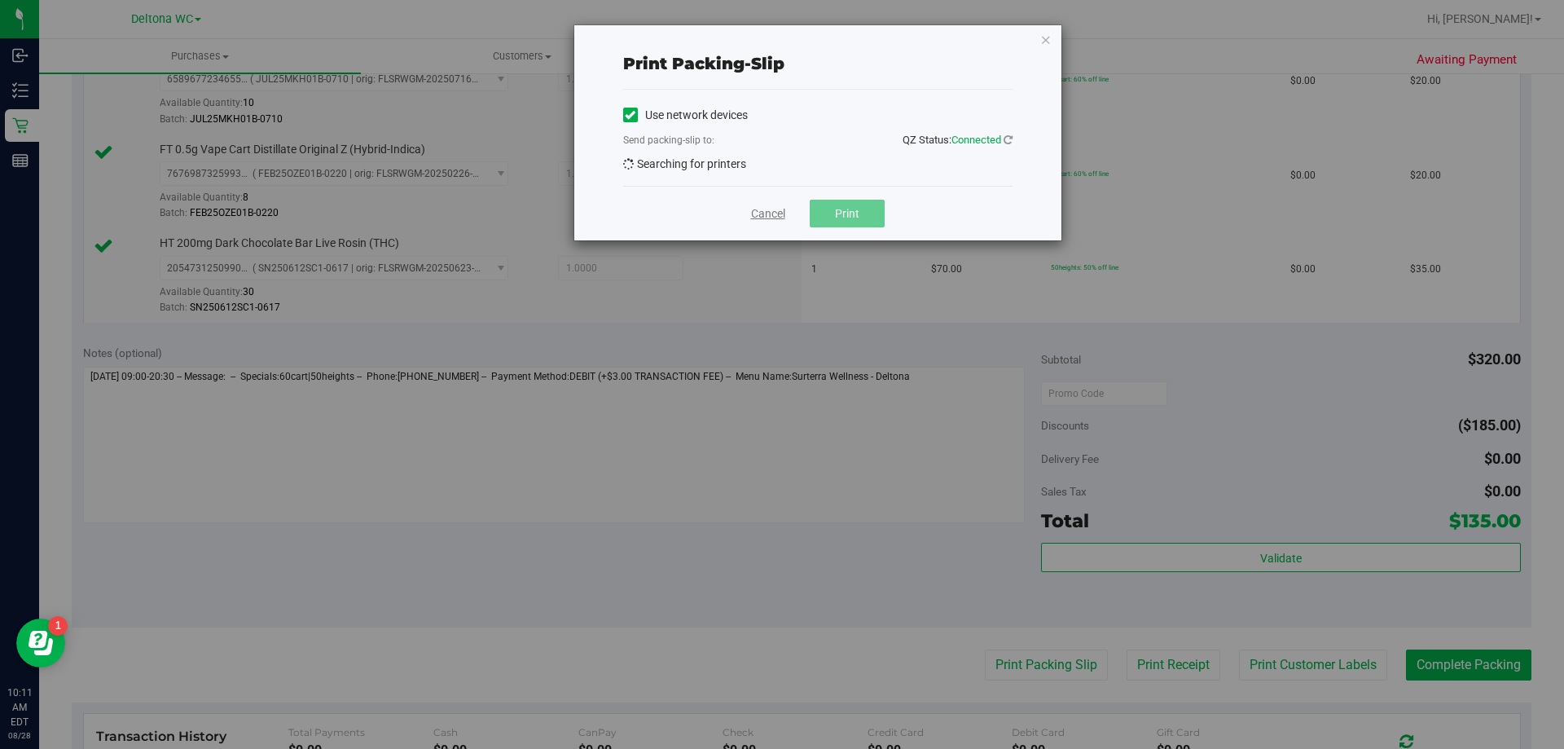
click at [772, 215] on link "Cancel" at bounding box center [768, 213] width 34 height 17
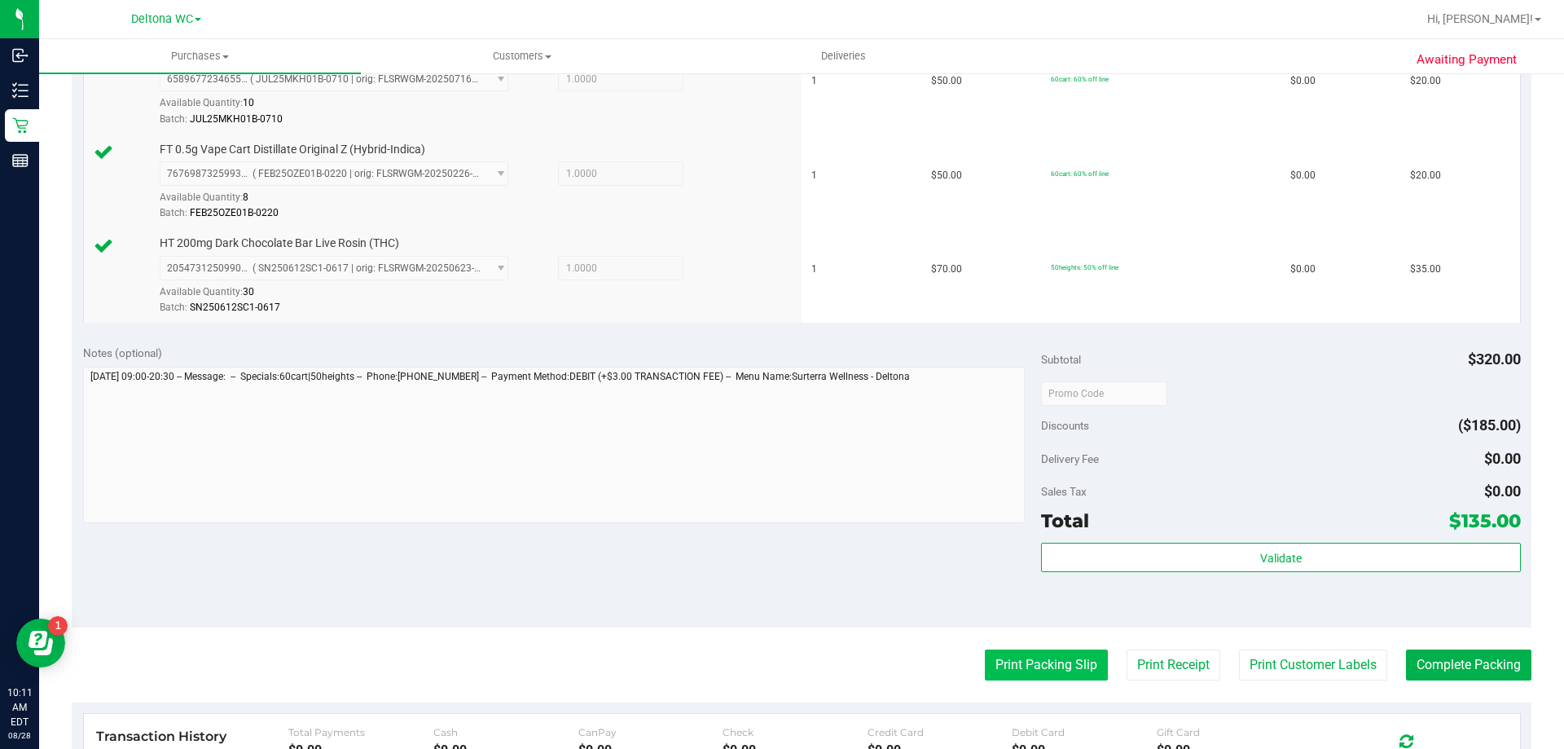
click at [1051, 674] on button "Print Packing Slip" at bounding box center [1046, 664] width 123 height 31
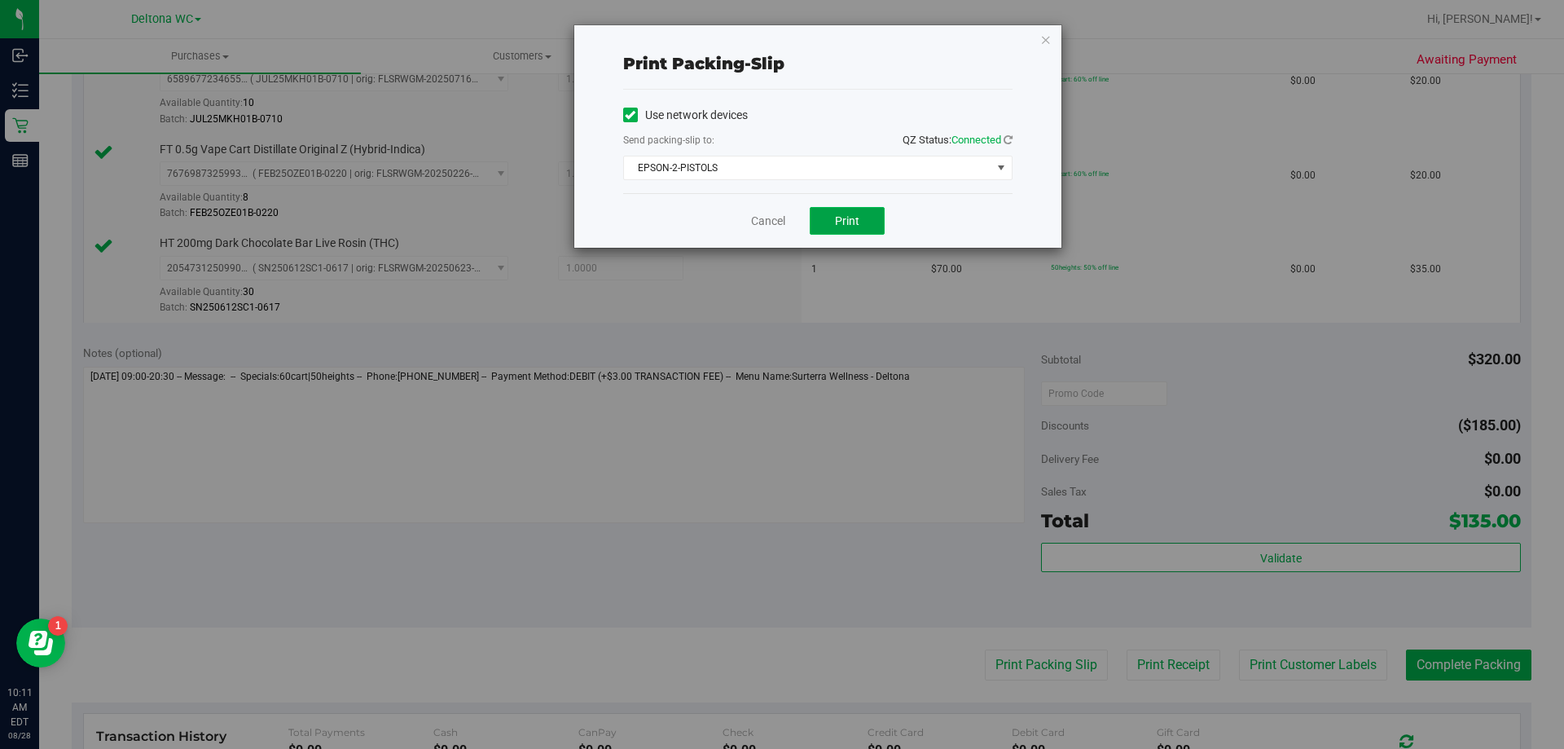
click at [872, 220] on button "Print" at bounding box center [847, 221] width 75 height 28
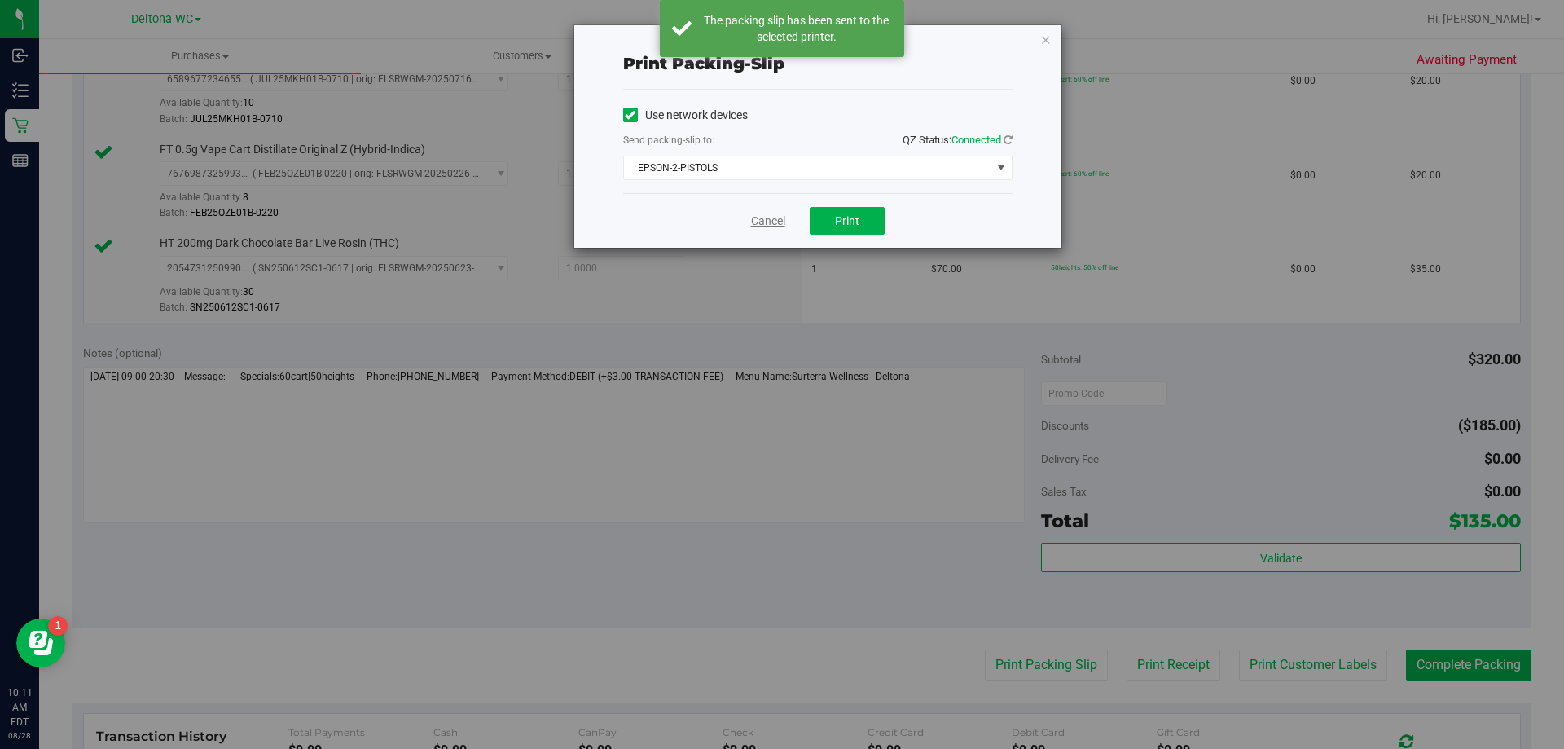
click at [763, 224] on link "Cancel" at bounding box center [768, 221] width 34 height 17
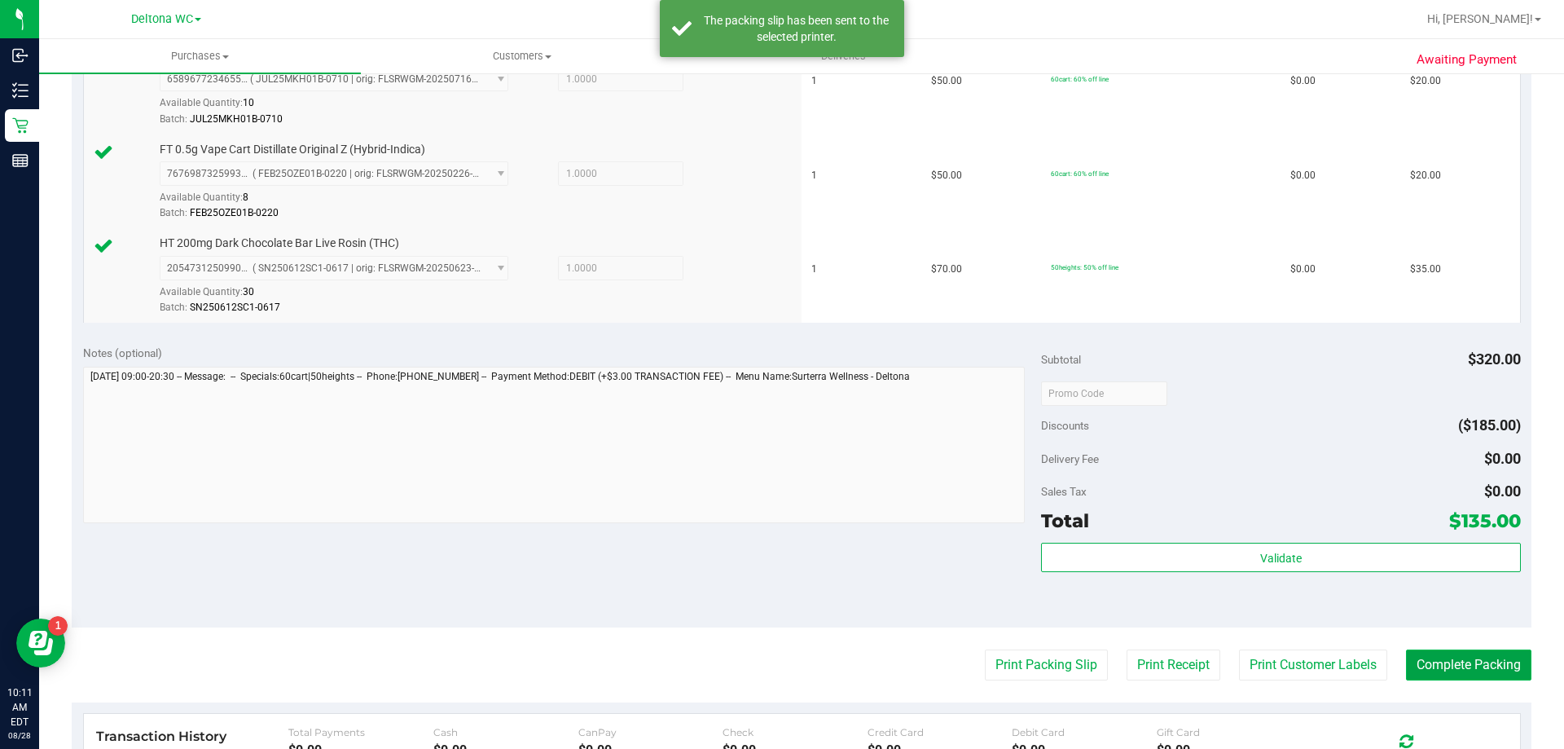
click at [1467, 665] on button "Complete Packing" at bounding box center [1468, 664] width 125 height 31
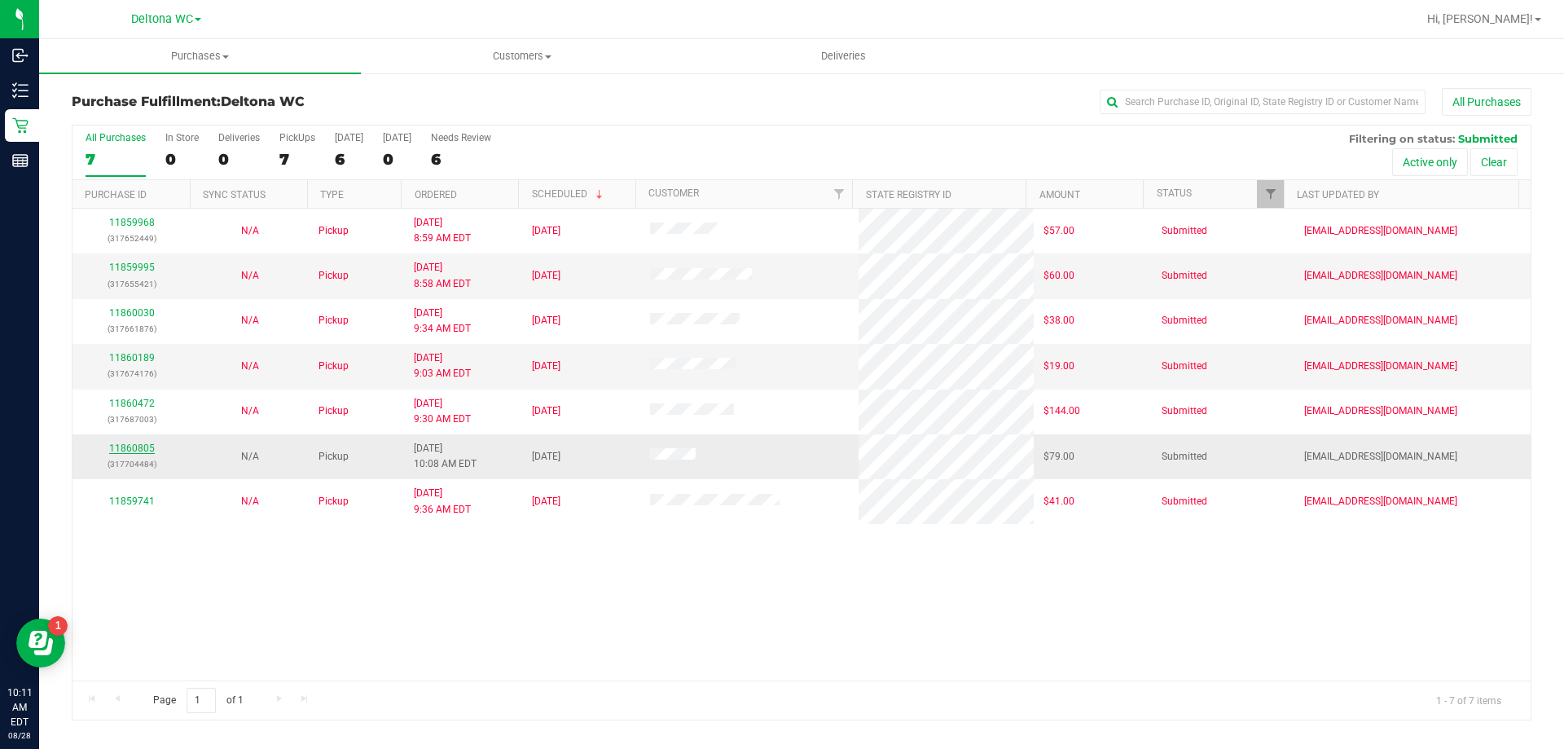
click at [147, 452] on link "11860805" at bounding box center [132, 447] width 46 height 11
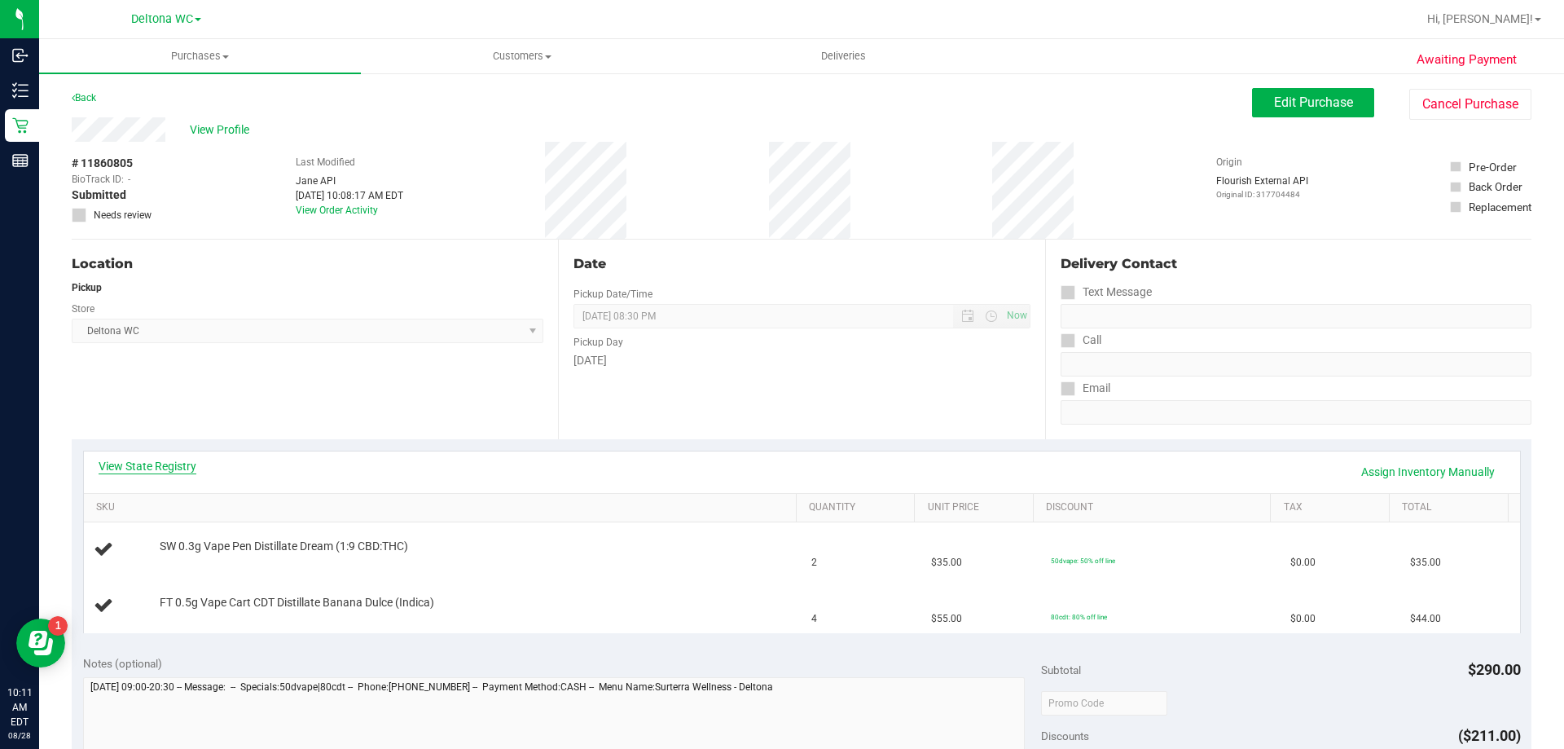
click at [179, 468] on link "View State Registry" at bounding box center [148, 466] width 98 height 16
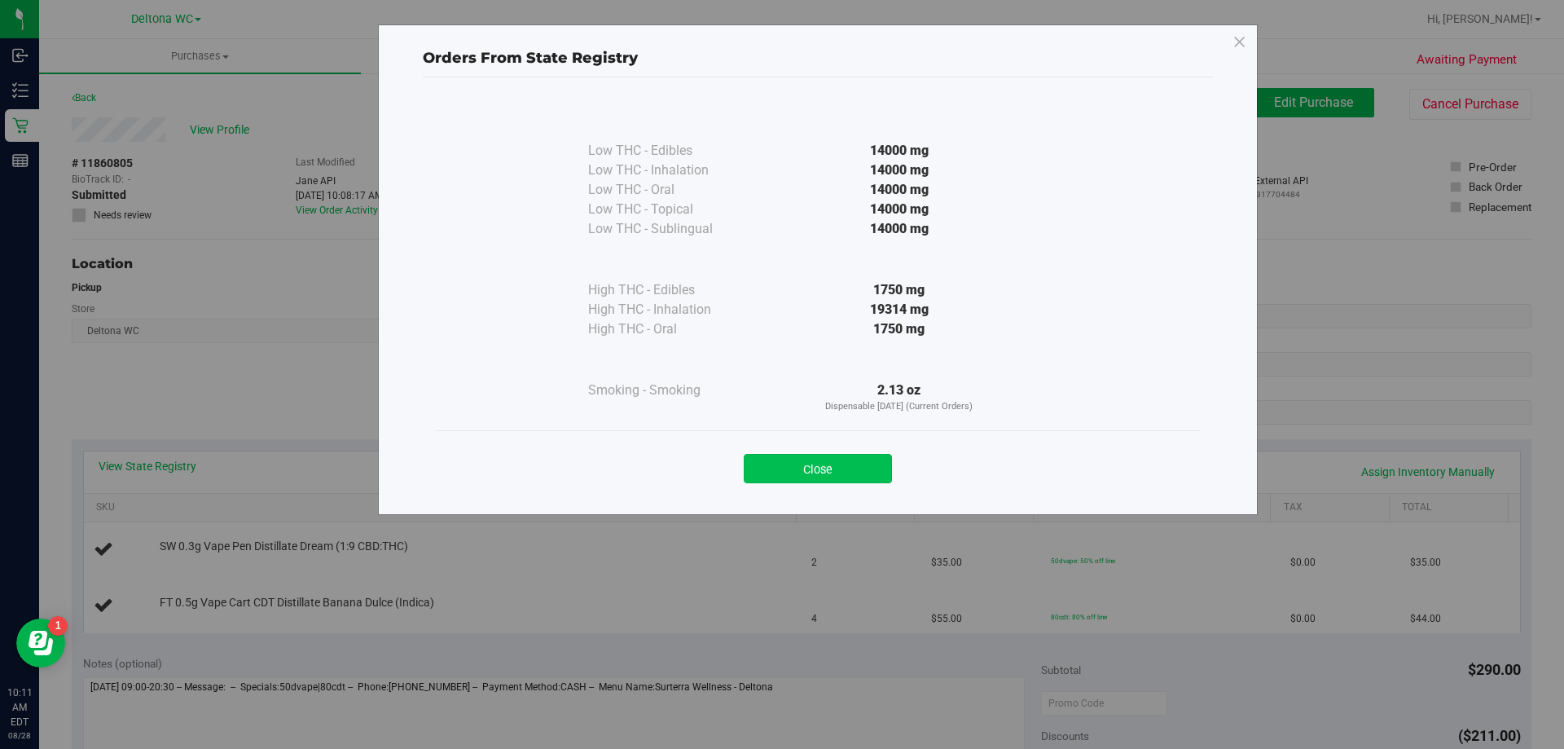
click at [834, 466] on button "Close" at bounding box center [818, 468] width 148 height 29
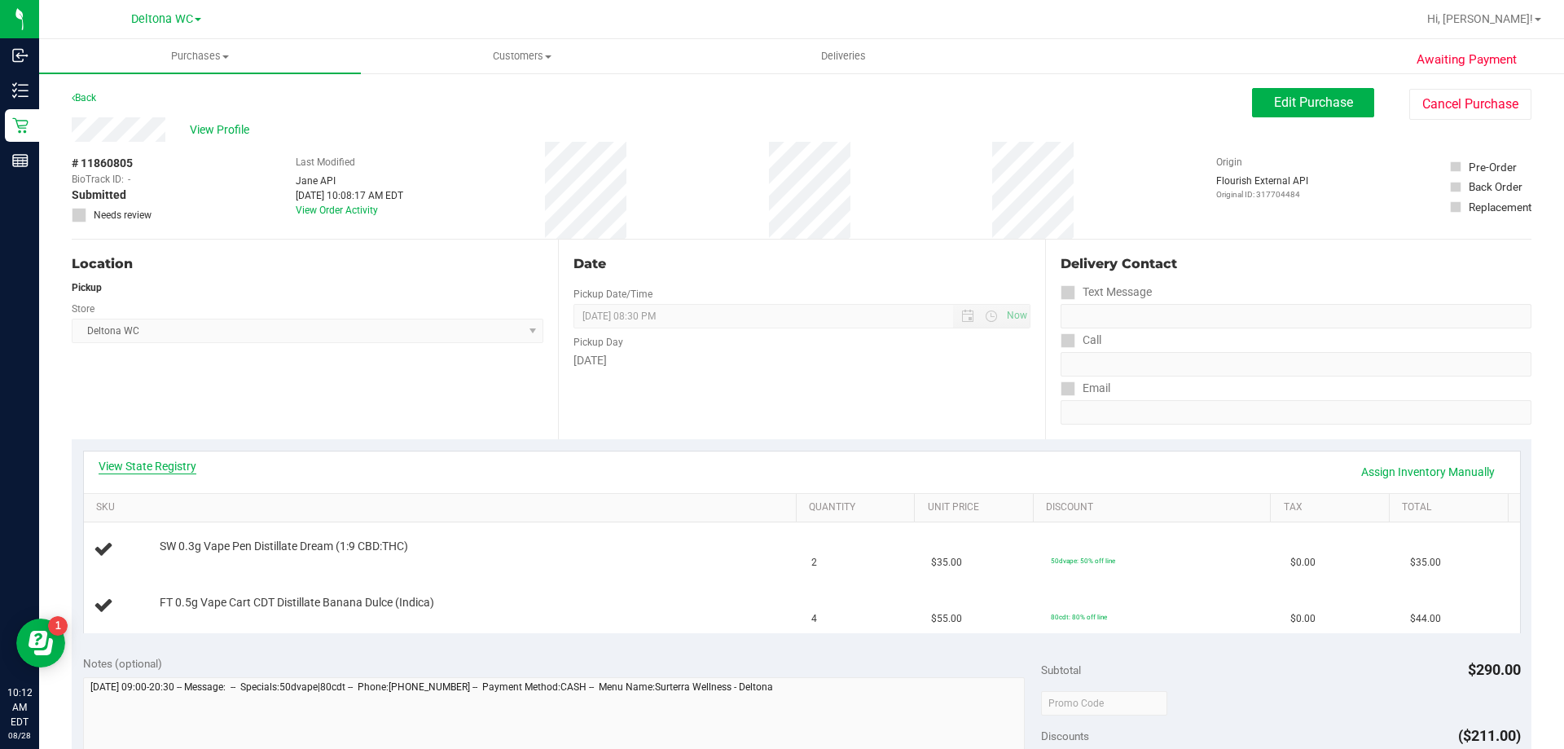
click at [174, 467] on link "View State Registry" at bounding box center [148, 466] width 98 height 16
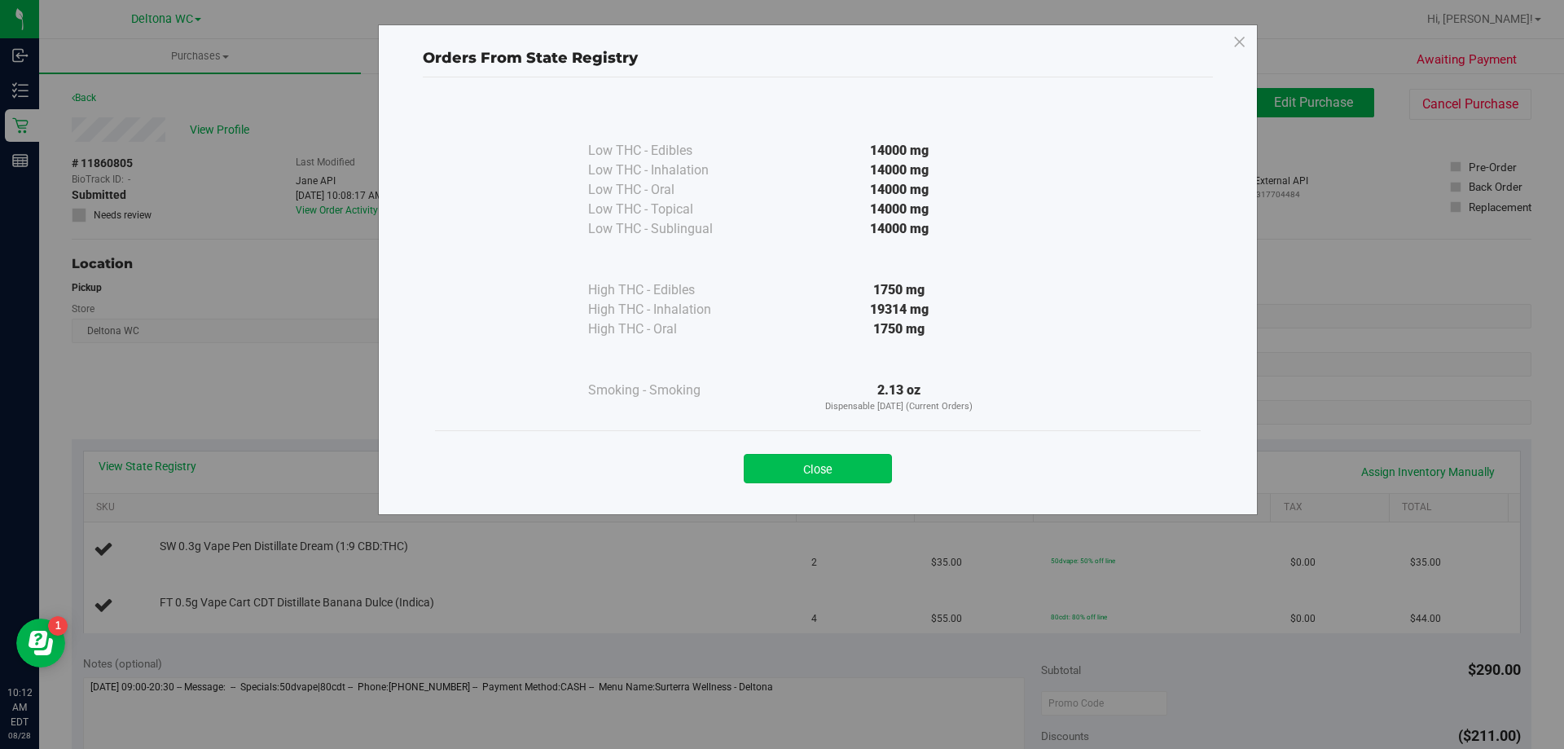
click at [837, 482] on button "Close" at bounding box center [818, 468] width 148 height 29
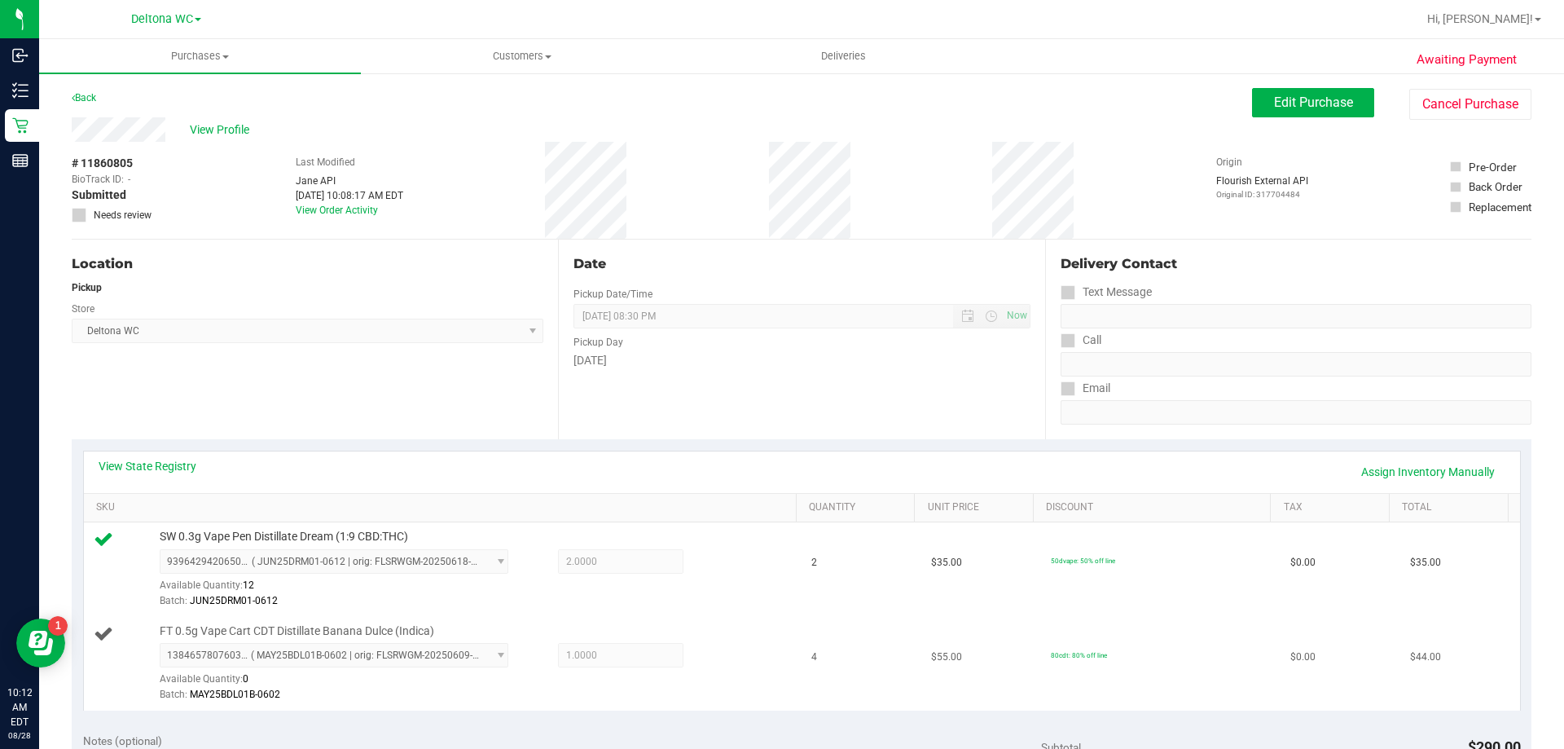
click at [301, 630] on span "FT 0.5g Vape Cart CDT Distillate Banana Dulce (Indica)" at bounding box center [297, 630] width 275 height 15
copy div "FT 0.5g Vape Cart CDT Distillate Banana Dulce (Indica)"
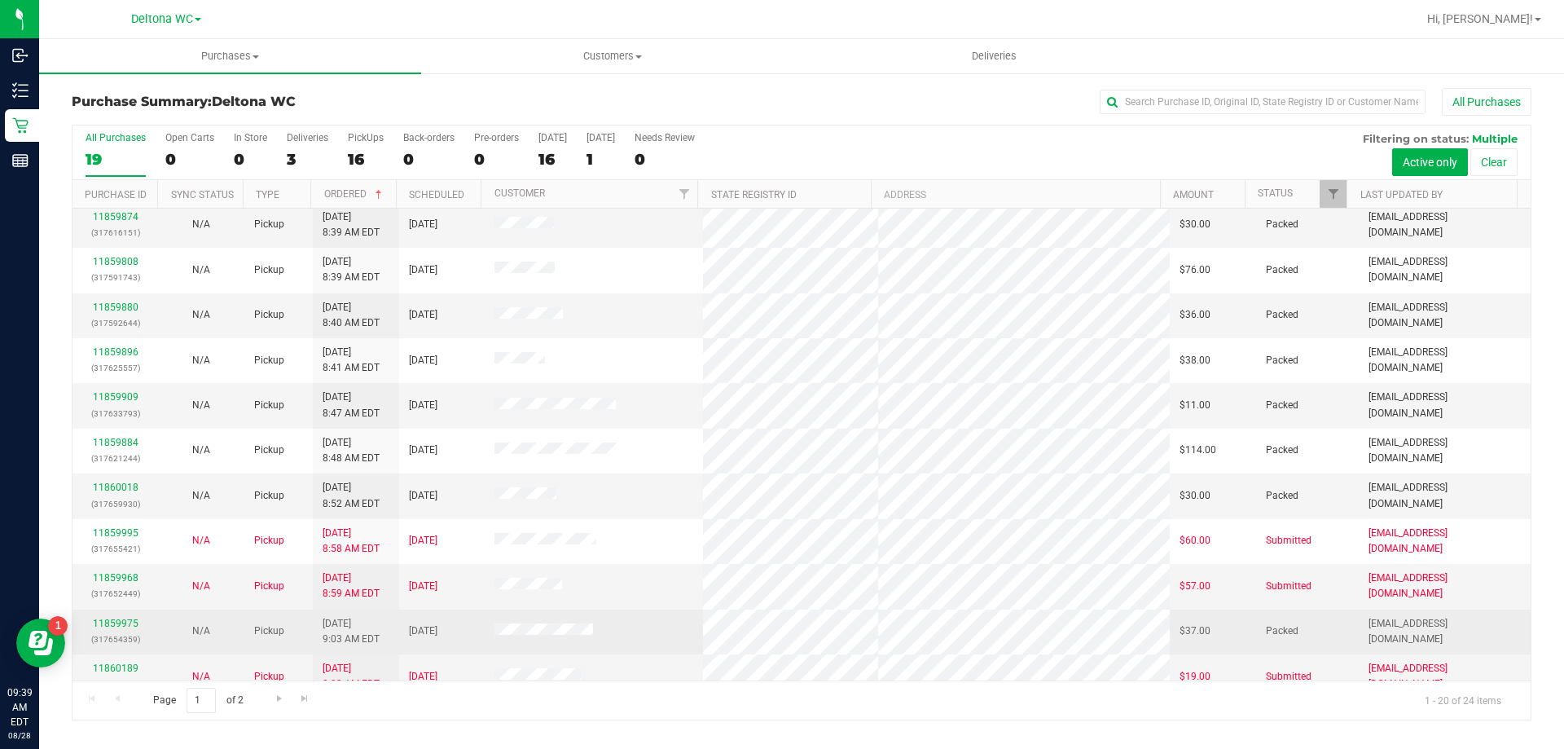
scroll to position [430, 0]
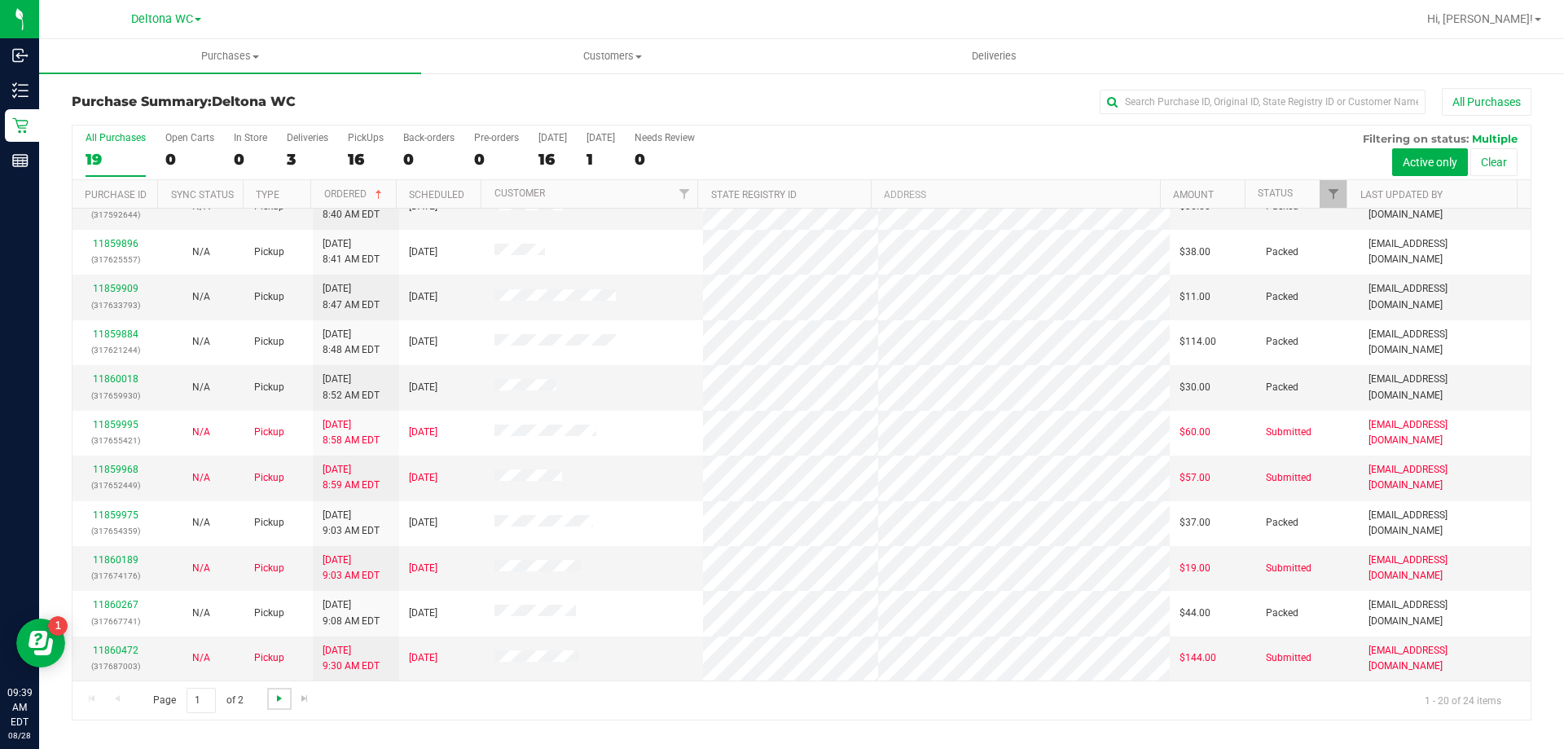
click at [273, 702] on span "Go to the next page" at bounding box center [279, 698] width 13 height 13
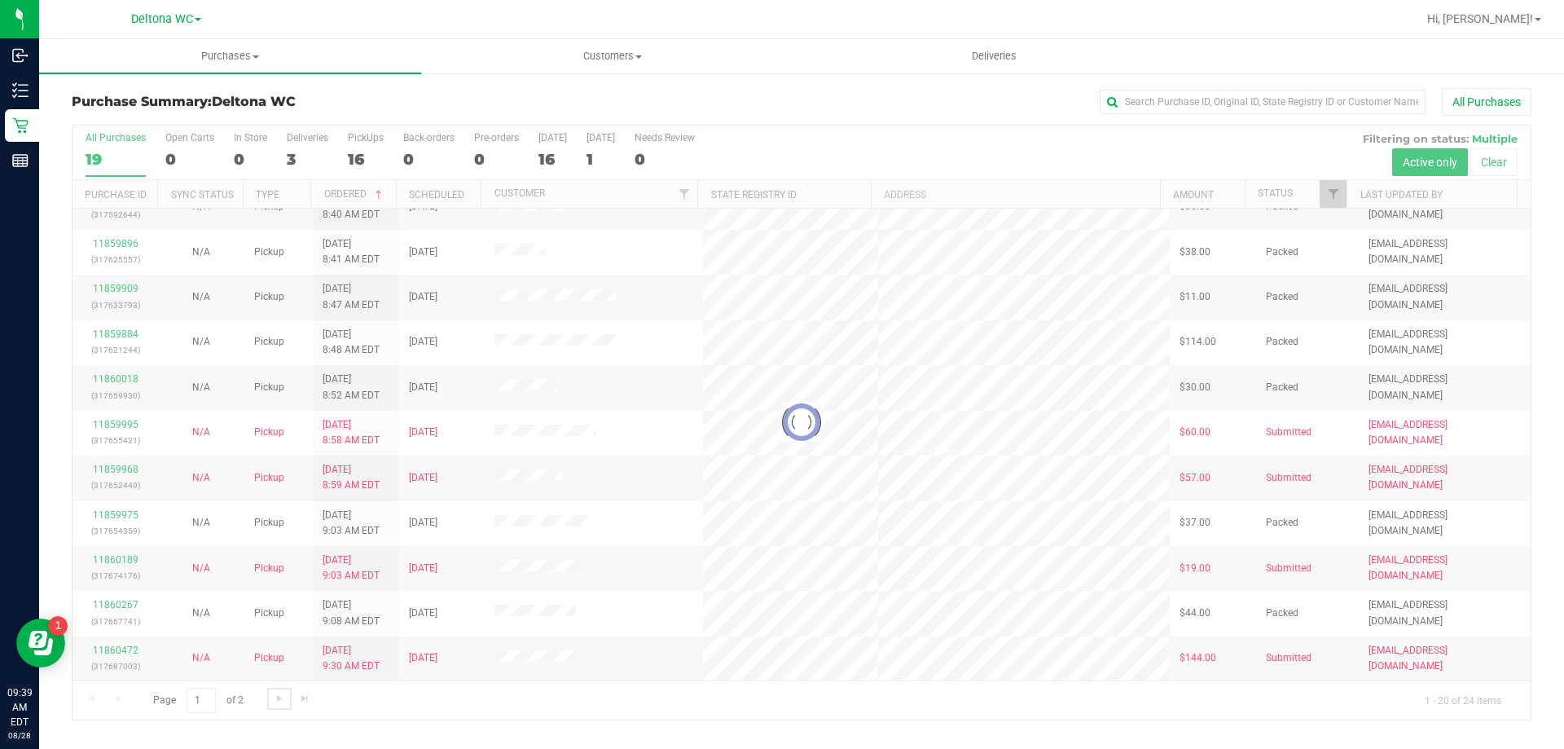
scroll to position [0, 0]
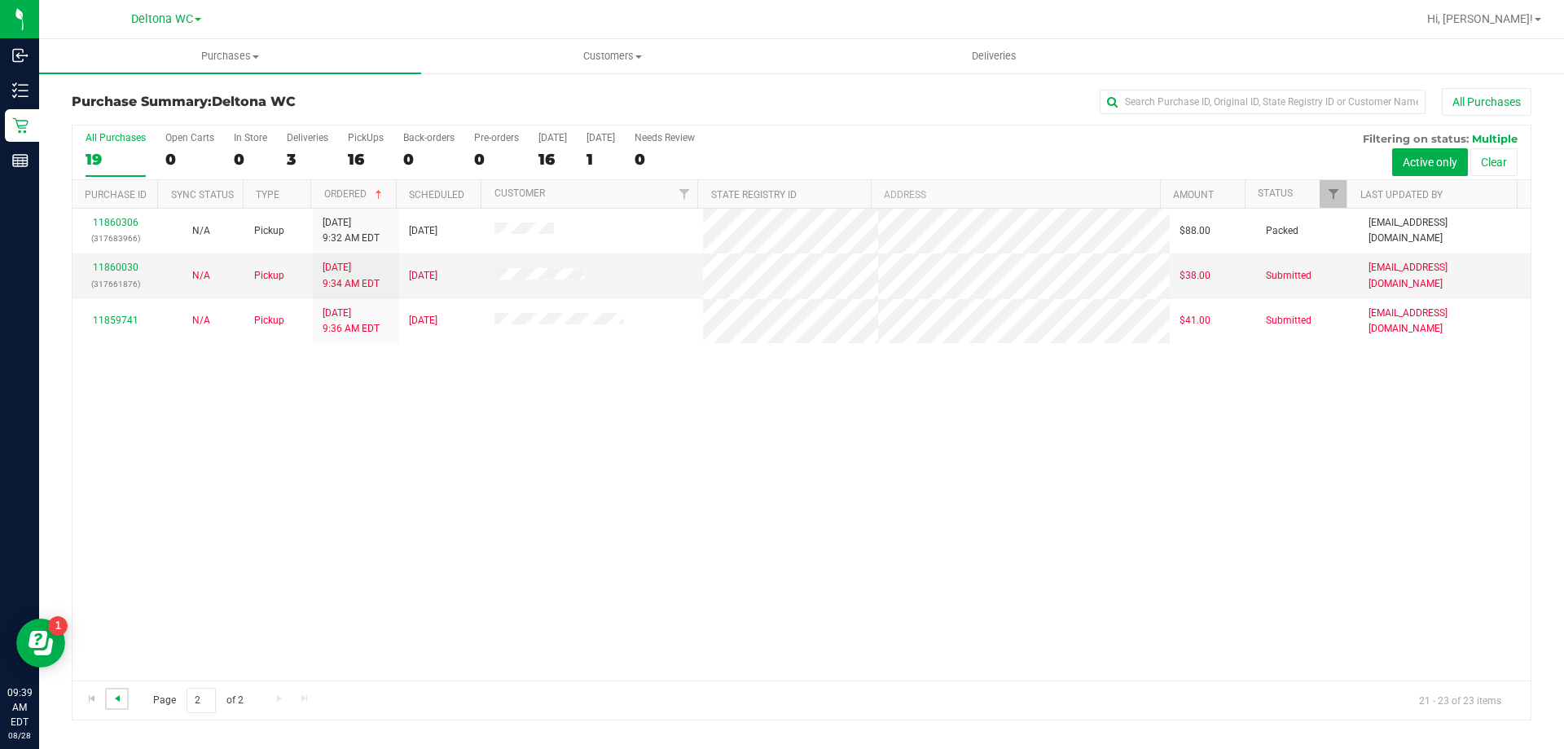
click at [122, 702] on span "Go to the previous page" at bounding box center [117, 698] width 13 height 13
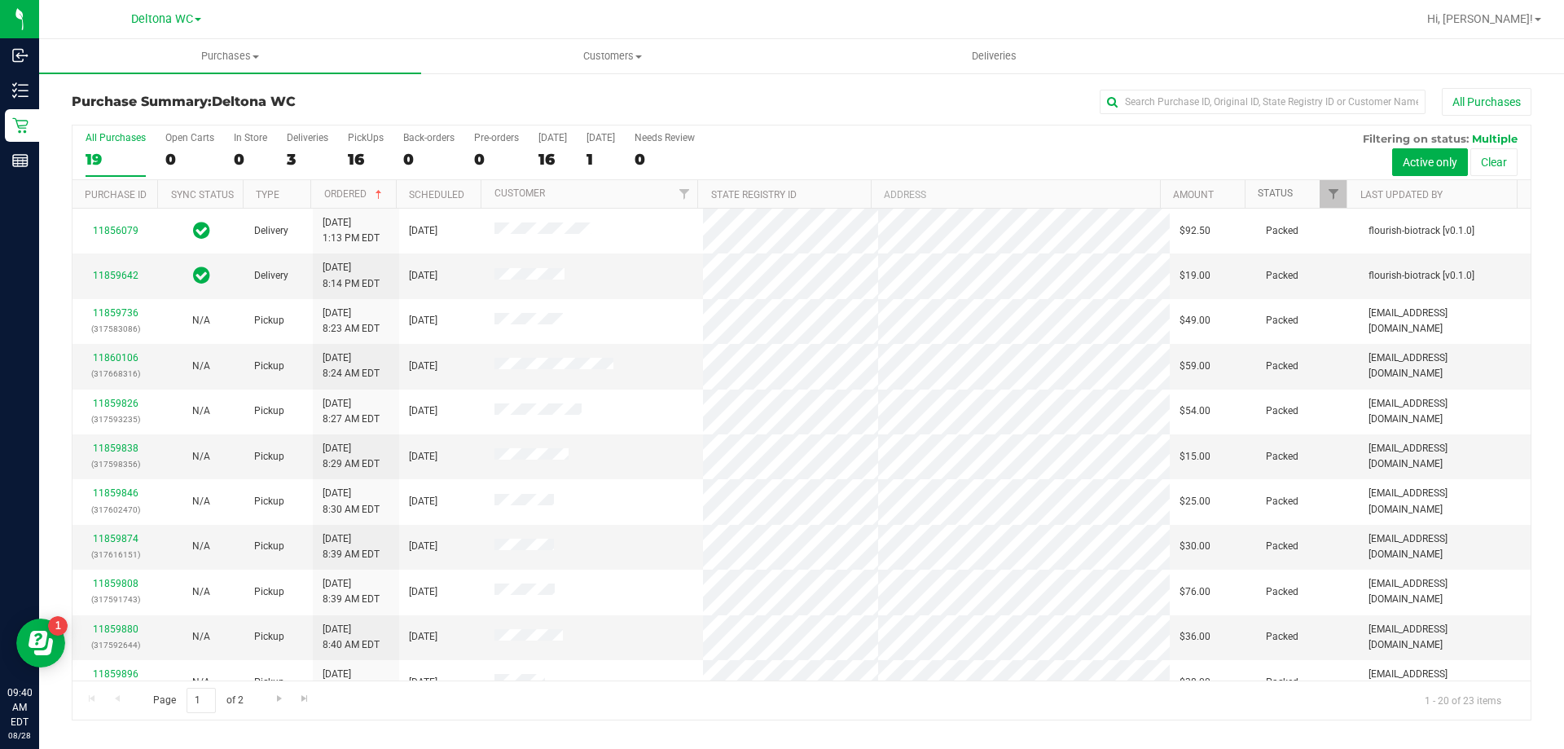
click at [1290, 192] on link "Status" at bounding box center [1275, 192] width 35 height 11
click at [1296, 192] on link "Status" at bounding box center [1285, 192] width 54 height 11
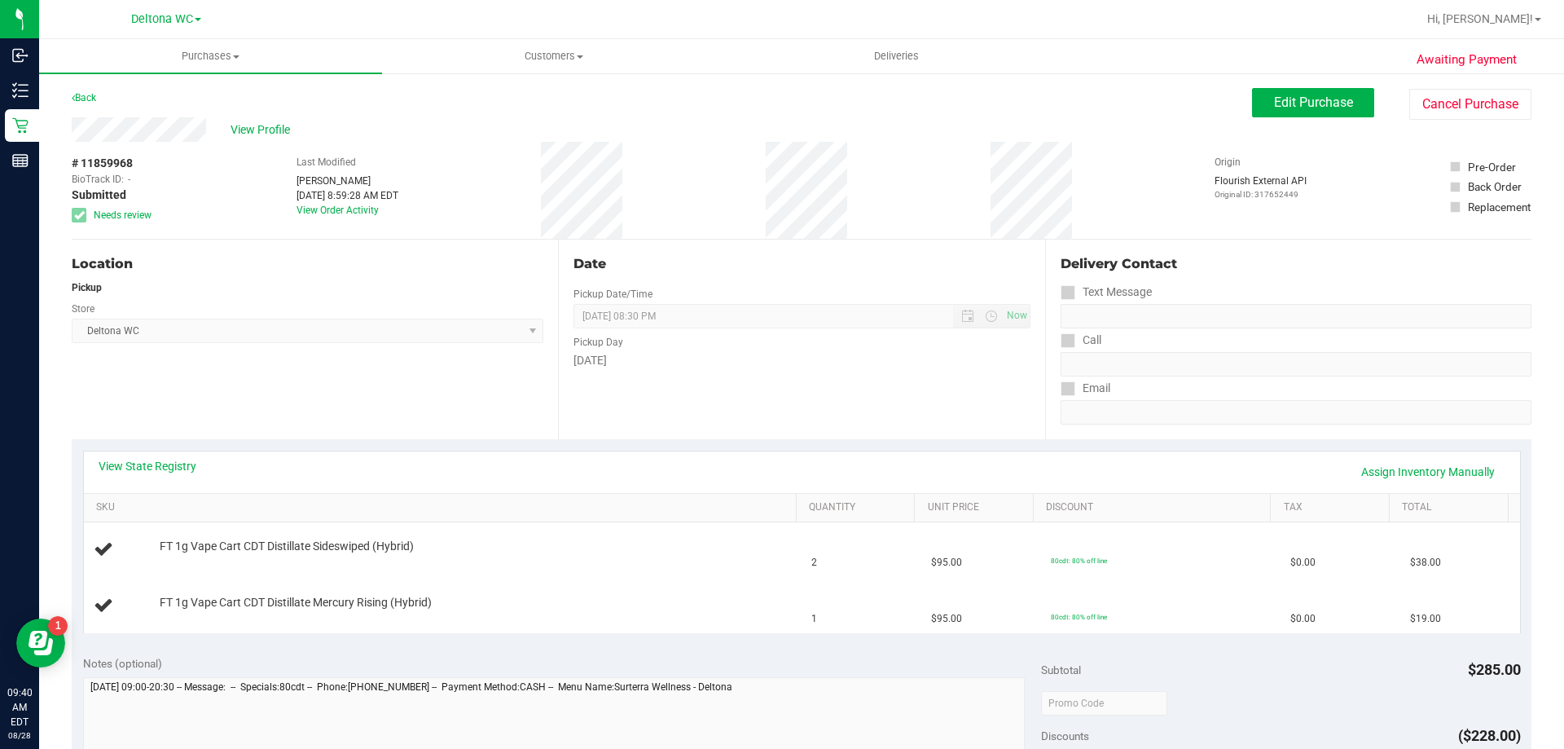
click at [163, 457] on div "View State Registry Assign Inventory Manually" at bounding box center [802, 472] width 1437 height 42
click at [162, 464] on link "View State Registry" at bounding box center [148, 466] width 98 height 16
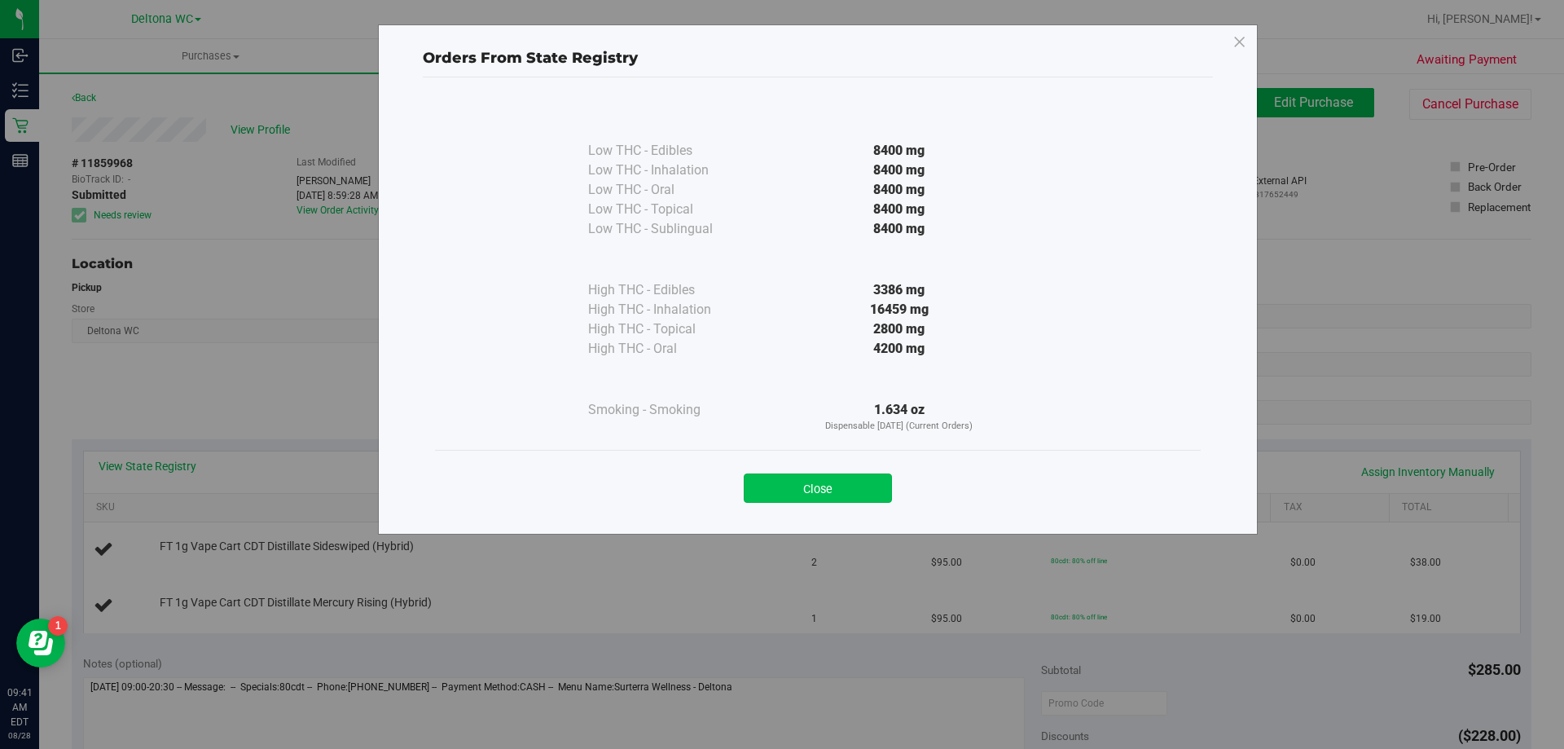
click at [814, 484] on button "Close" at bounding box center [818, 487] width 148 height 29
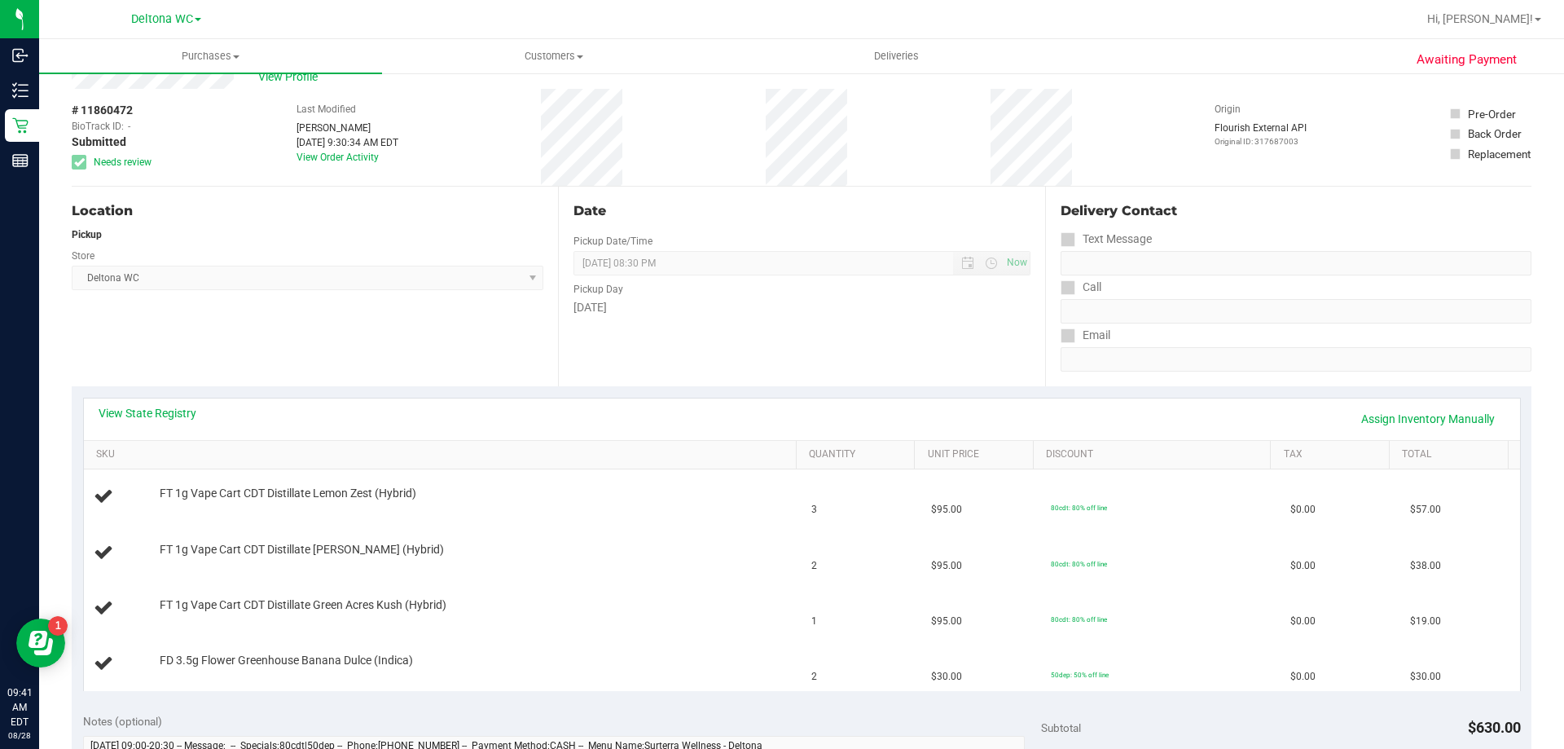
scroll to position [81, 0]
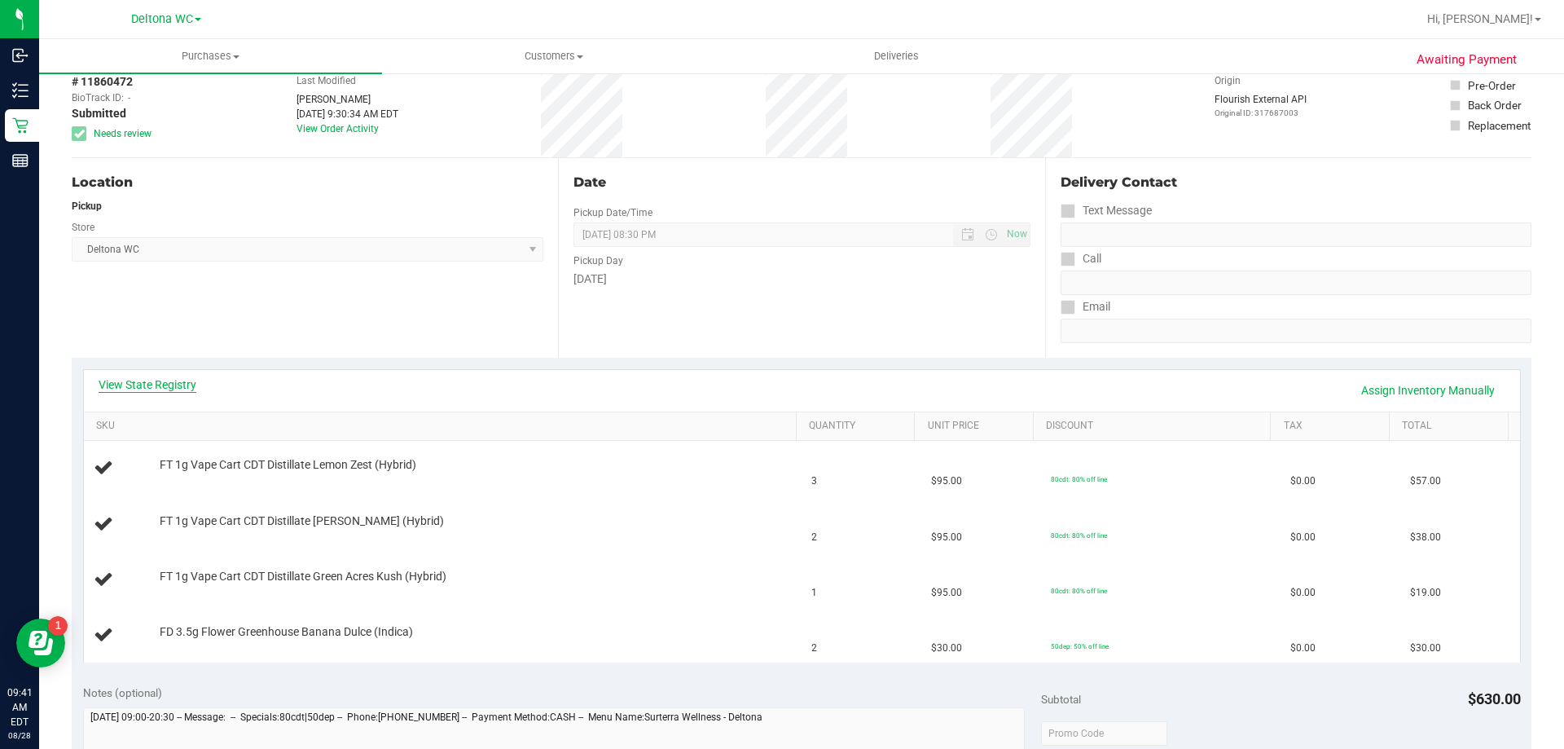
click at [150, 389] on link "View State Registry" at bounding box center [148, 384] width 98 height 16
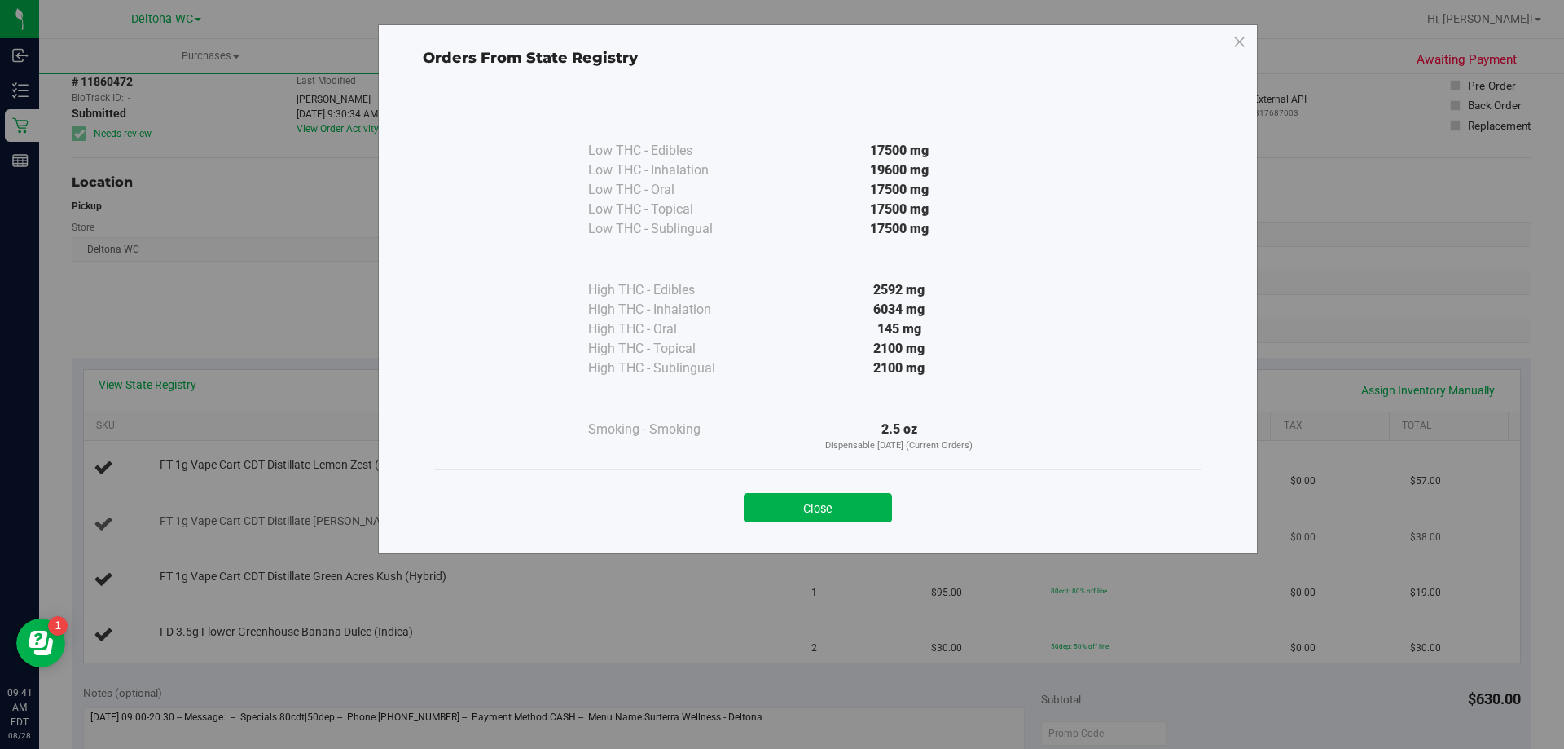
click at [799, 507] on button "Close" at bounding box center [818, 507] width 148 height 29
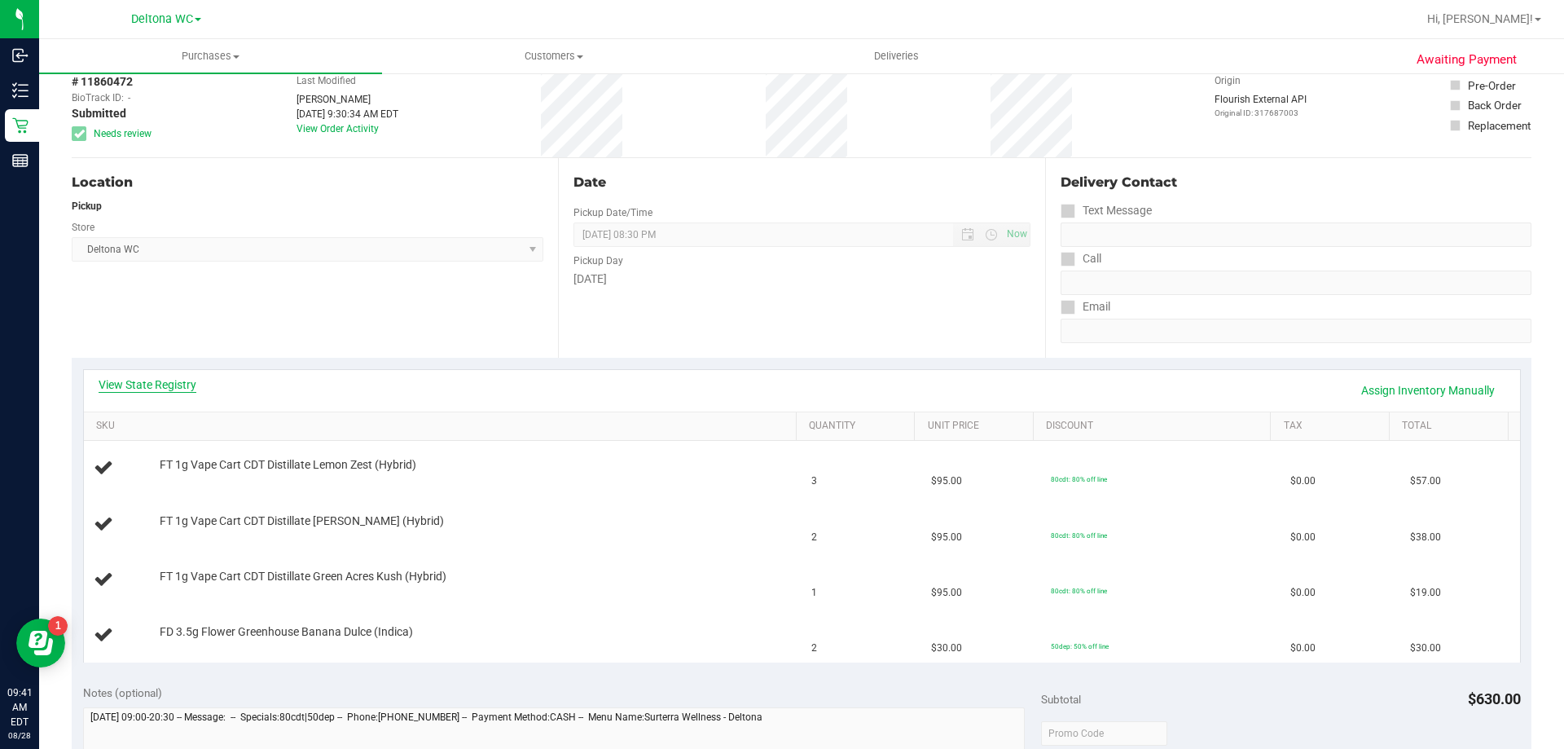
click at [157, 381] on link "View State Registry" at bounding box center [148, 384] width 98 height 16
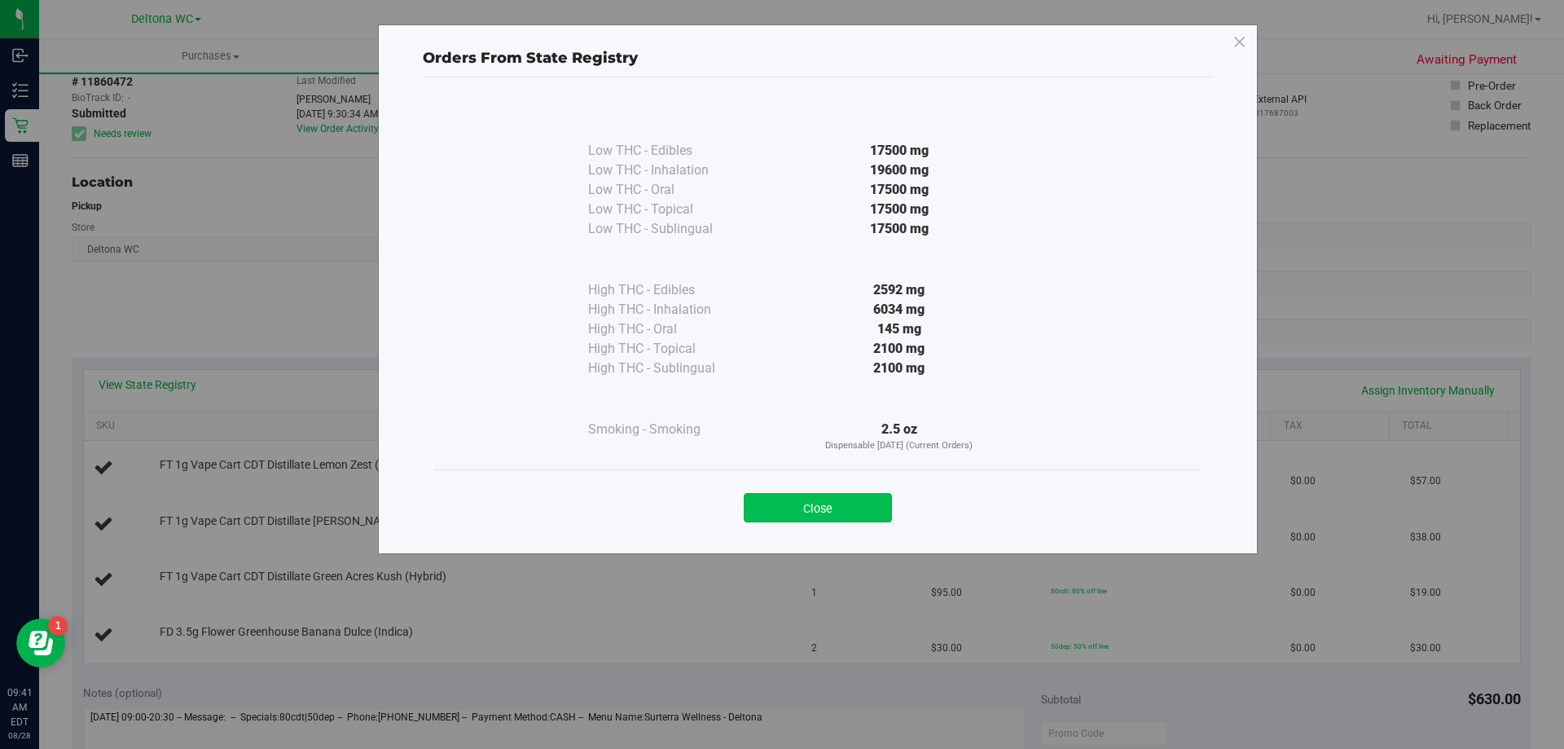
click at [788, 498] on button "Close" at bounding box center [818, 507] width 148 height 29
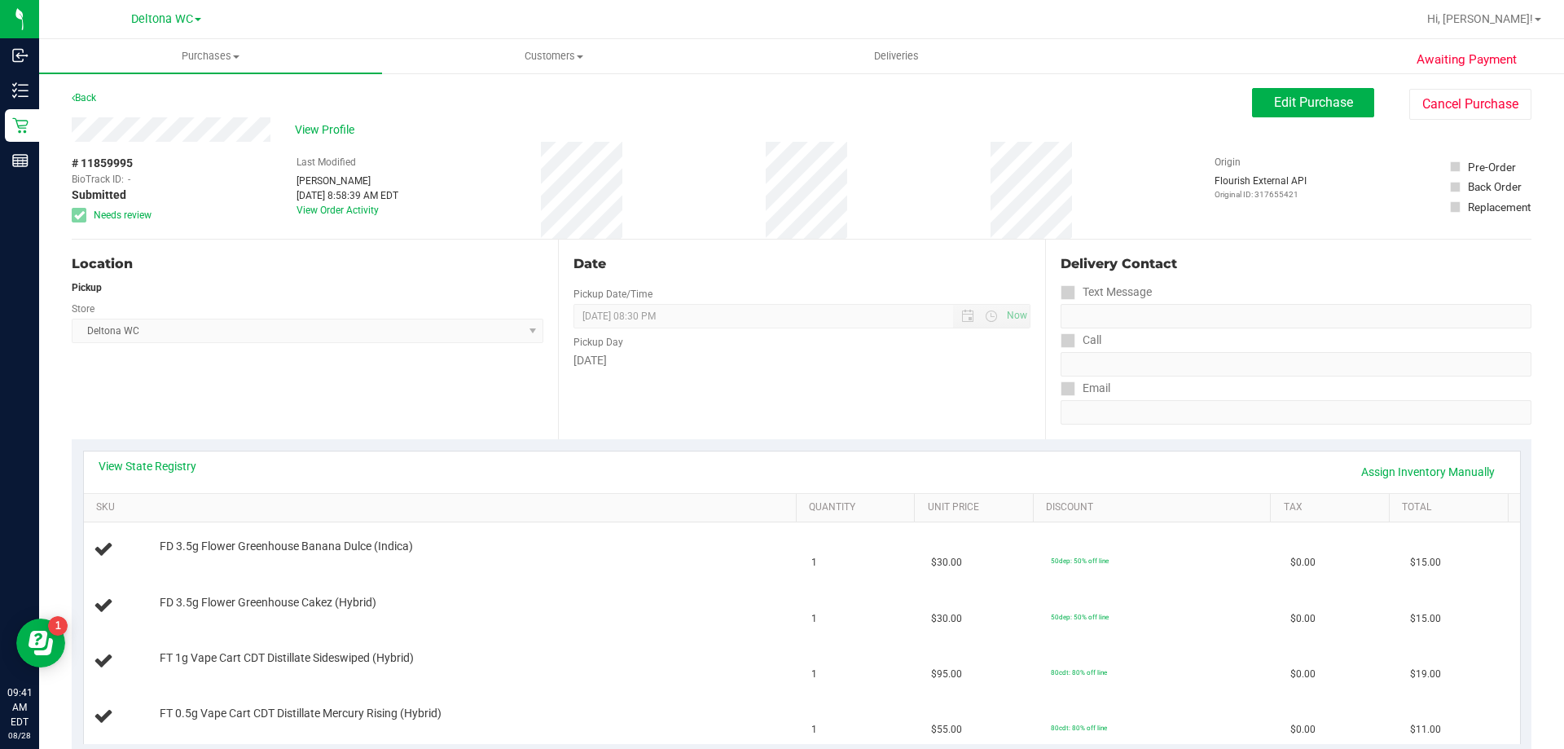
scroll to position [163, 0]
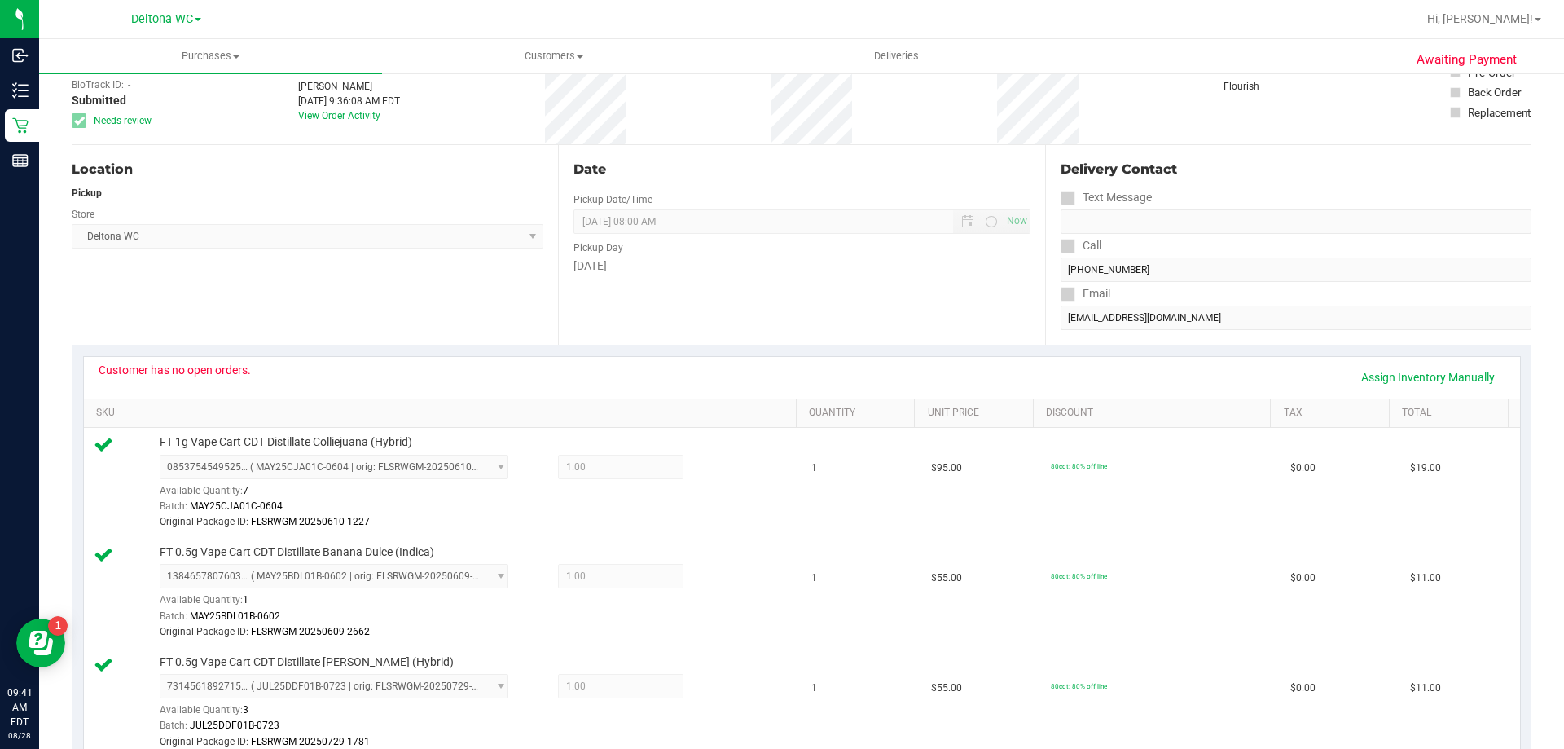
scroll to position [326, 0]
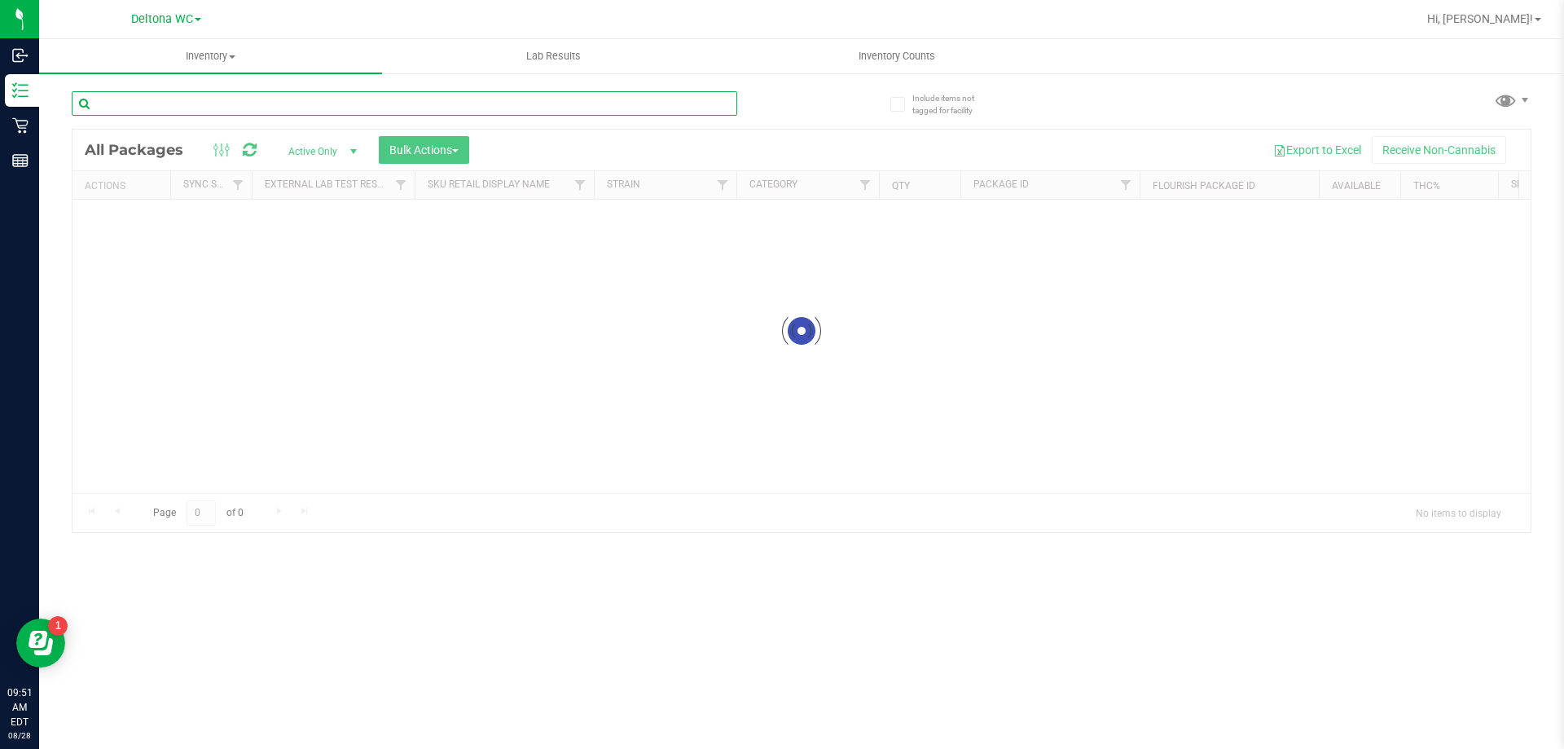
click at [304, 103] on div "Inventory All packages All inventory Waste log Create inventory Lab Results Inv…" at bounding box center [801, 394] width 1525 height 710
paste input "3096252305118194"
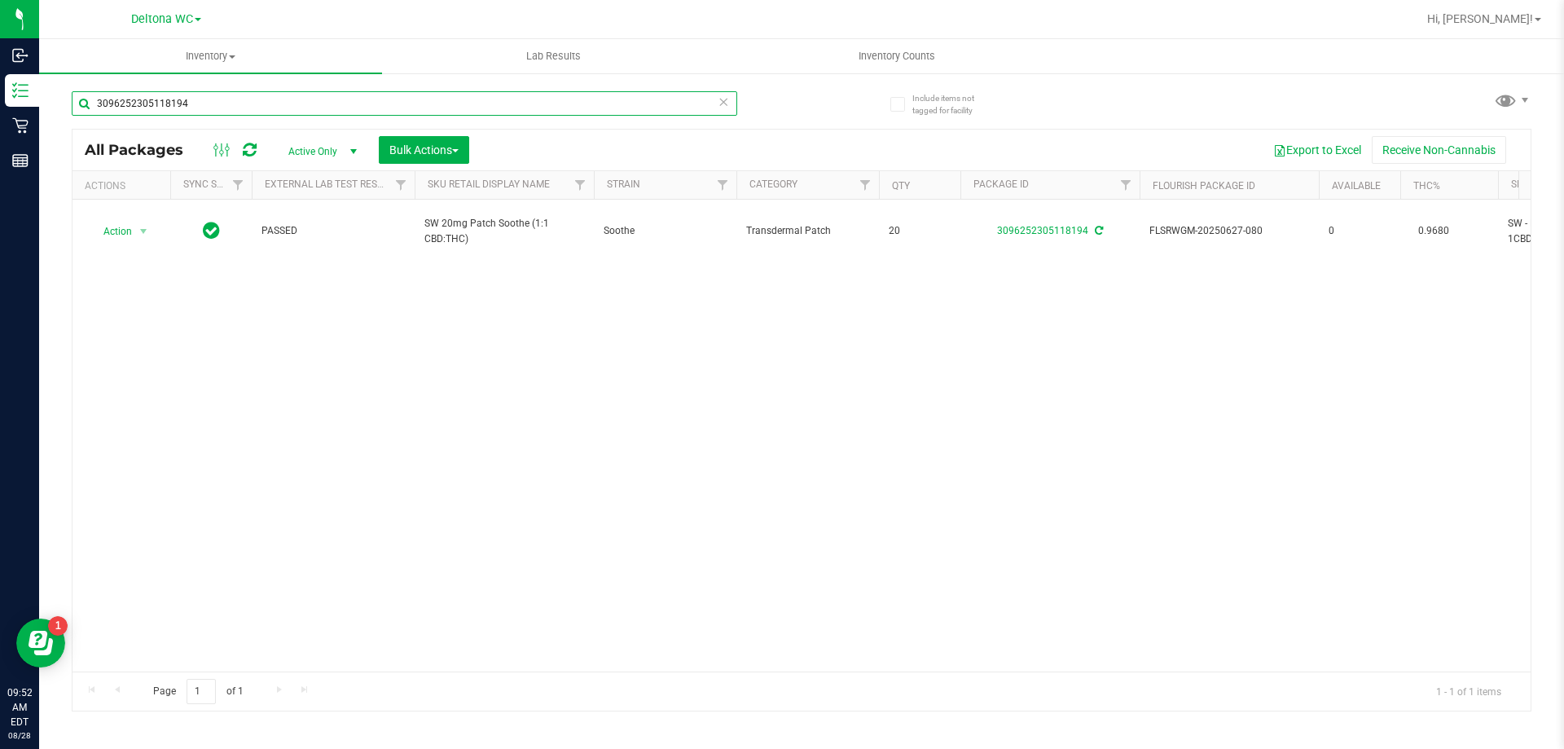
type input "3096252305118194"
drag, startPoint x: 178, startPoint y: 104, endPoint x: 159, endPoint y: 117, distance: 23.5
click at [93, 108] on input "3096252305118194" at bounding box center [405, 103] width 666 height 24
click at [210, 105] on input "3096252305118194" at bounding box center [405, 103] width 666 height 24
drag, startPoint x: 209, startPoint y: 99, endPoint x: 91, endPoint y: 118, distance: 118.8
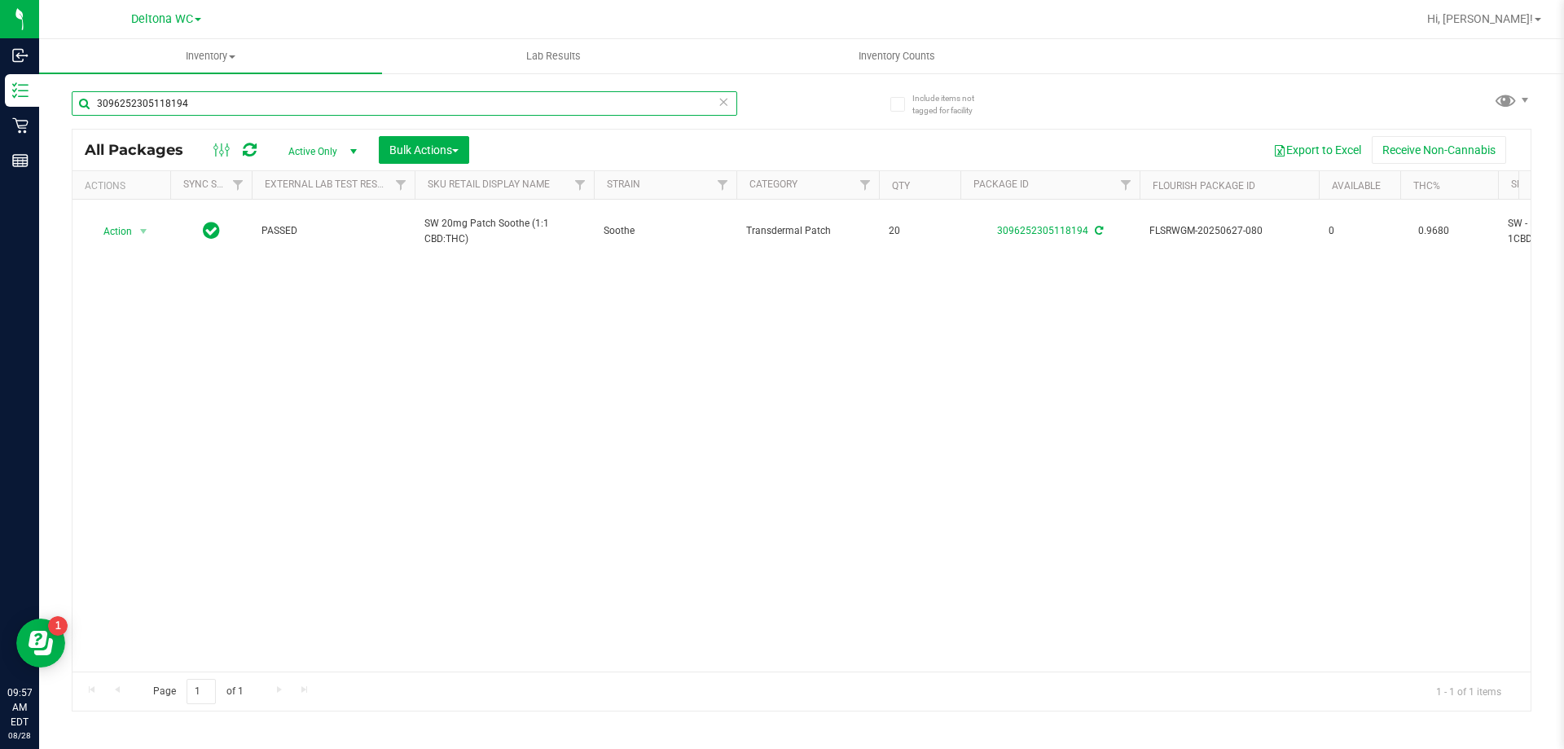
click at [91, 118] on div "3096252305118194" at bounding box center [405, 109] width 666 height 37
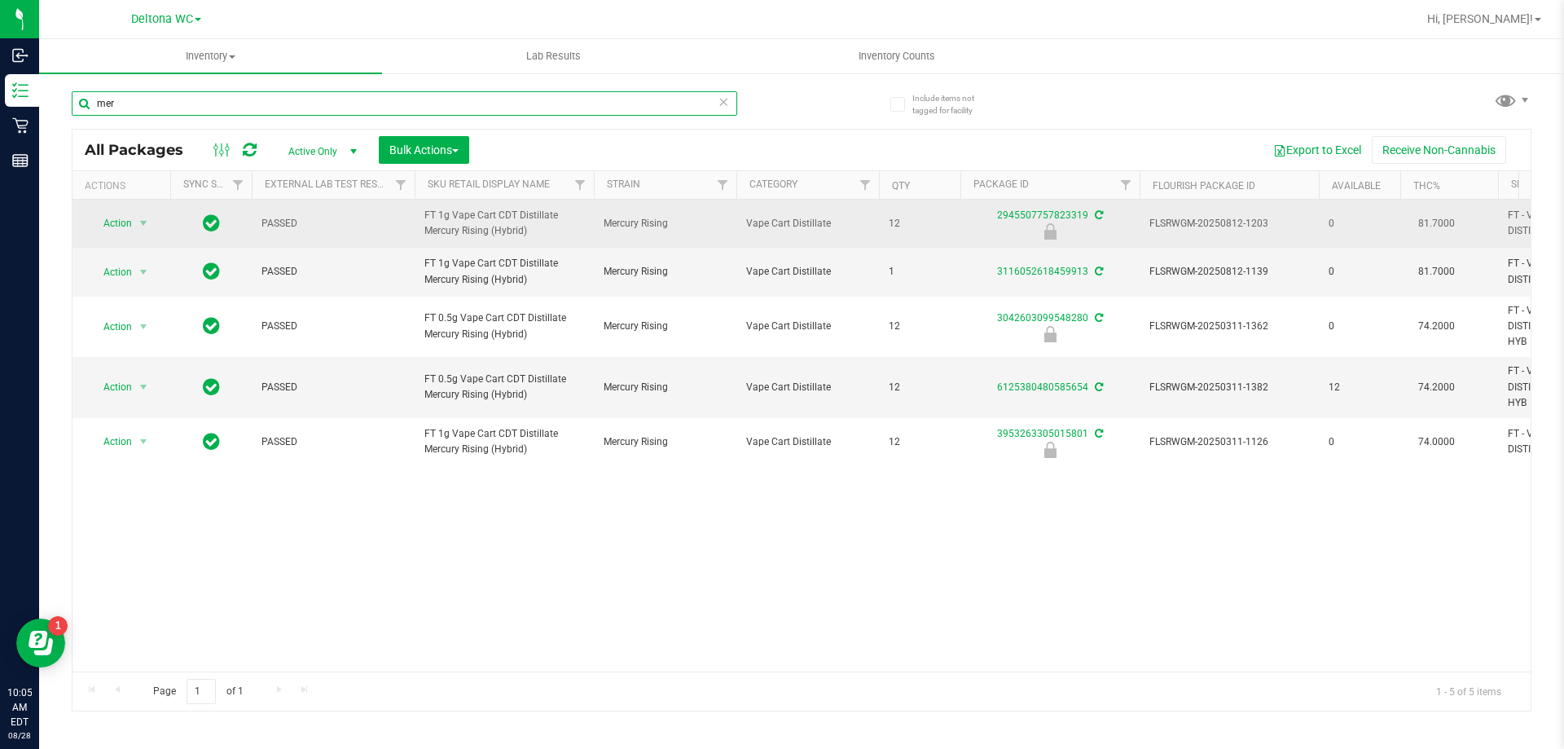
type input "mer"
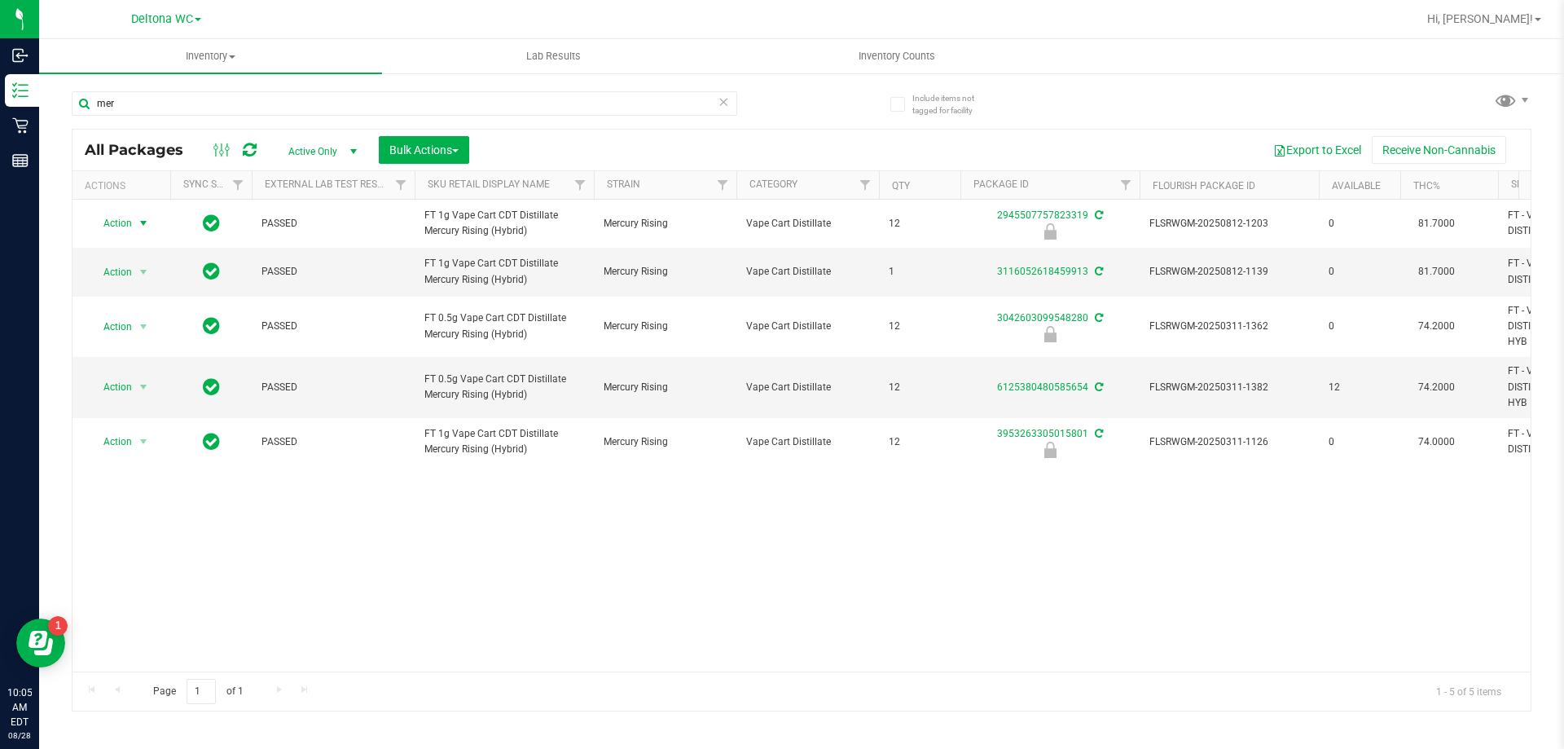
click at [529, 586] on div "Action Action Edit attributes Global inventory Locate package Package audit log…" at bounding box center [802, 436] width 1459 height 472
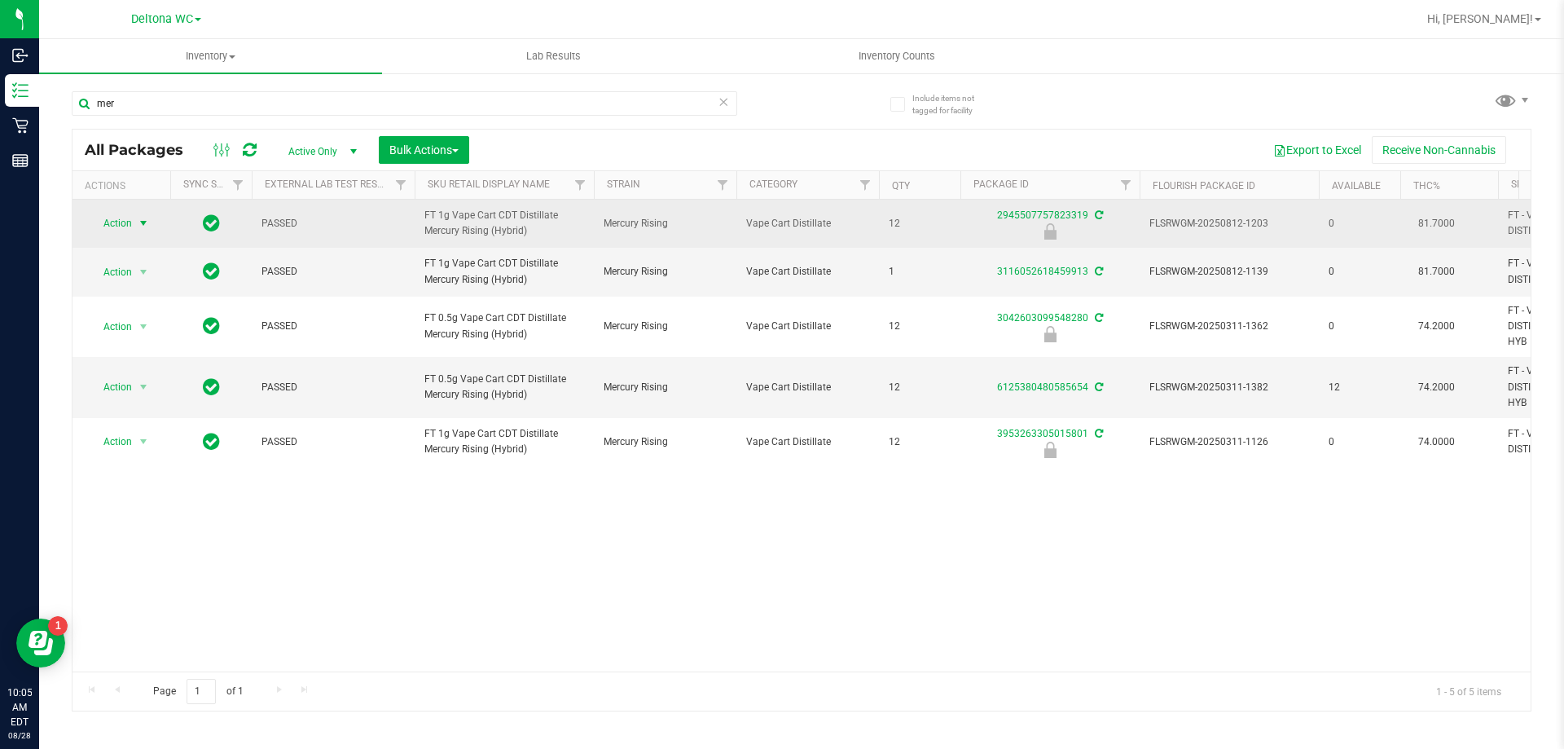
click at [144, 224] on span "select" at bounding box center [143, 223] width 13 height 13
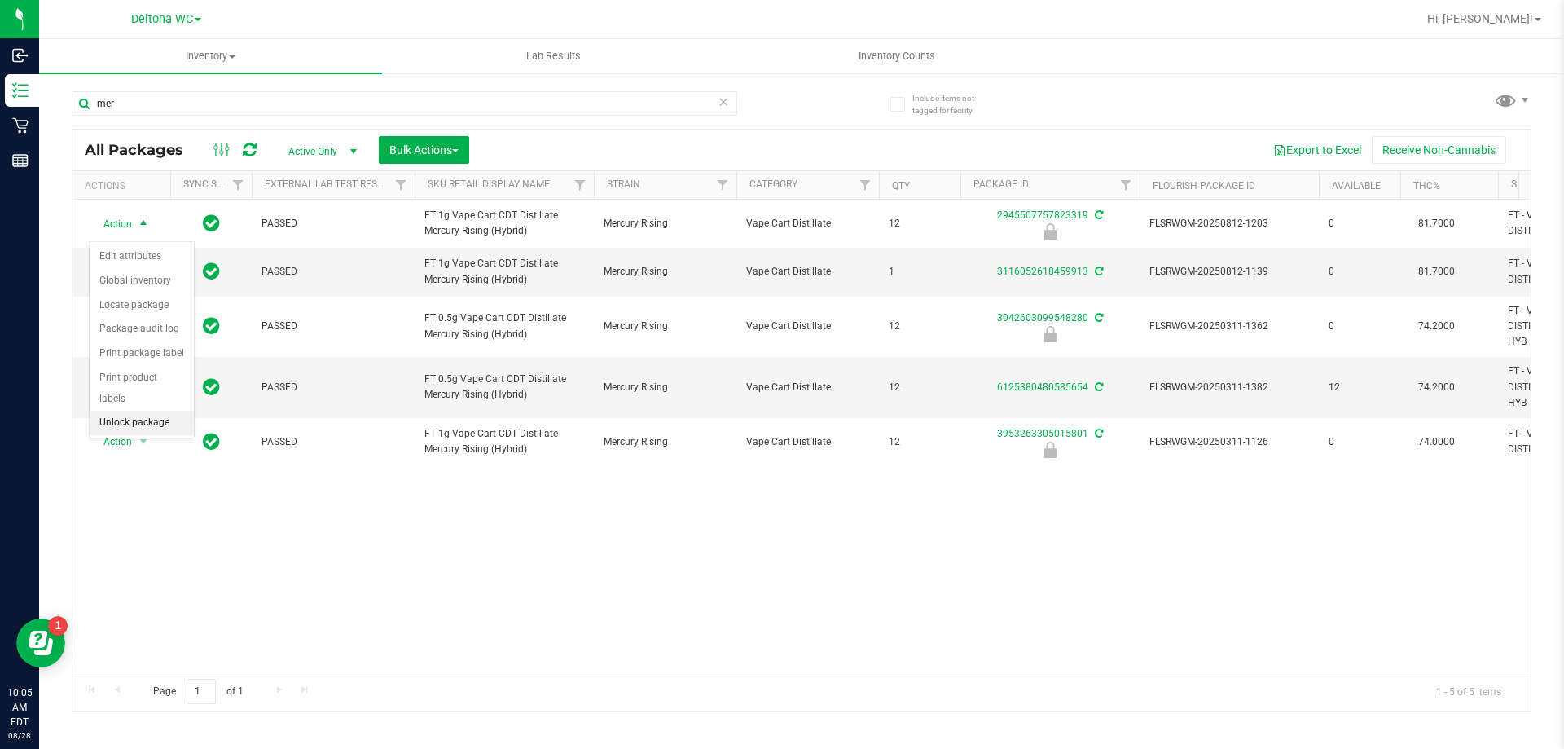
click at [160, 411] on li "Unlock package" at bounding box center [142, 423] width 104 height 24
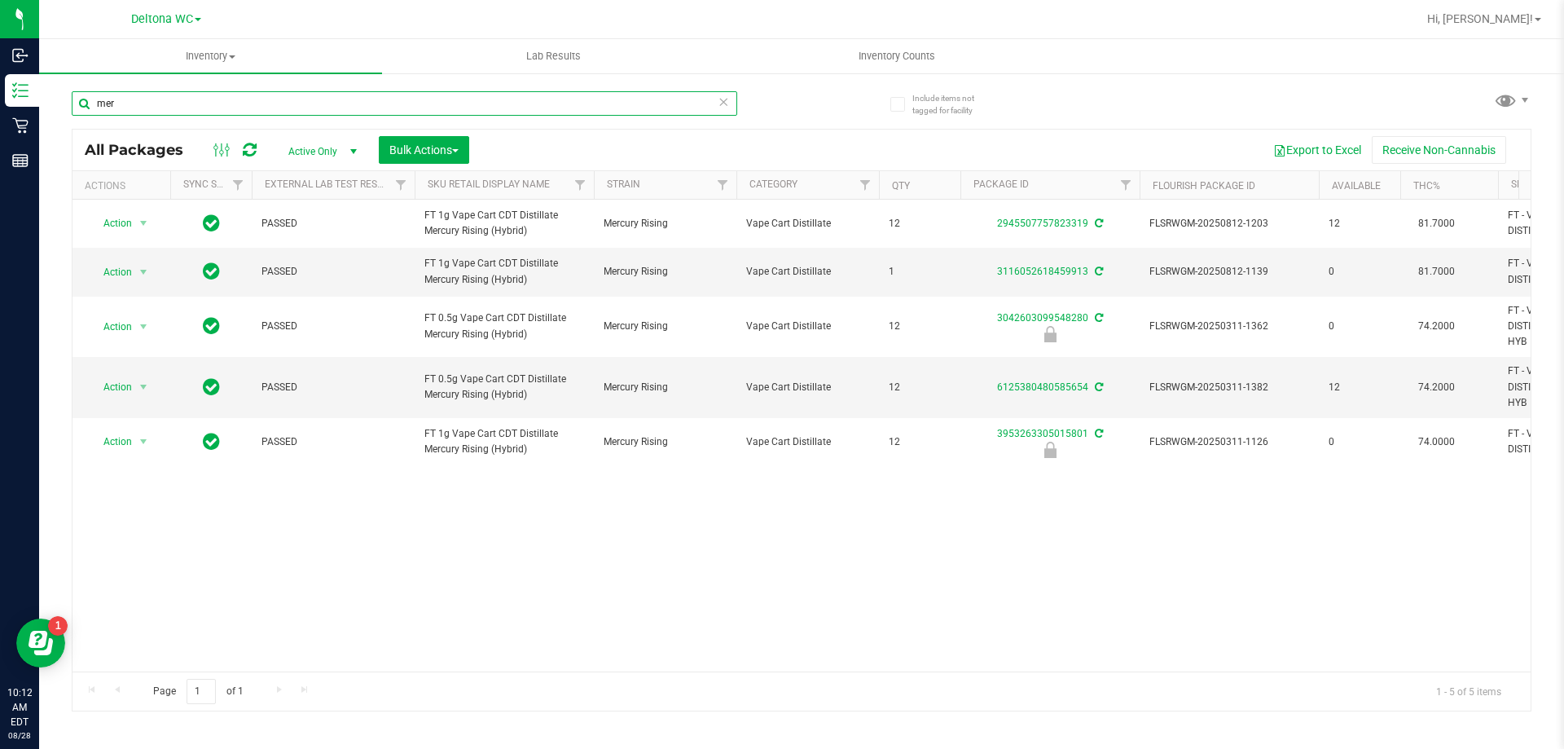
click at [246, 97] on input "mer" at bounding box center [405, 103] width 666 height 24
click at [246, 95] on input "mer" at bounding box center [405, 103] width 666 height 24
paste input "FT 0.5g Vape Cart CDT Distillate Banana Dulce (Indica)"
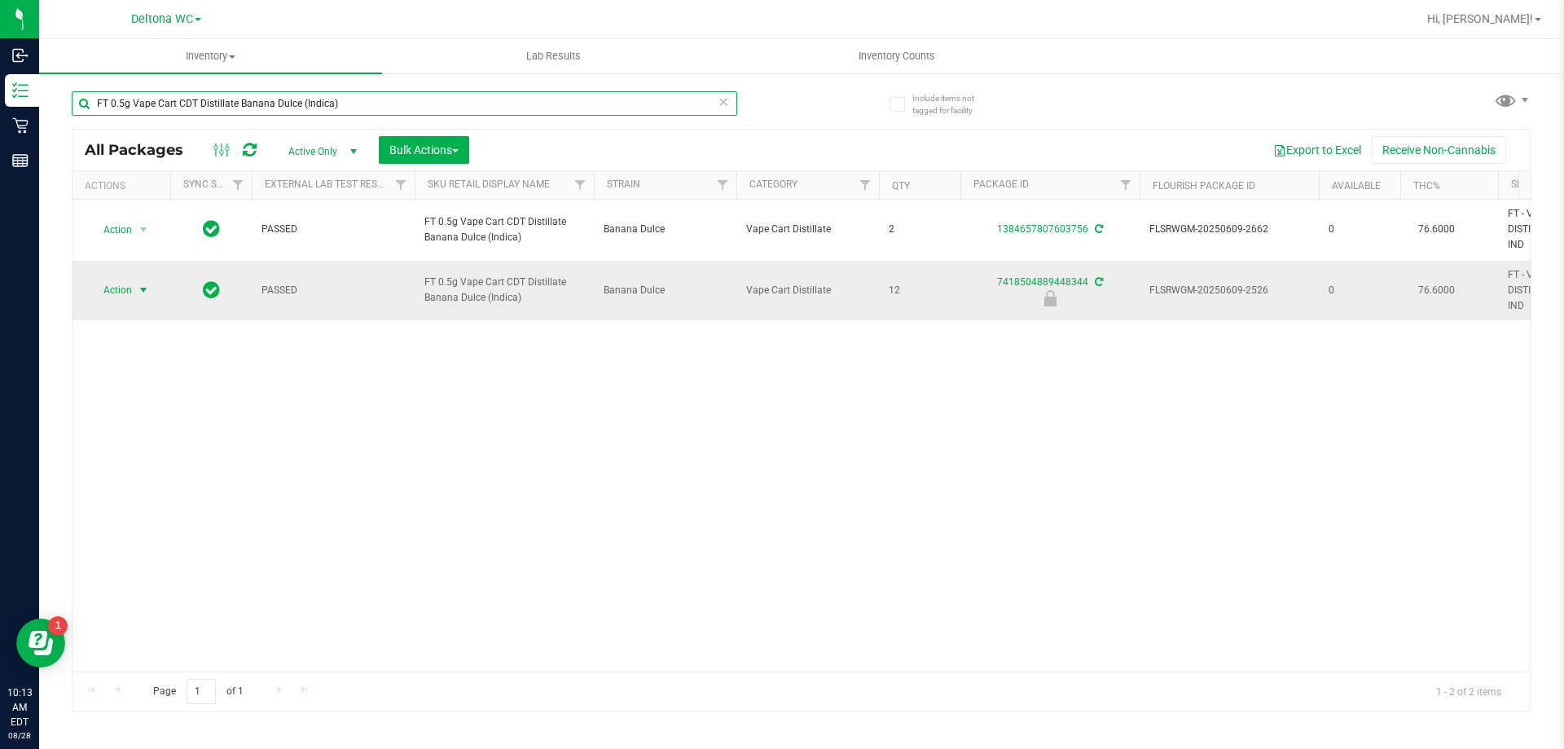
type input "FT 0.5g Vape Cart CDT Distillate Banana Dulce (Indica)"
click at [132, 287] on span "Action" at bounding box center [111, 290] width 44 height 23
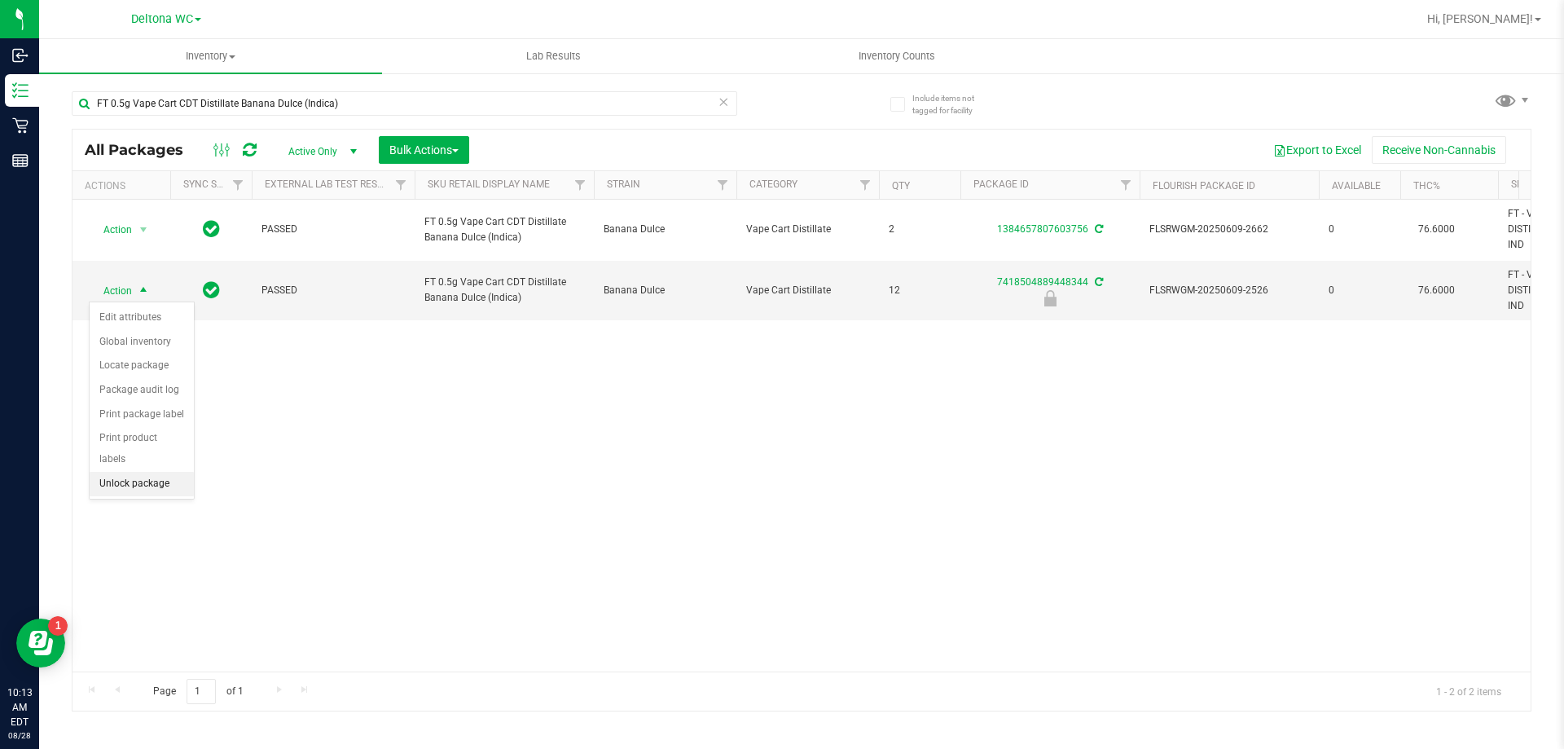
click at [169, 472] on li "Unlock package" at bounding box center [142, 484] width 104 height 24
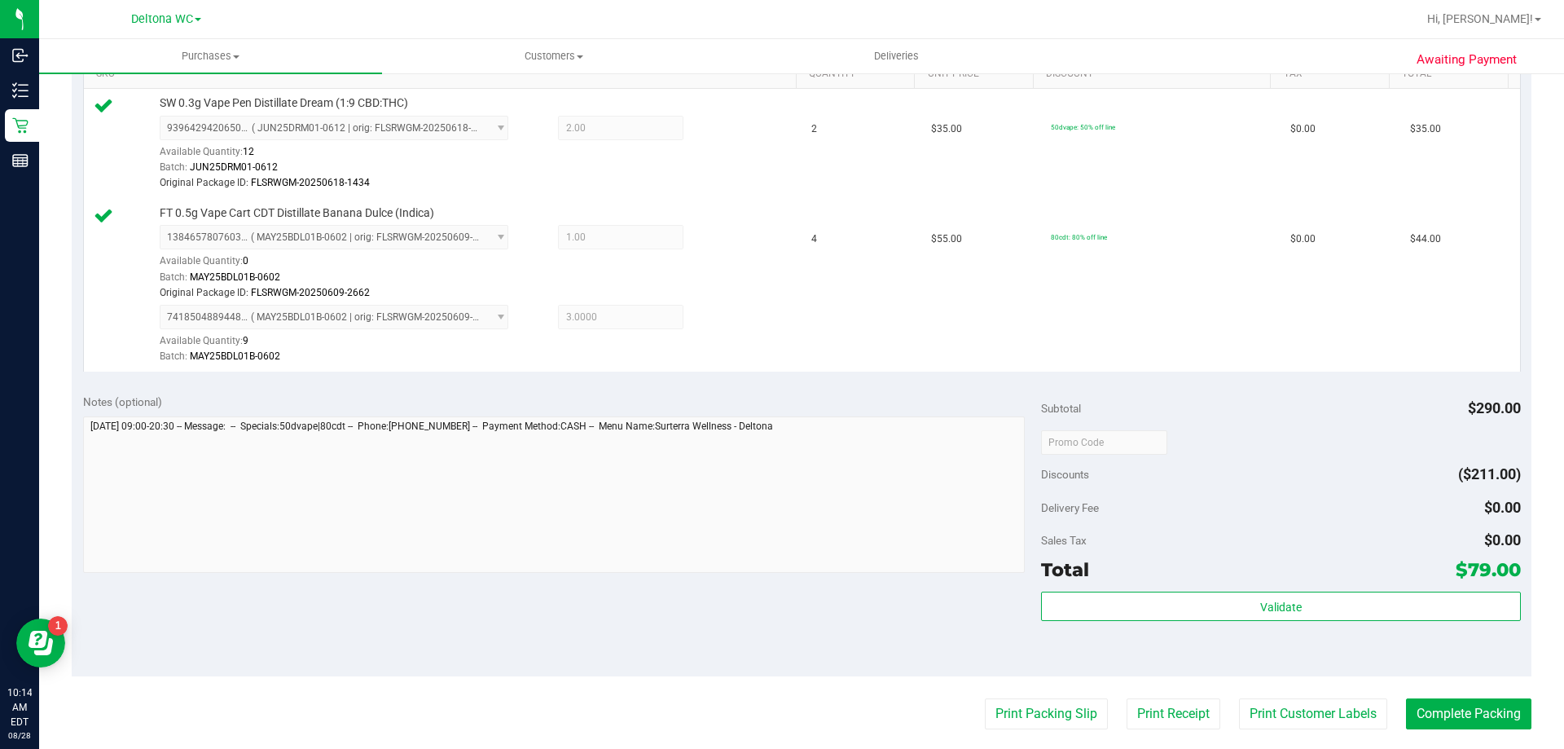
scroll to position [434, 0]
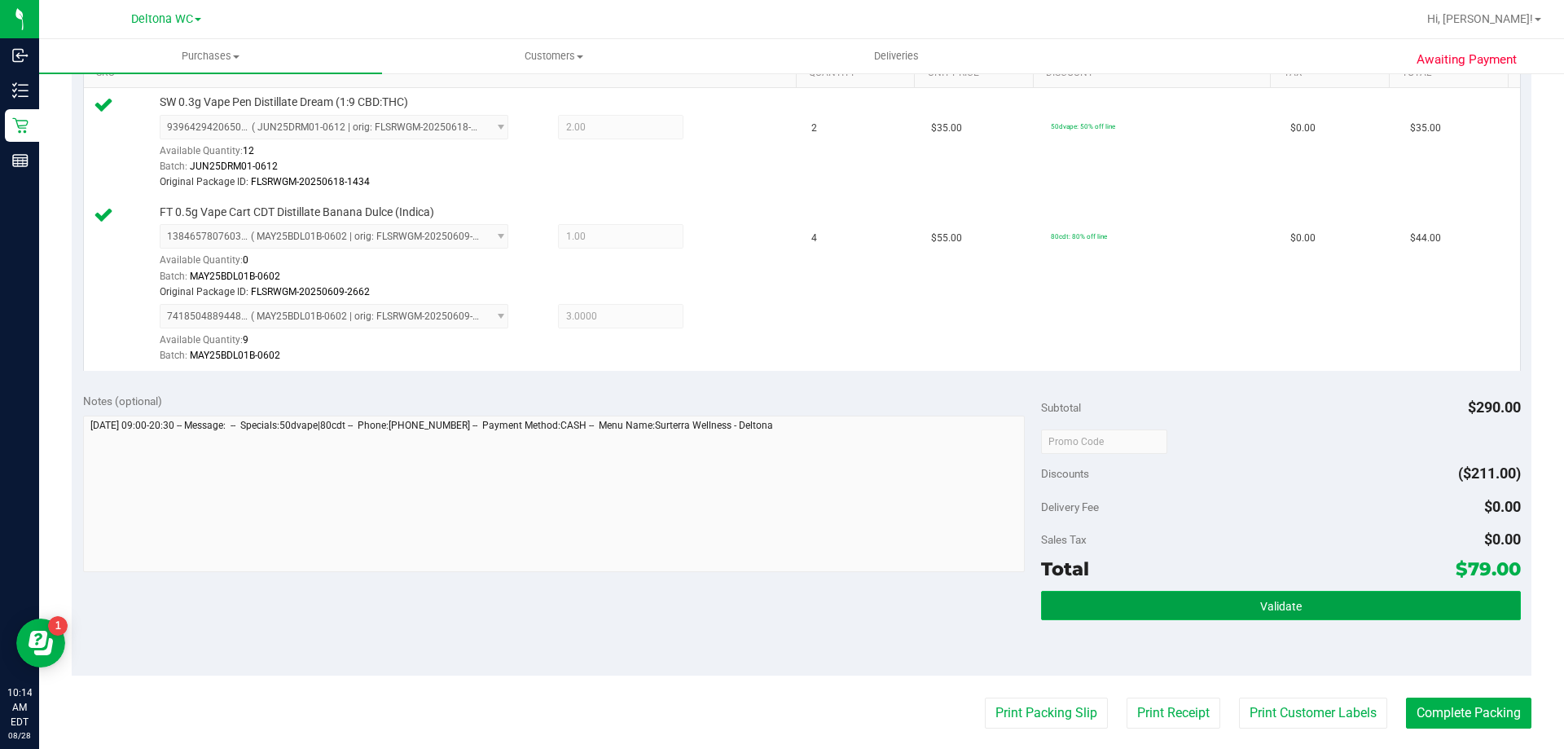
click at [1236, 615] on button "Validate" at bounding box center [1280, 605] width 479 height 29
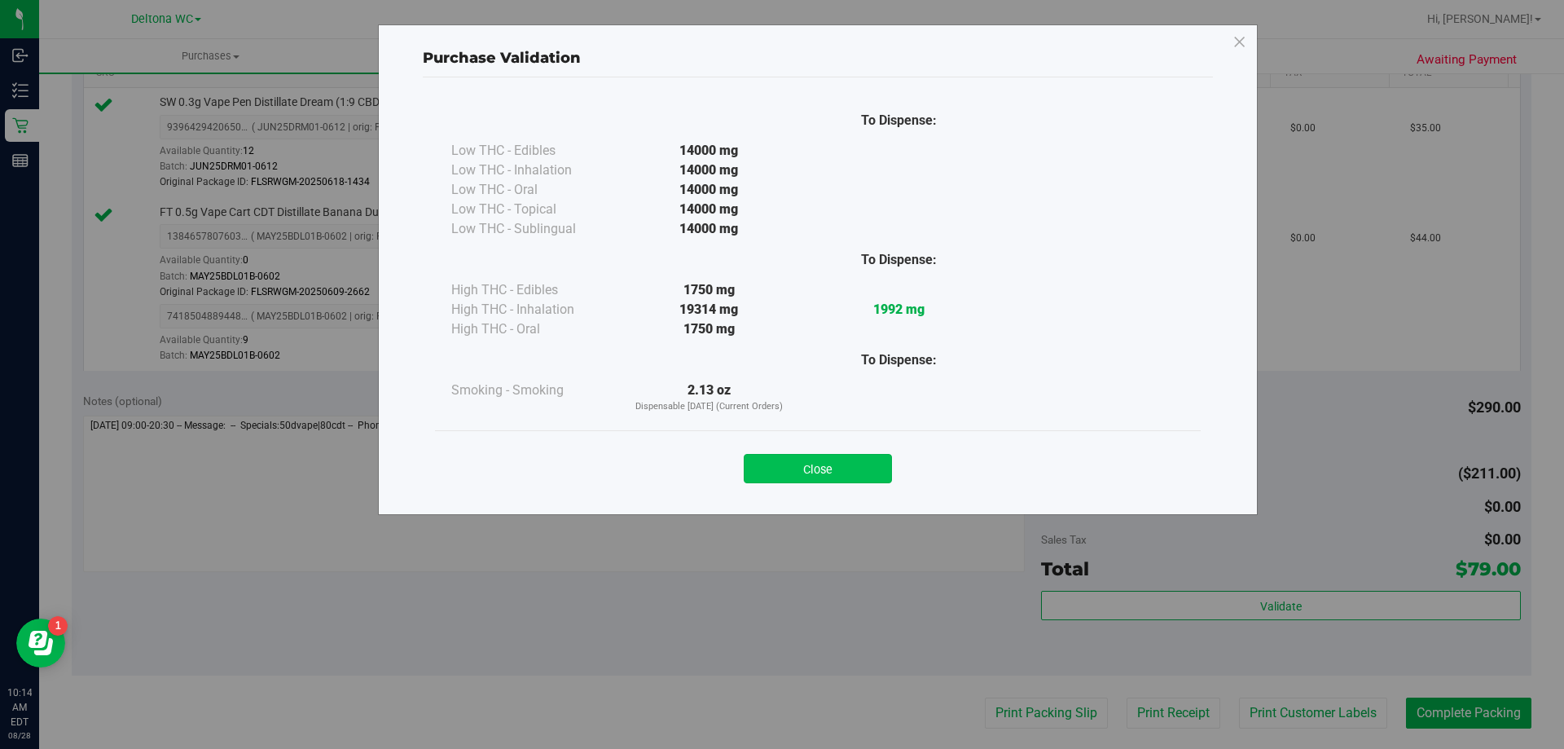
click at [858, 481] on button "Close" at bounding box center [818, 468] width 148 height 29
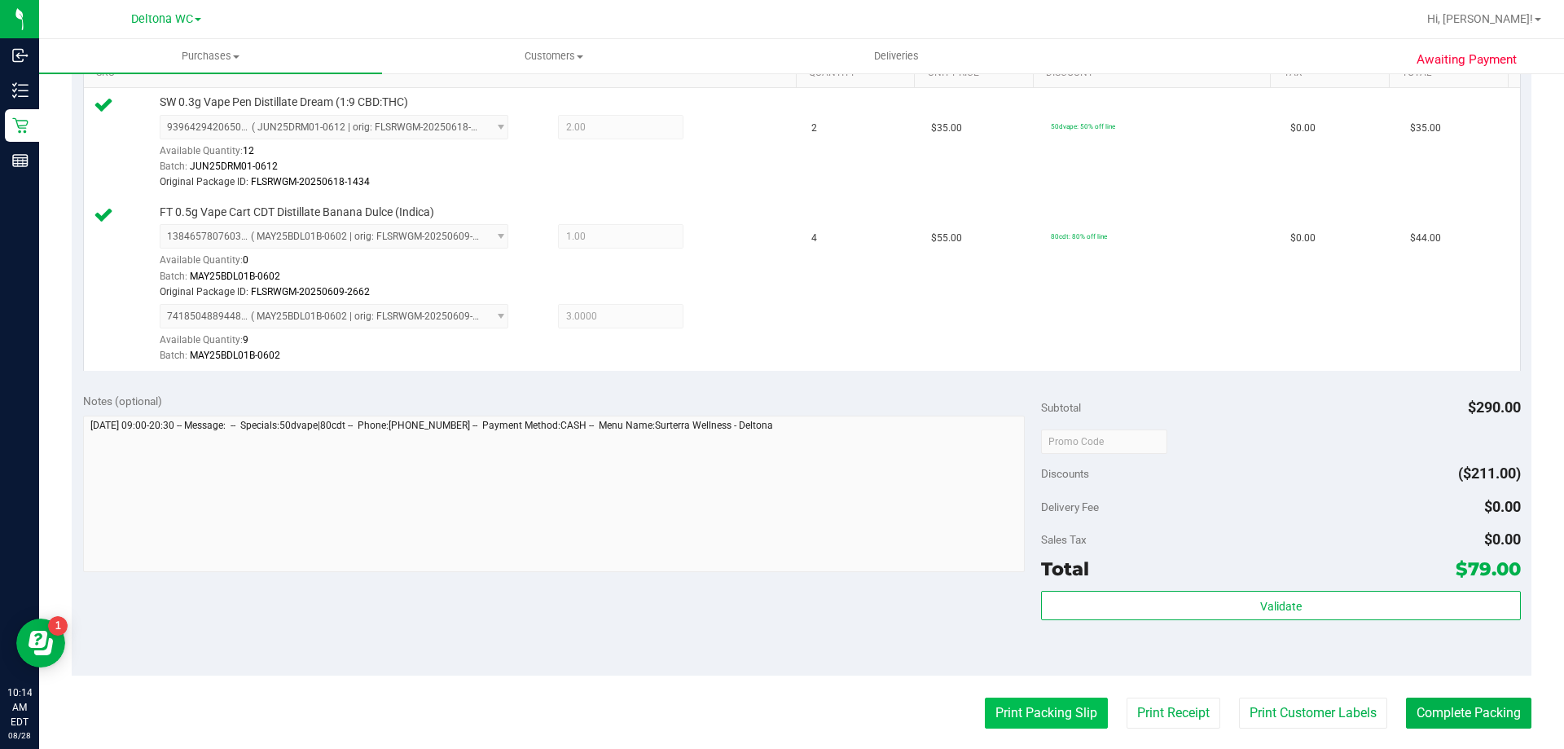
click at [1065, 717] on button "Print Packing Slip" at bounding box center [1046, 712] width 123 height 31
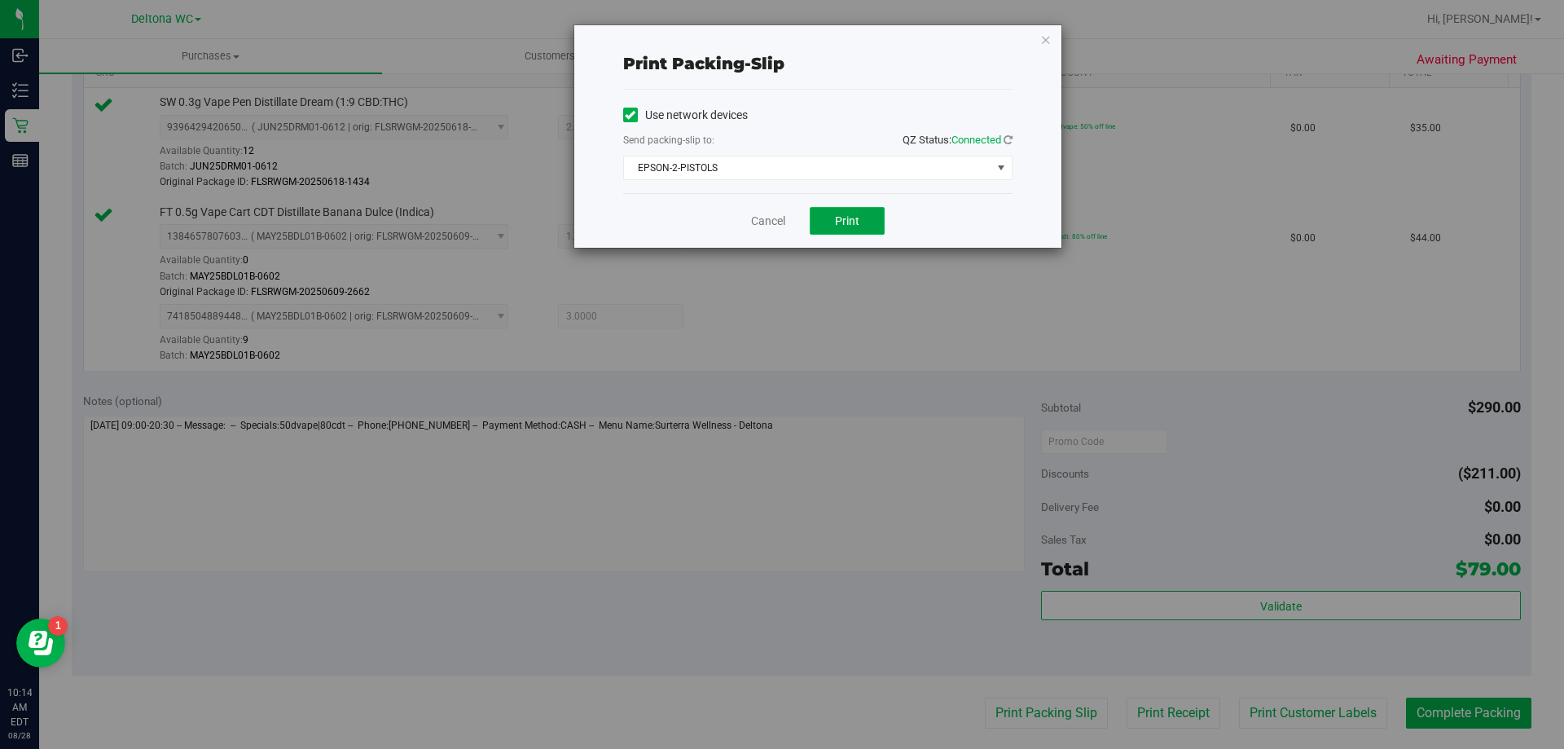
click at [850, 213] on button "Print" at bounding box center [847, 221] width 75 height 28
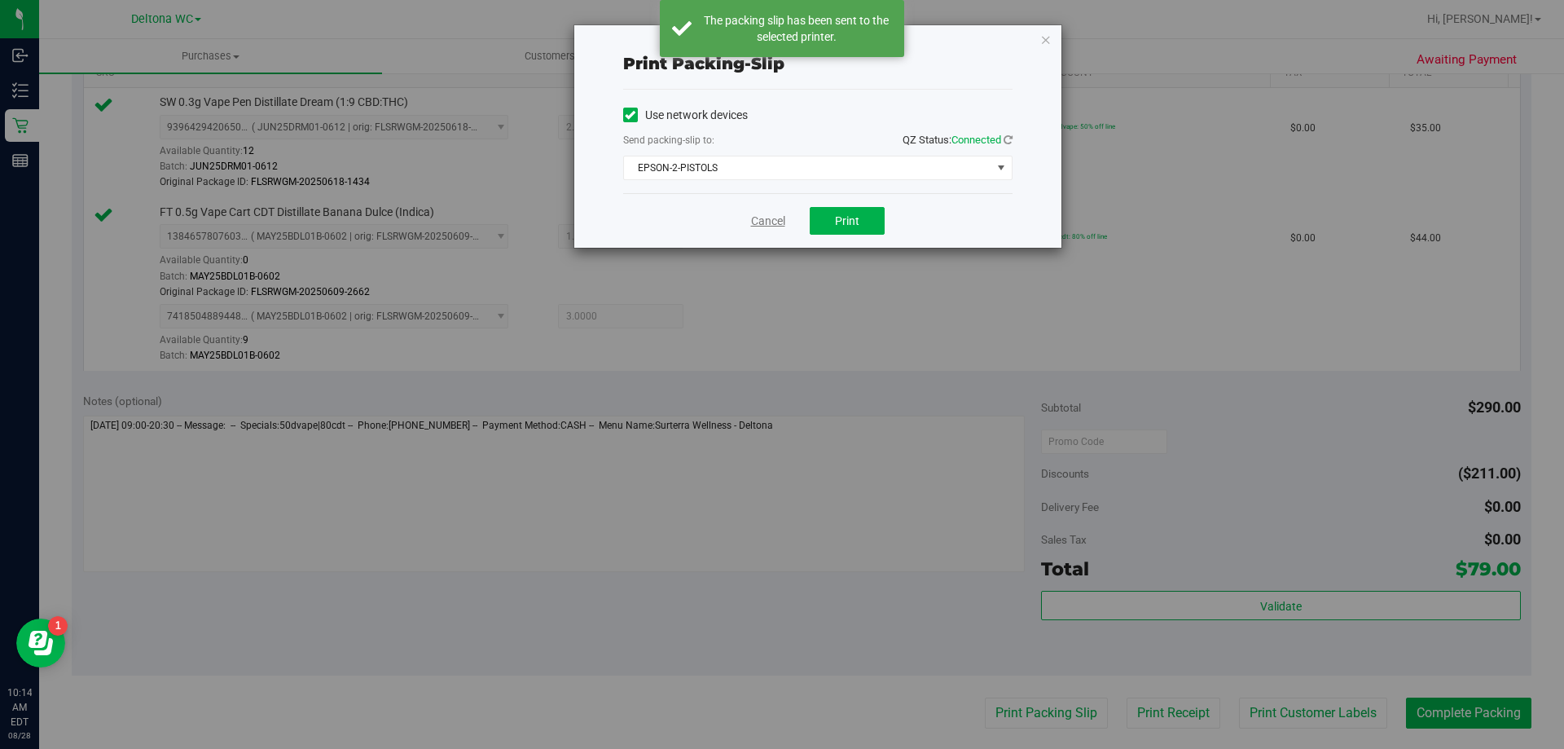
click at [780, 224] on link "Cancel" at bounding box center [768, 221] width 34 height 17
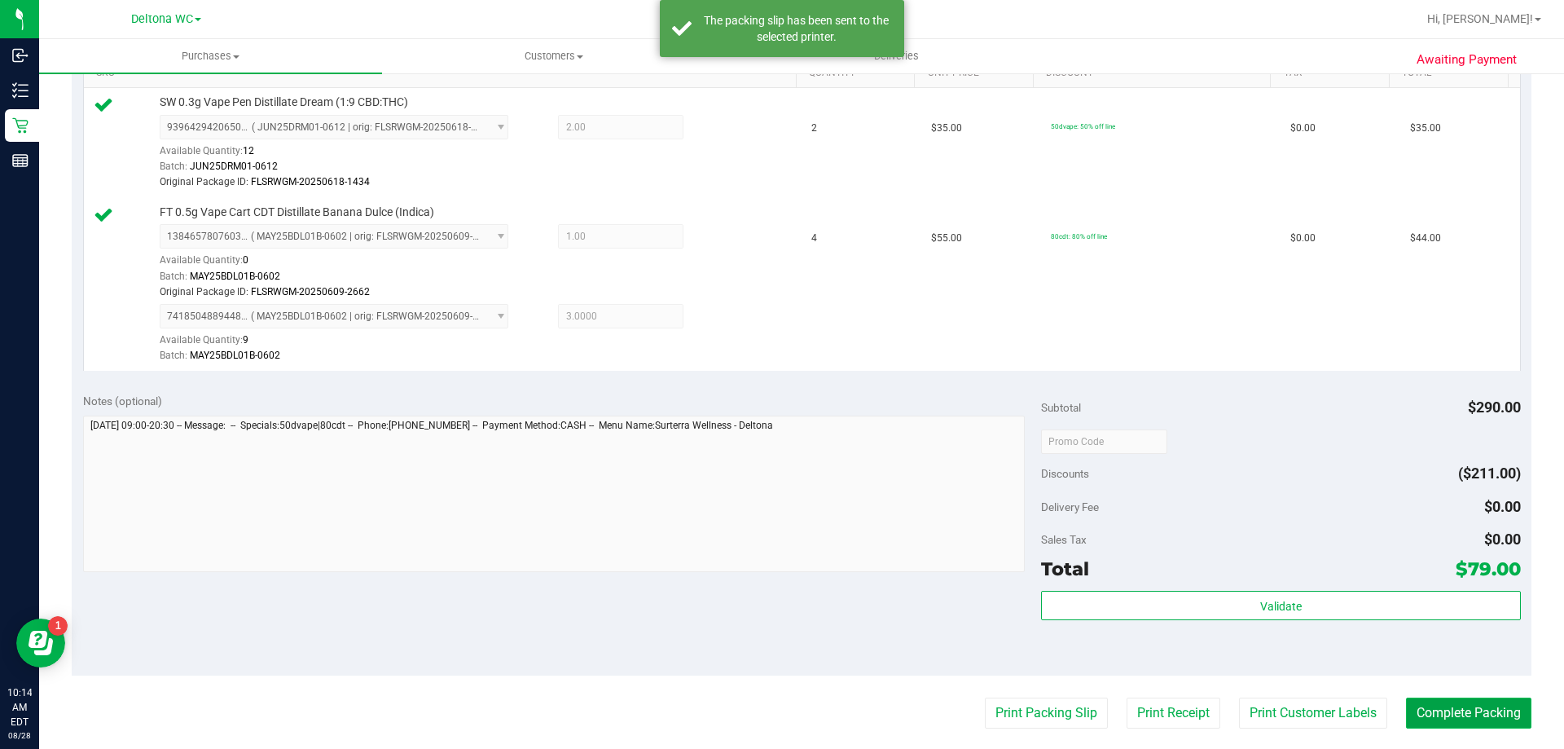
click at [1469, 705] on button "Complete Packing" at bounding box center [1468, 712] width 125 height 31
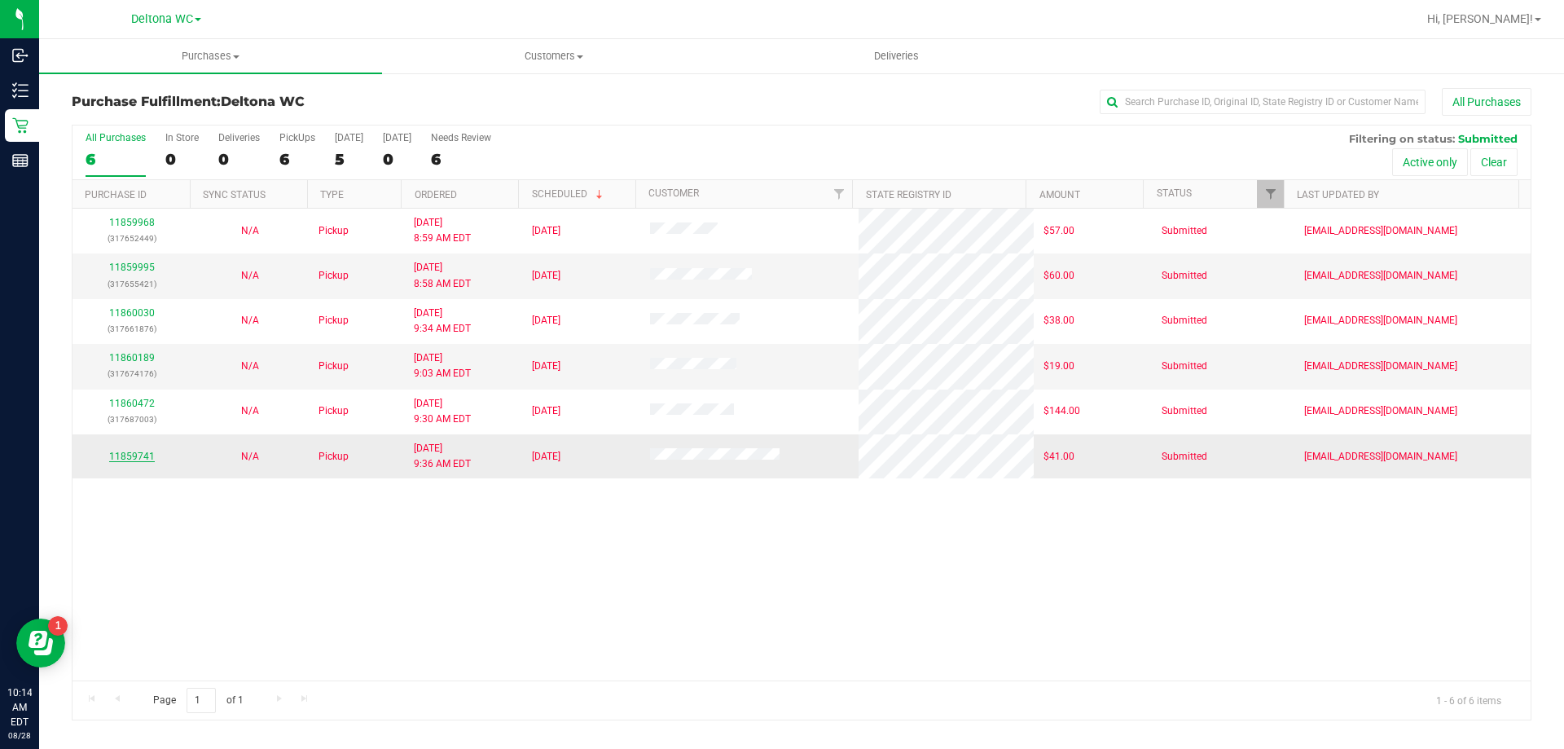
click at [149, 452] on link "11859741" at bounding box center [132, 456] width 46 height 11
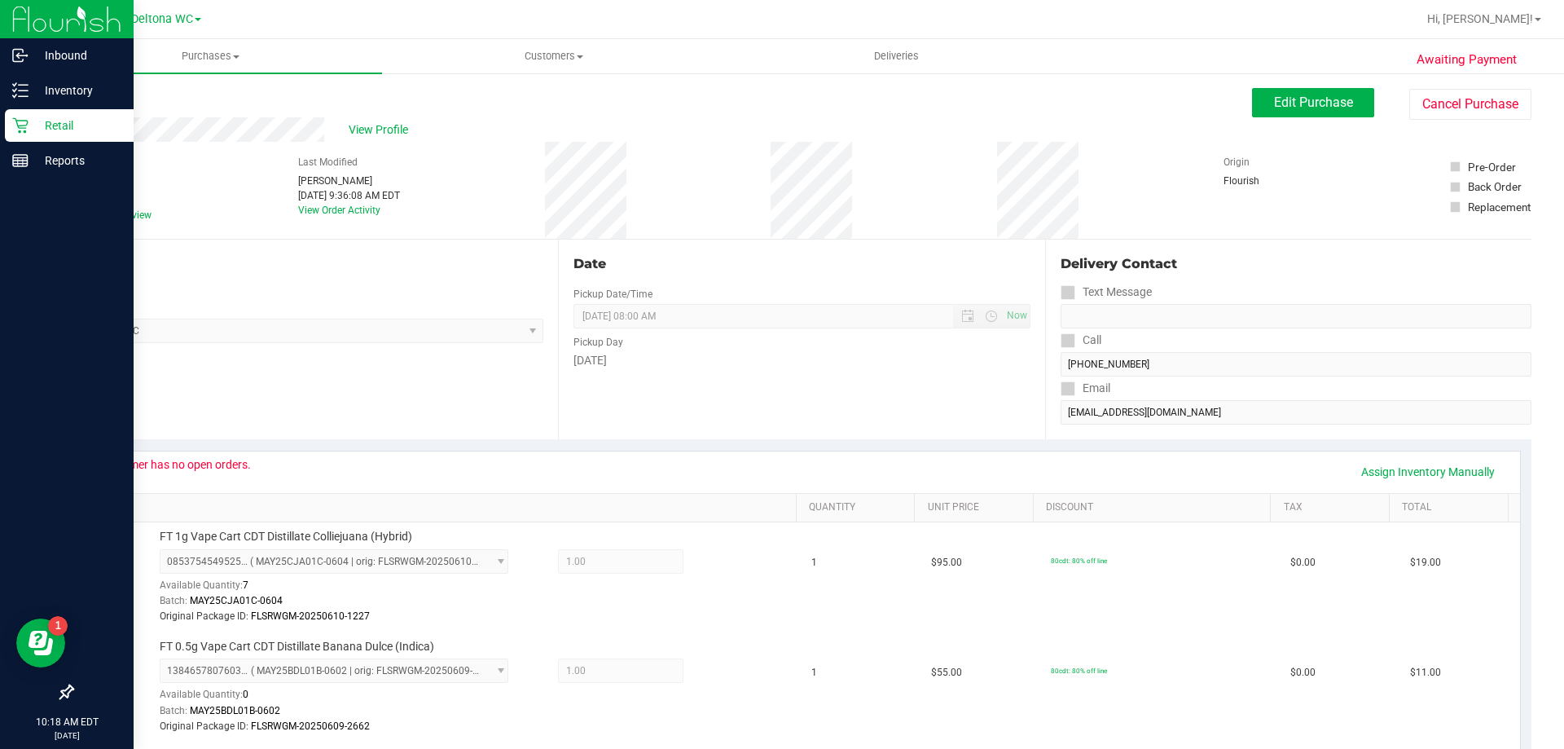
click at [18, 139] on div "Retail" at bounding box center [69, 125] width 129 height 33
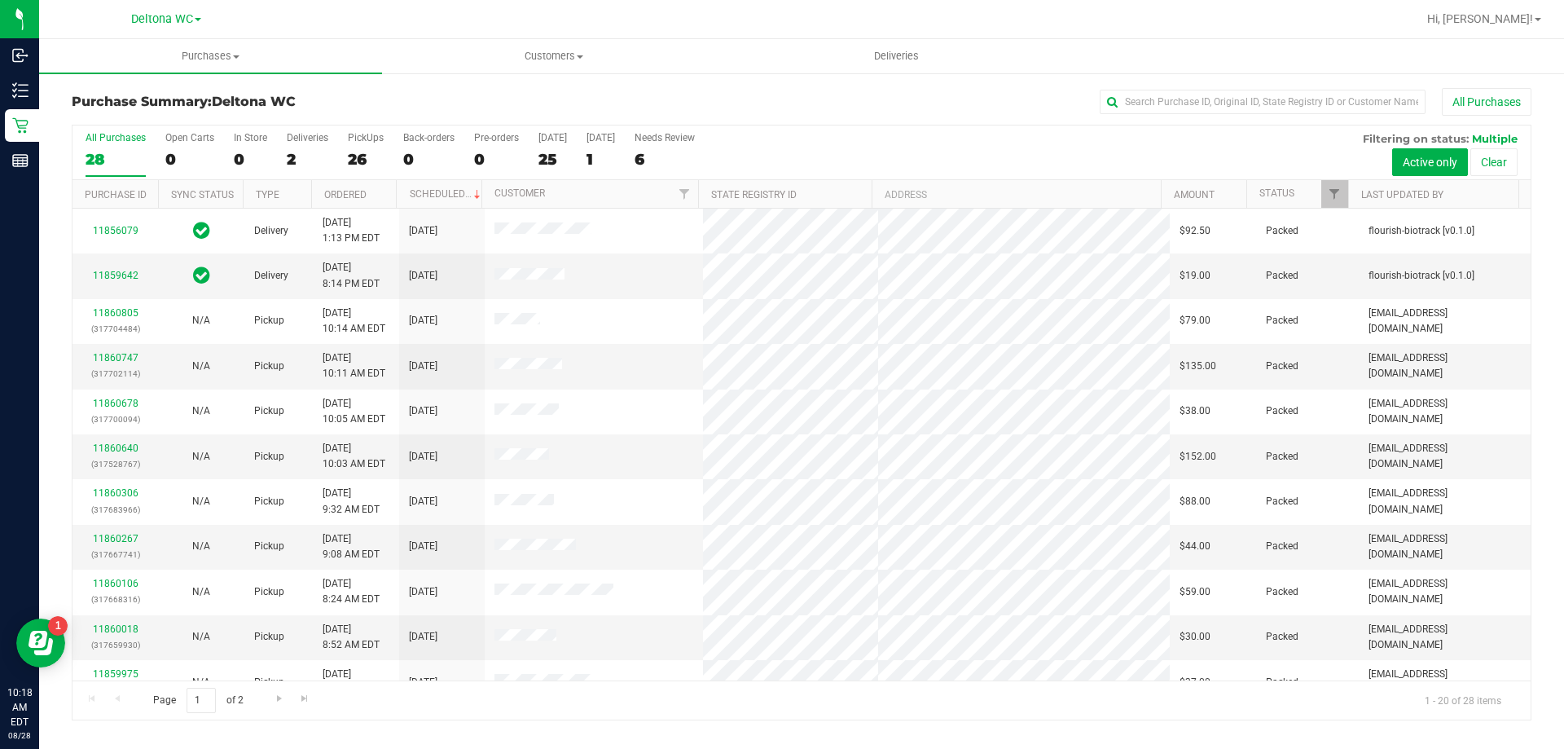
click at [1300, 176] on div "All Purchases 28 Open Carts 0 In Store 0 Deliveries 2 PickUps 26 Back-orders 0 …" at bounding box center [802, 152] width 1459 height 55
click at [1279, 194] on link "Status" at bounding box center [1277, 192] width 35 height 11
click at [1290, 177] on div "All Purchases 28 Open Carts 0 In Store 0 Deliveries 2 PickUps 26 Back-orders 0 …" at bounding box center [802, 152] width 1459 height 55
click at [1301, 194] on span at bounding box center [1306, 193] width 13 height 13
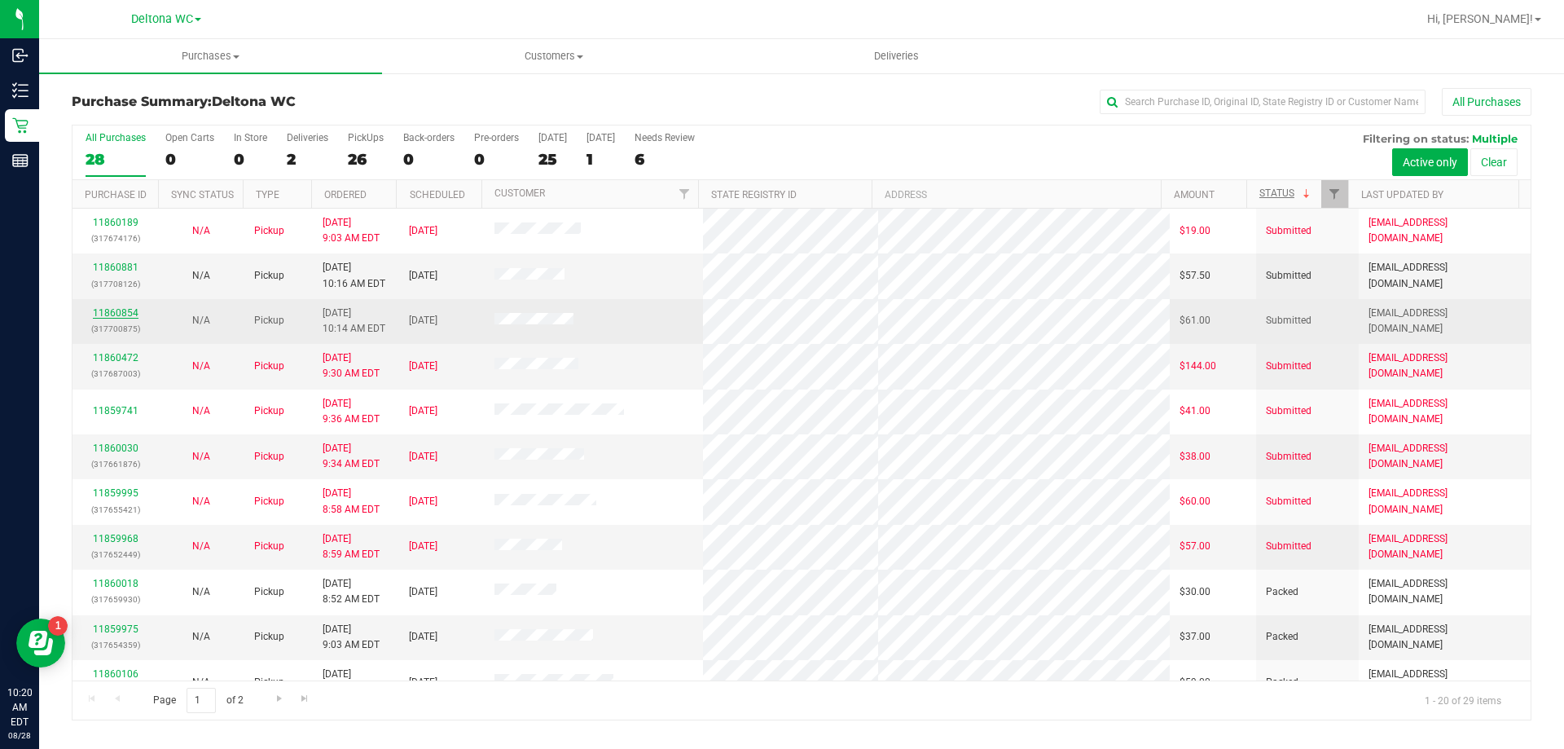
click at [130, 318] on link "11860854" at bounding box center [116, 312] width 46 height 11
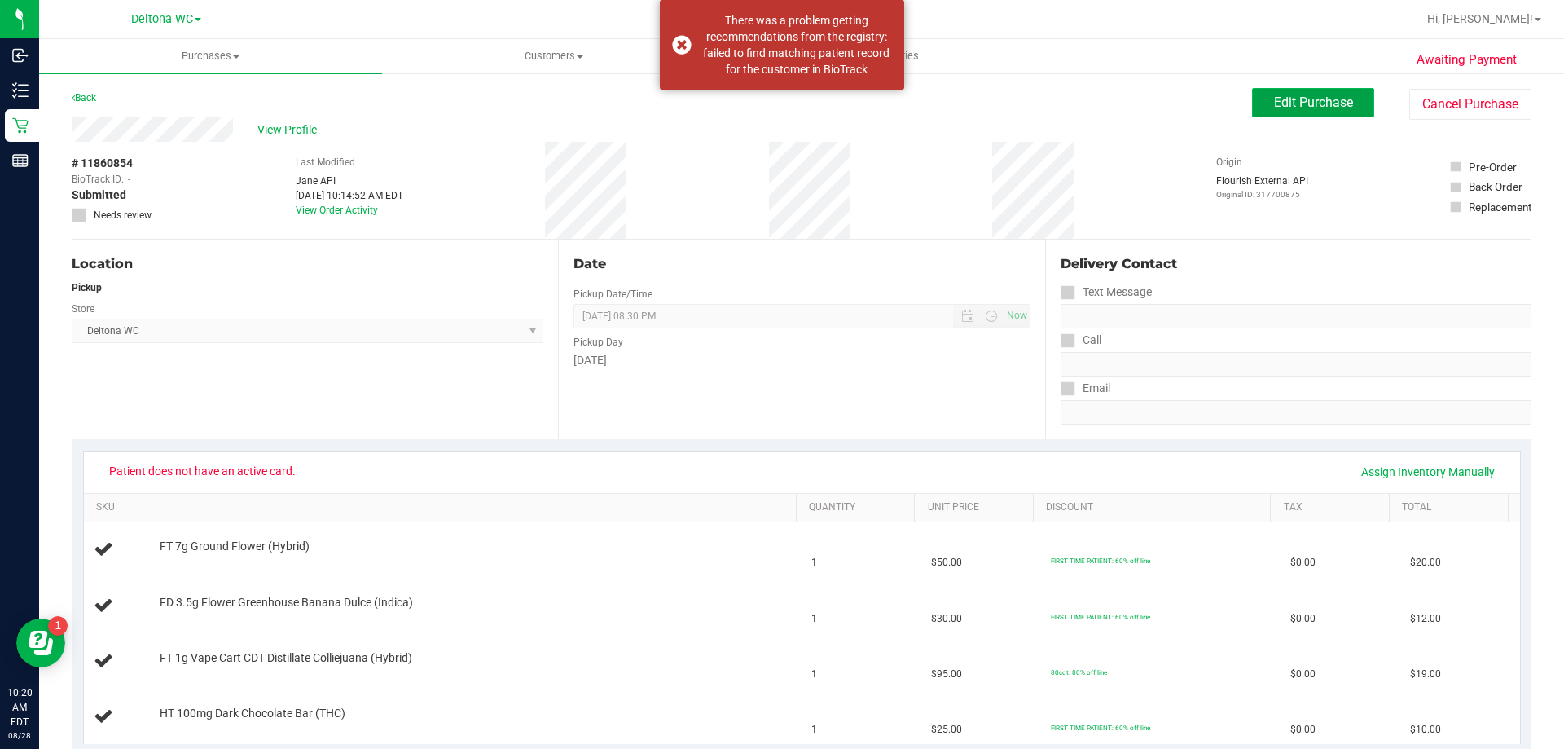
click at [1276, 103] on span "Edit Purchase" at bounding box center [1313, 102] width 79 height 15
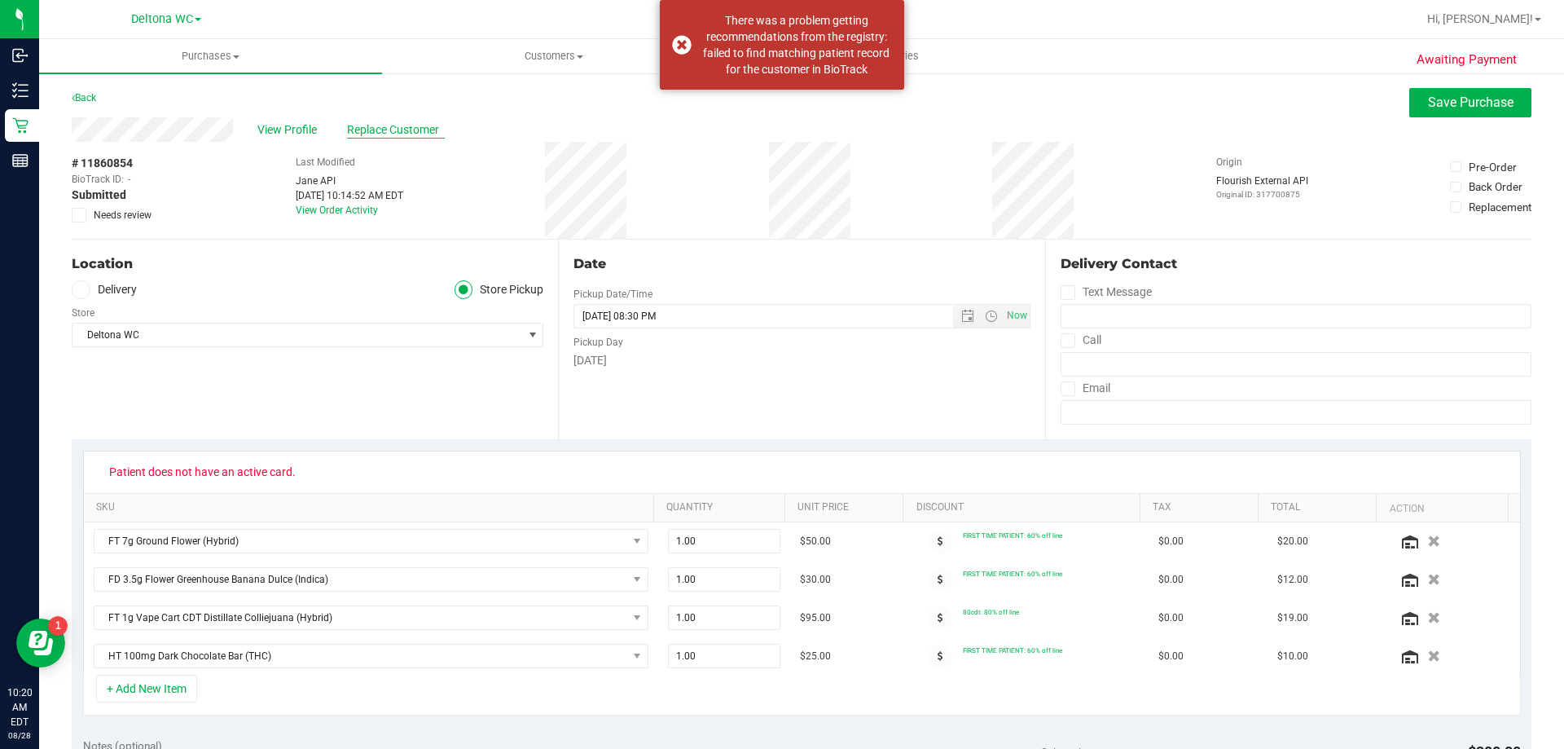
click at [381, 129] on span "Replace Customer" at bounding box center [396, 129] width 98 height 17
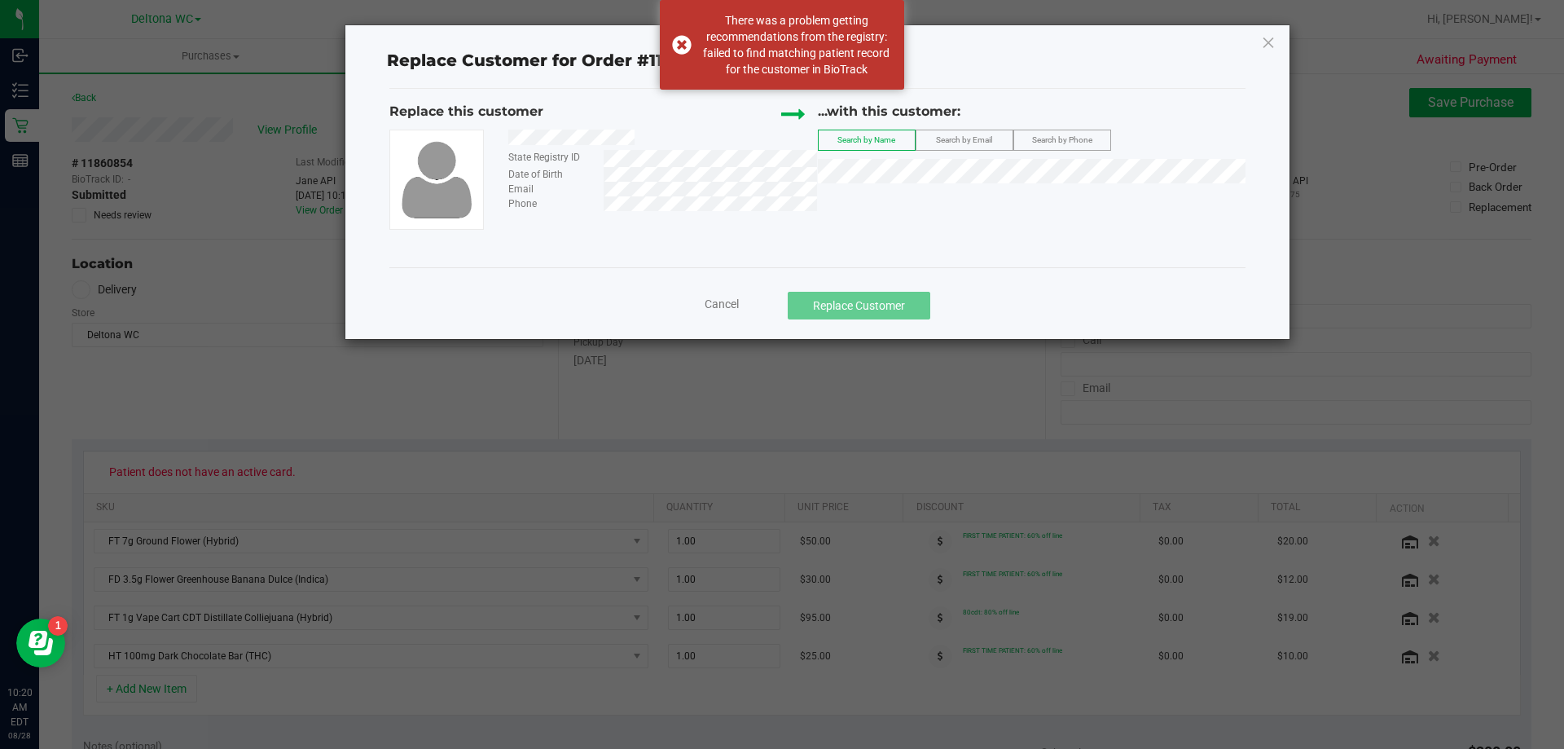
click at [639, 130] on div at bounding box center [656, 140] width 321 height 20
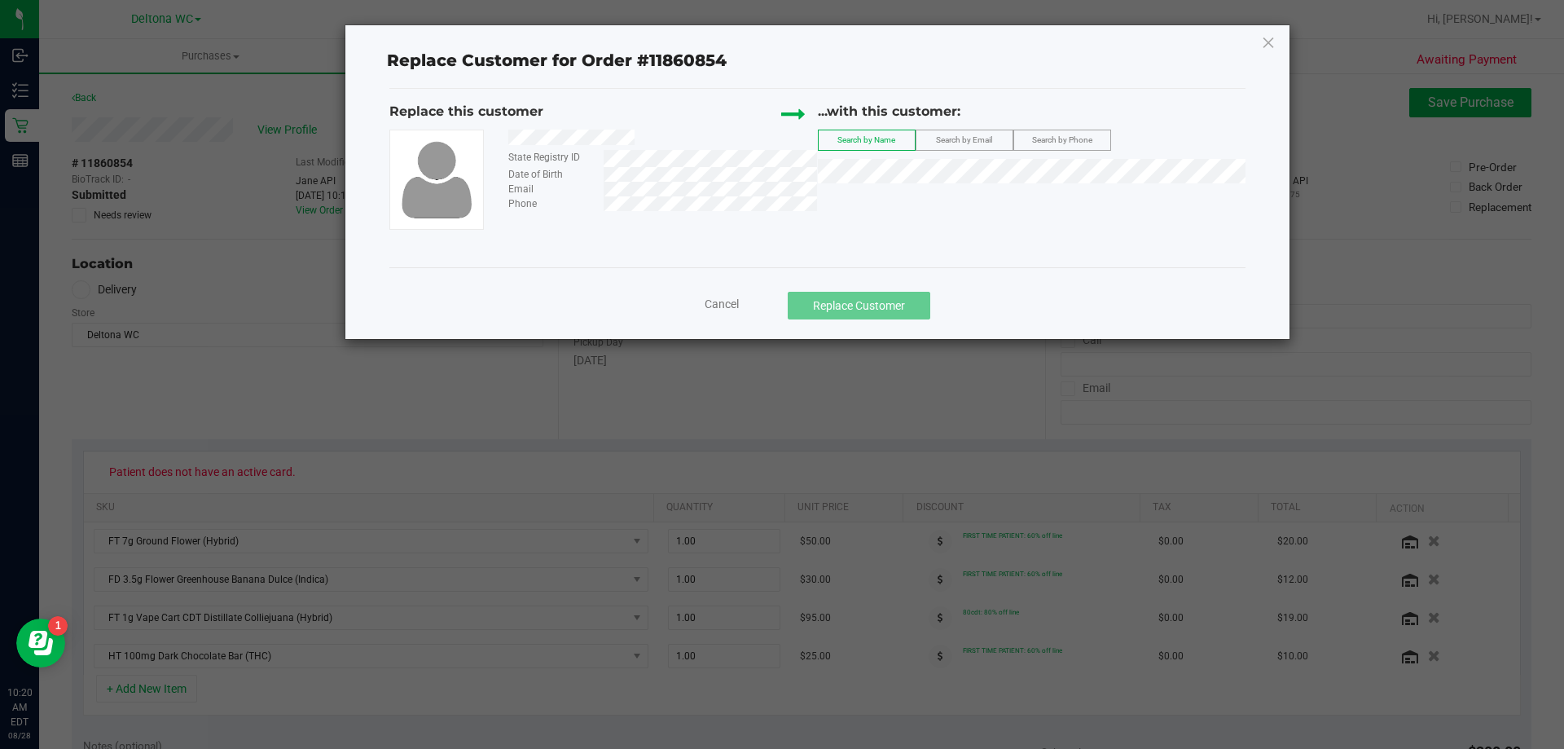
click at [959, 135] on span "Search by Email" at bounding box center [964, 139] width 56 height 9
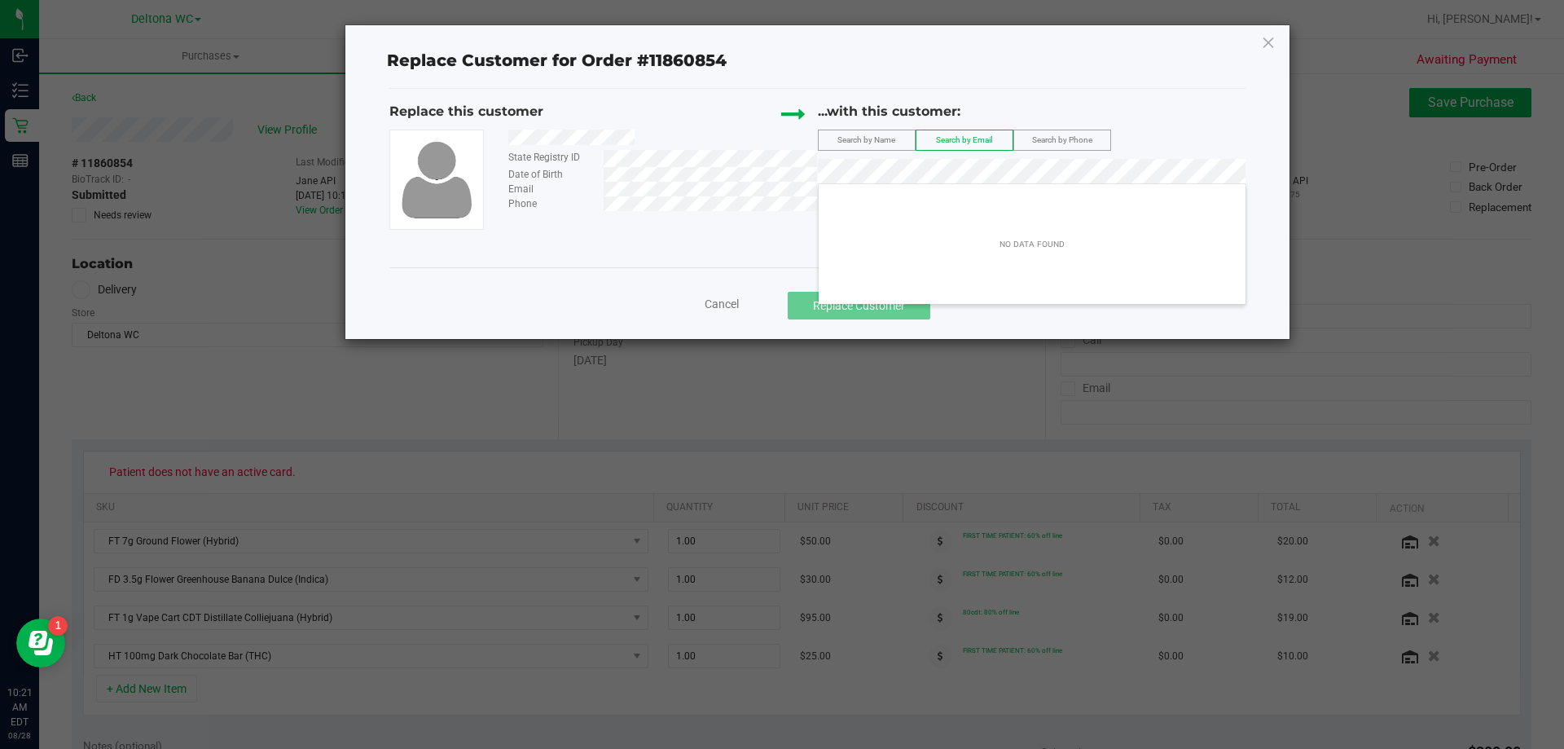
click at [1061, 142] on span "Search by Phone" at bounding box center [1062, 139] width 60 height 9
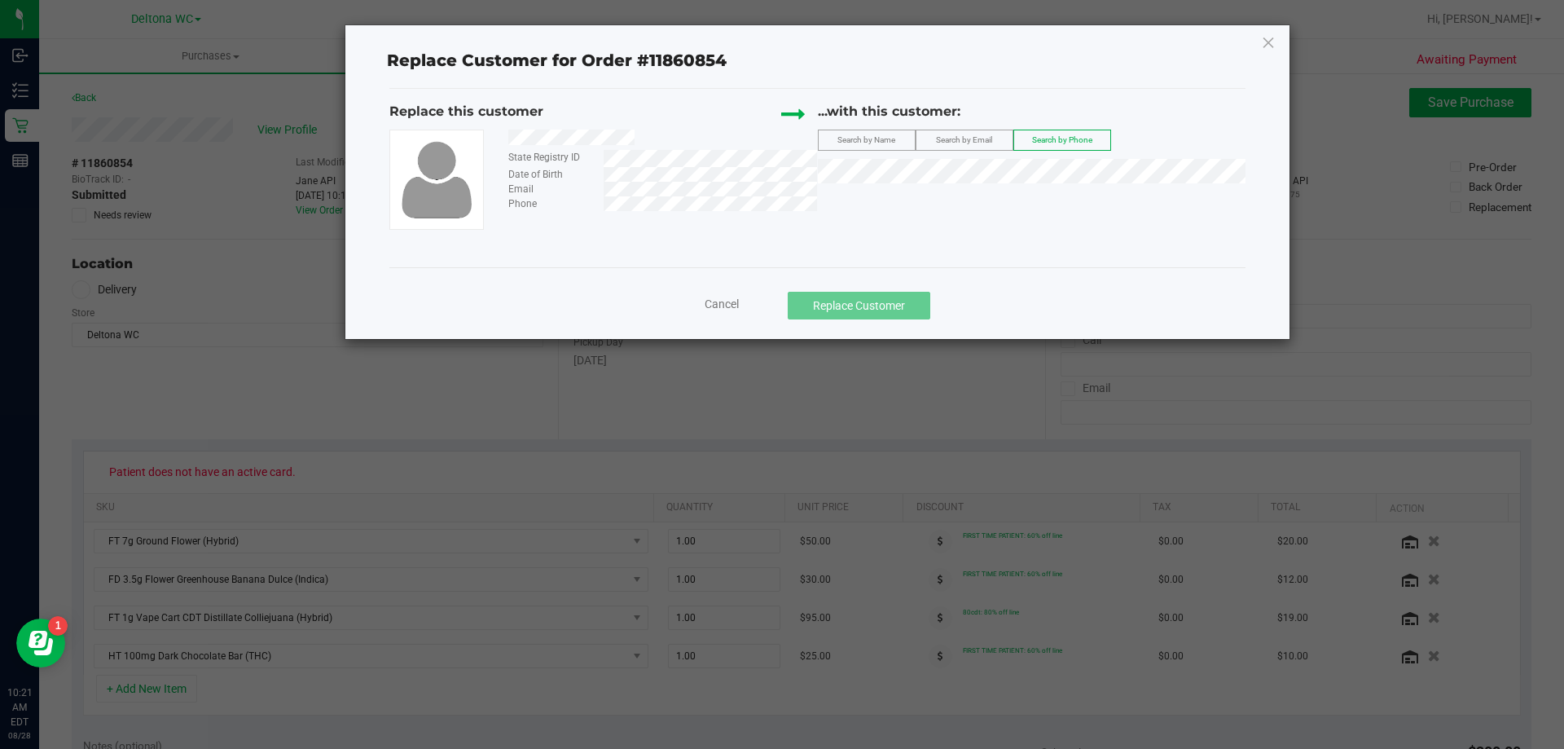
click at [733, 302] on span "Cancel" at bounding box center [722, 303] width 34 height 13
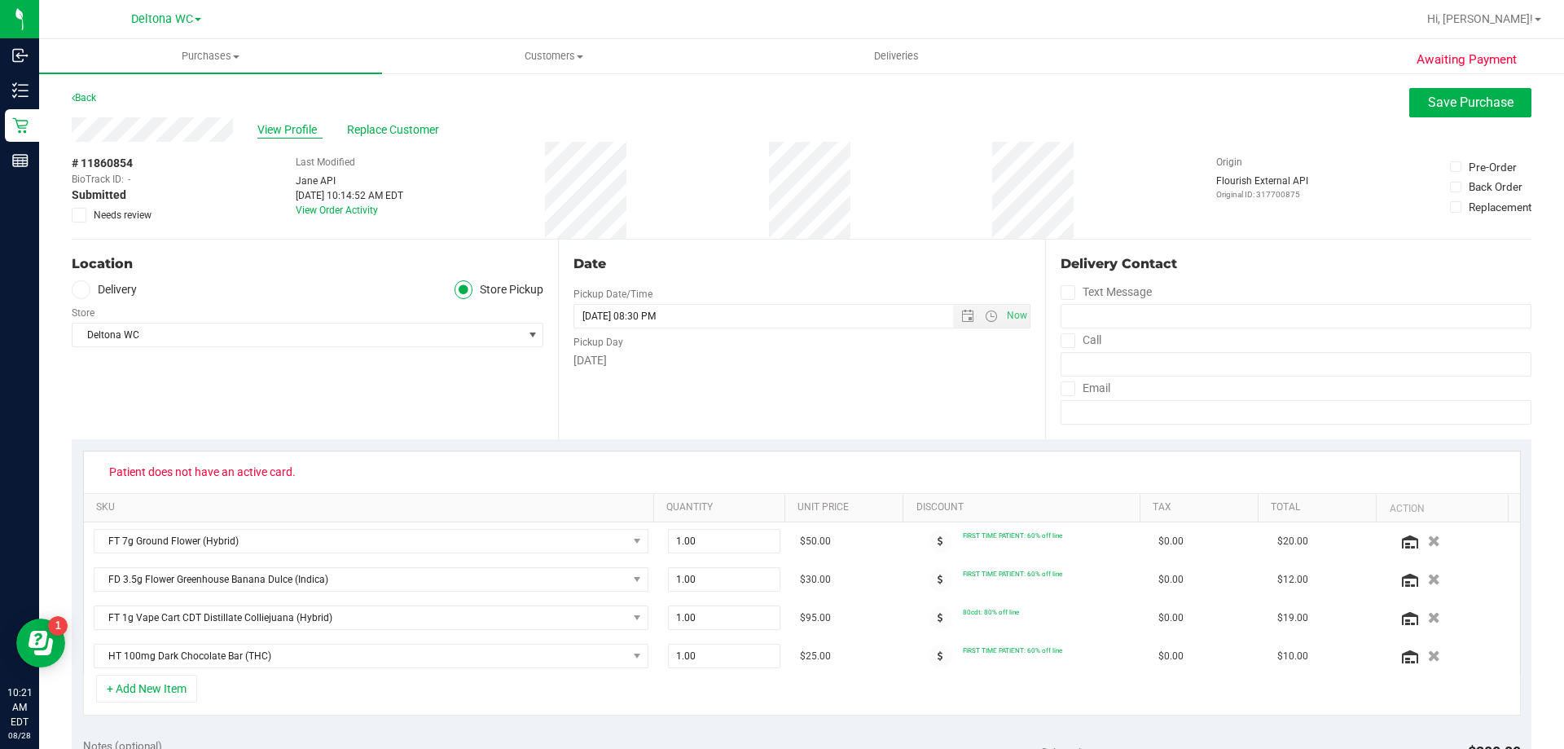
click at [300, 136] on span "View Profile" at bounding box center [289, 129] width 65 height 17
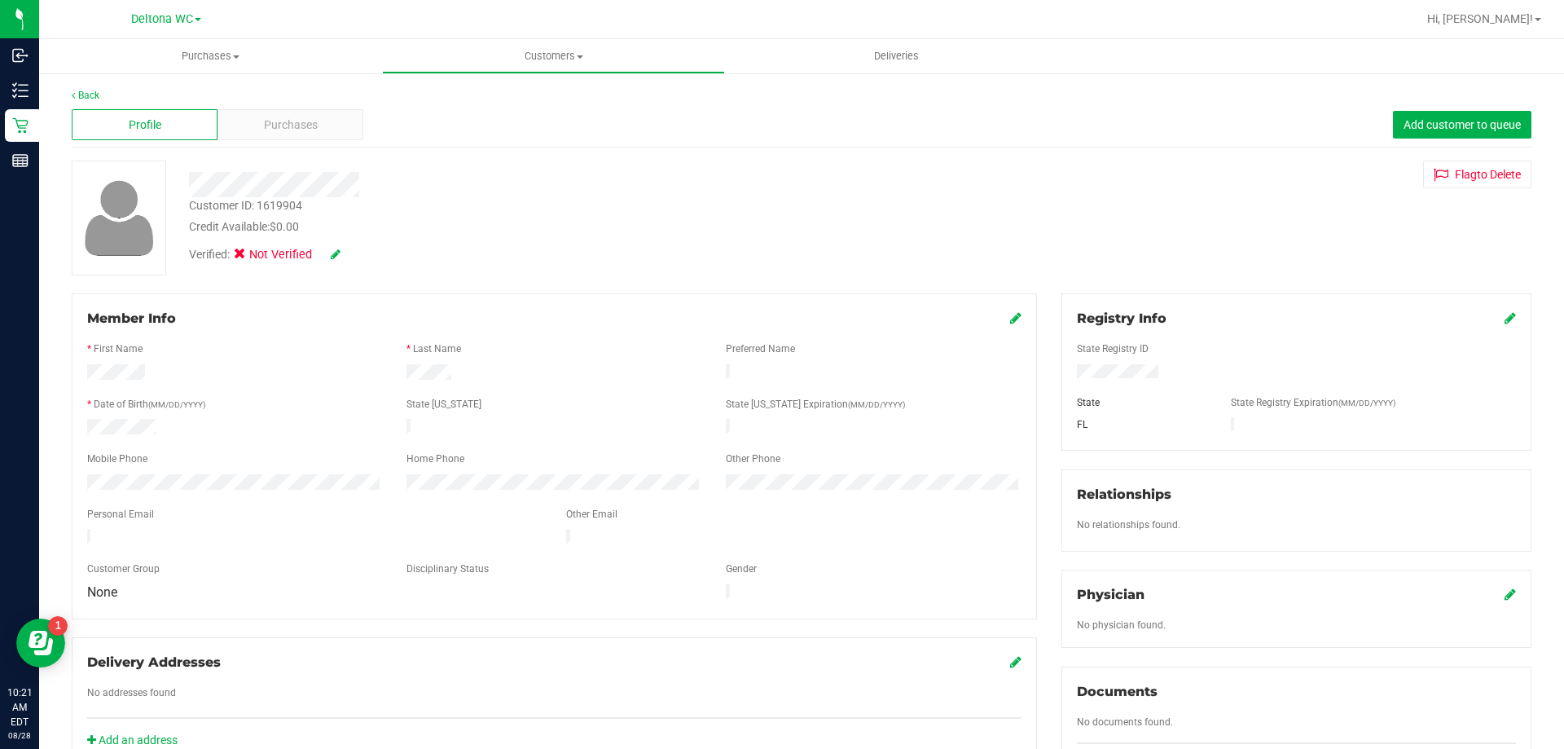
click at [1505, 314] on icon at bounding box center [1510, 317] width 11 height 13
drag, startPoint x: 1500, startPoint y: 316, endPoint x: 1469, endPoint y: 319, distance: 31.1
click at [1502, 316] on icon at bounding box center [1509, 319] width 15 height 13
click at [1010, 319] on icon at bounding box center [1015, 317] width 11 height 13
click at [1007, 322] on icon at bounding box center [1014, 319] width 15 height 13
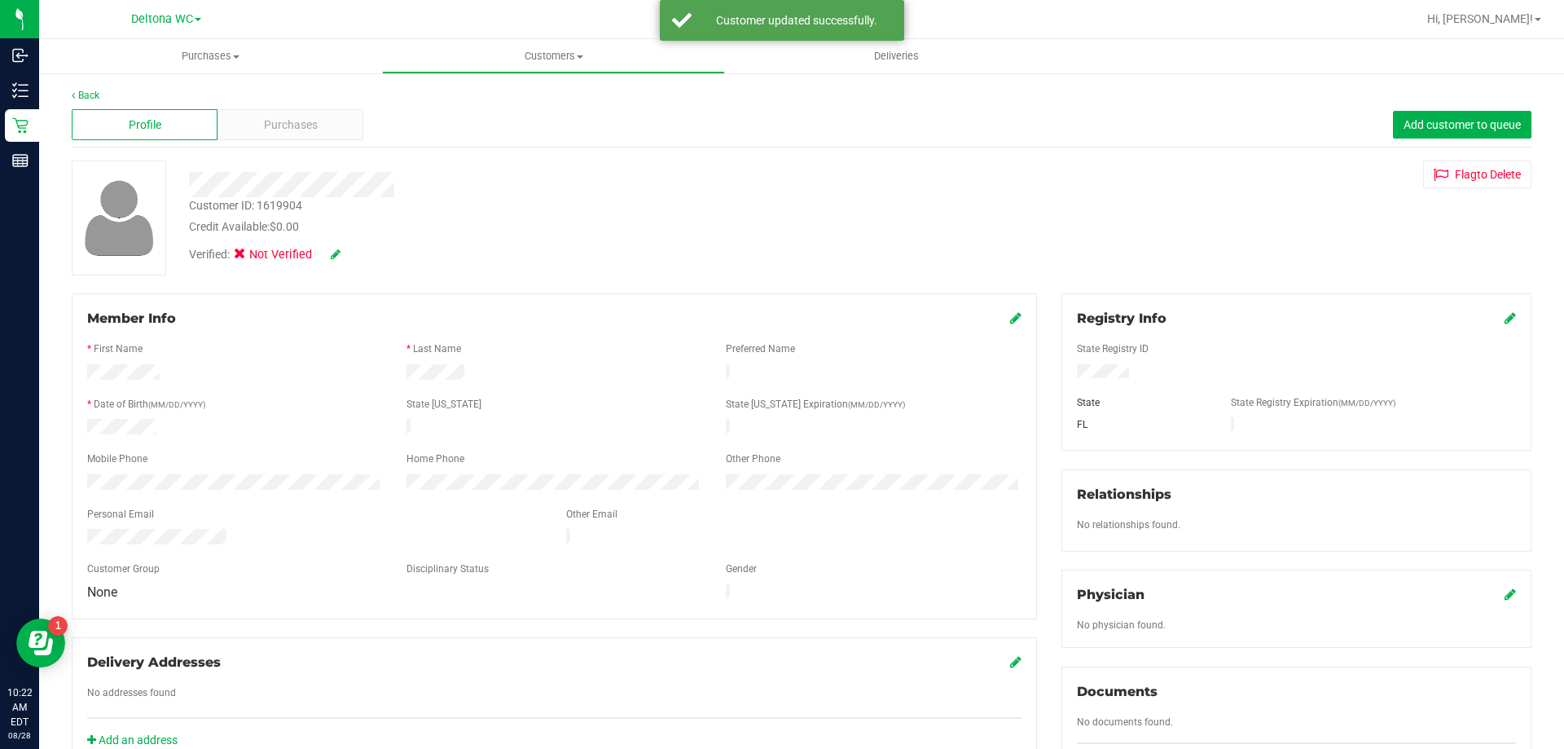
click at [328, 247] on div "Verified: Not Verified" at bounding box center [265, 255] width 152 height 18
click at [337, 252] on icon at bounding box center [336, 254] width 10 height 11
click at [281, 252] on span "Medical" at bounding box center [282, 257] width 46 height 17
click at [0, 0] on input "Medical" at bounding box center [0, 0] width 0 height 0
click at [359, 250] on icon at bounding box center [357, 254] width 13 height 11
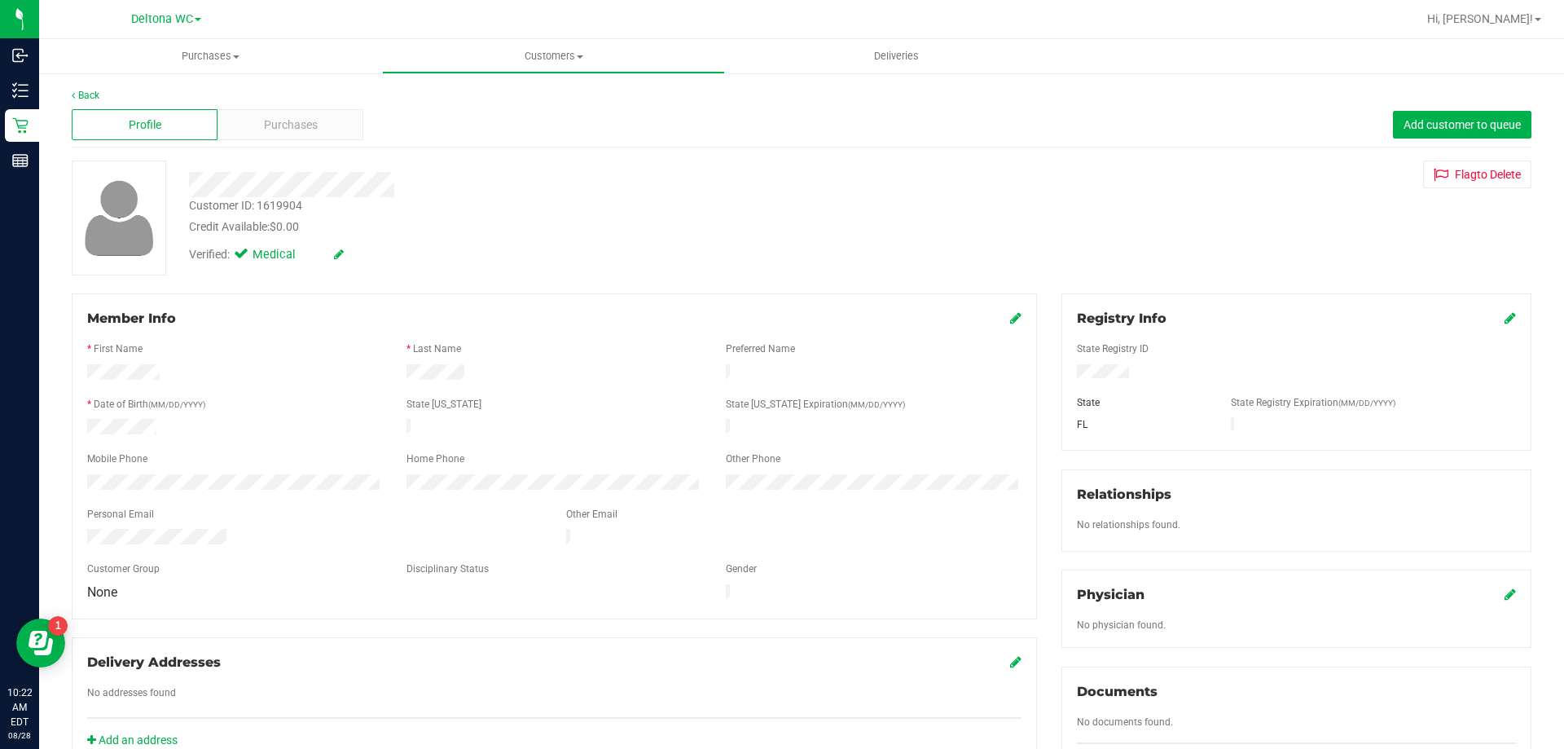
click at [316, 144] on div "Profile Purchases Add customer to queue" at bounding box center [802, 125] width 1460 height 45
click at [305, 121] on span "Purchases" at bounding box center [291, 125] width 54 height 17
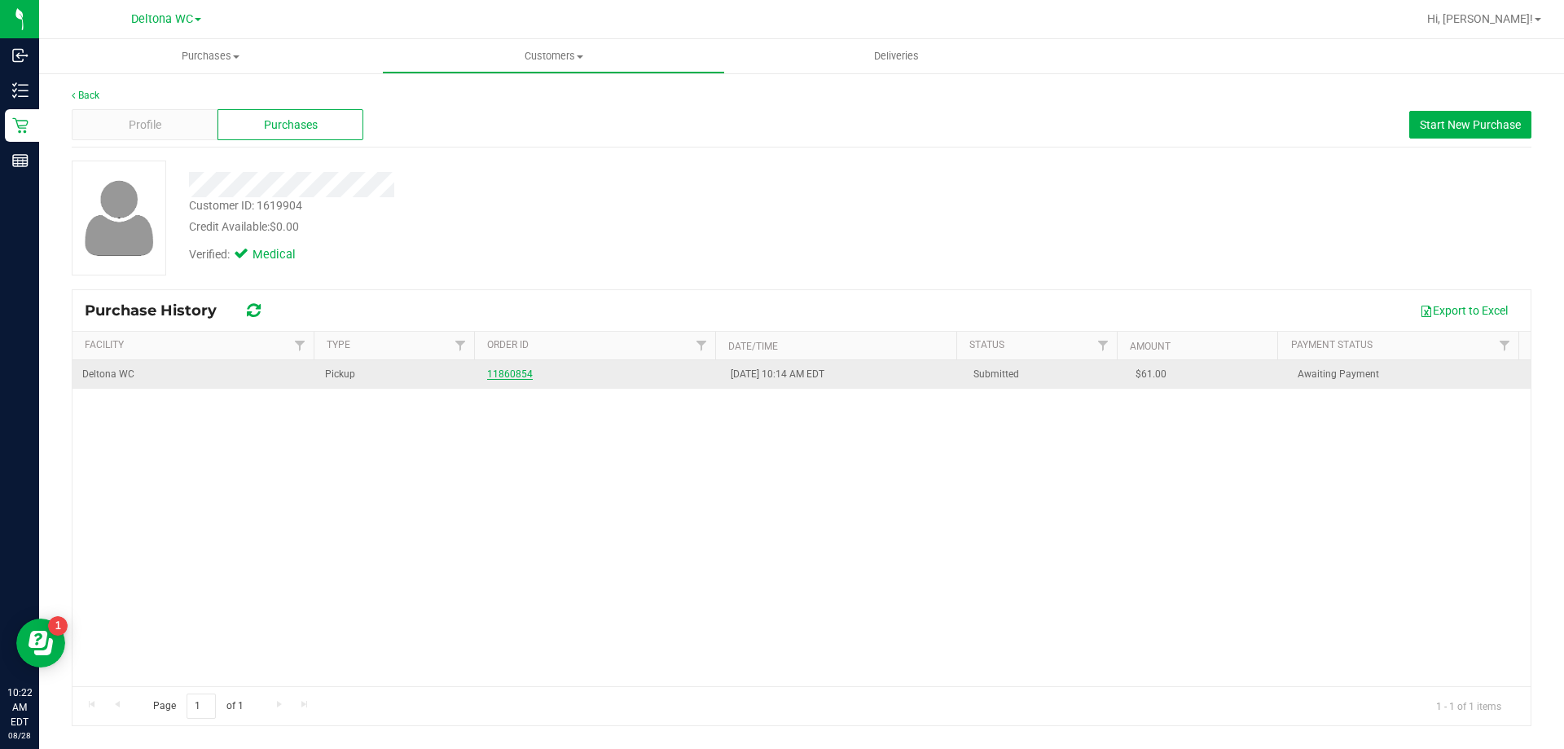
click at [510, 369] on link "11860854" at bounding box center [510, 373] width 46 height 11
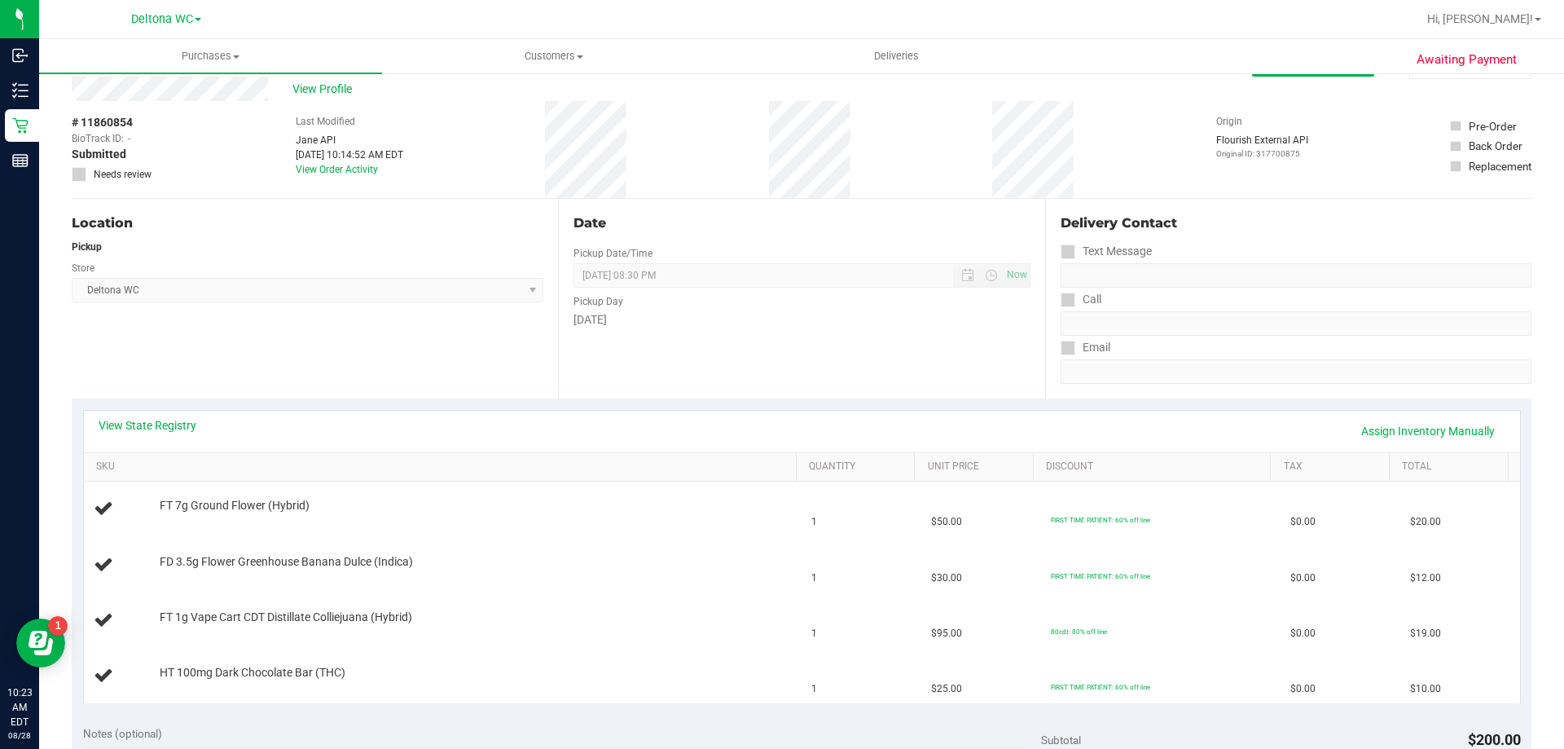
scroll to position [81, 0]
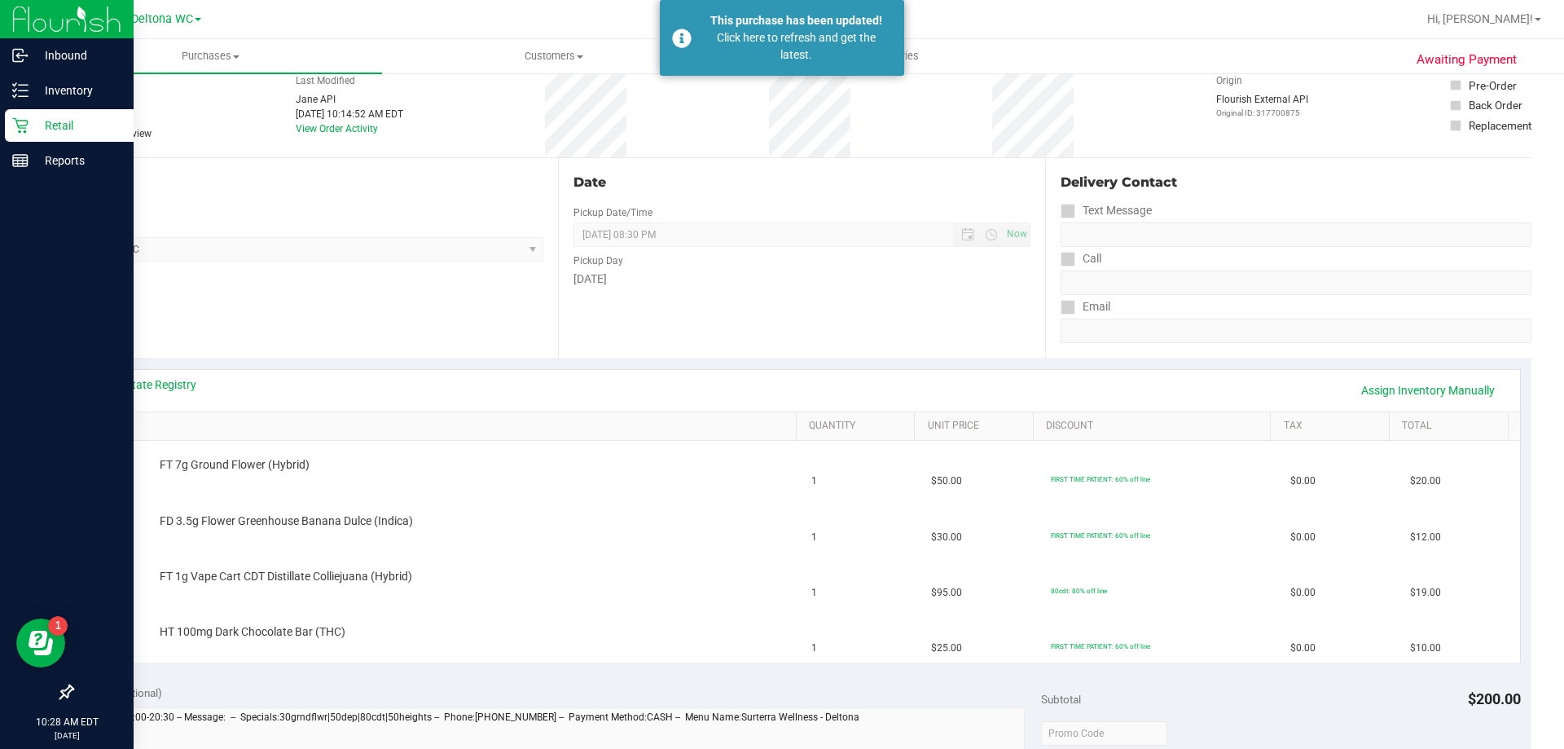
click at [24, 129] on icon at bounding box center [20, 125] width 16 height 16
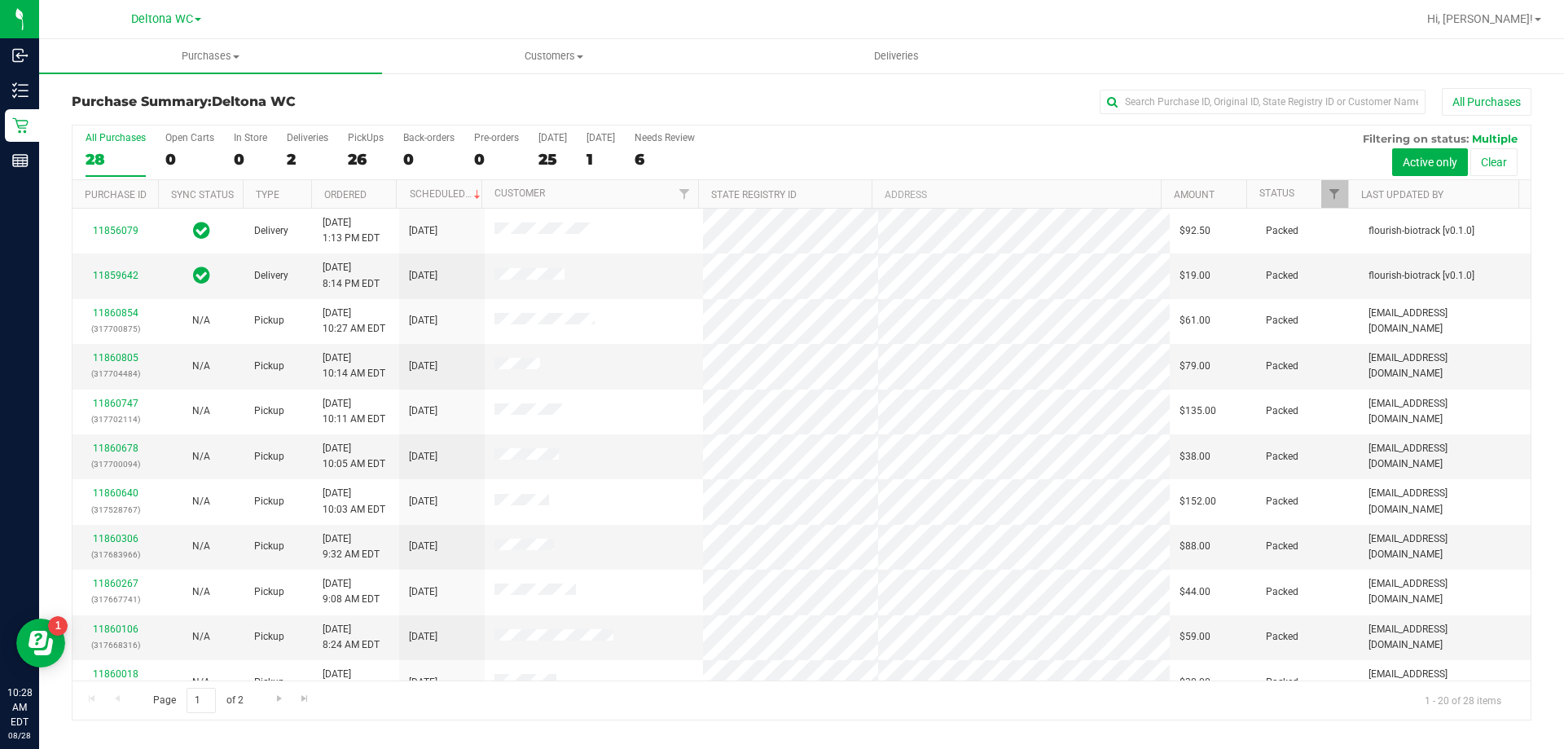
click at [1302, 192] on th "Status" at bounding box center [1298, 194] width 102 height 29
click at [1302, 192] on span at bounding box center [1306, 193] width 13 height 13
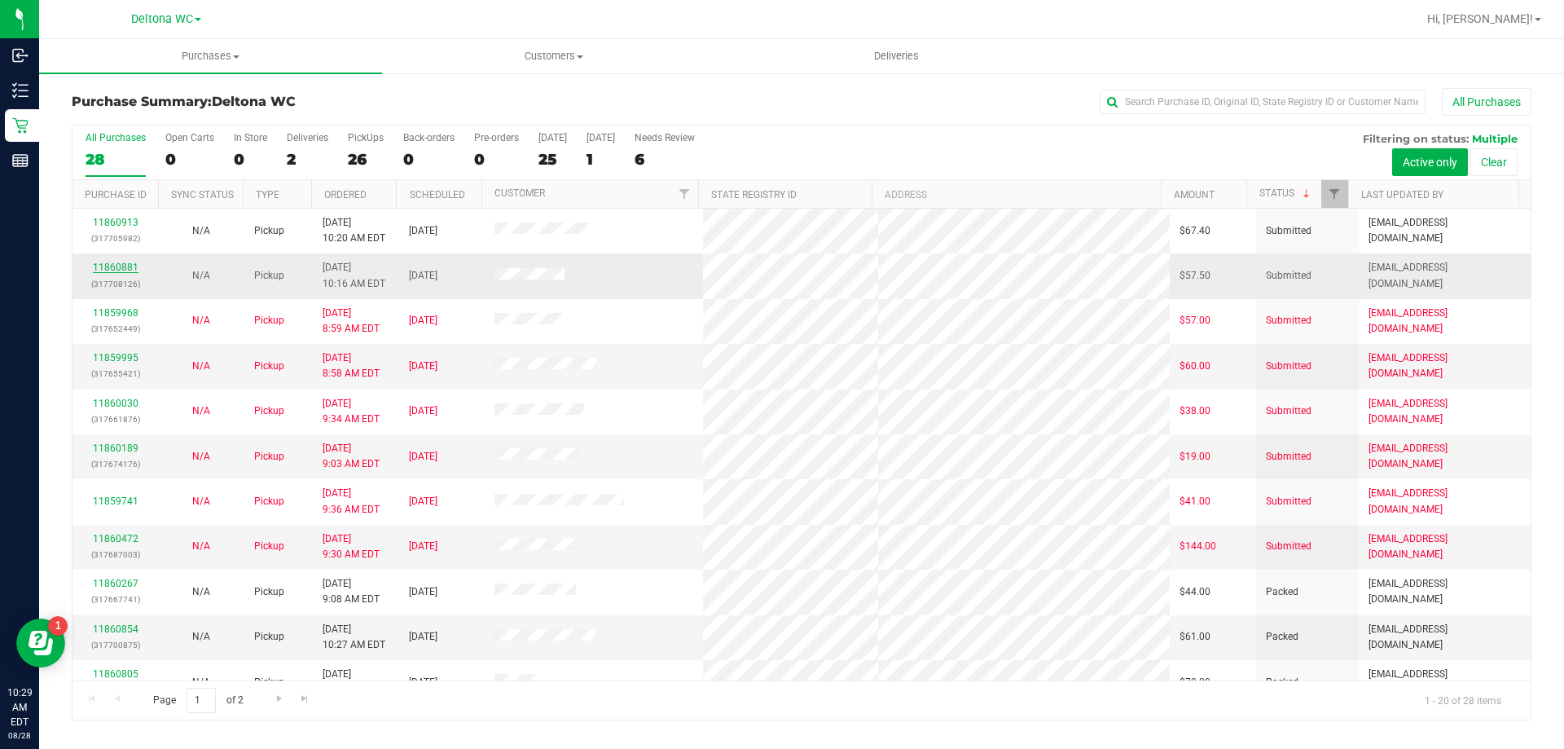
click at [107, 271] on link "11860881" at bounding box center [116, 267] width 46 height 11
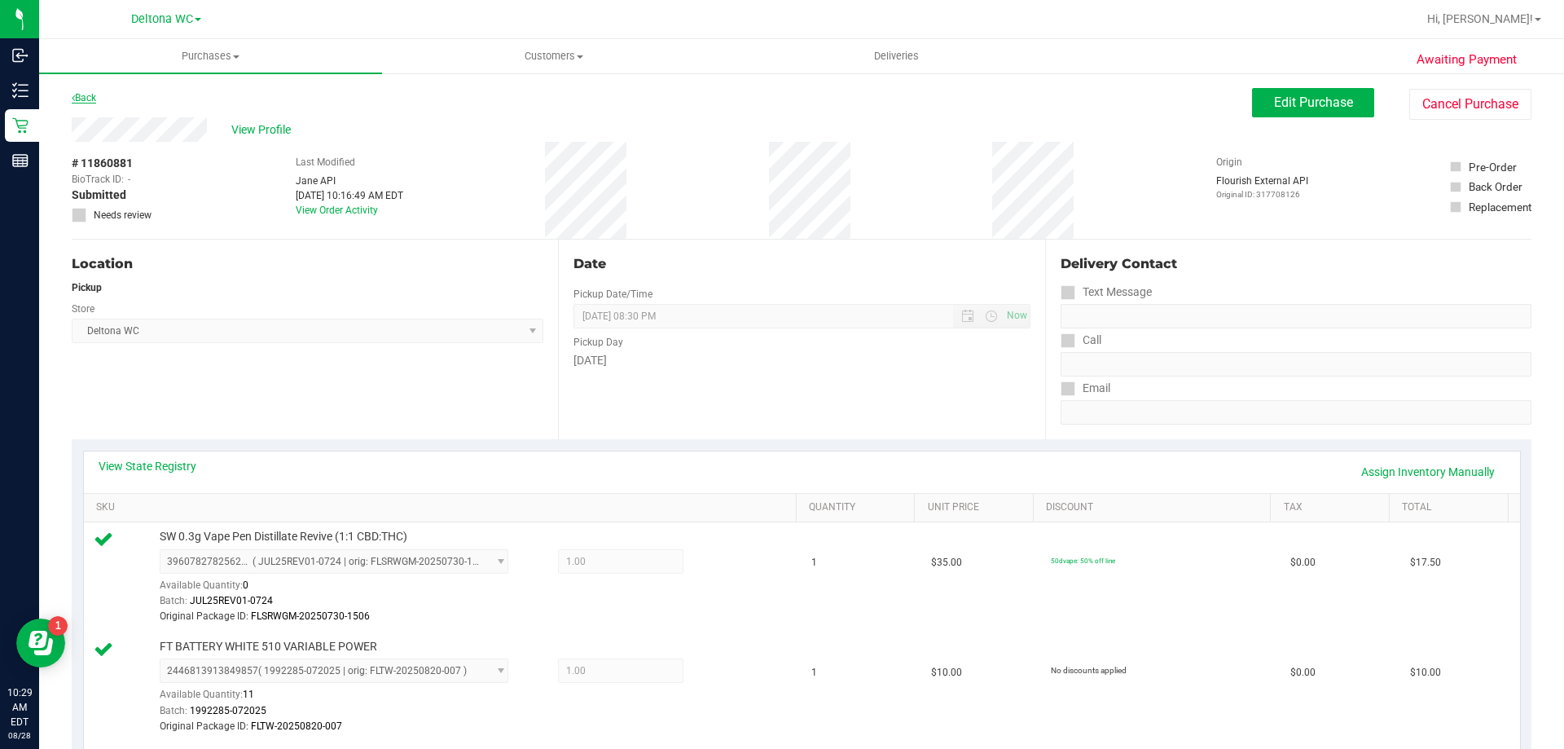
drag, startPoint x: 81, startPoint y: 89, endPoint x: 85, endPoint y: 99, distance: 10.3
click at [81, 92] on div "Back" at bounding box center [84, 98] width 24 height 20
click at [85, 99] on link "Back" at bounding box center [84, 97] width 24 height 11
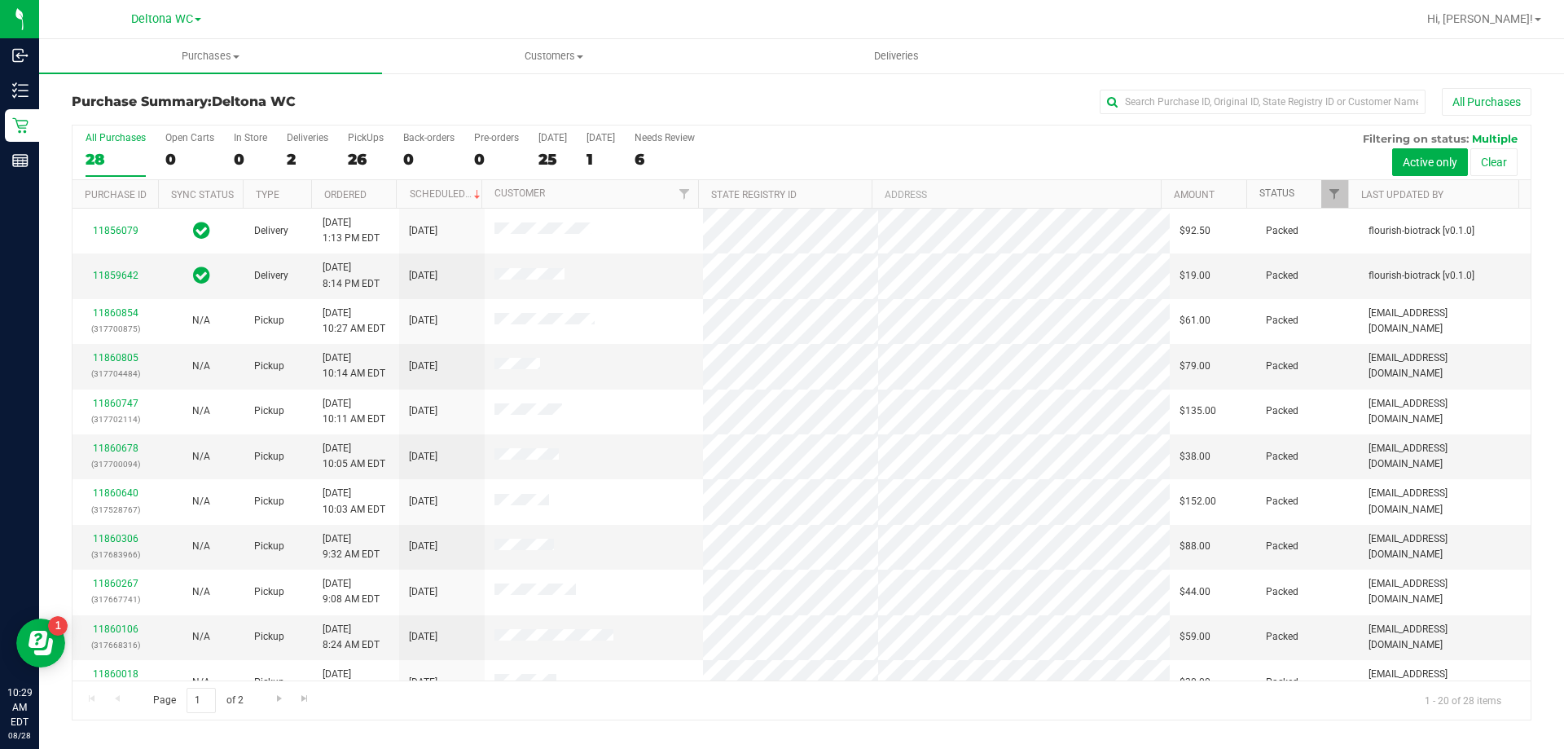
click at [1288, 191] on link "Status" at bounding box center [1277, 192] width 35 height 11
click at [1288, 191] on link "Status" at bounding box center [1287, 192] width 54 height 11
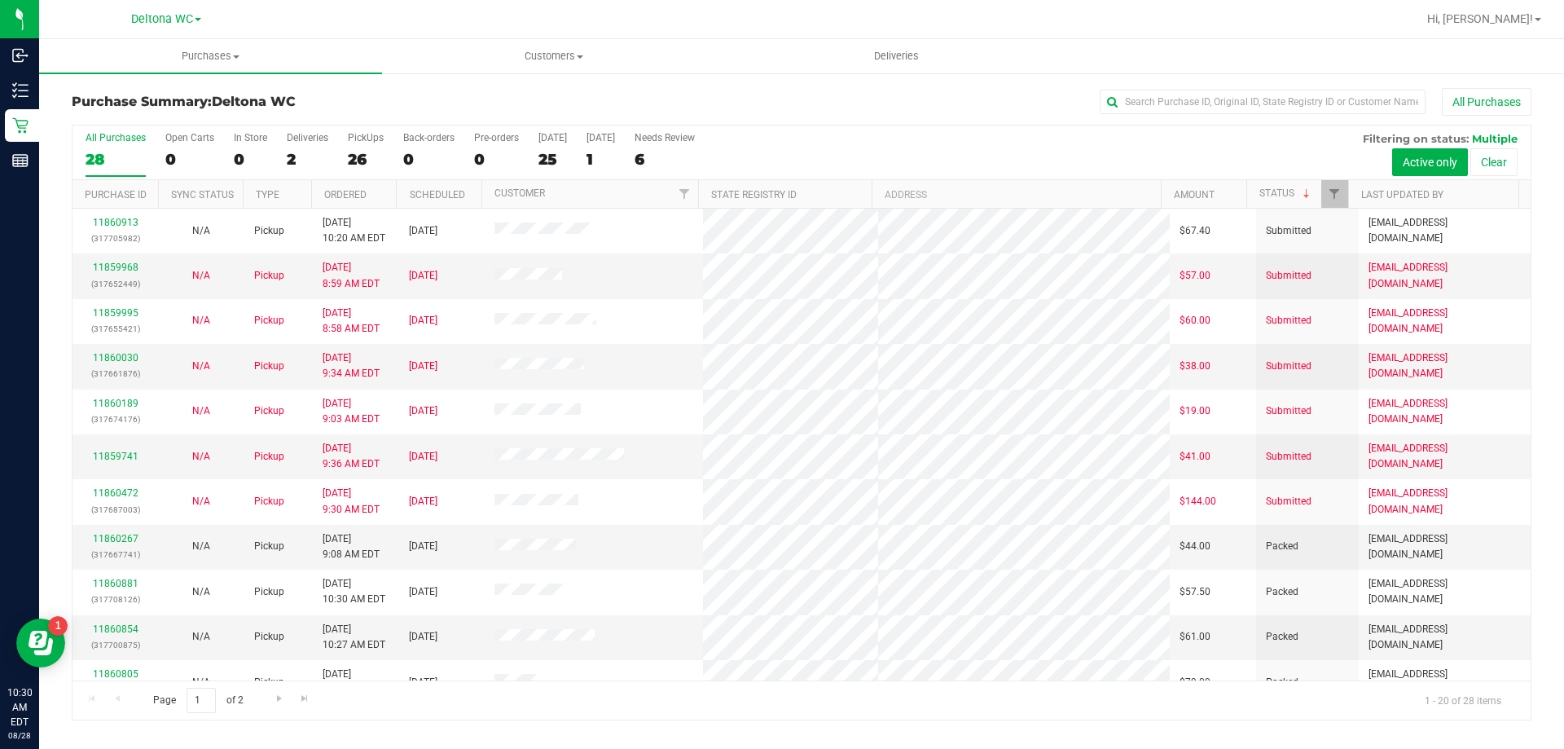
click at [114, 153] on div "28" at bounding box center [116, 159] width 60 height 19
click at [0, 0] on input "All Purchases 28" at bounding box center [0, 0] width 0 height 0
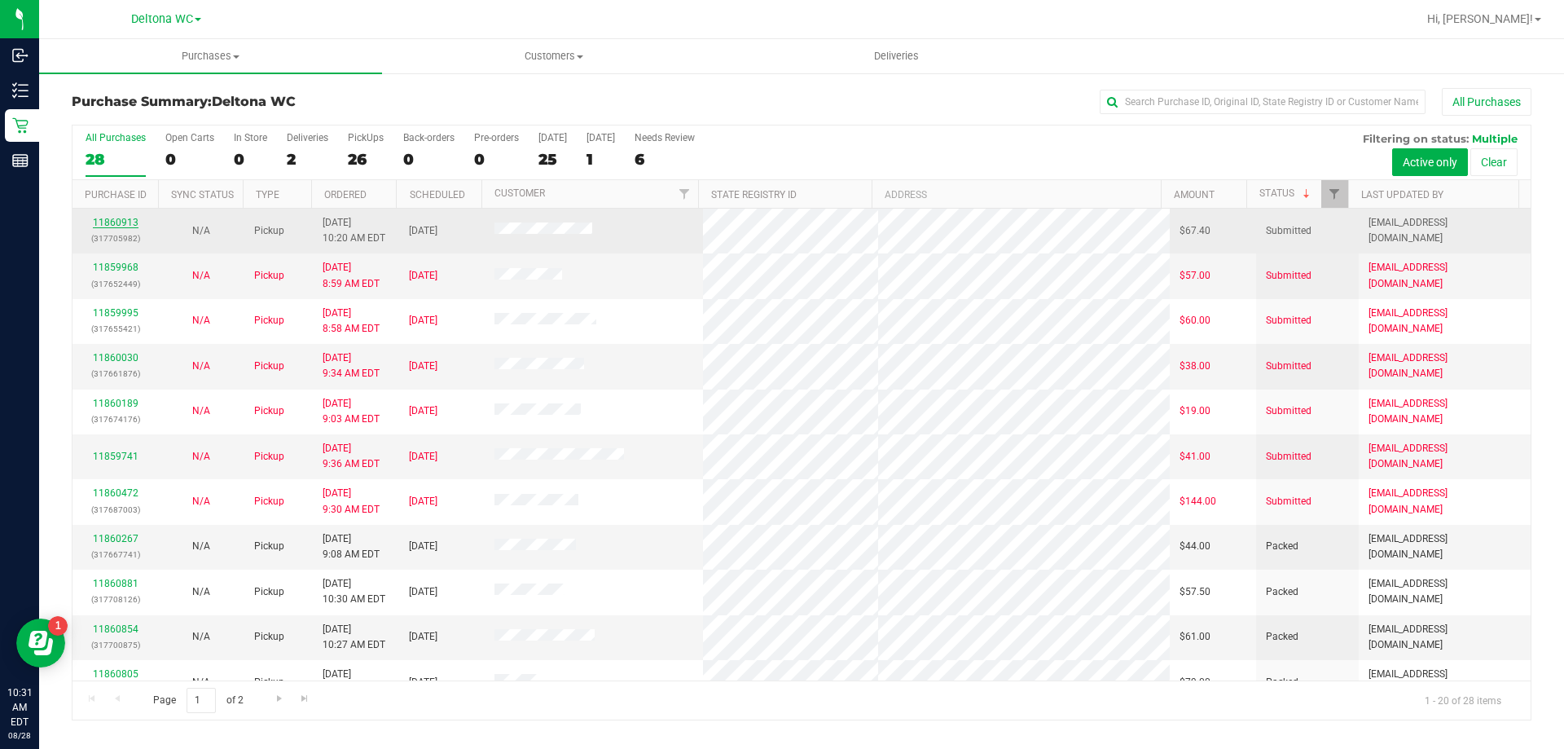
click at [114, 221] on link "11860913" at bounding box center [116, 222] width 46 height 11
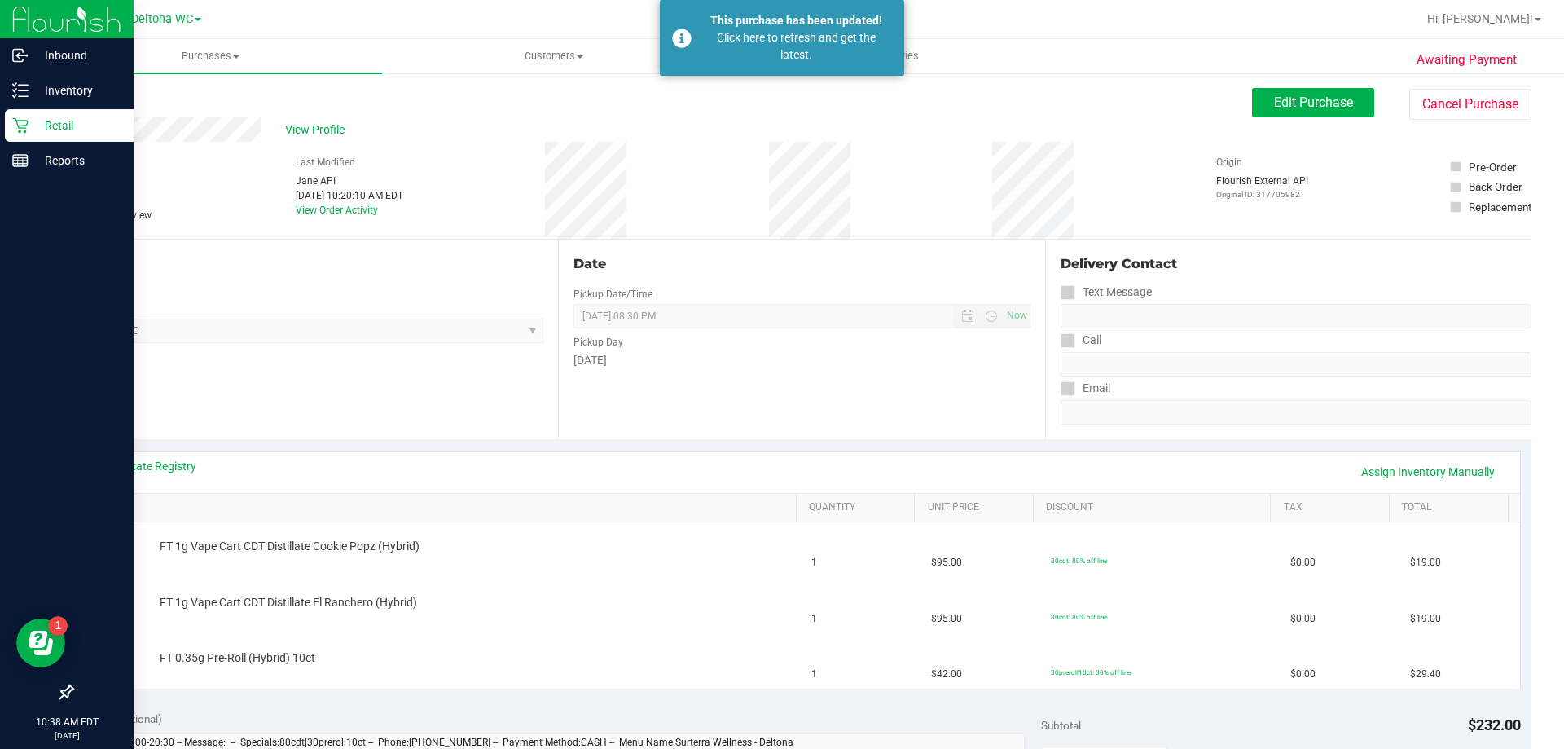
click at [51, 122] on p "Retail" at bounding box center [78, 126] width 98 height 20
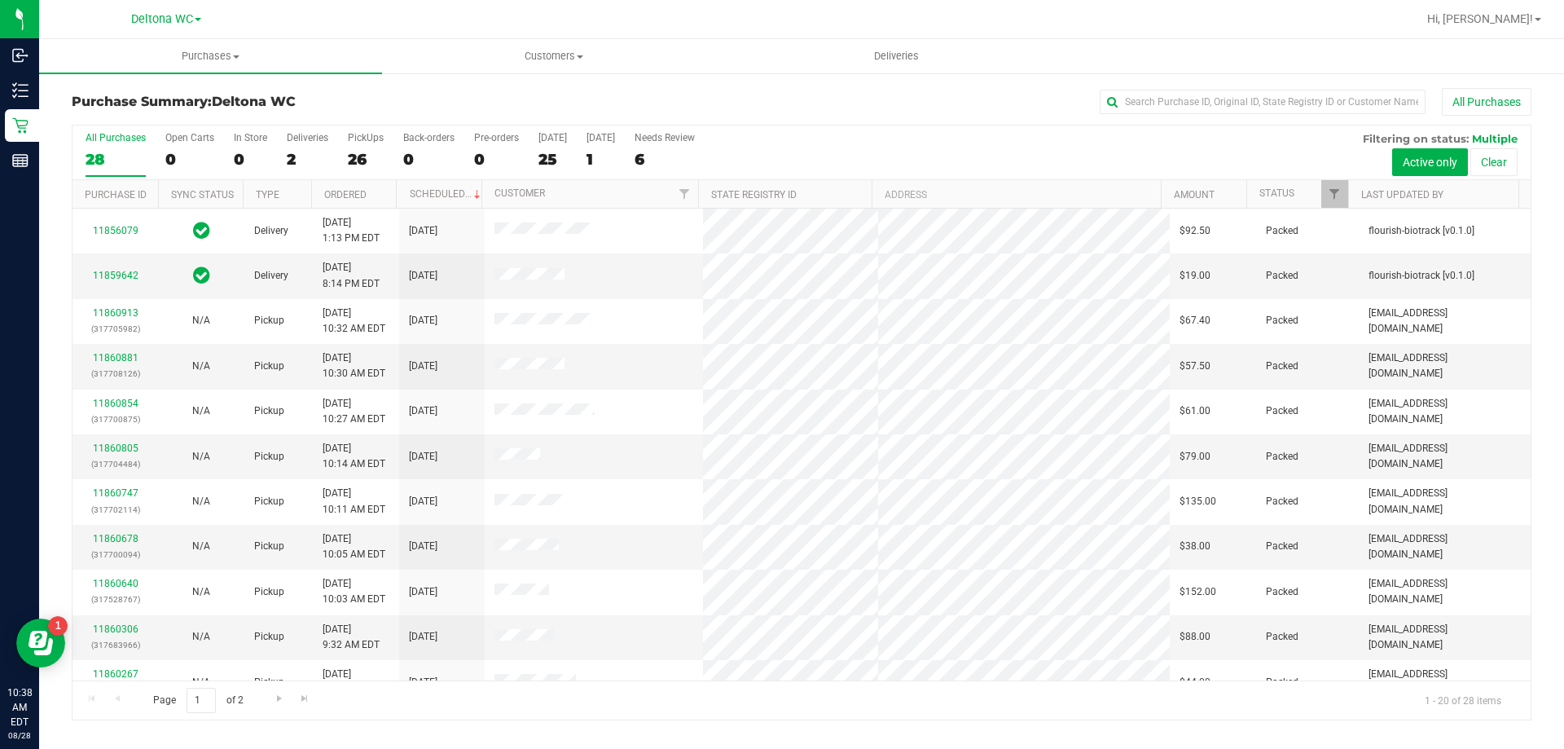
click at [1297, 191] on th "Status" at bounding box center [1298, 194] width 102 height 29
click at [1306, 194] on span at bounding box center [1306, 193] width 13 height 13
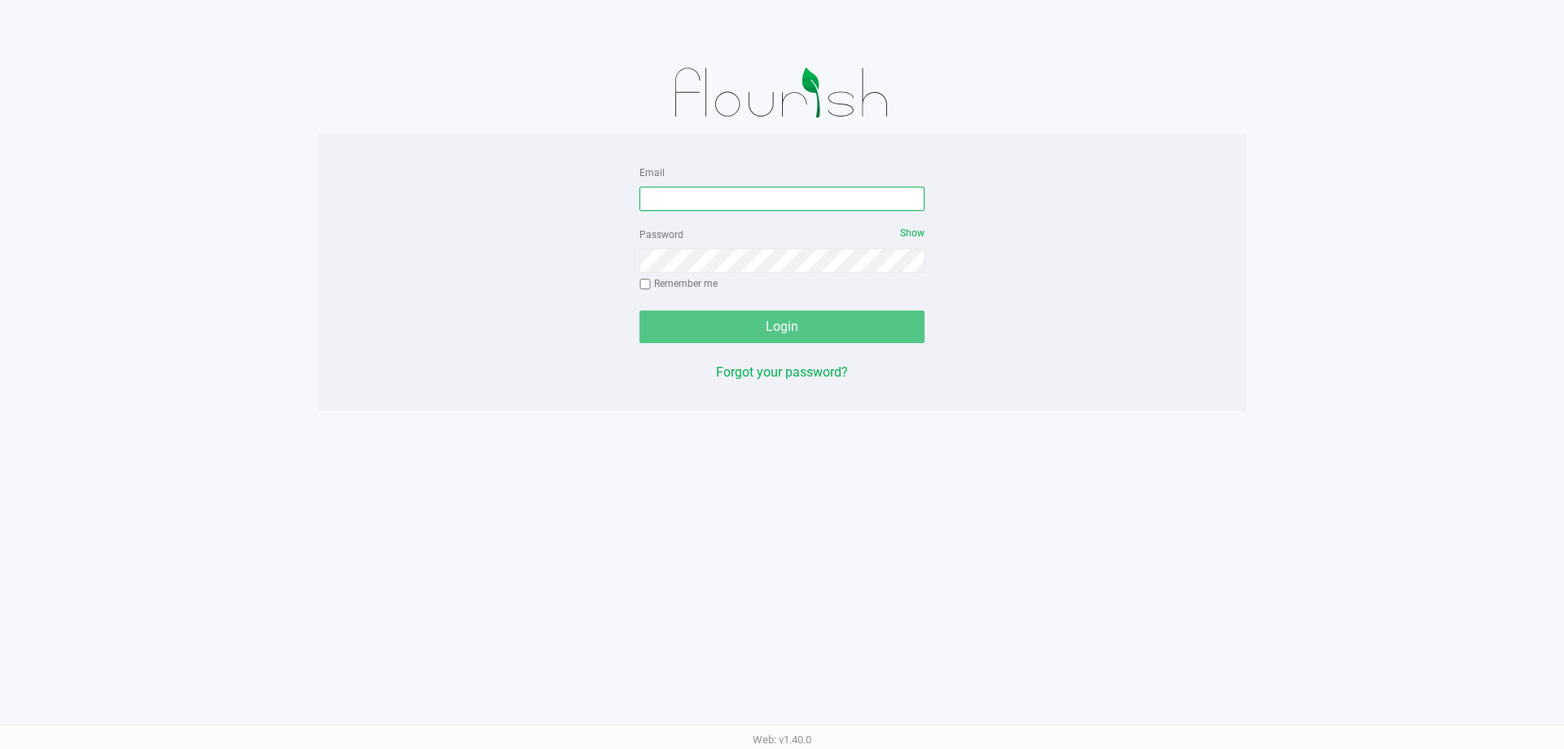
click at [760, 198] on input "Email" at bounding box center [782, 199] width 285 height 24
type input "[EMAIL_ADDRESS][DOMAIN_NAME]"
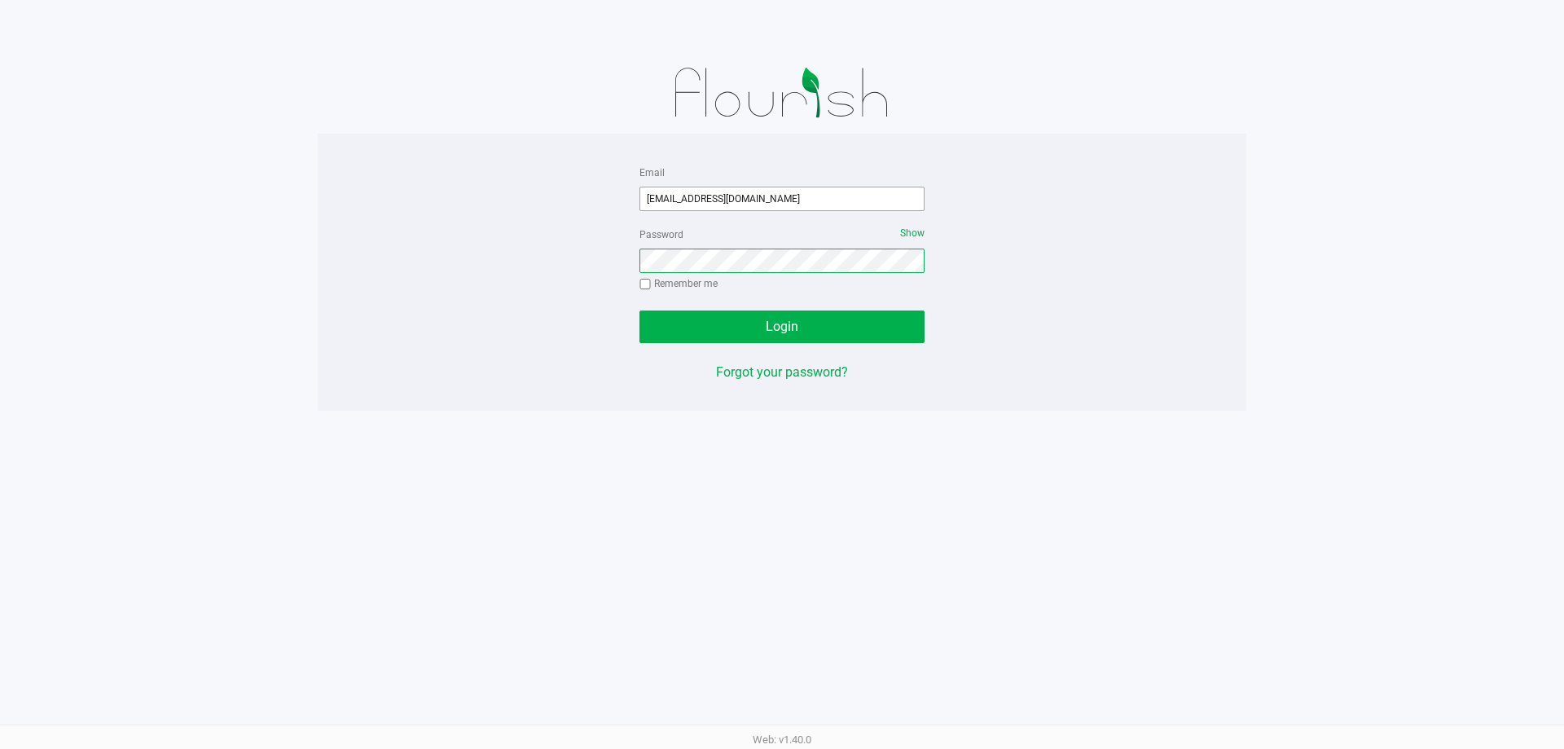
click at [640, 310] on button "Login" at bounding box center [782, 326] width 285 height 33
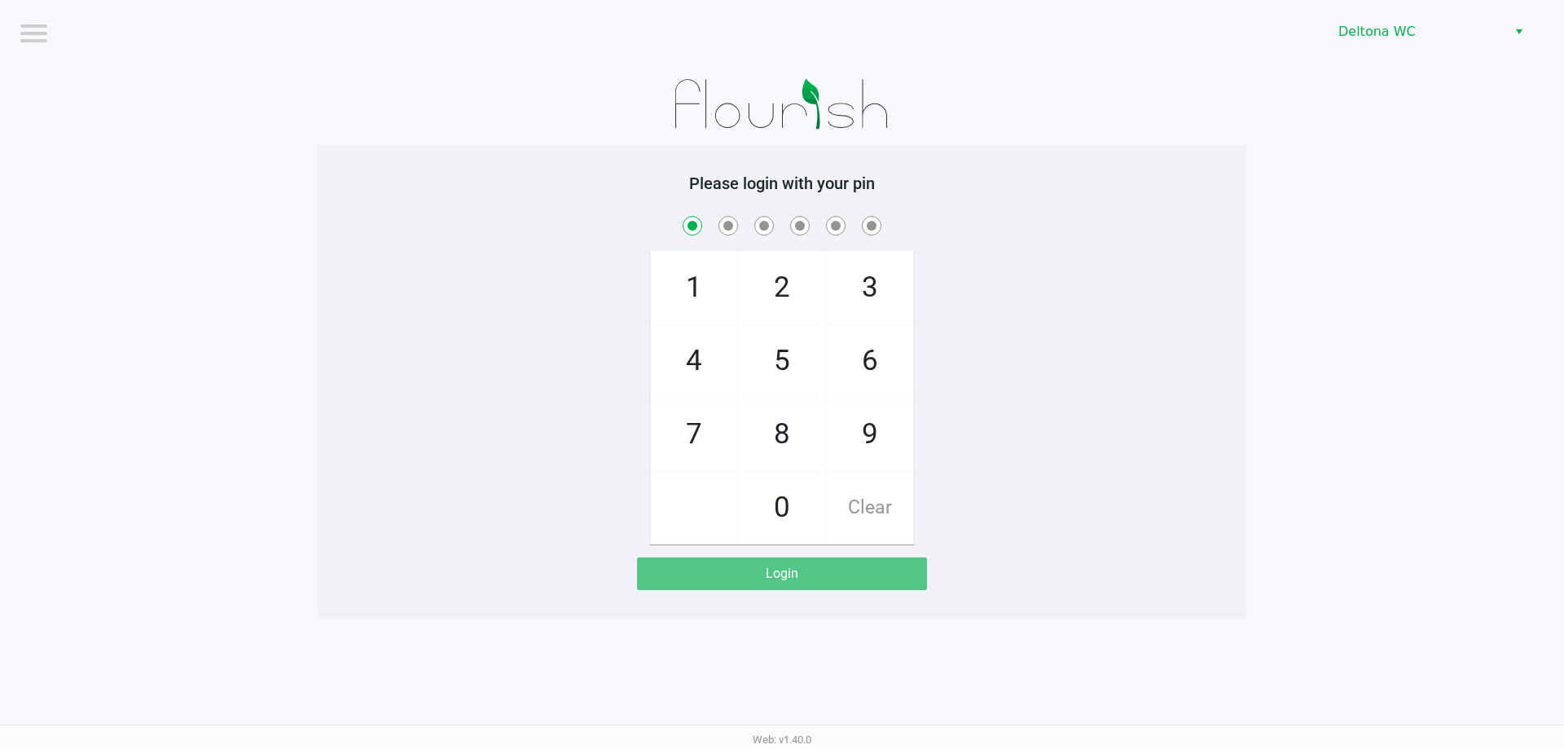
checkbox input "true"
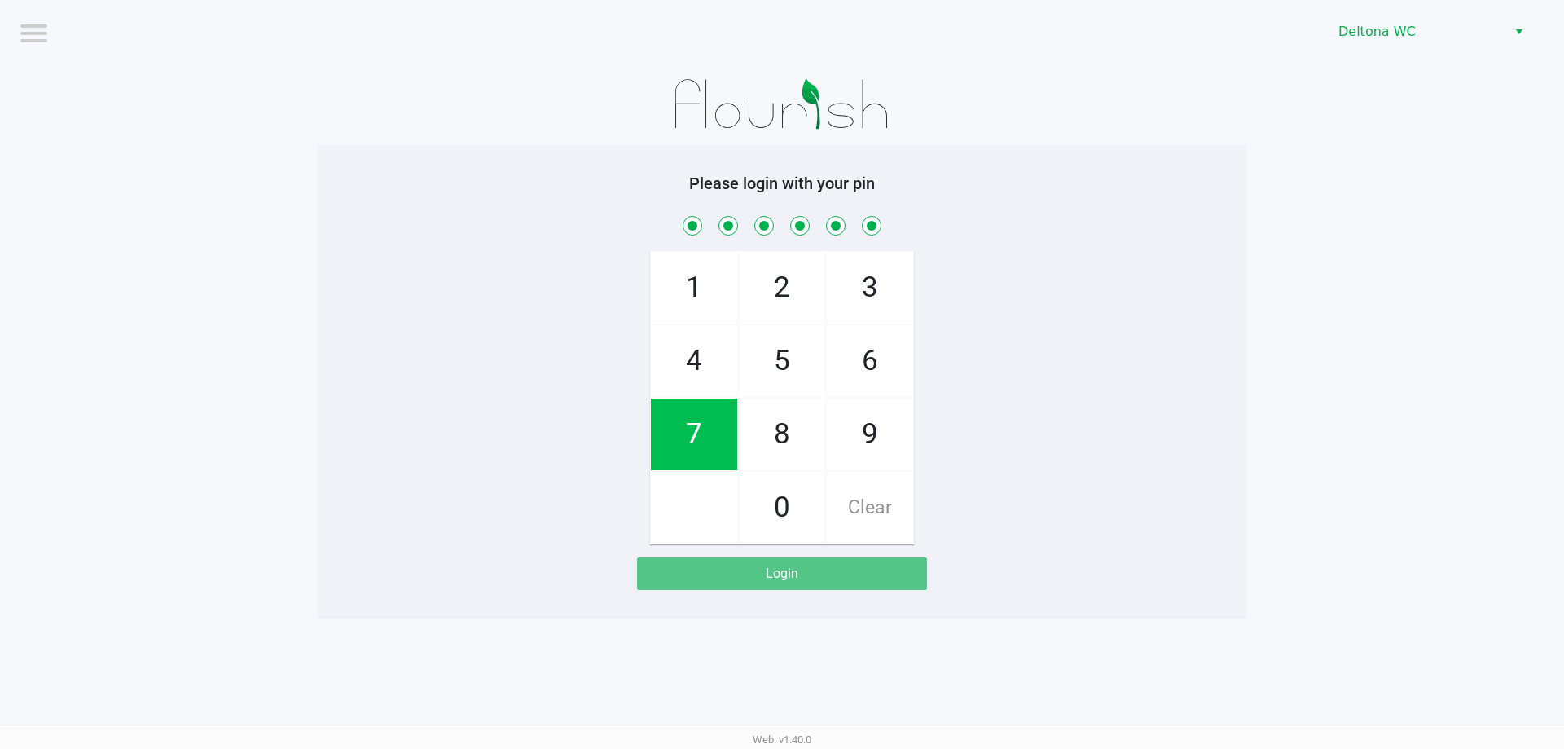
checkbox input "true"
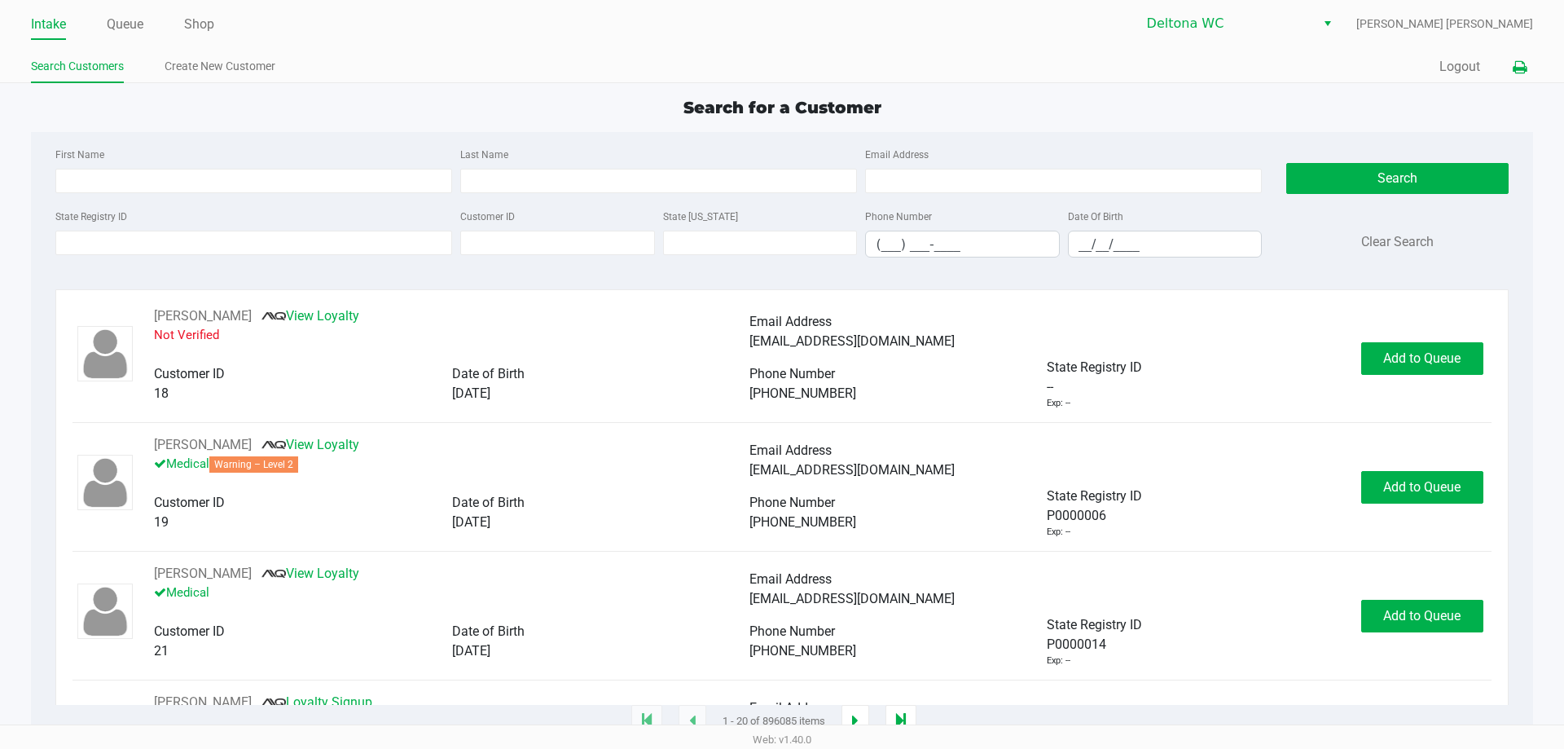
click at [1529, 68] on button at bounding box center [1520, 67] width 27 height 30
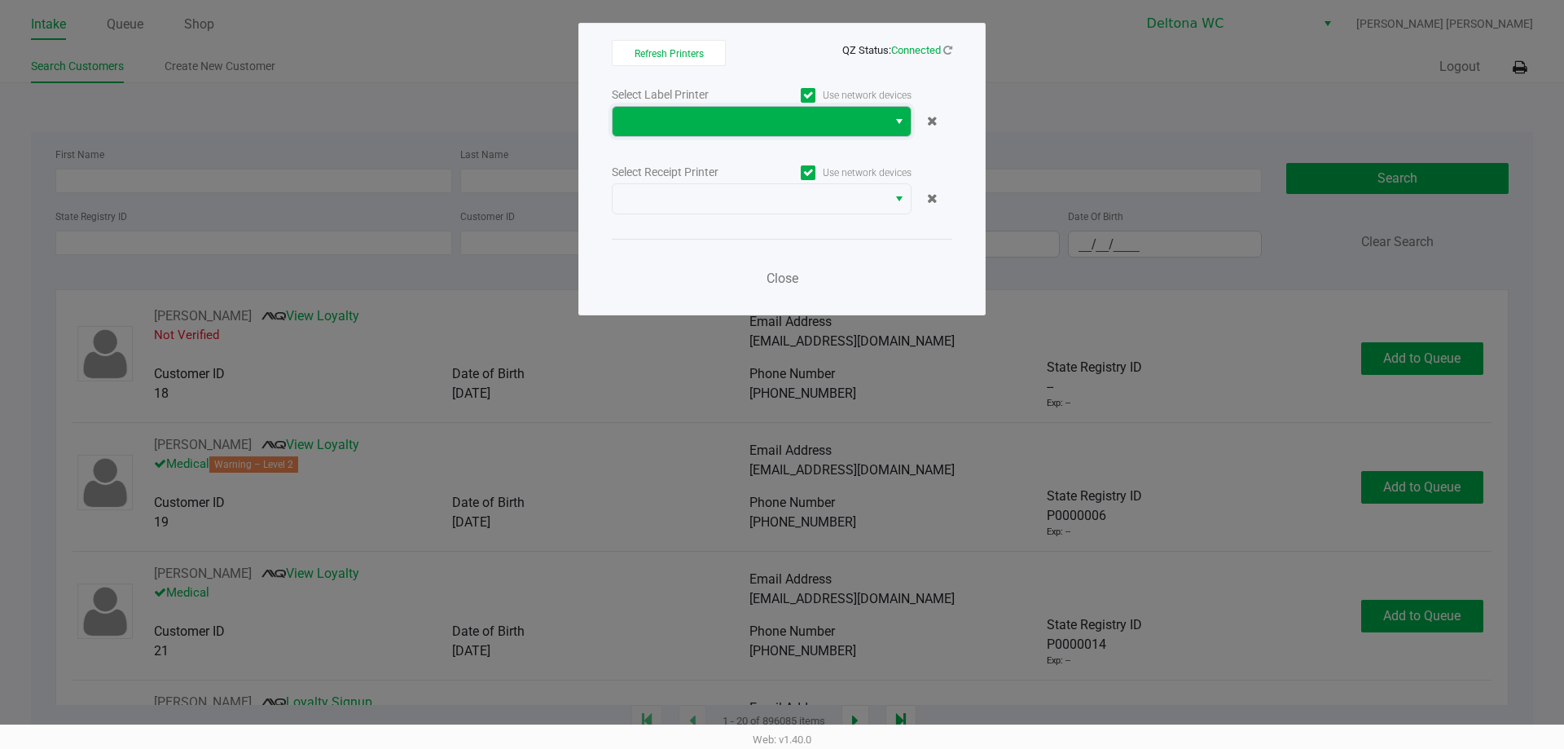
click at [695, 123] on span at bounding box center [750, 122] width 255 height 20
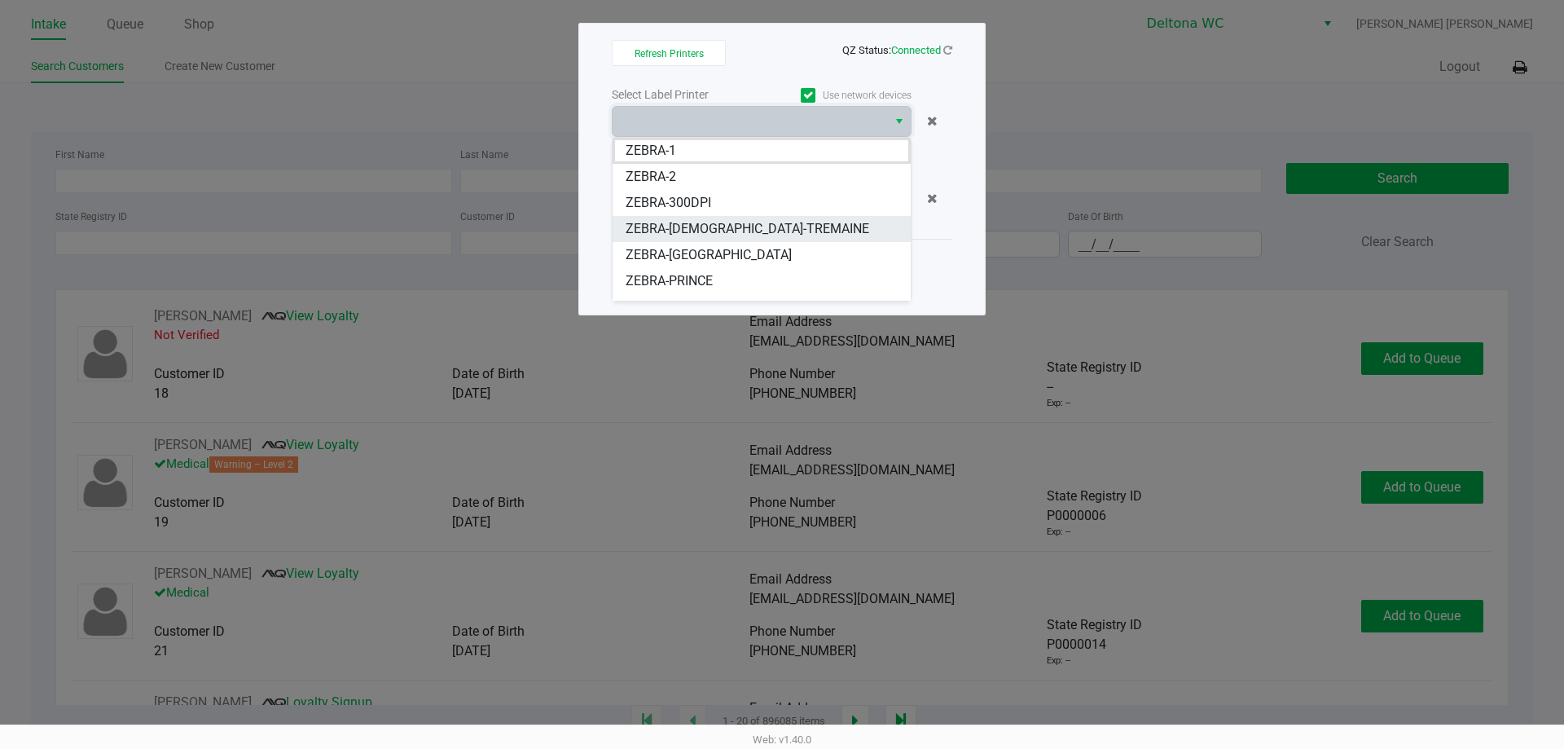
click at [695, 234] on span "ZEBRA-[DEMOGRAPHIC_DATA]-TREMAINE" at bounding box center [748, 229] width 244 height 20
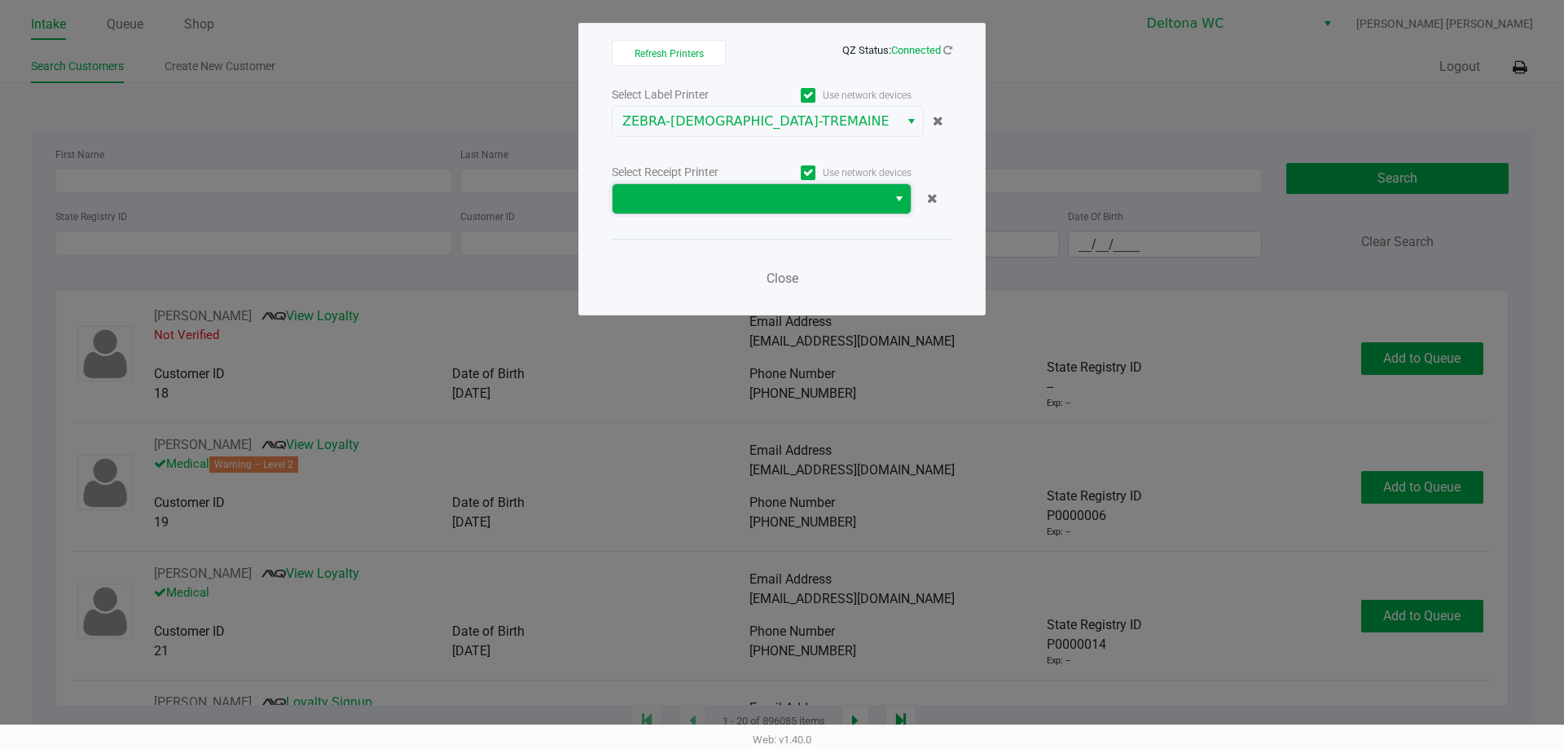
click at [707, 187] on span at bounding box center [750, 198] width 275 height 29
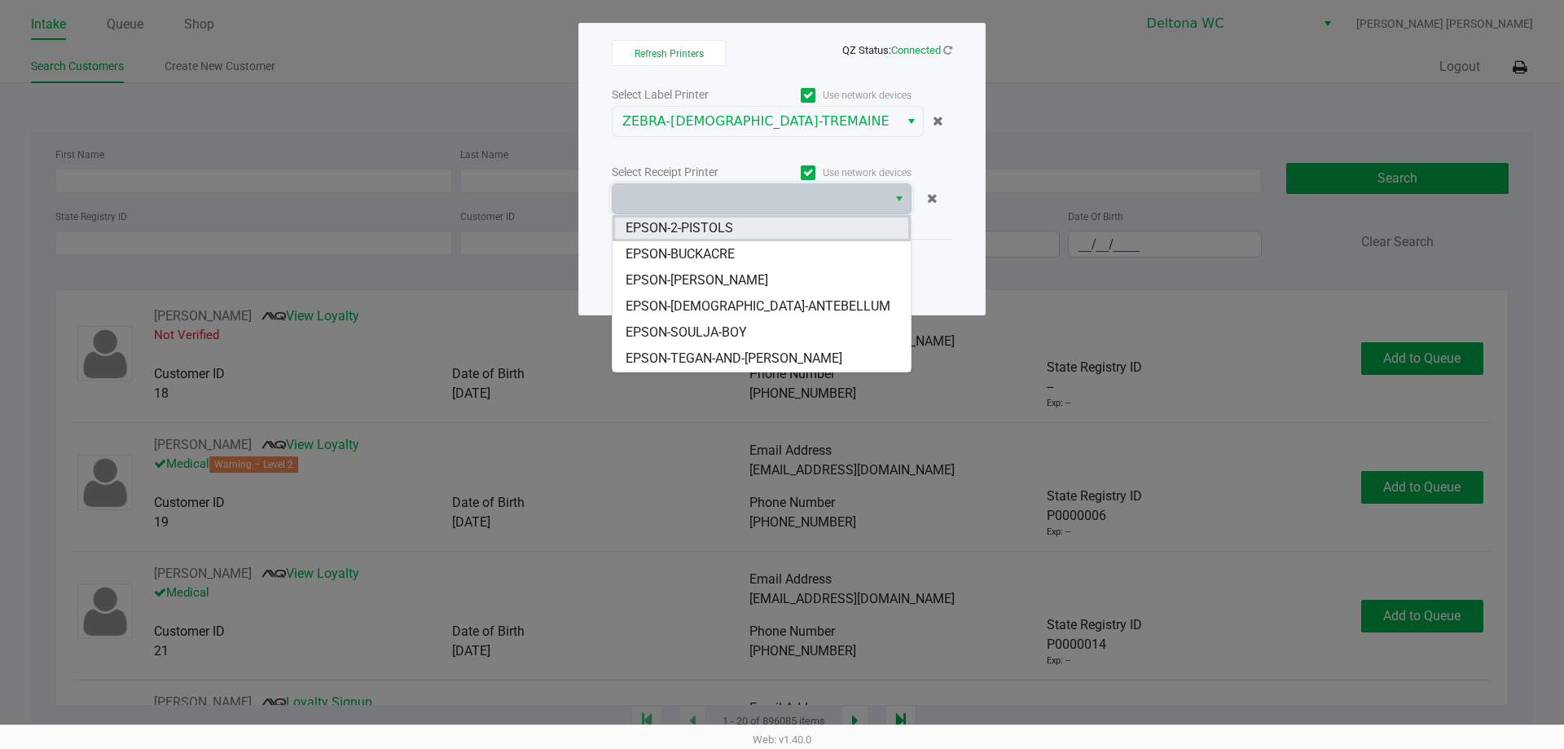
click at [742, 228] on li "EPSON-2-PISTOLS" at bounding box center [762, 228] width 298 height 26
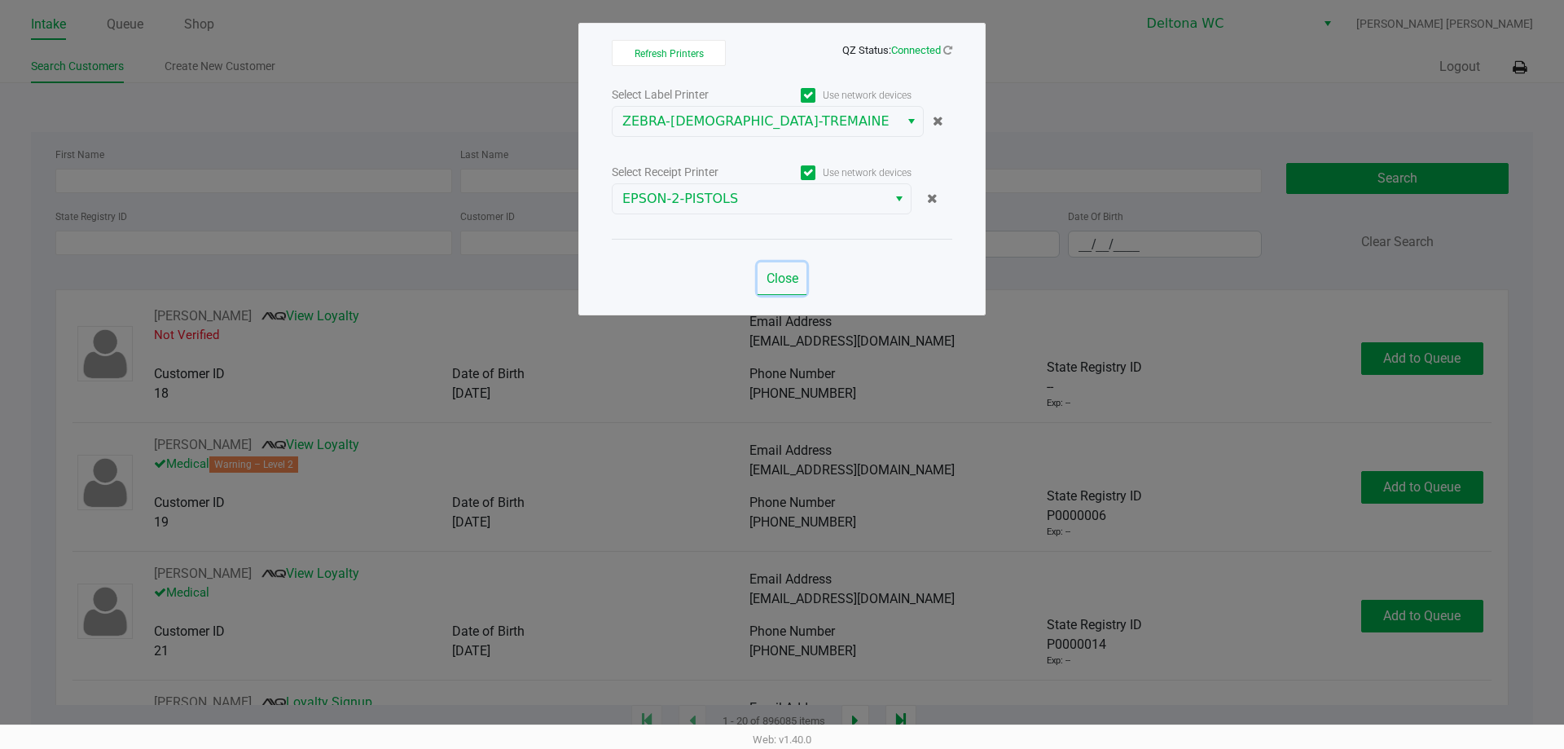
drag, startPoint x: 778, startPoint y: 278, endPoint x: 541, endPoint y: 218, distance: 244.5
click at [776, 275] on span "Close" at bounding box center [783, 278] width 32 height 15
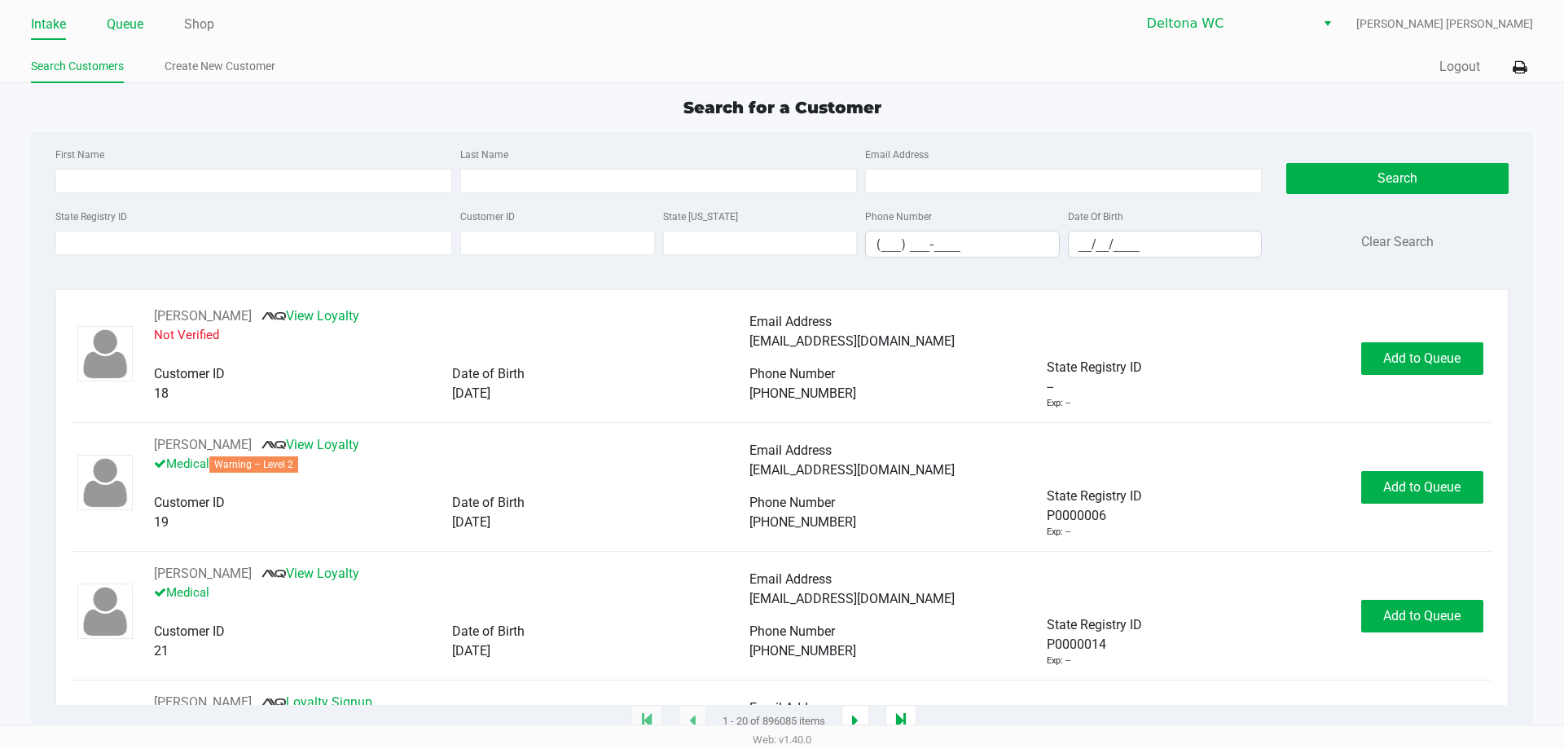
click at [121, 17] on link "Queue" at bounding box center [125, 24] width 37 height 23
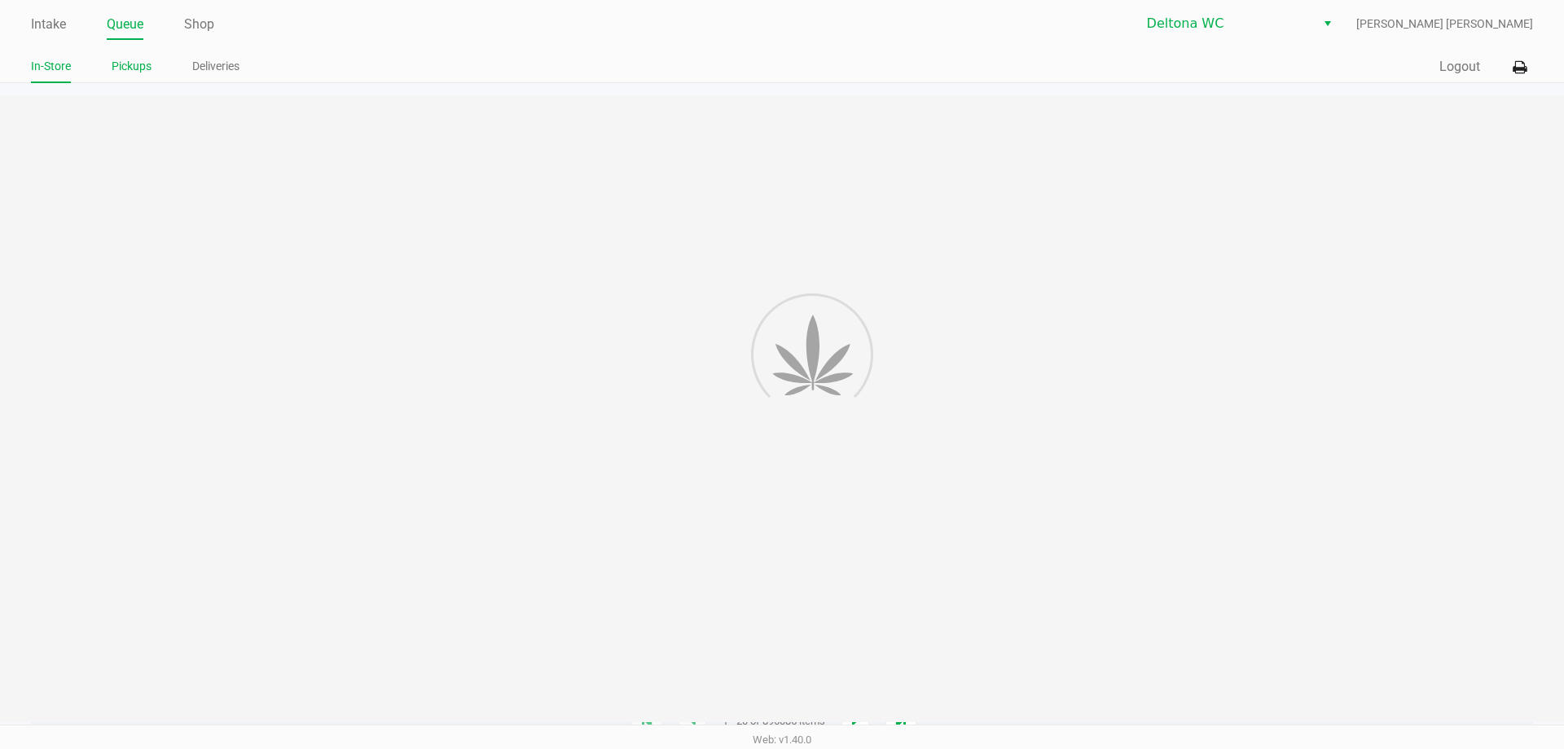
click at [140, 60] on link "Pickups" at bounding box center [132, 66] width 40 height 20
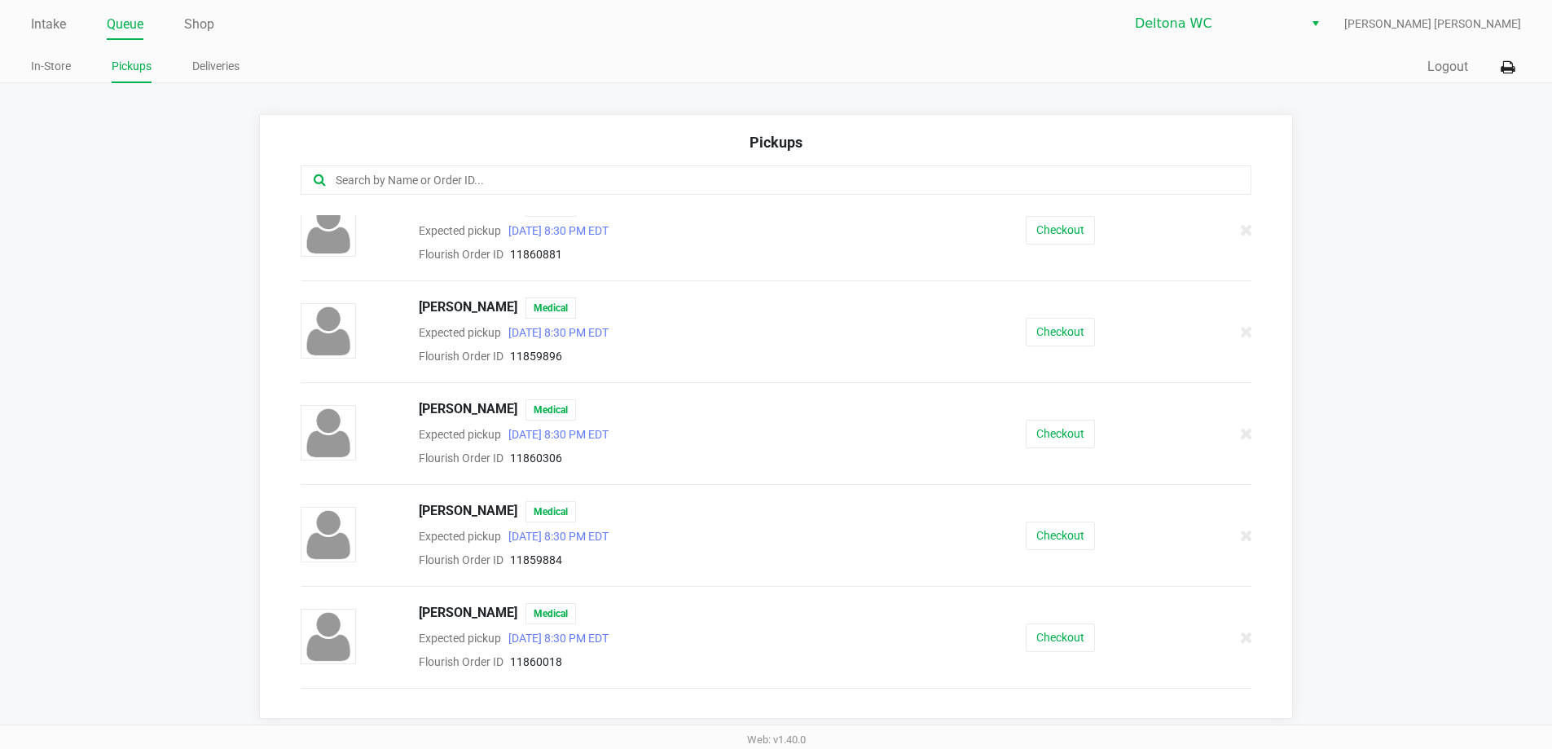
scroll to position [906, 0]
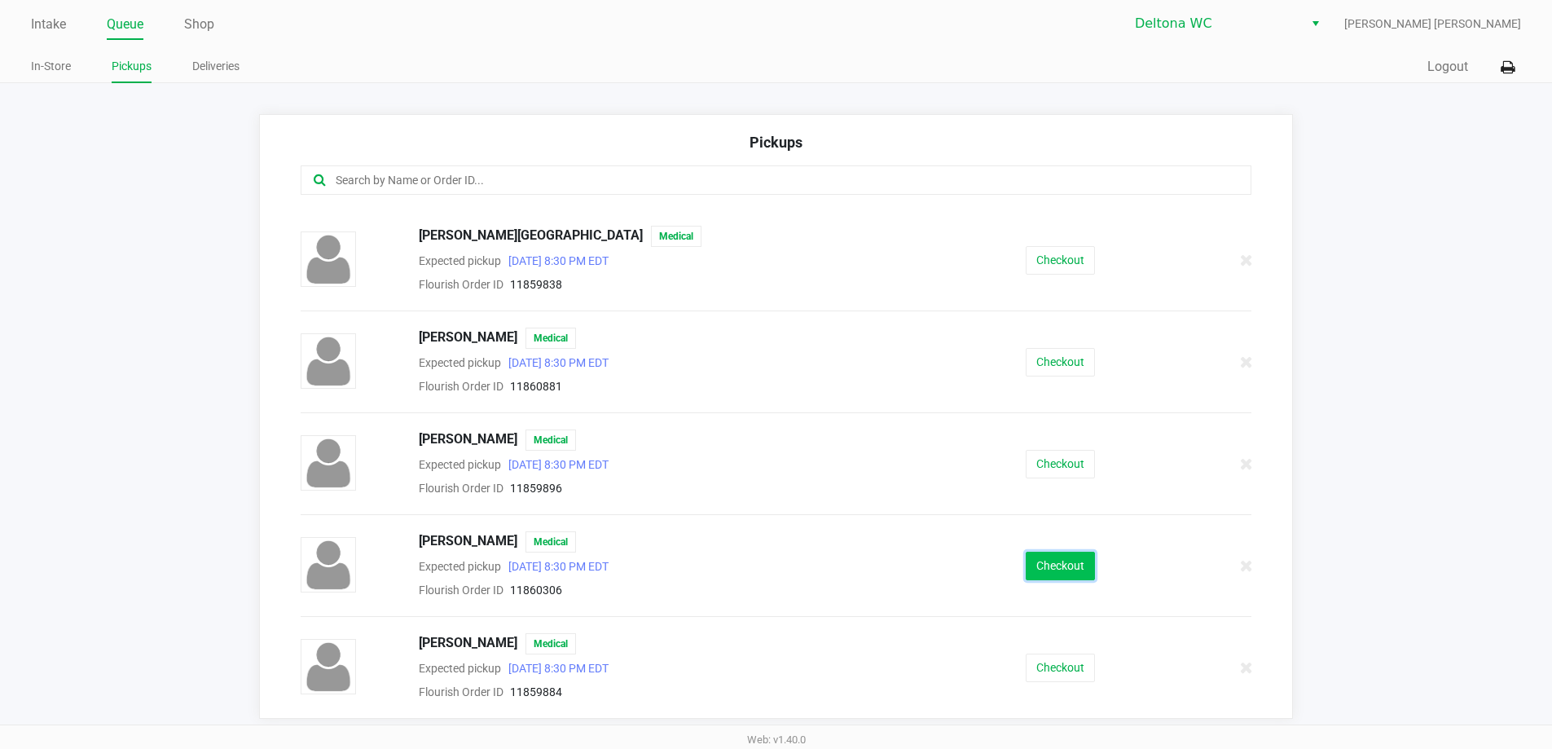
click at [1054, 553] on button "Checkout" at bounding box center [1060, 566] width 69 height 29
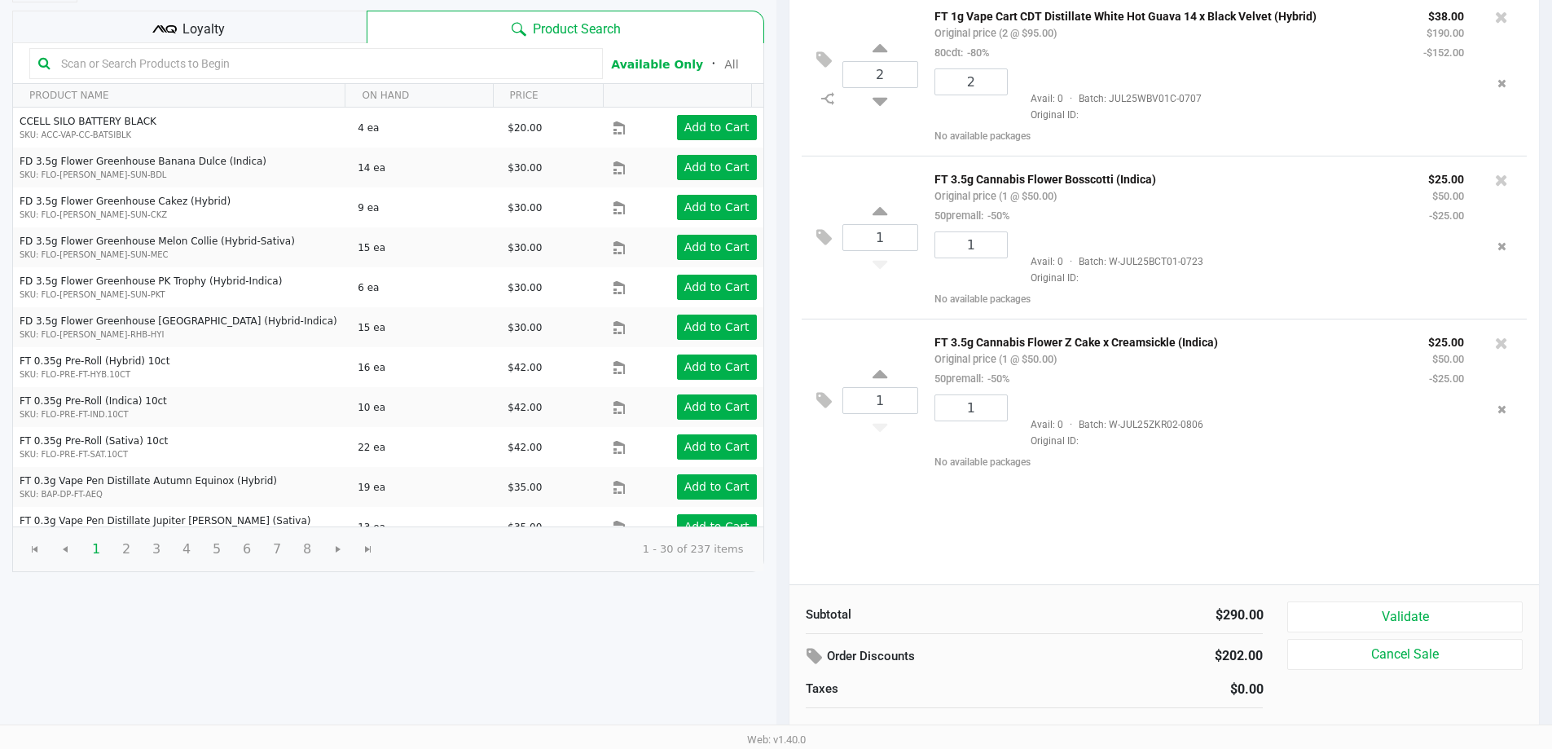
scroll to position [167, 0]
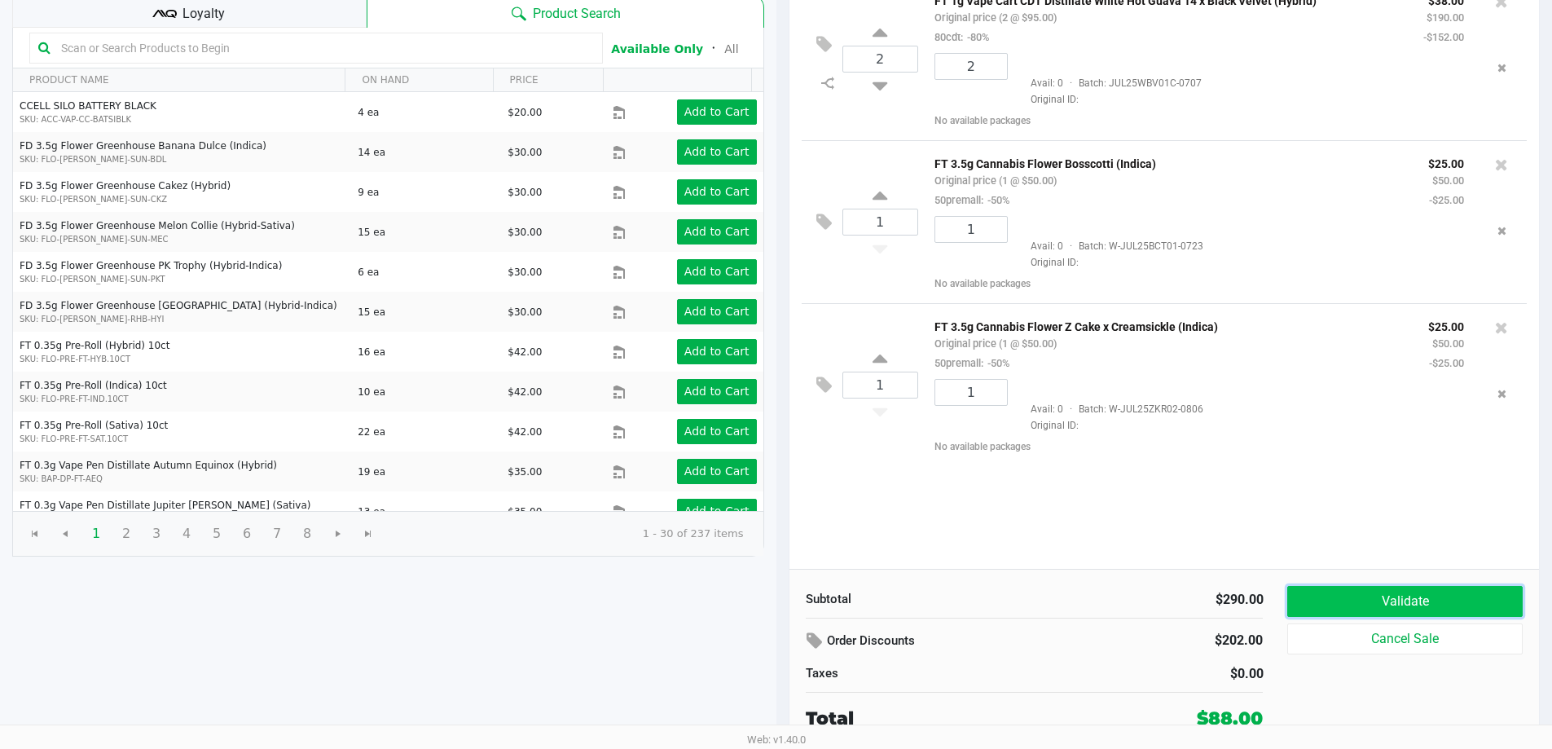
click at [1382, 599] on button "Validate" at bounding box center [1404, 601] width 235 height 31
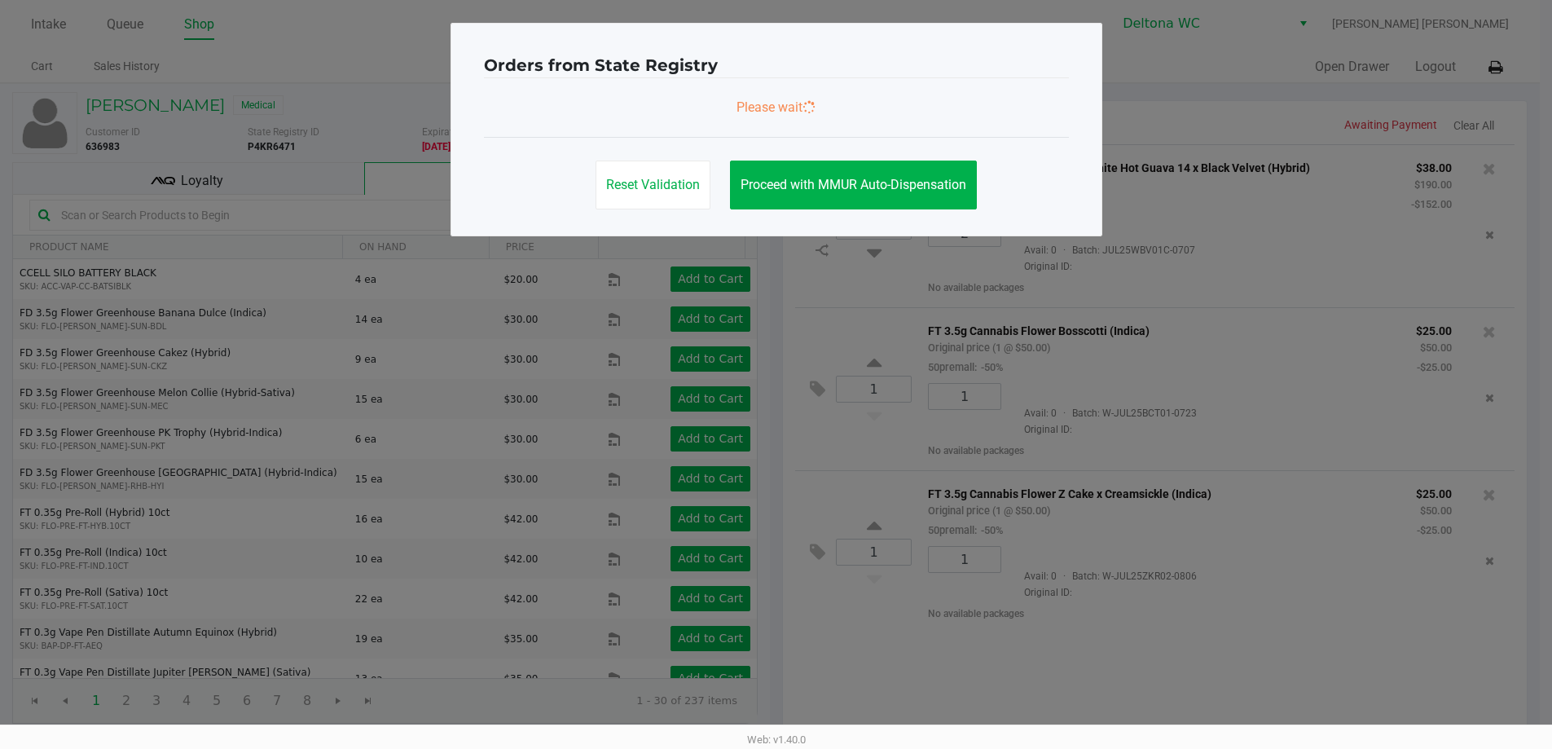
scroll to position [0, 0]
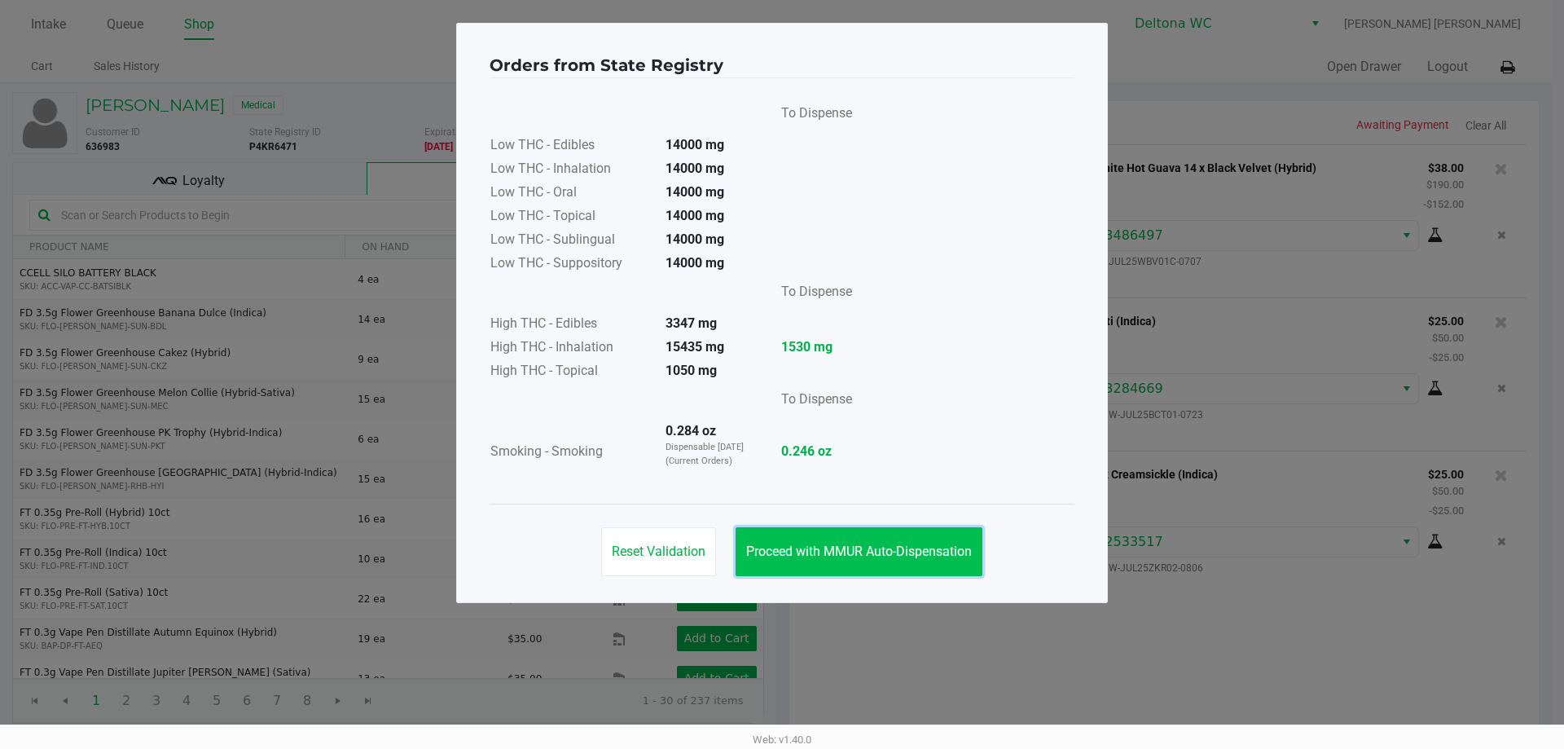
drag, startPoint x: 873, startPoint y: 550, endPoint x: 924, endPoint y: 566, distance: 53.9
click at [875, 550] on span "Proceed with MMUR Auto-Dispensation" at bounding box center [859, 550] width 226 height 15
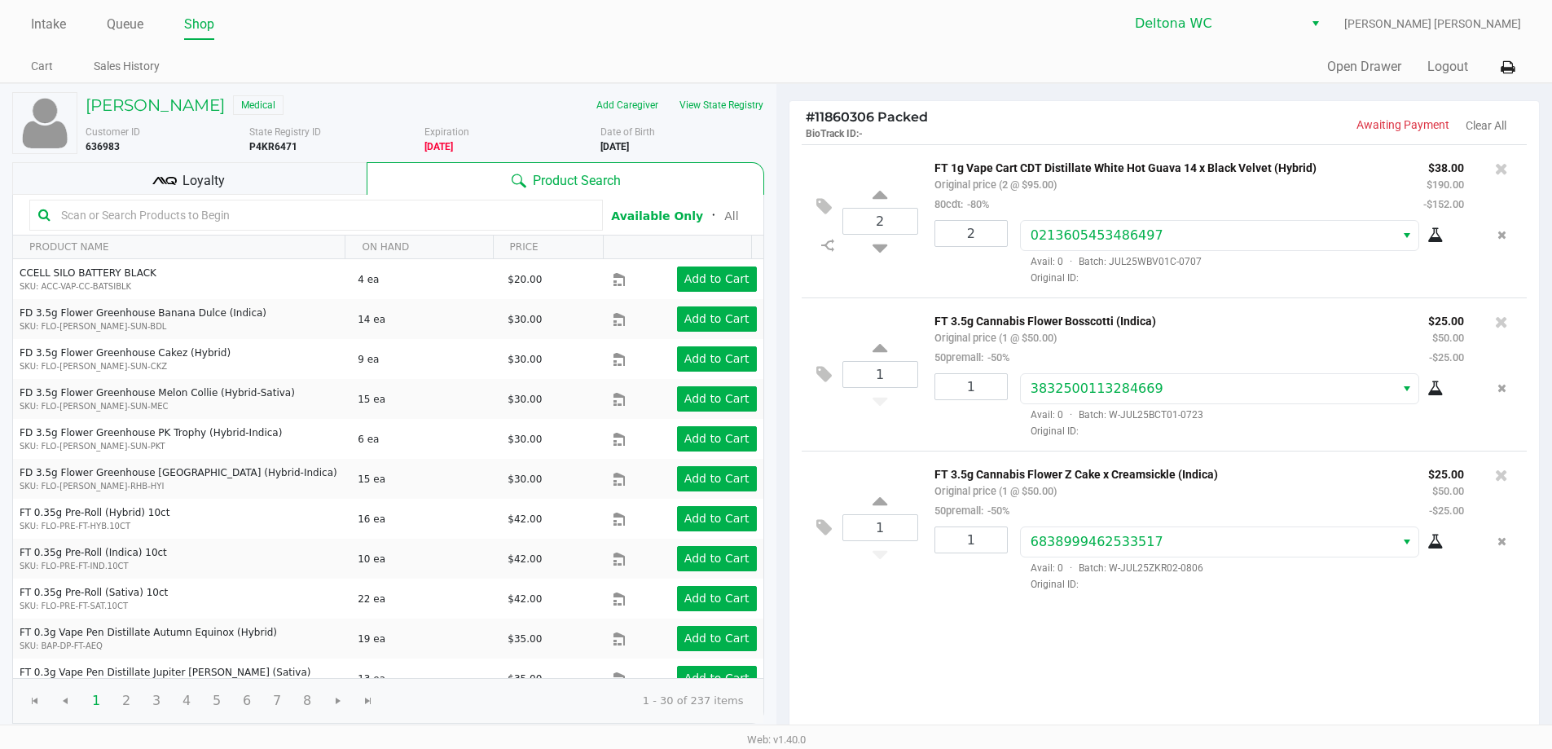
scroll to position [167, 0]
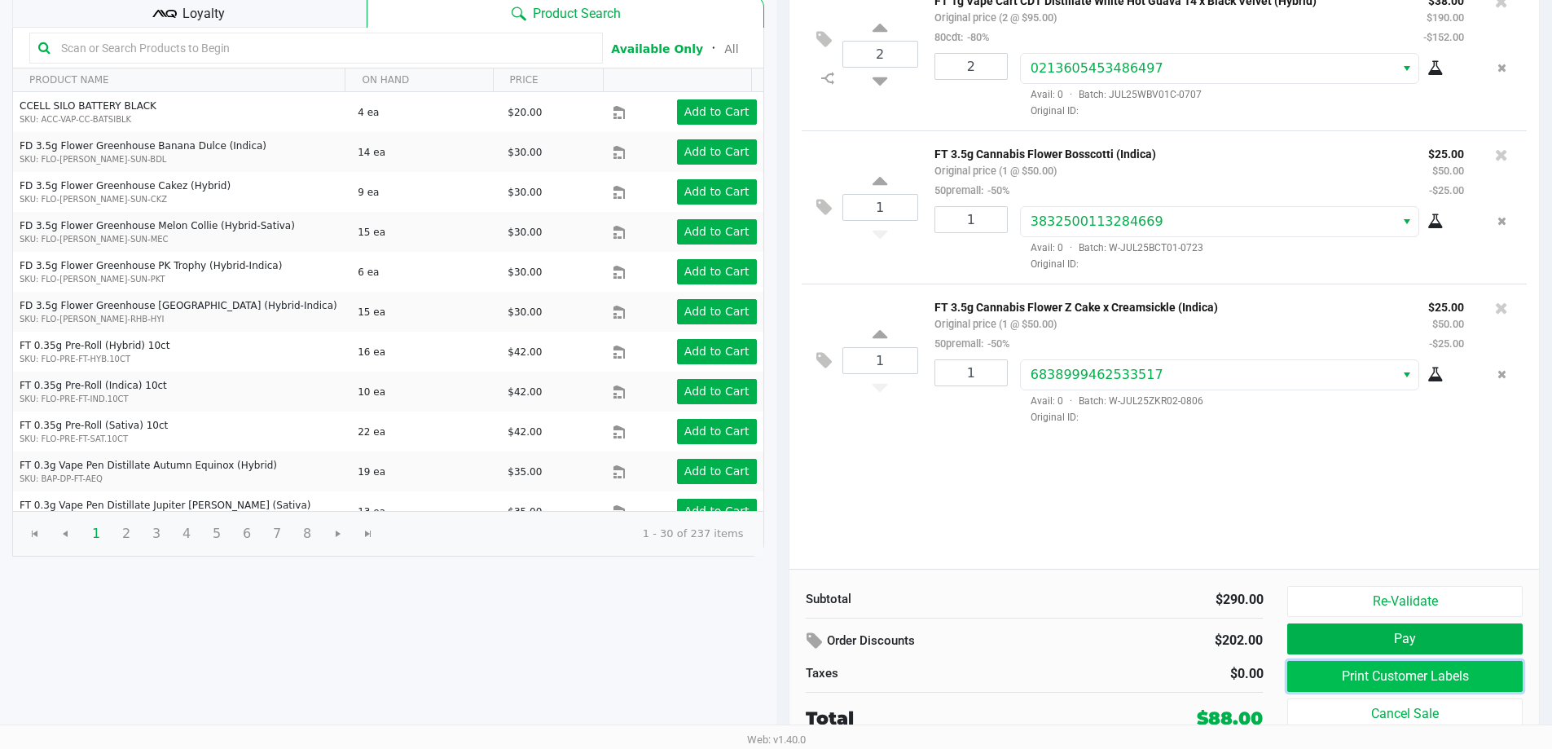
drag, startPoint x: 1318, startPoint y: 670, endPoint x: 1306, endPoint y: 661, distance: 14.5
click at [1306, 661] on button "Print Customer Labels" at bounding box center [1404, 676] width 235 height 31
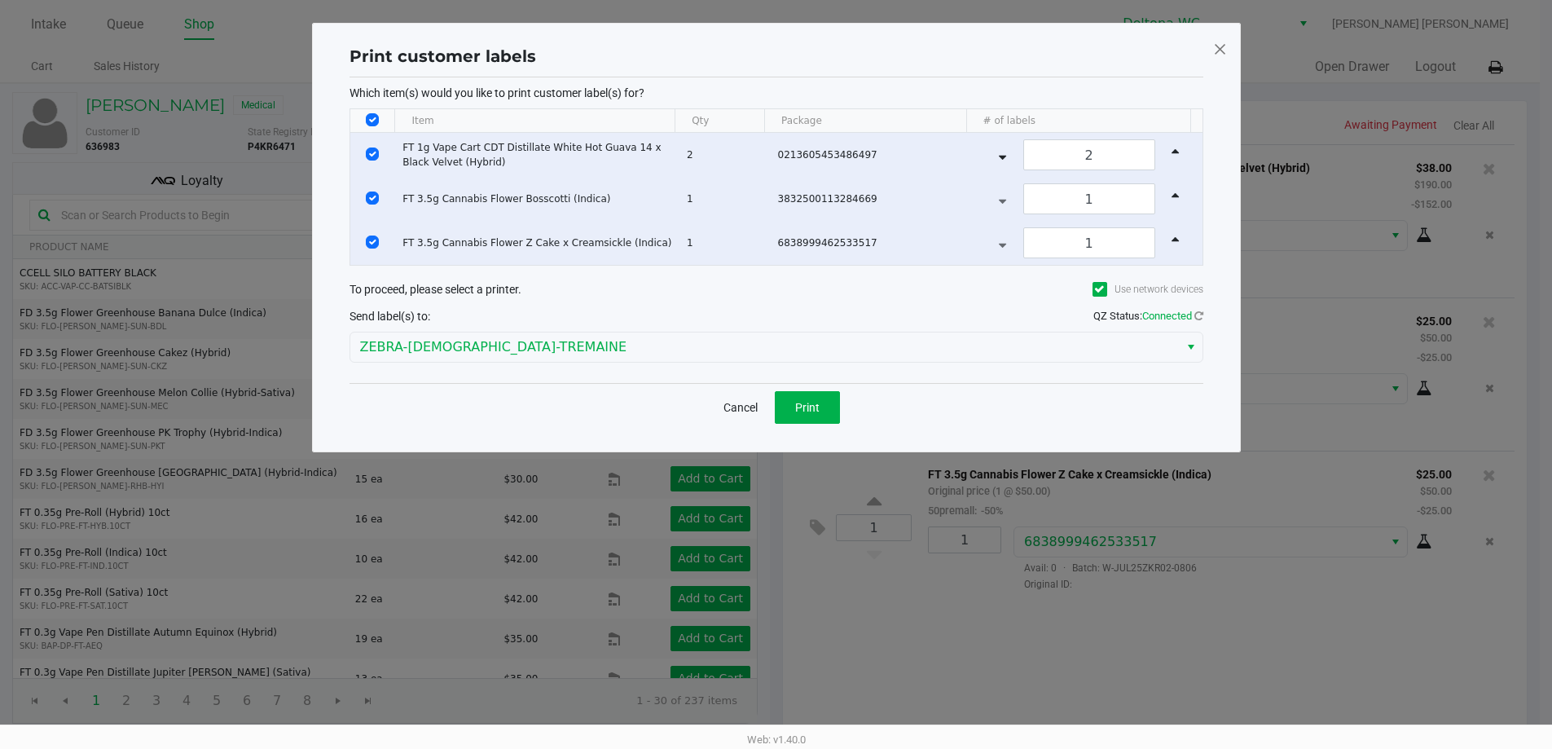
scroll to position [0, 0]
click at [805, 414] on button "Print" at bounding box center [813, 407] width 65 height 33
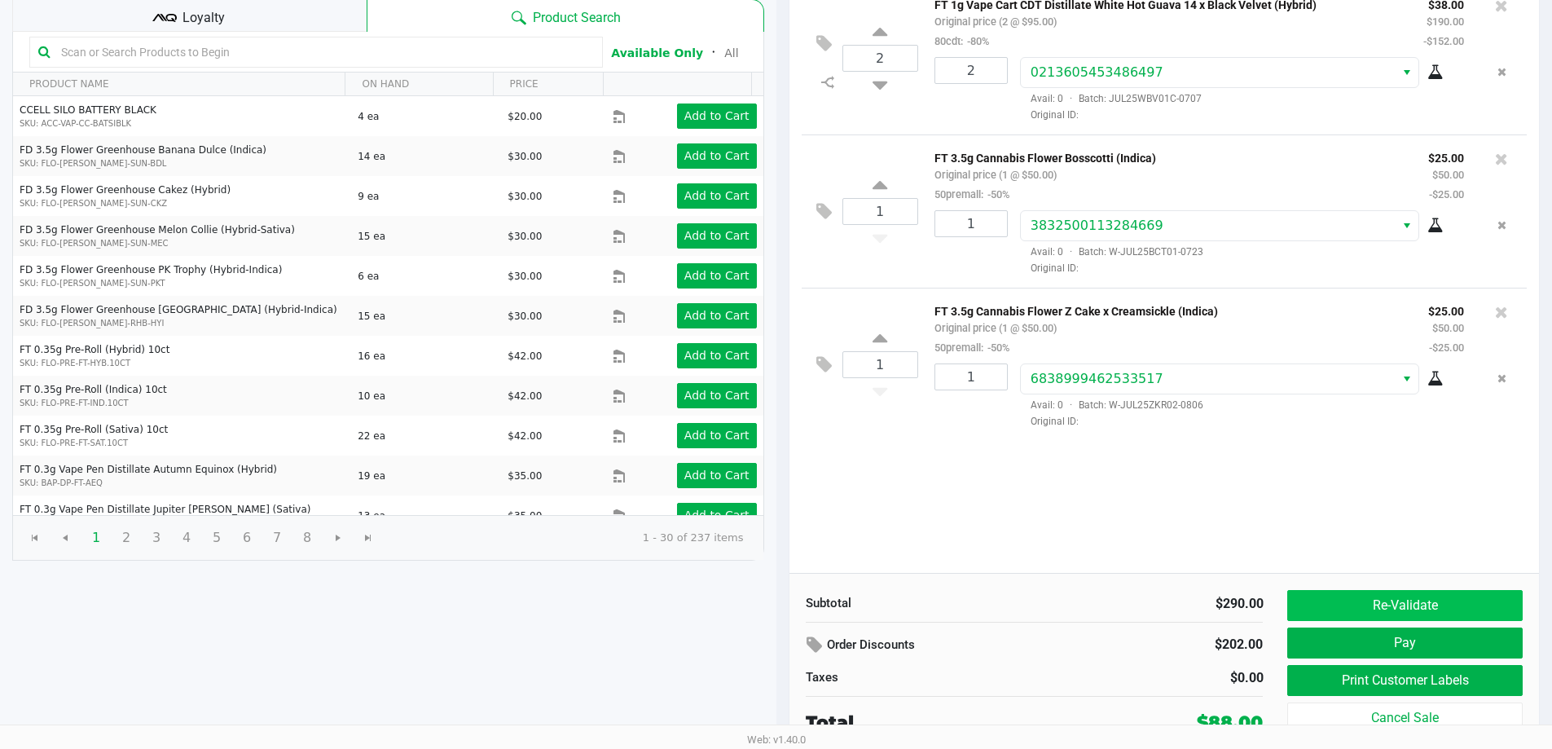
scroll to position [167, 0]
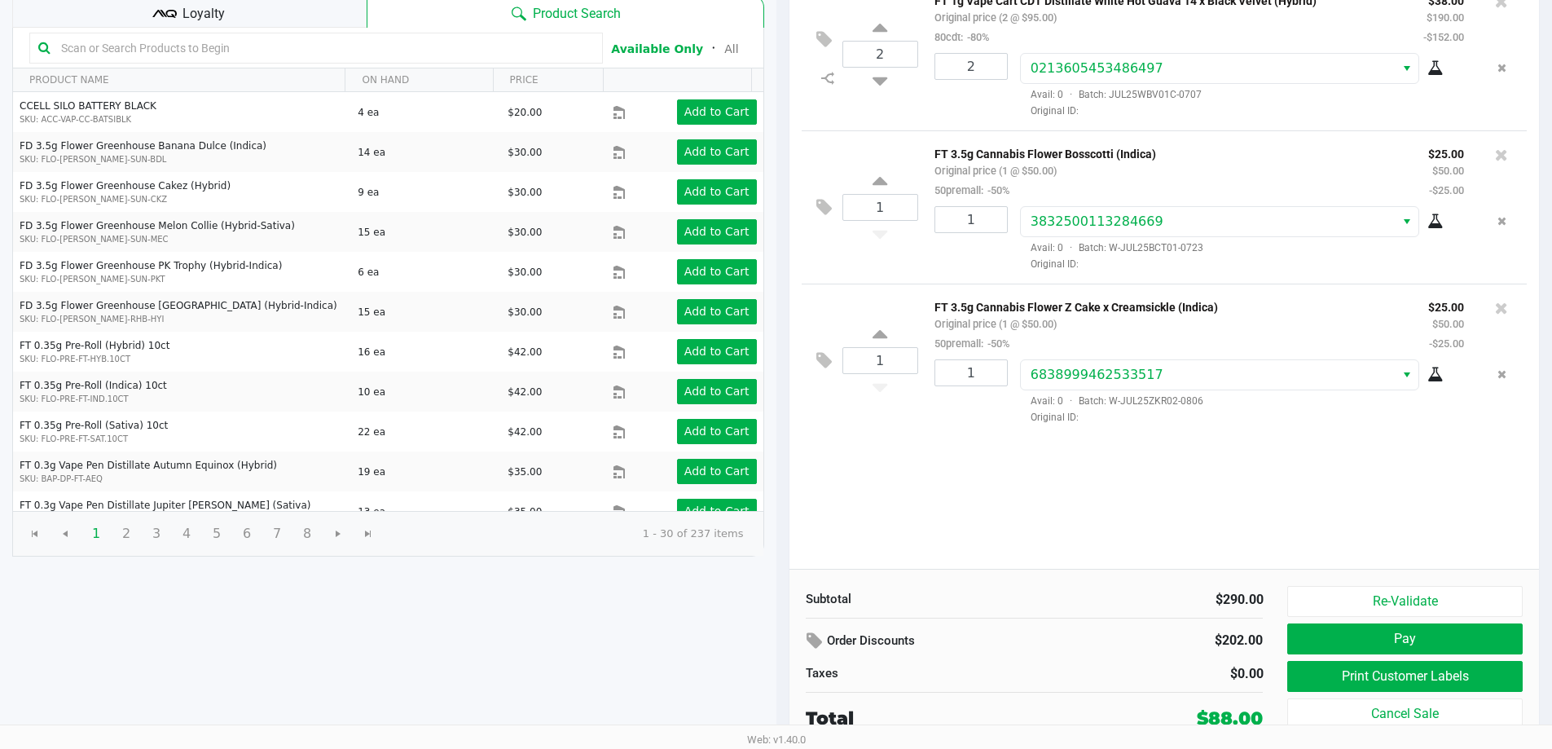
click at [1212, 506] on div "2 FT 1g Vape Cart CDT Distillate White Hot Guava 14 x Black Velvet (Hybrid) Ori…" at bounding box center [1165, 273] width 750 height 592
click at [1338, 633] on button "Pay" at bounding box center [1404, 638] width 235 height 31
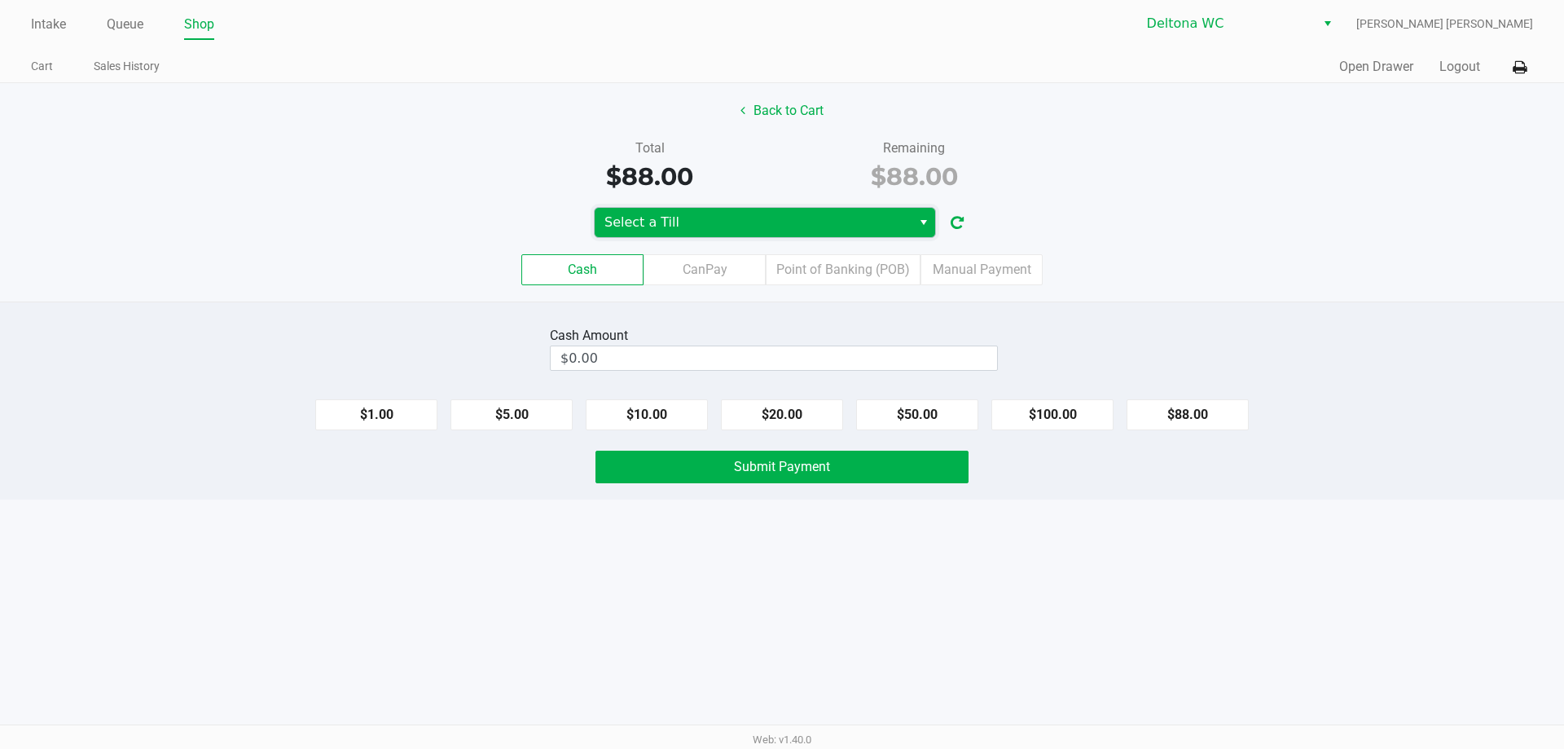
click at [876, 227] on span "Select a Till" at bounding box center [753, 223] width 297 height 20
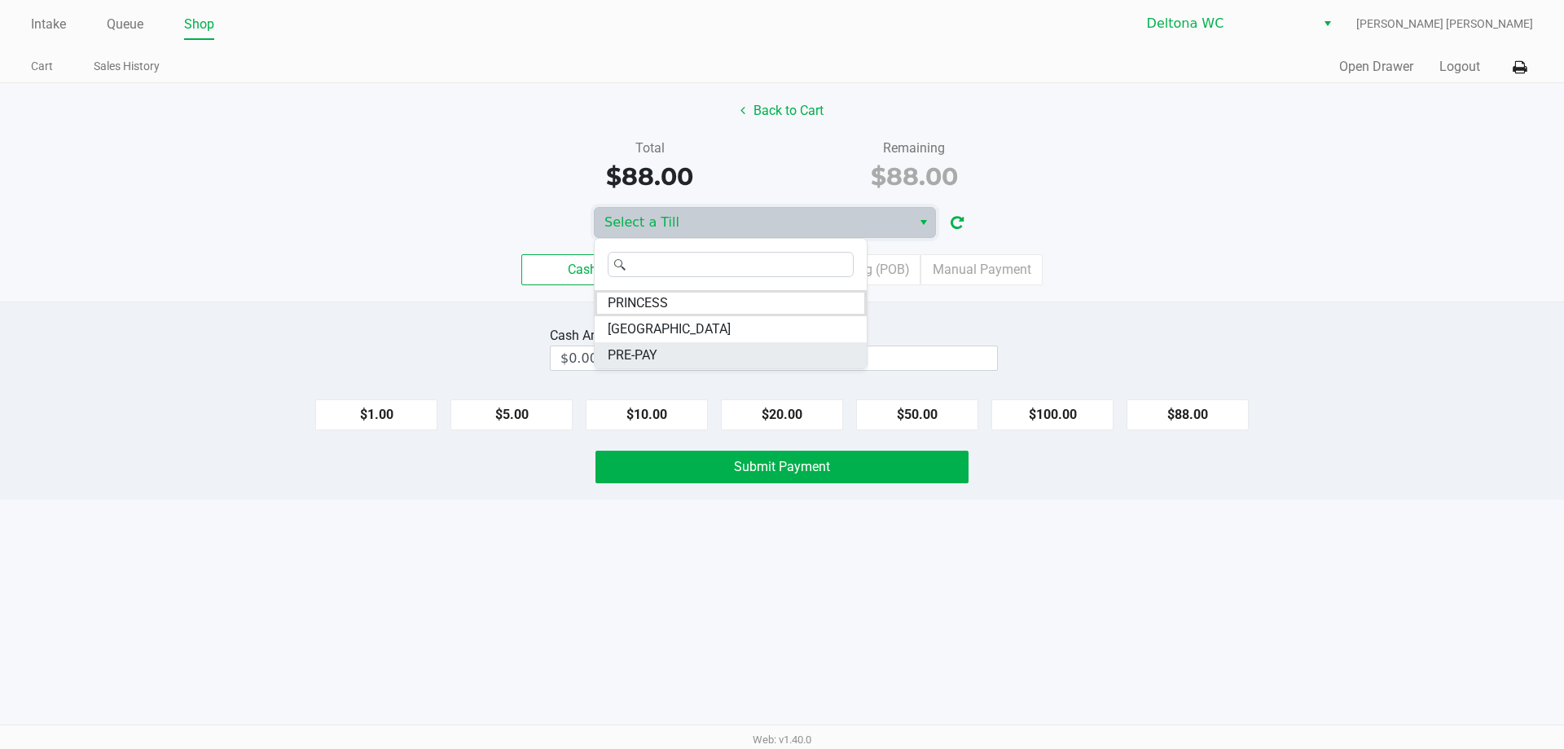
click at [734, 347] on li "PRE-PAY" at bounding box center [731, 355] width 272 height 26
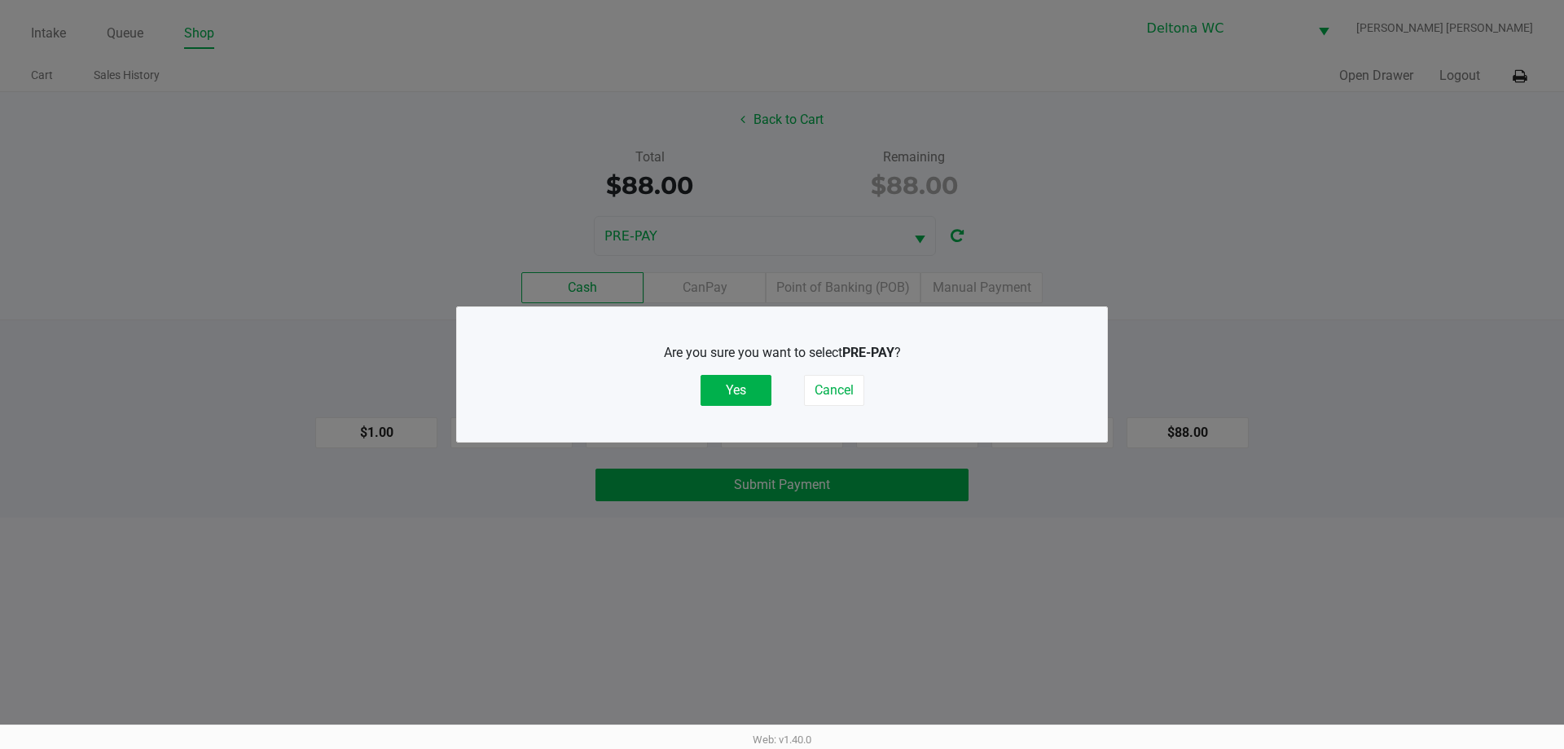
drag, startPoint x: 715, startPoint y: 394, endPoint x: 874, endPoint y: 340, distance: 168.8
click at [717, 394] on button "Yes" at bounding box center [736, 390] width 71 height 31
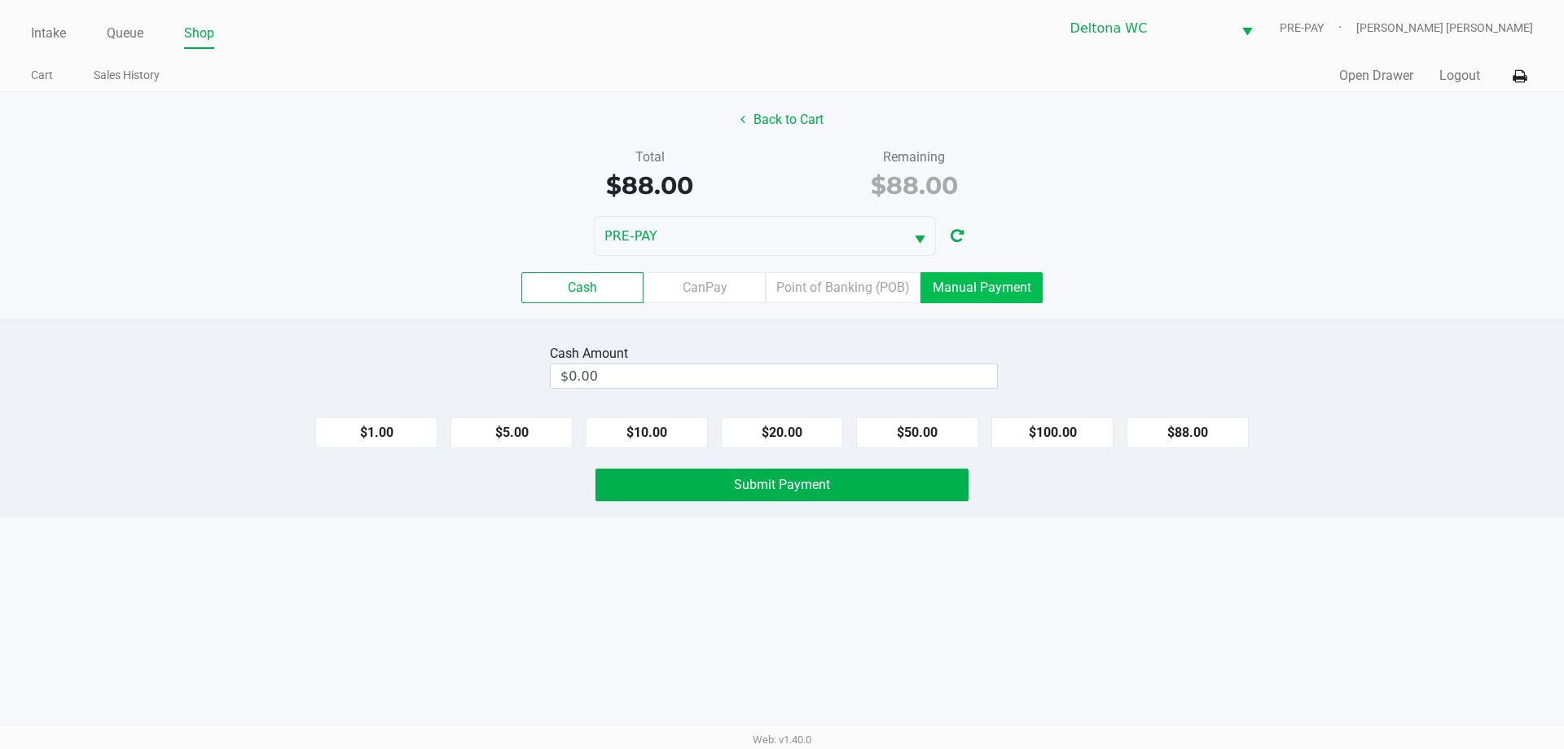
click at [978, 293] on label "Manual Payment" at bounding box center [982, 287] width 122 height 31
click at [0, 0] on 8 "Manual Payment" at bounding box center [0, 0] width 0 height 0
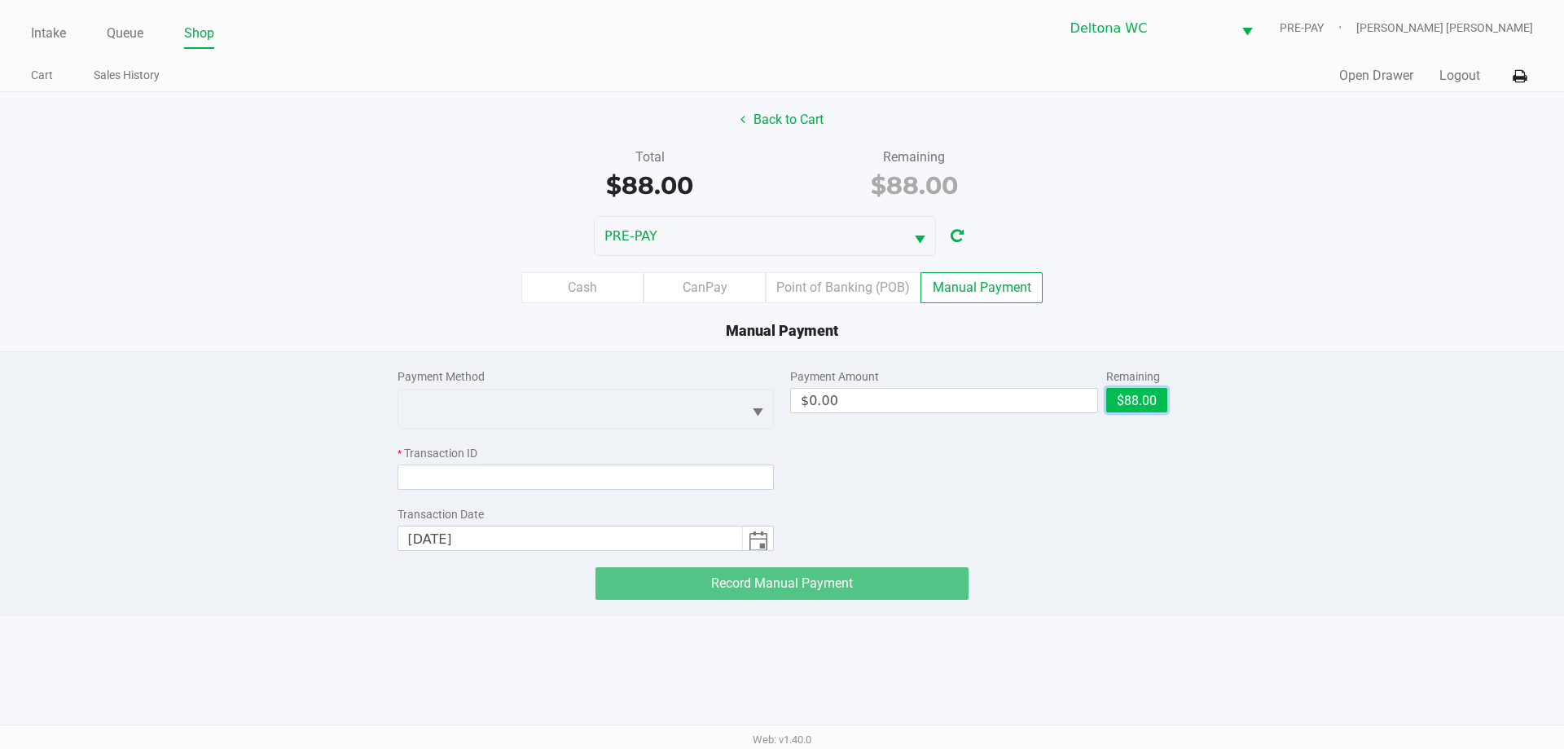
drag, startPoint x: 1128, startPoint y: 398, endPoint x: 1103, endPoint y: 403, distance: 24.8
click at [1124, 398] on button "$88.00" at bounding box center [1137, 400] width 61 height 24
type input "$88.00"
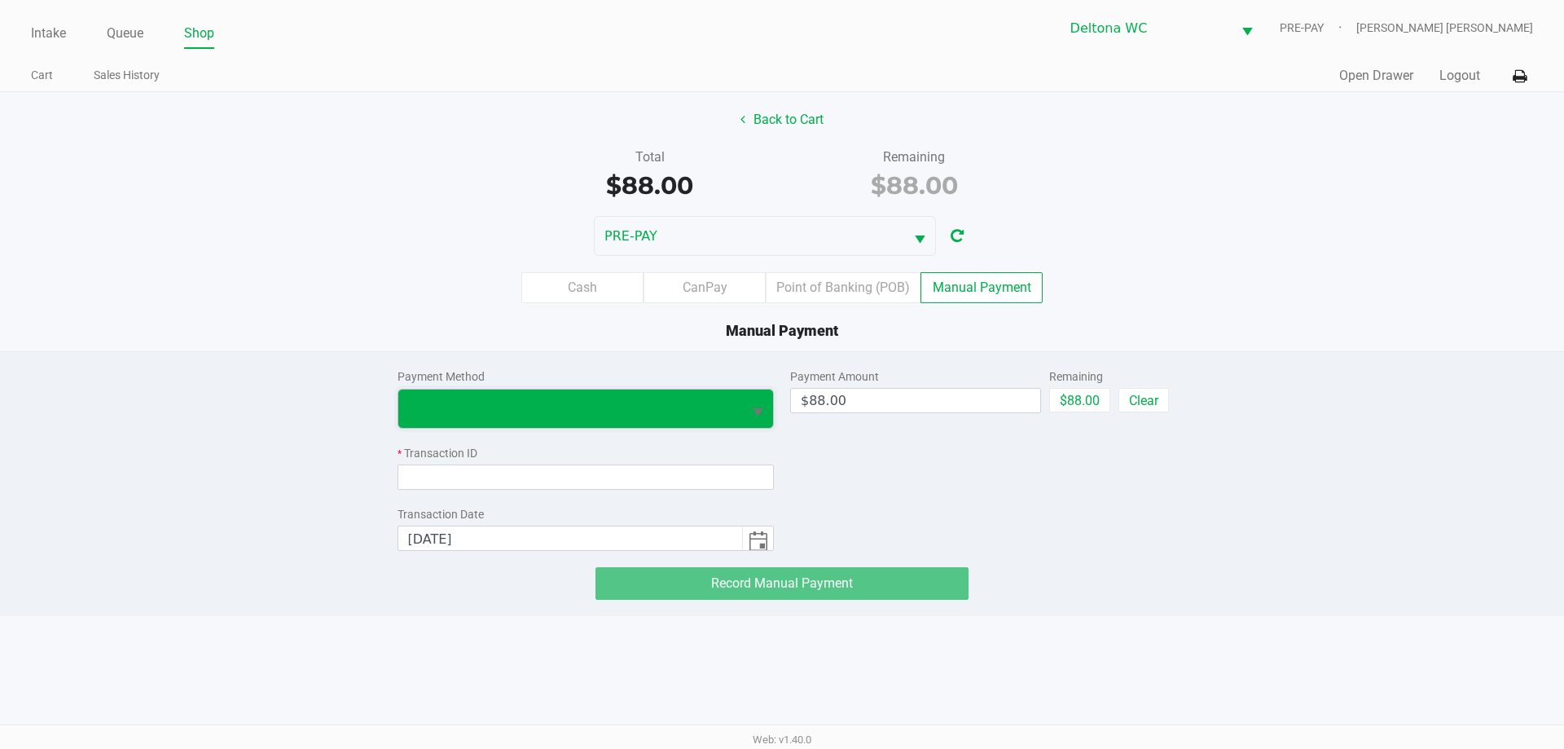
click at [552, 422] on span at bounding box center [570, 408] width 345 height 38
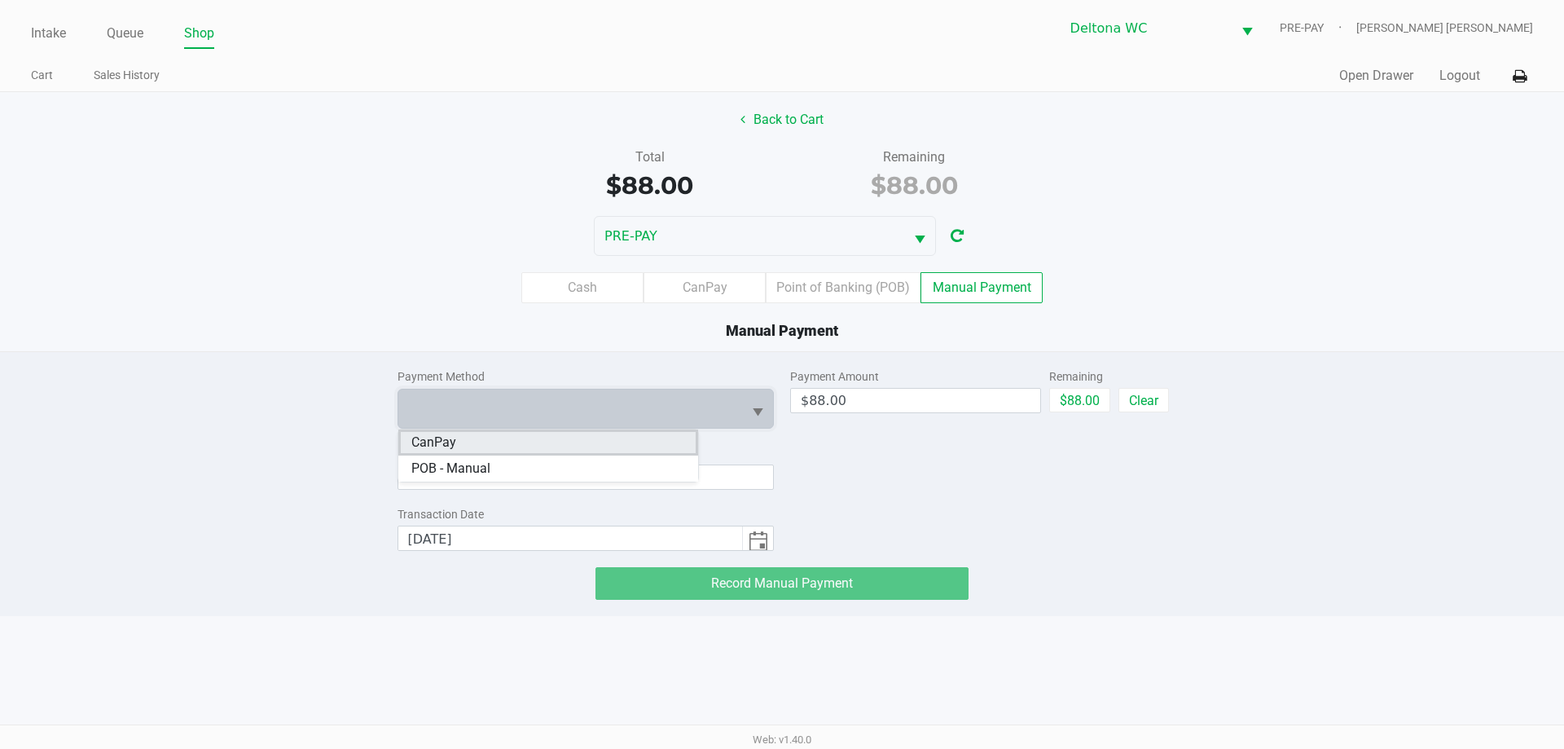
click at [520, 449] on li "CanPay" at bounding box center [548, 442] width 300 height 26
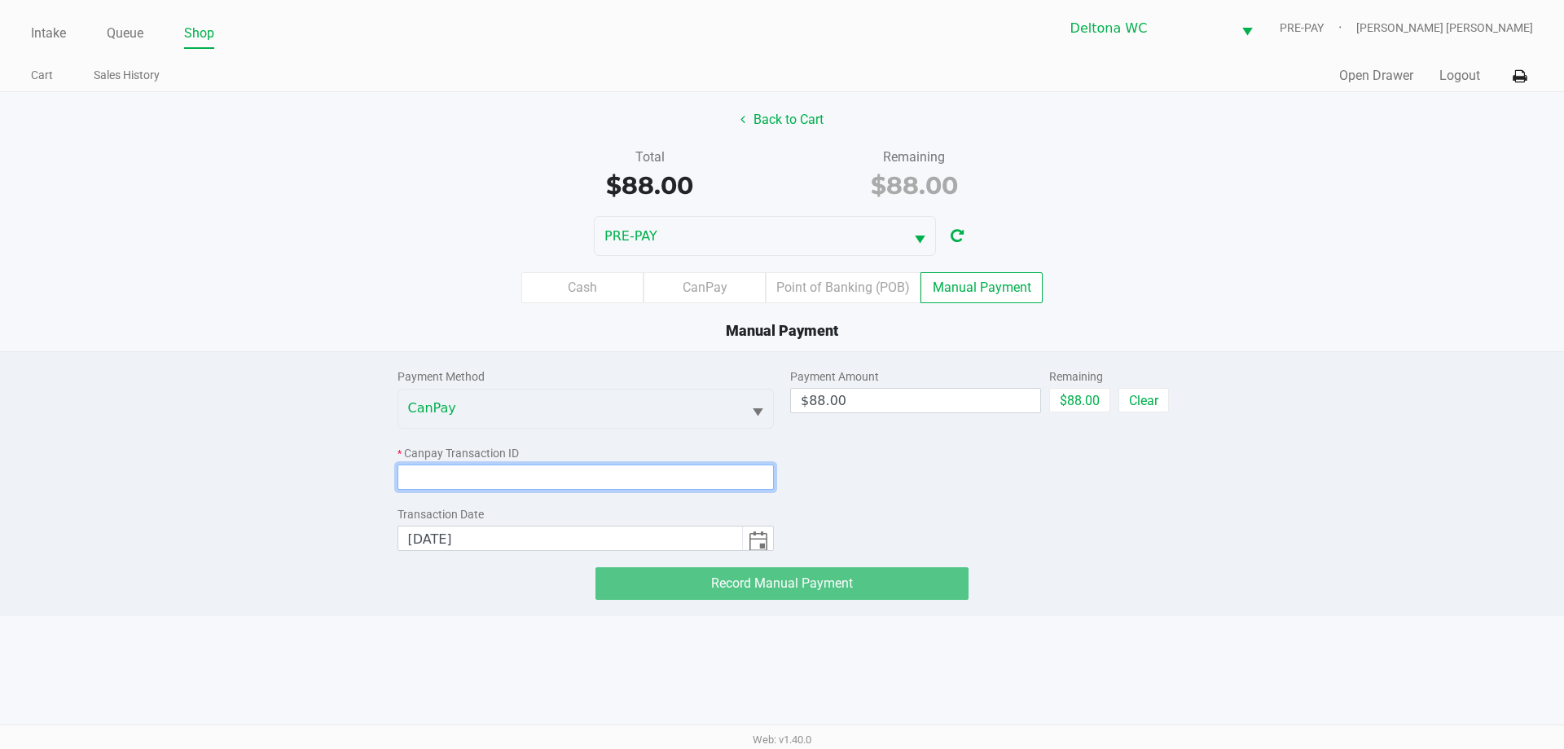
click at [513, 471] on input at bounding box center [586, 476] width 377 height 25
paste input "E0AVARE2UJEM"
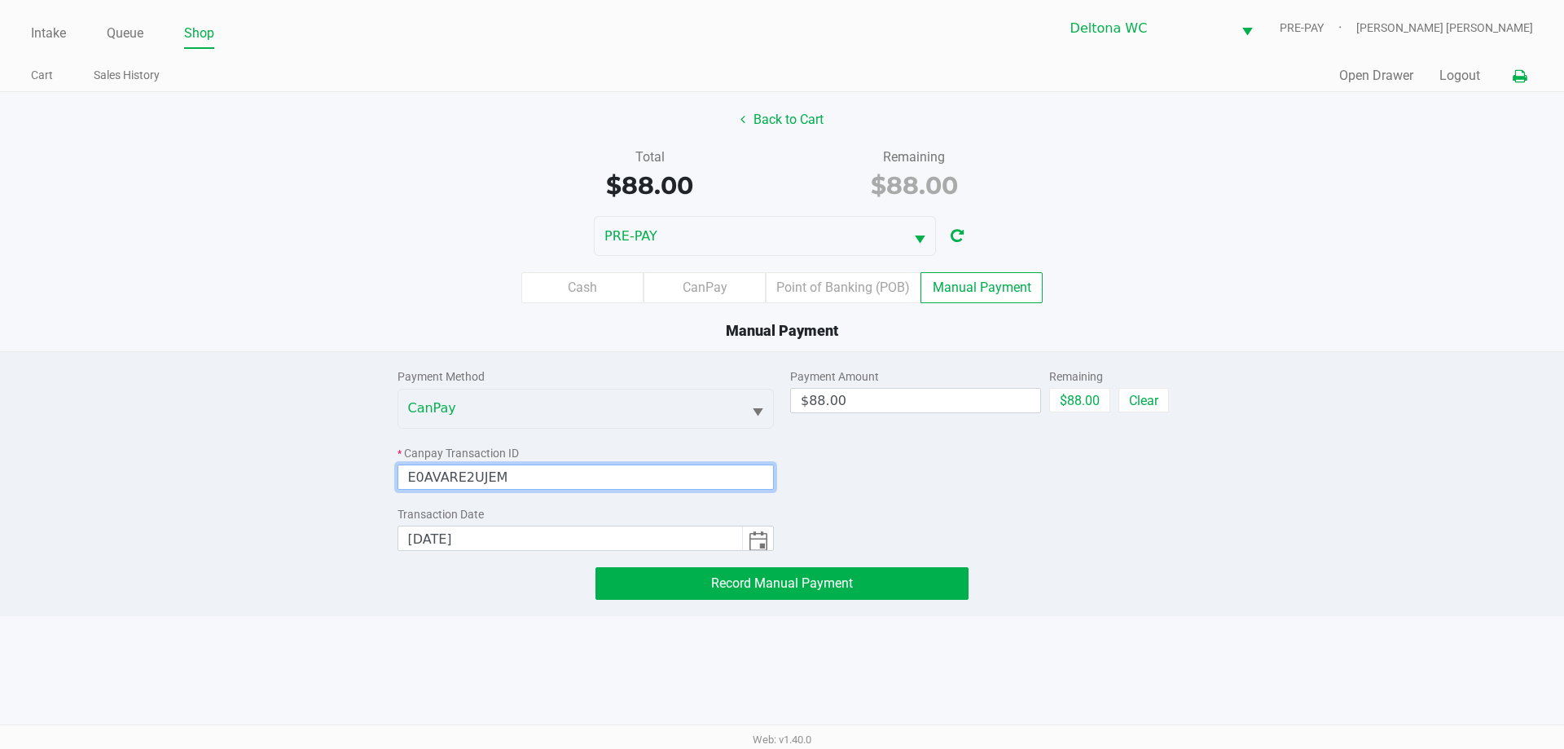
type input "E0AVARE2UJEM"
click at [1513, 78] on icon at bounding box center [1520, 76] width 14 height 11
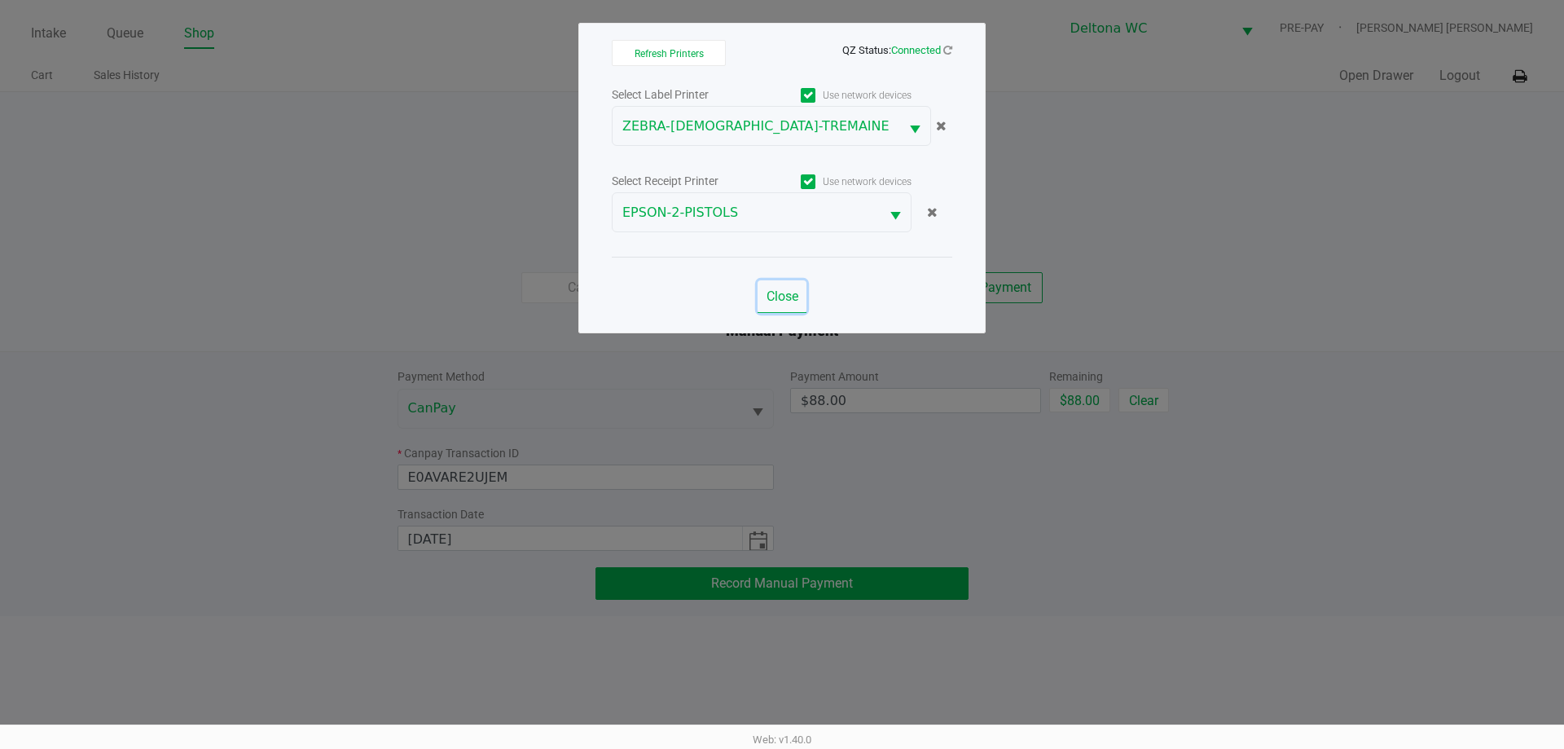
click at [790, 297] on span "Close" at bounding box center [783, 295] width 32 height 15
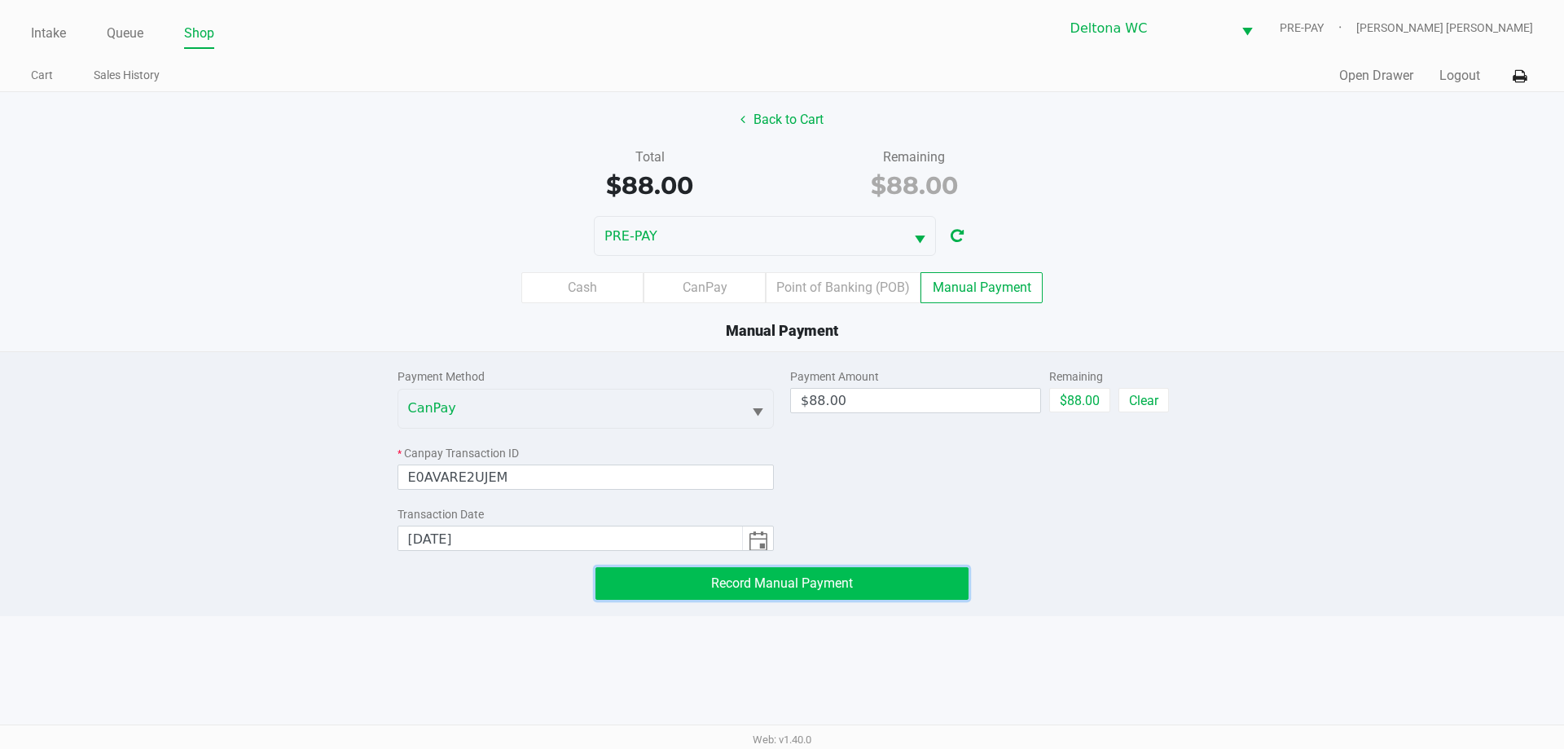
click at [779, 582] on span "Record Manual Payment" at bounding box center [782, 582] width 142 height 15
